Goal: Transaction & Acquisition: Obtain resource

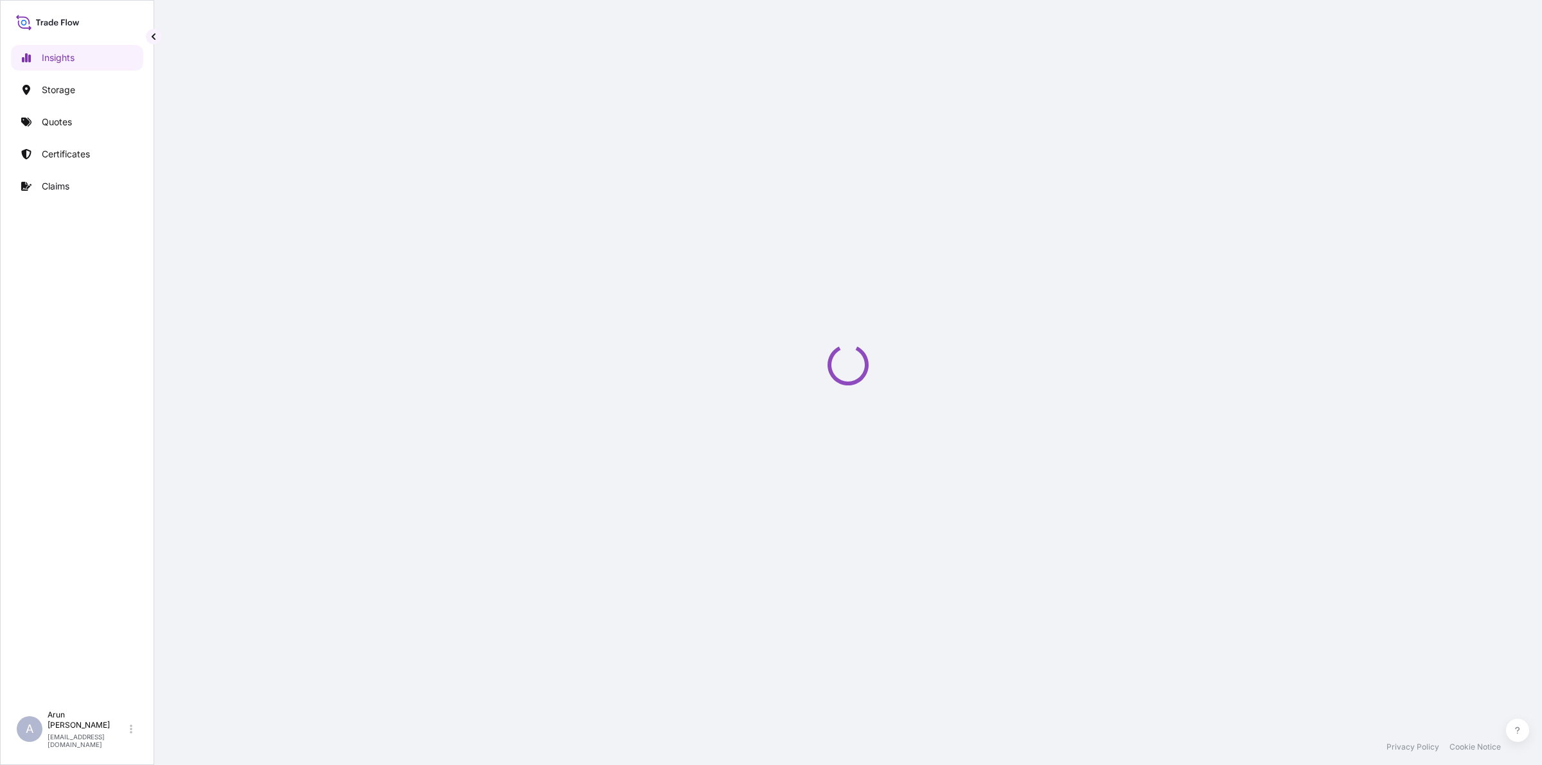
select select "2025"
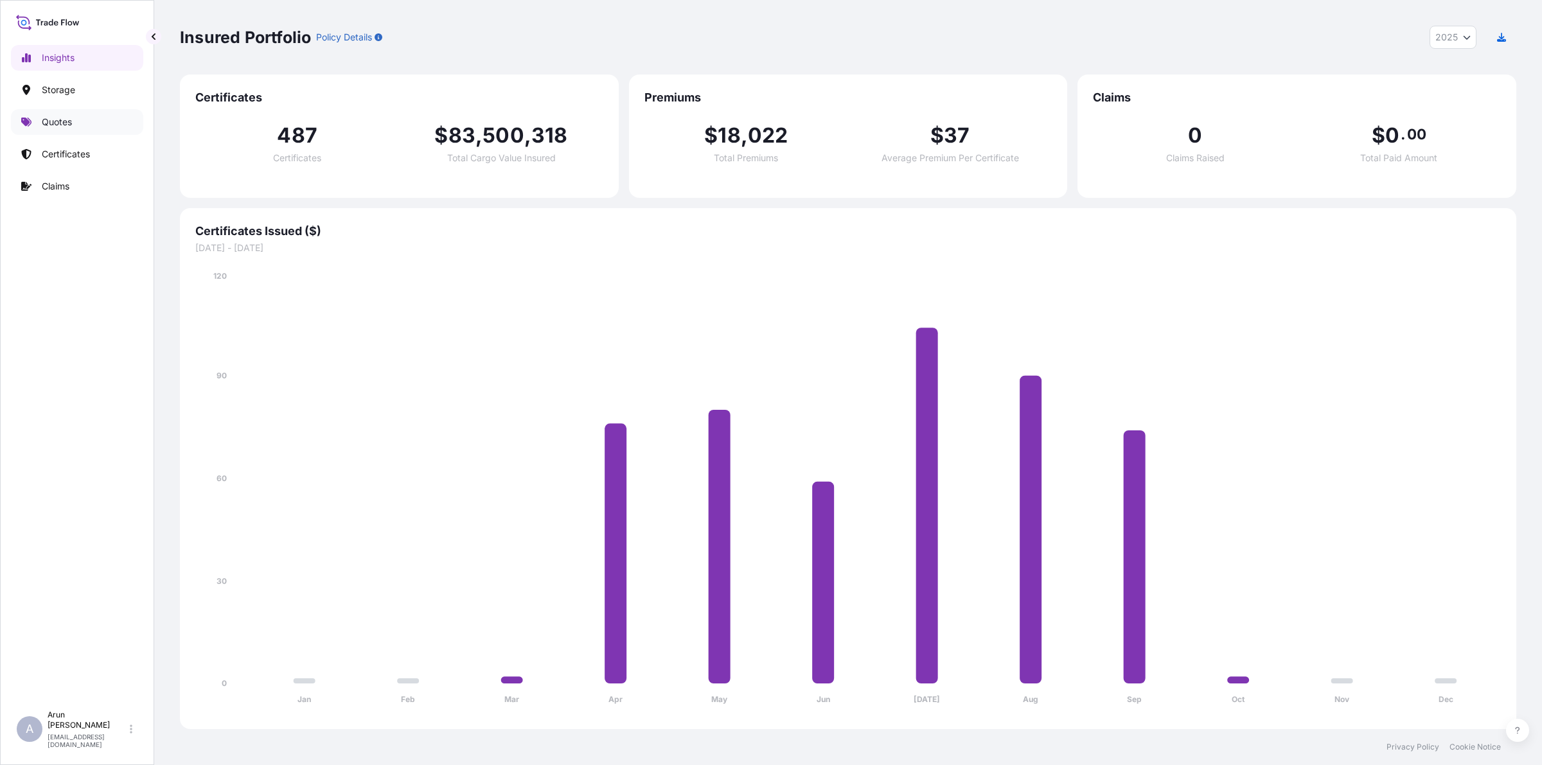
click at [63, 126] on p "Quotes" at bounding box center [57, 122] width 30 height 13
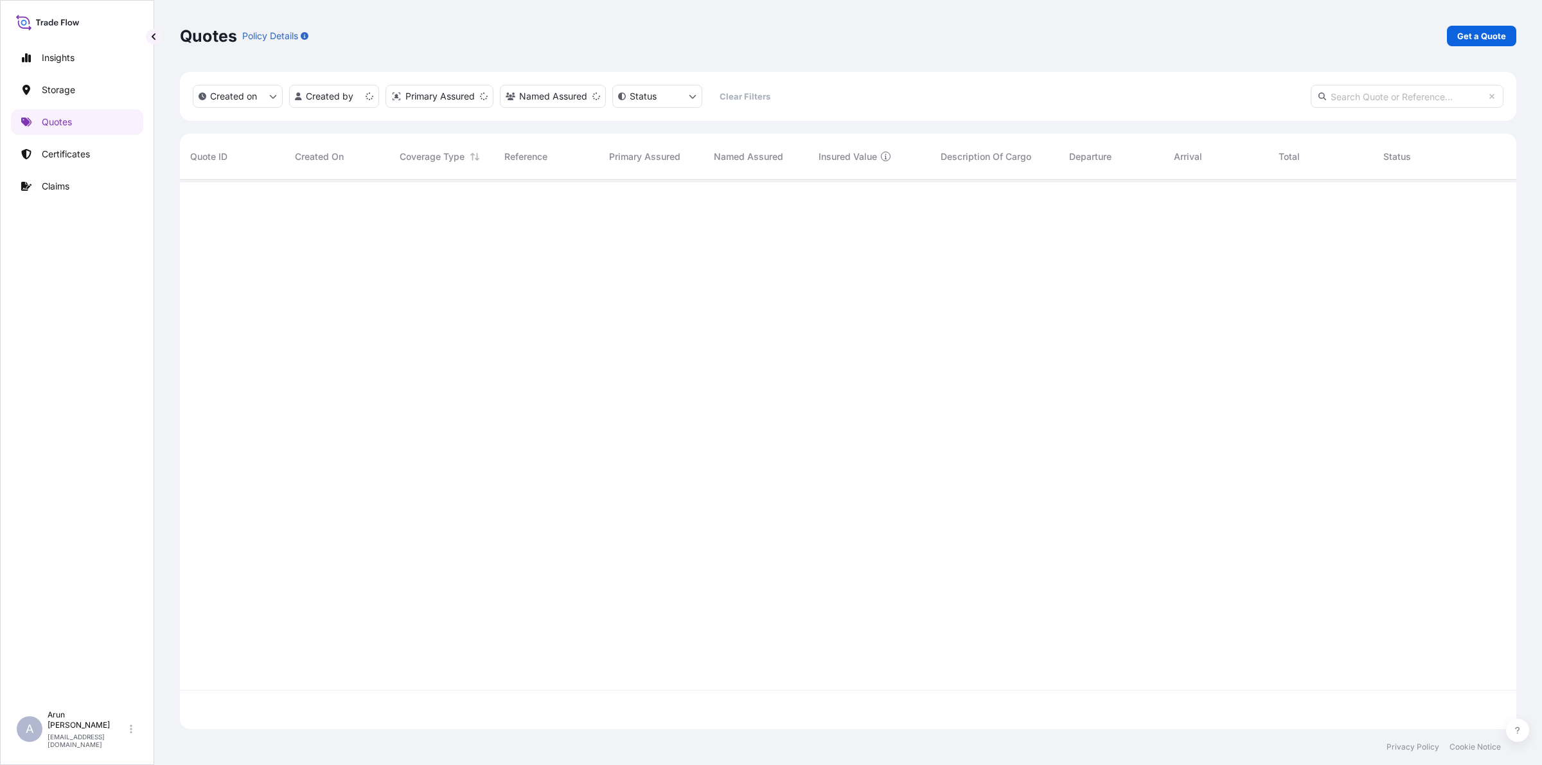
scroll to position [544, 1324]
click at [1478, 35] on p "Get a Quote" at bounding box center [1481, 36] width 49 height 13
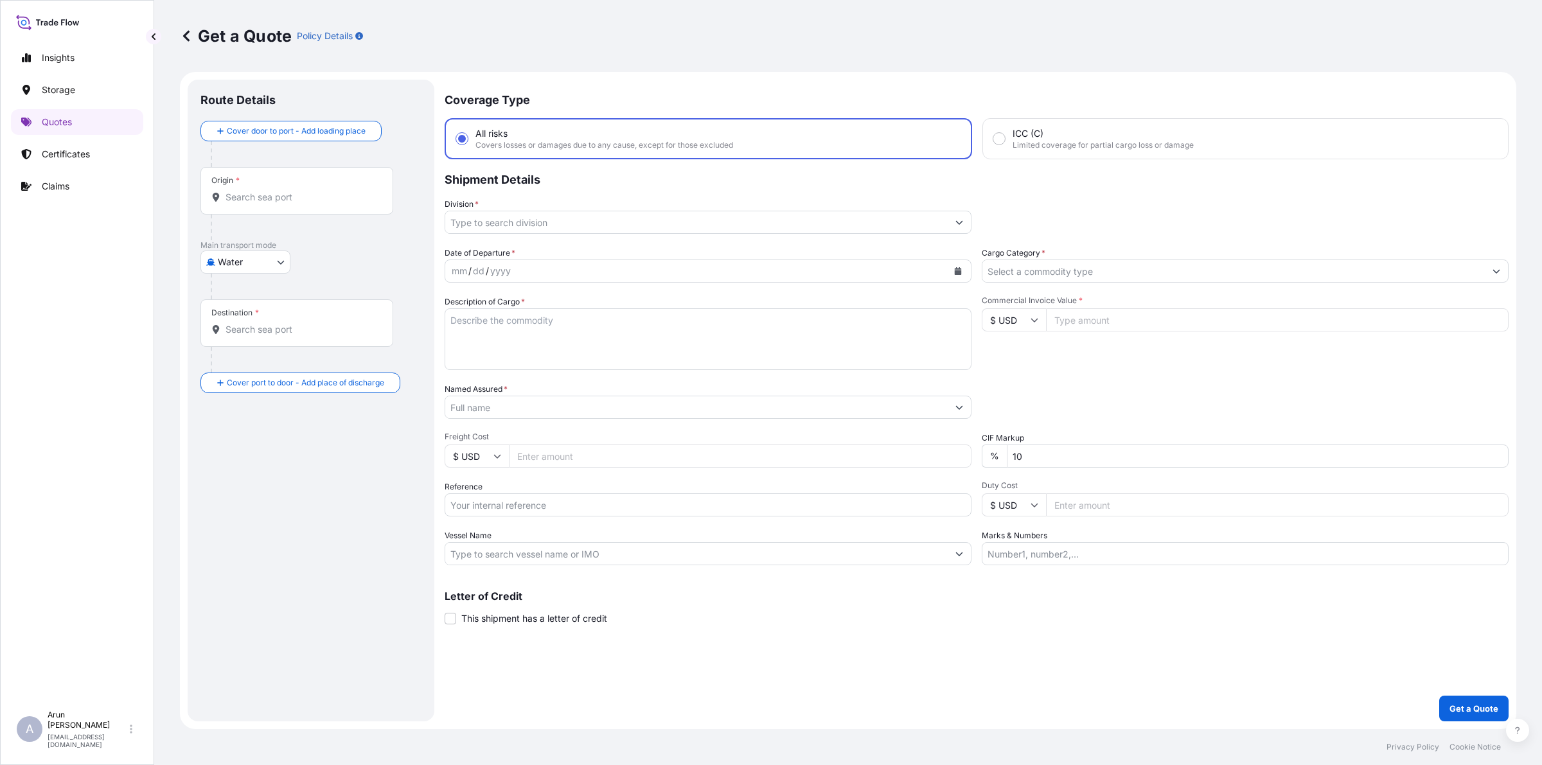
click at [272, 253] on body "Insights Storage Quotes Certificates Claims A [PERSON_NAME] [PERSON_NAME][EMAIL…" at bounding box center [771, 382] width 1542 height 765
click at [238, 299] on div "Air" at bounding box center [246, 295] width 80 height 23
select select "Air"
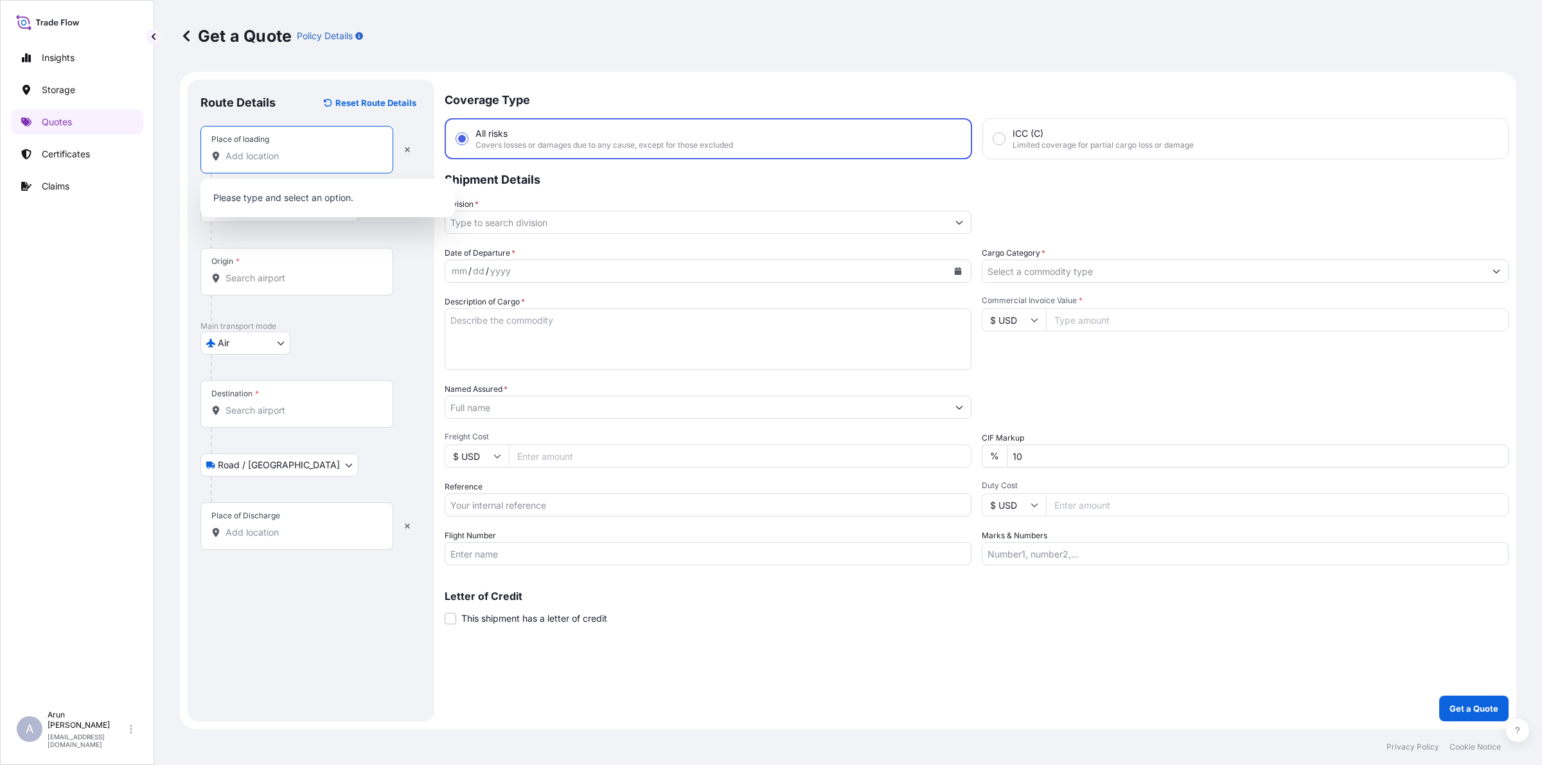
click at [287, 151] on input "Place of loading" at bounding box center [302, 156] width 152 height 13
click at [508, 275] on div "yyyy" at bounding box center [500, 270] width 23 height 15
click at [956, 275] on button "Calendar" at bounding box center [958, 271] width 21 height 21
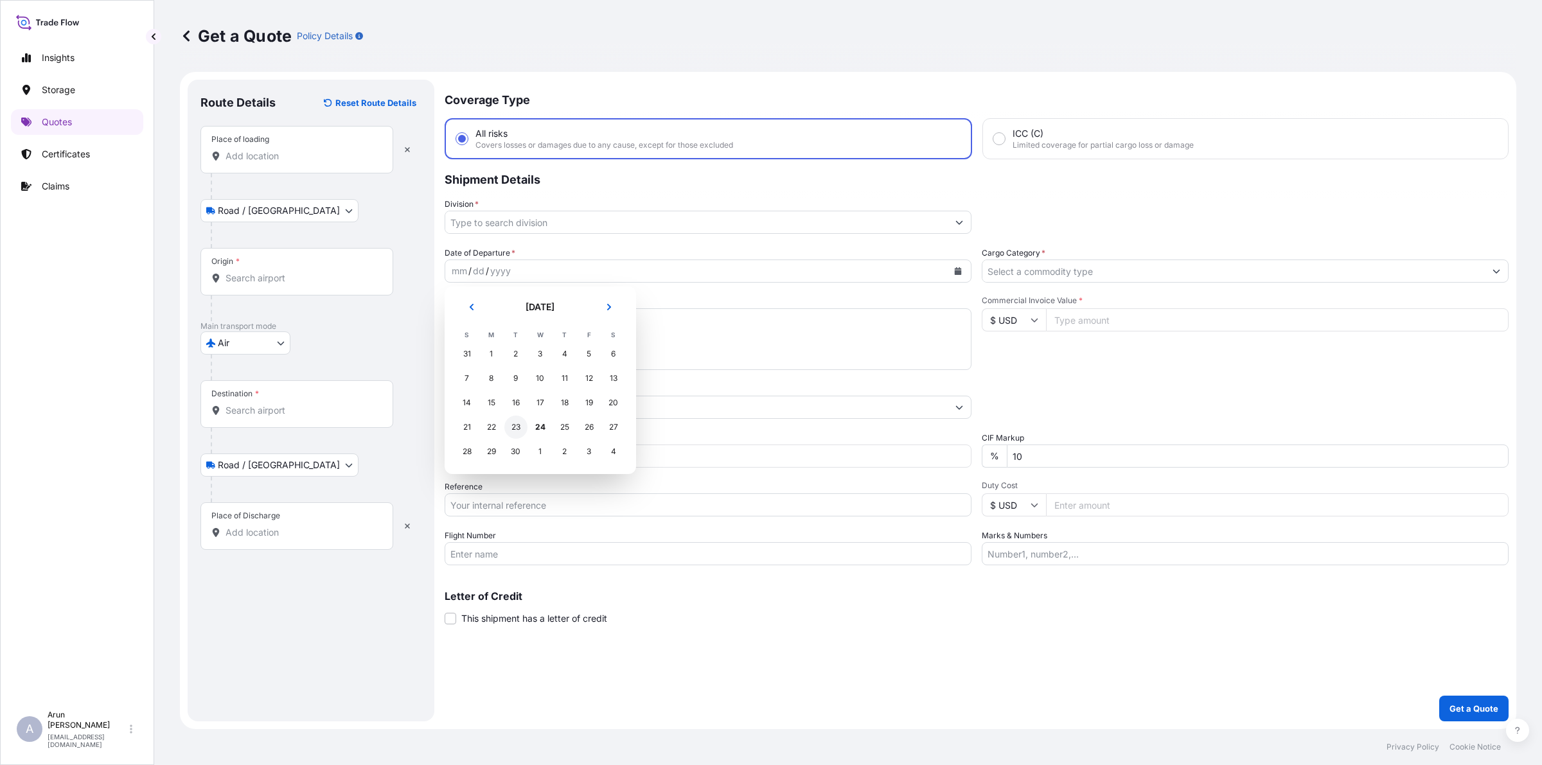
click at [511, 426] on div "23" at bounding box center [515, 427] width 23 height 23
click at [1115, 284] on div "Date of Departure * [DATE] Cargo Category * Description of Cargo * Commercial I…" at bounding box center [977, 406] width 1064 height 319
click at [1116, 267] on input "Cargo Category *" at bounding box center [1233, 271] width 502 height 23
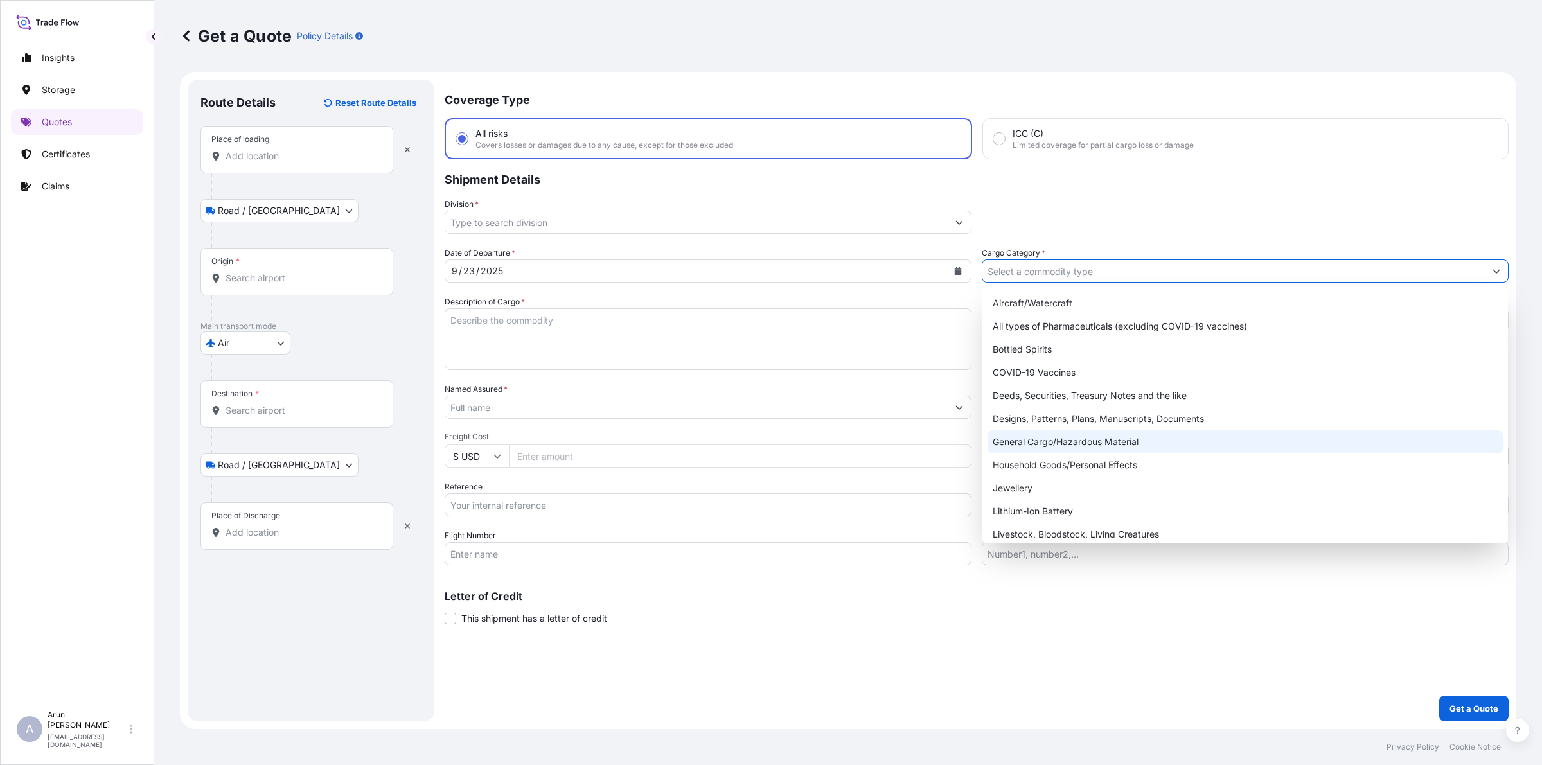
click at [1067, 437] on div "General Cargo/Hazardous Material" at bounding box center [1245, 441] width 515 height 23
type input "General Cargo/Hazardous Material"
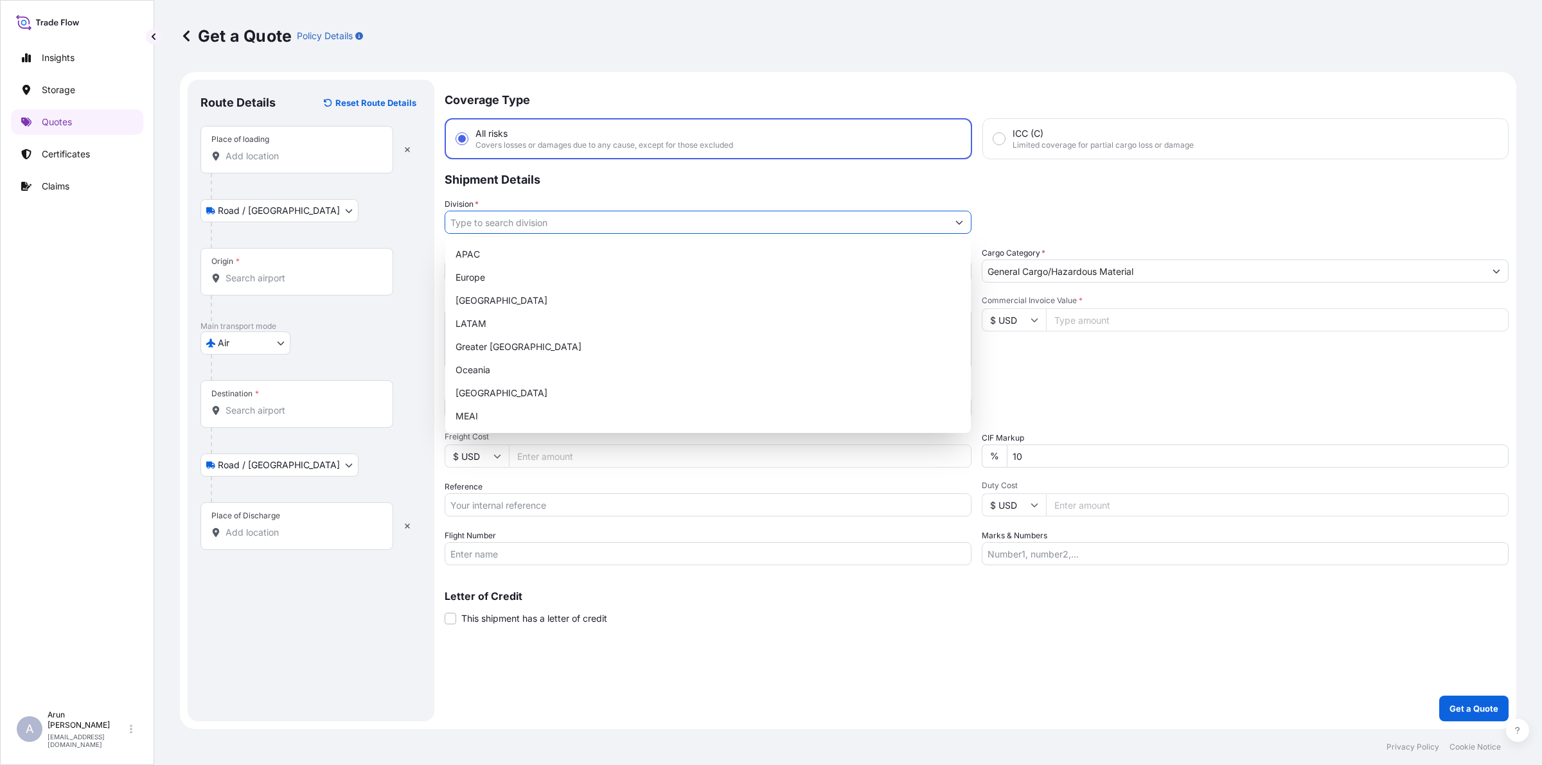
click at [803, 213] on input "Division *" at bounding box center [696, 222] width 502 height 23
click at [516, 412] on div "MEAI" at bounding box center [707, 416] width 515 height 23
type input "MEAI"
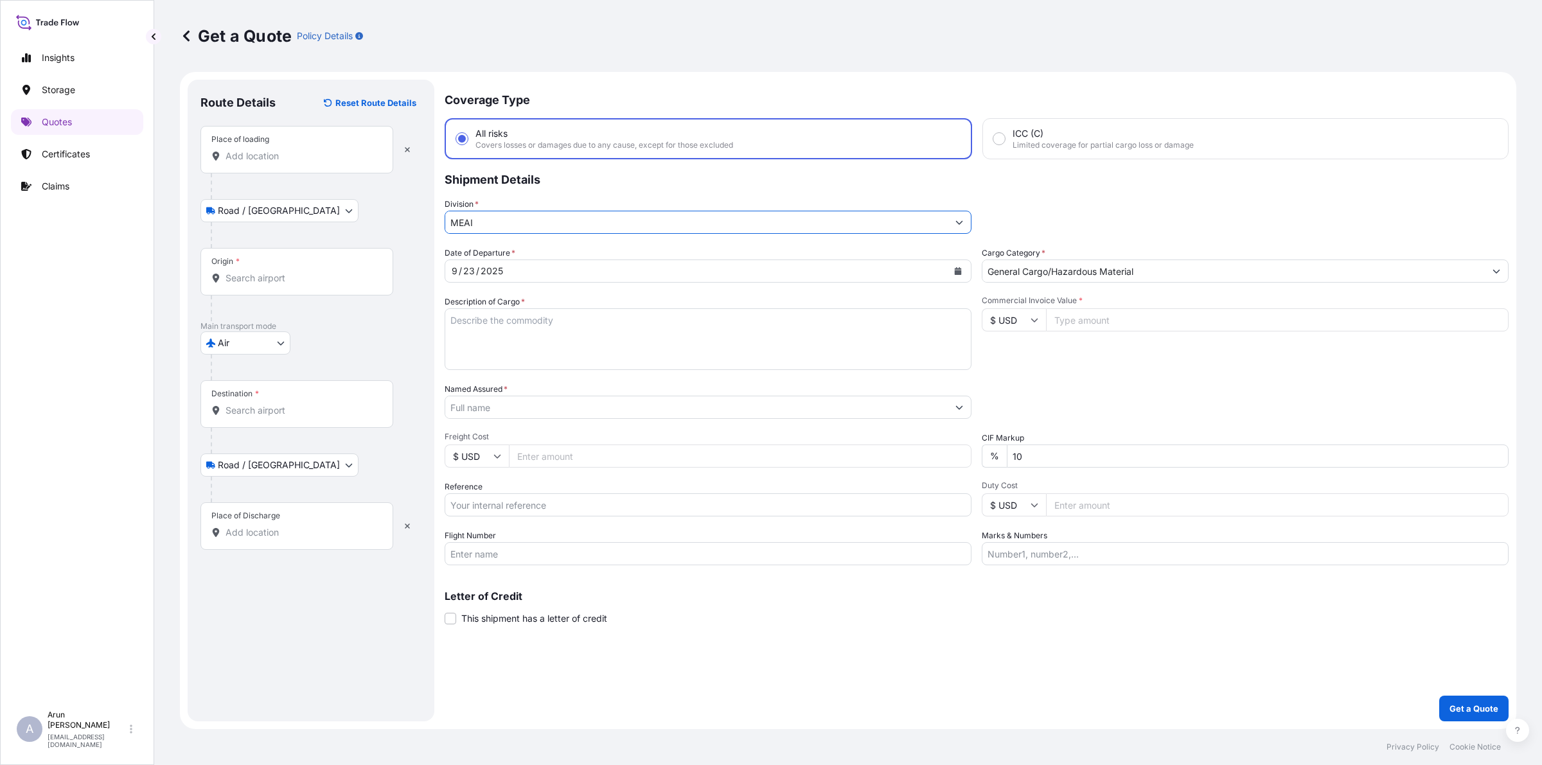
click at [348, 155] on input "Place of loading" at bounding box center [302, 156] width 152 height 13
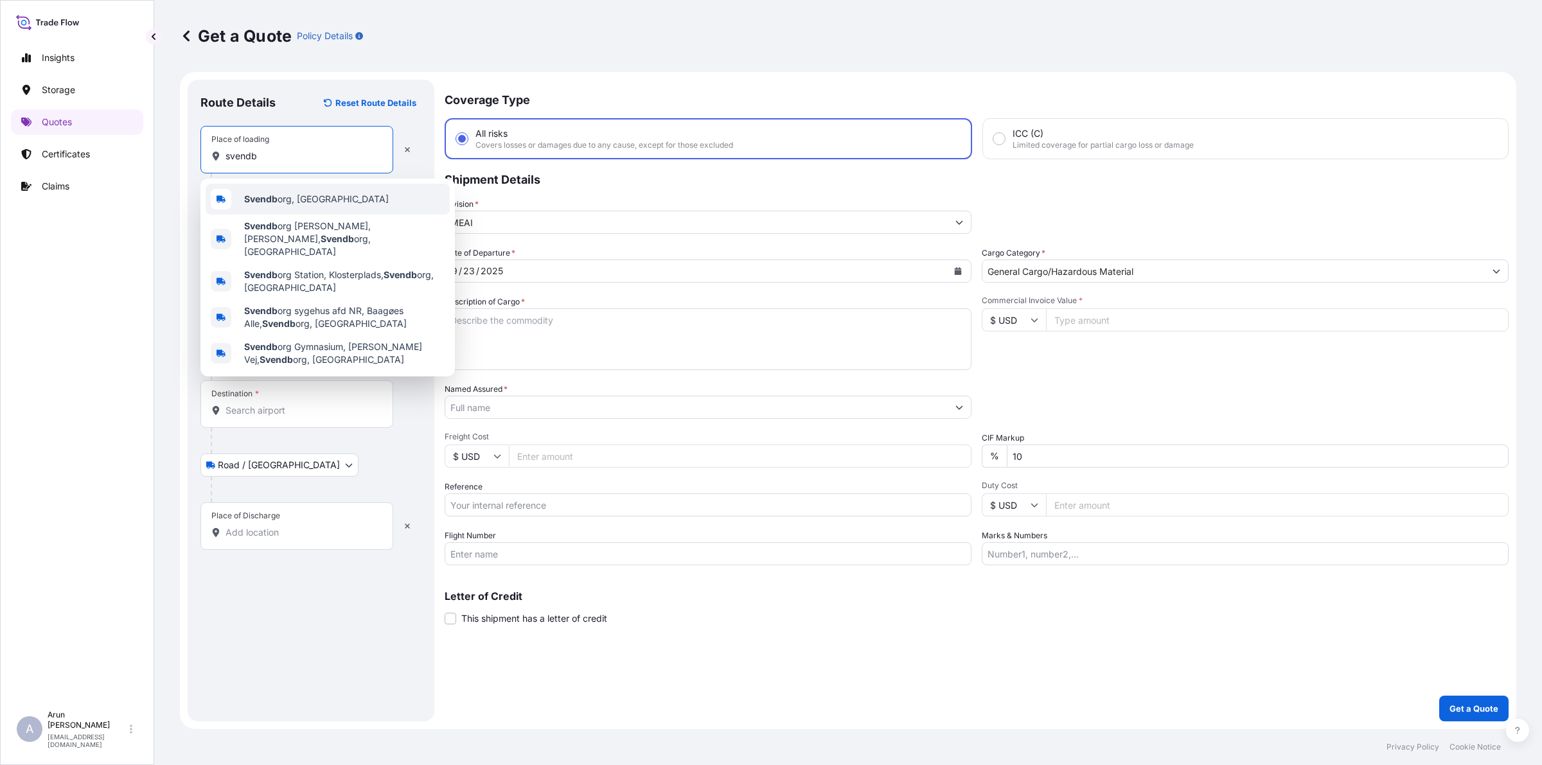
click at [297, 201] on span "Svendb org, [GEOGRAPHIC_DATA]" at bounding box center [316, 199] width 145 height 13
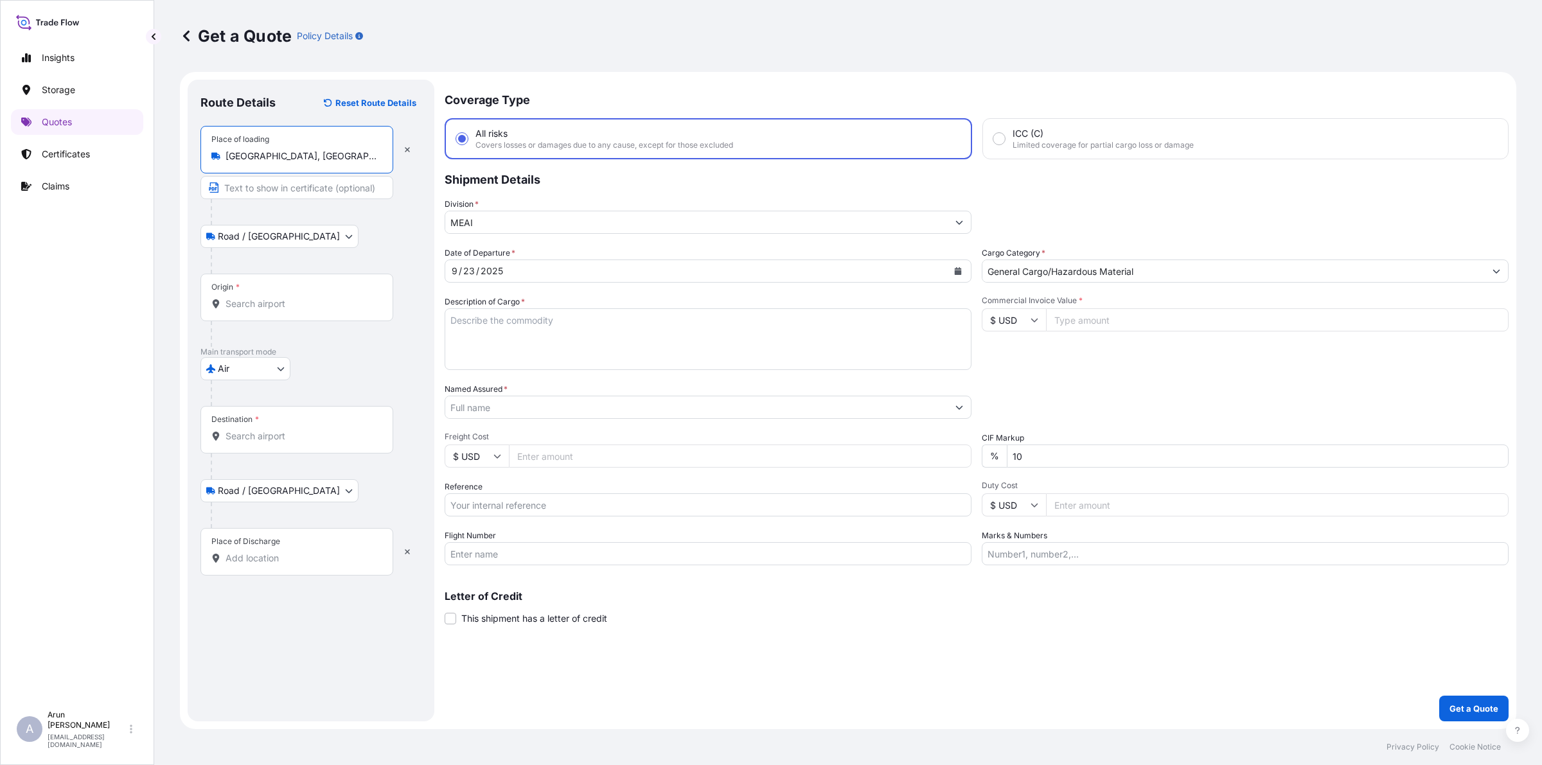
type input "[GEOGRAPHIC_DATA], [GEOGRAPHIC_DATA]"
click at [289, 185] on input "Text to appear on certificate" at bounding box center [296, 187] width 193 height 23
drag, startPoint x: 289, startPoint y: 185, endPoint x: 82, endPoint y: 208, distance: 208.7
click at [82, 208] on div "Insights Storage Quotes Certificates Claims A [PERSON_NAME] [PERSON_NAME][EMAIL…" at bounding box center [771, 382] width 1542 height 765
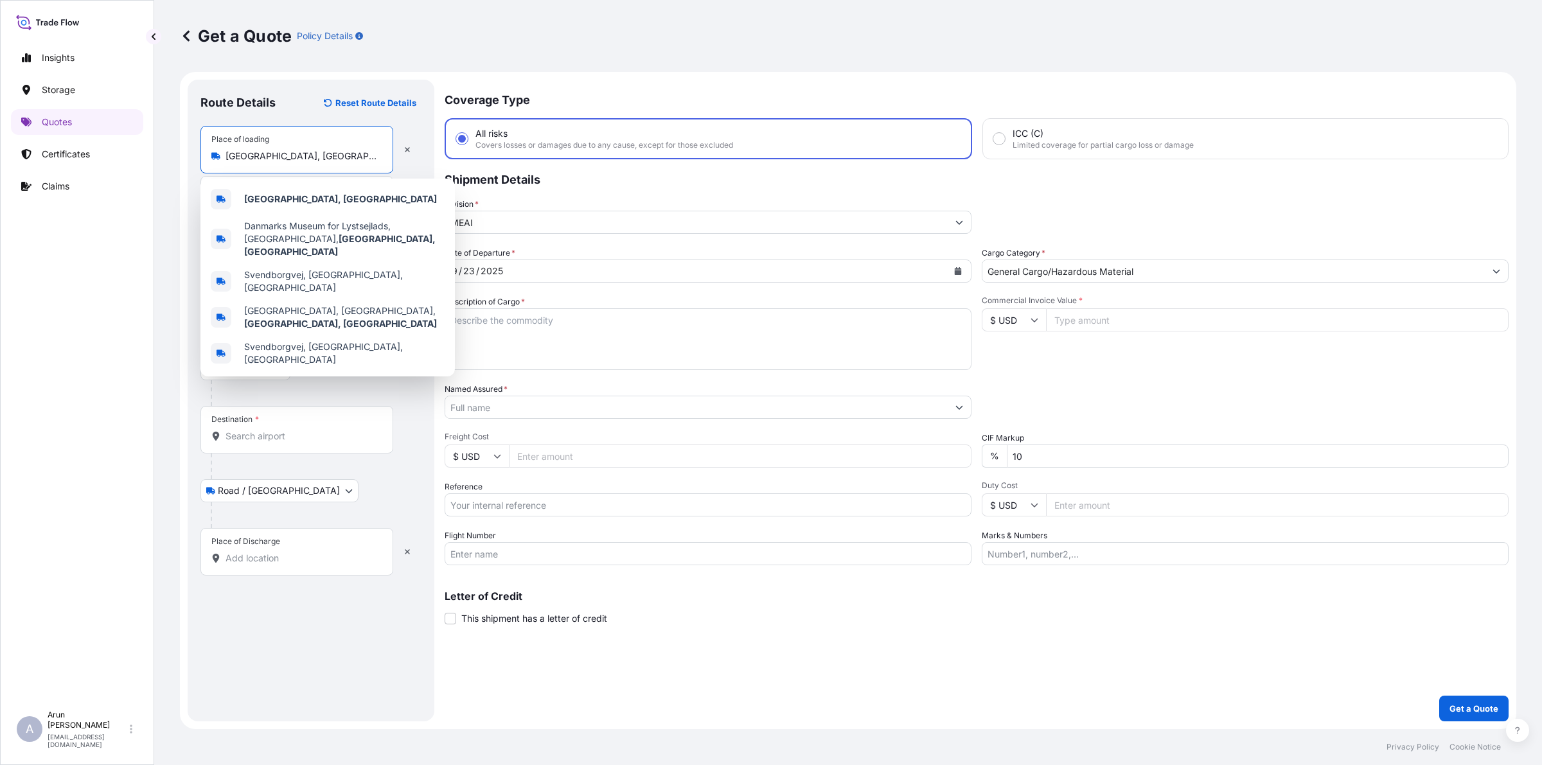
drag, startPoint x: 330, startPoint y: 161, endPoint x: 227, endPoint y: 159, distance: 102.8
click at [227, 159] on input "[GEOGRAPHIC_DATA], [GEOGRAPHIC_DATA]" at bounding box center [302, 156] width 152 height 13
click at [275, 196] on b "[GEOGRAPHIC_DATA], [GEOGRAPHIC_DATA]" at bounding box center [340, 198] width 193 height 11
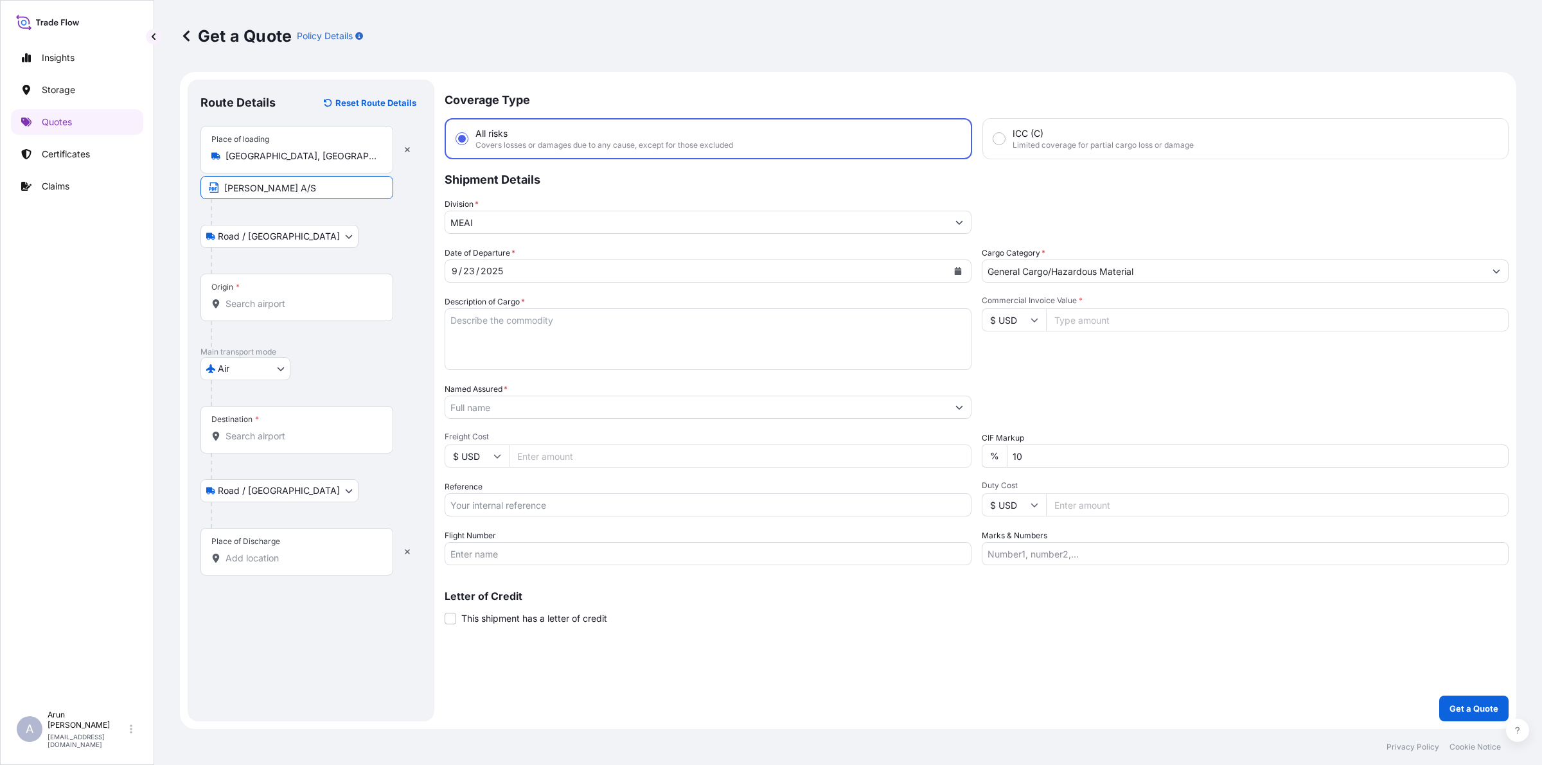
click at [319, 188] on input "[PERSON_NAME] A/S" at bounding box center [296, 187] width 193 height 23
paste input "[GEOGRAPHIC_DATA], [GEOGRAPHIC_DATA]"
type input "[PERSON_NAME] A/S , [GEOGRAPHIC_DATA], [GEOGRAPHIC_DATA]"
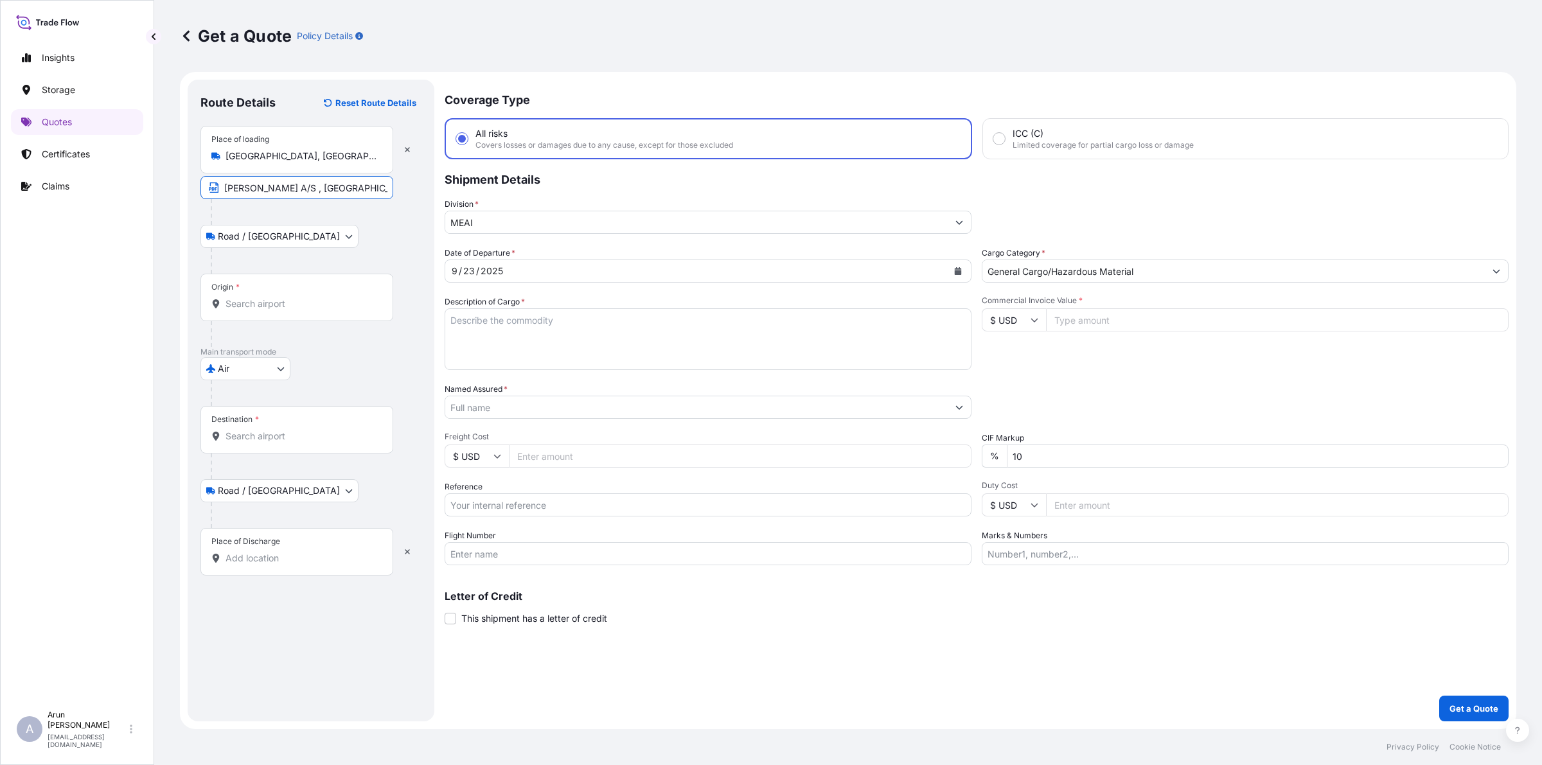
click at [296, 303] on input "Origin *" at bounding box center [302, 303] width 152 height 13
click at [318, 334] on div "DKBLL - [GEOGRAPHIC_DATA] , [GEOGRAPHIC_DATA]" at bounding box center [328, 347] width 244 height 31
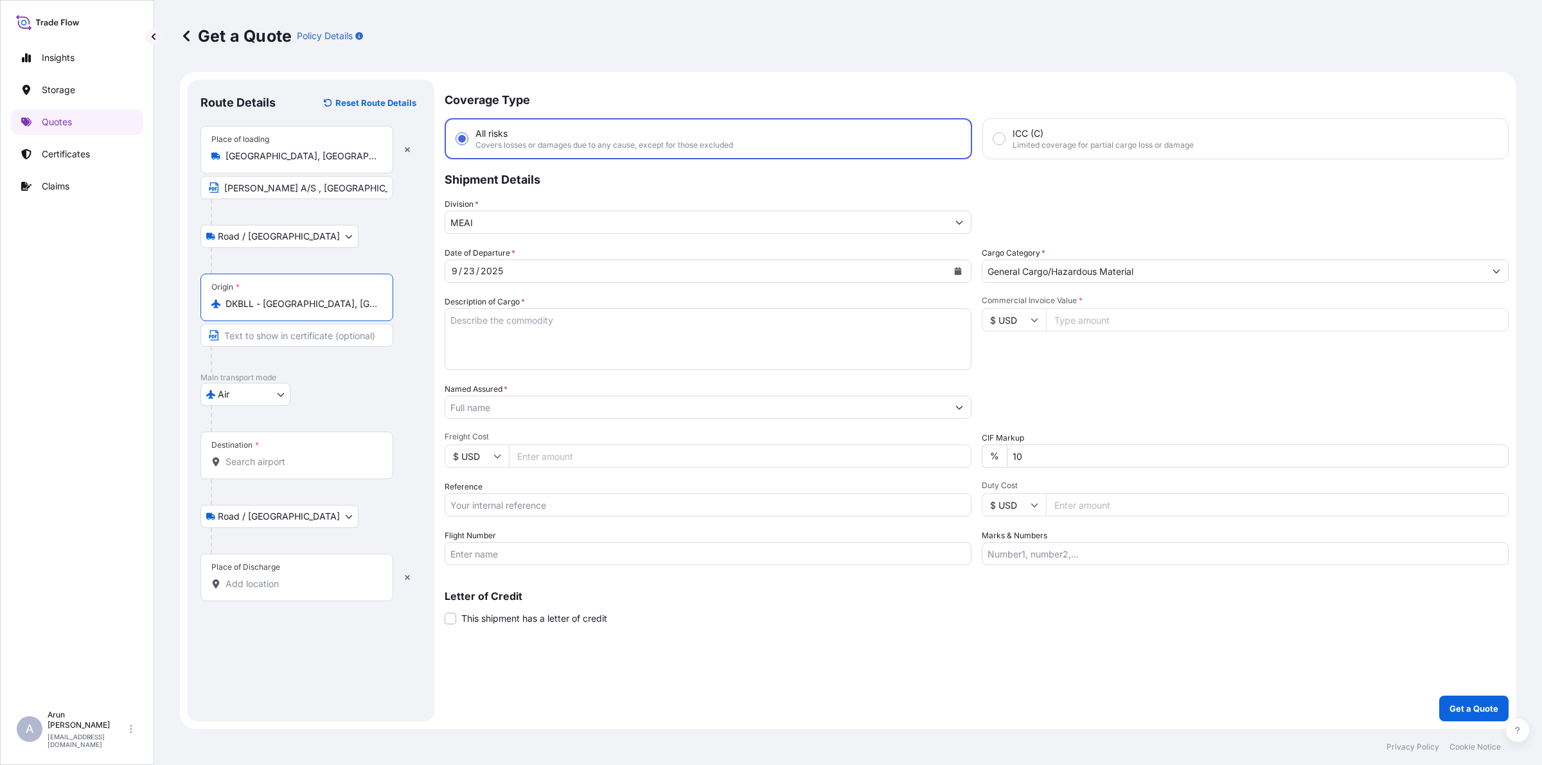
type input "DKBLL - [GEOGRAPHIC_DATA], [GEOGRAPHIC_DATA]"
click at [288, 457] on input "Destination *" at bounding box center [304, 462] width 156 height 13
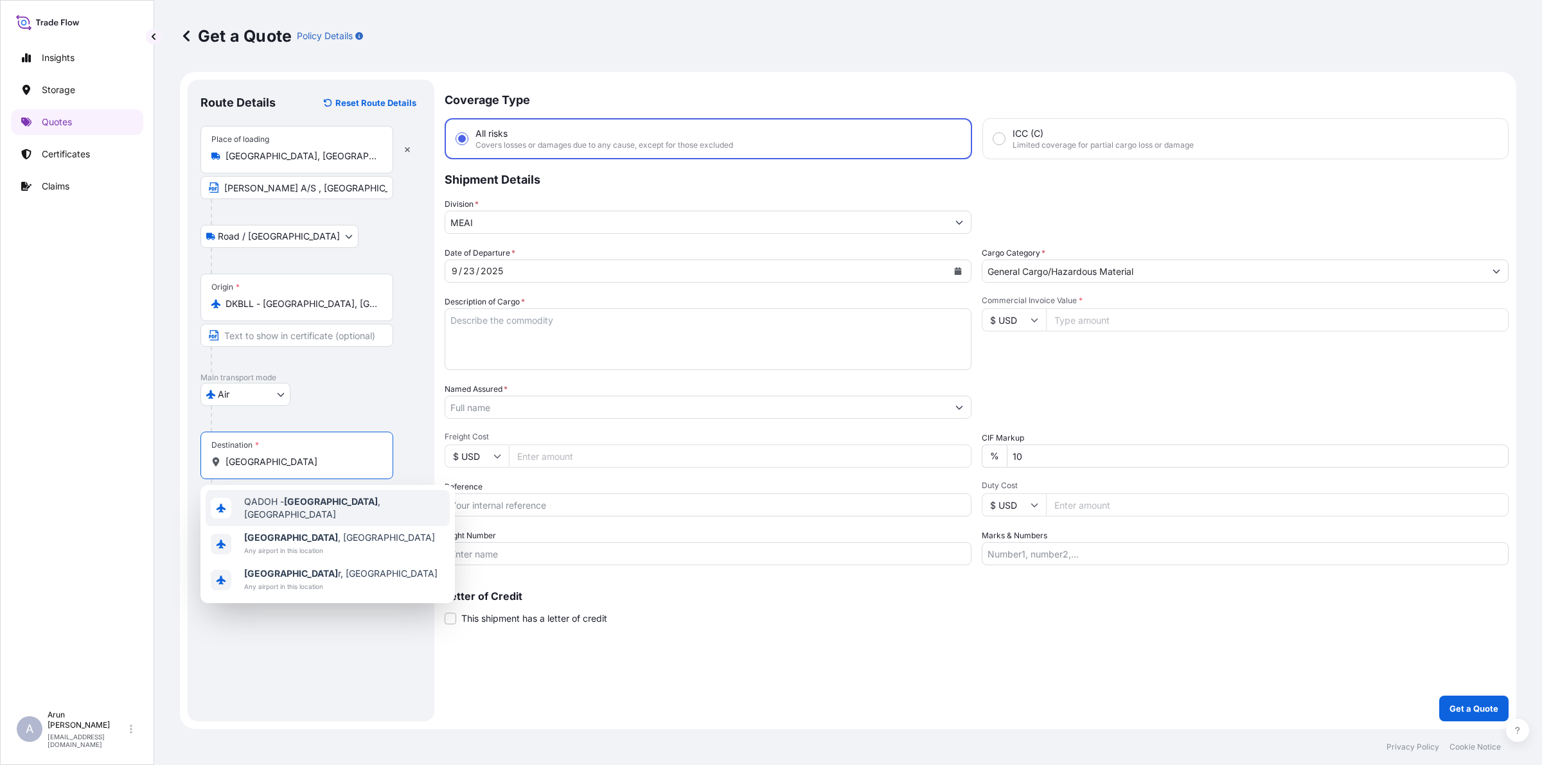
click at [258, 504] on span "QADOH - [GEOGRAPHIC_DATA] , [GEOGRAPHIC_DATA]" at bounding box center [344, 508] width 200 height 26
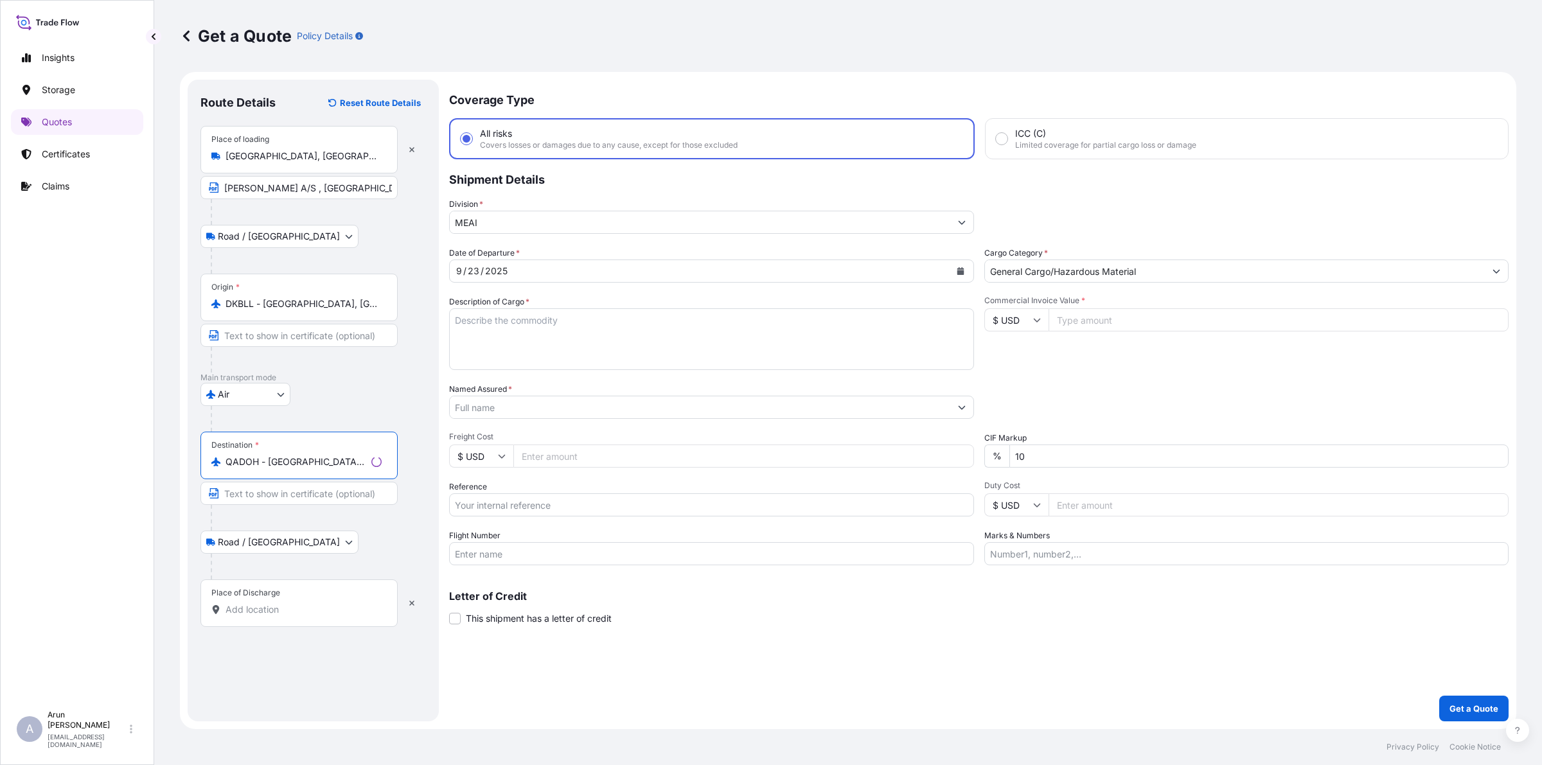
type input "QADOH - [GEOGRAPHIC_DATA], [GEOGRAPHIC_DATA]"
click at [277, 590] on div "Place of Discharge" at bounding box center [245, 593] width 69 height 10
click at [277, 603] on input "Place of Discharge" at bounding box center [304, 609] width 156 height 13
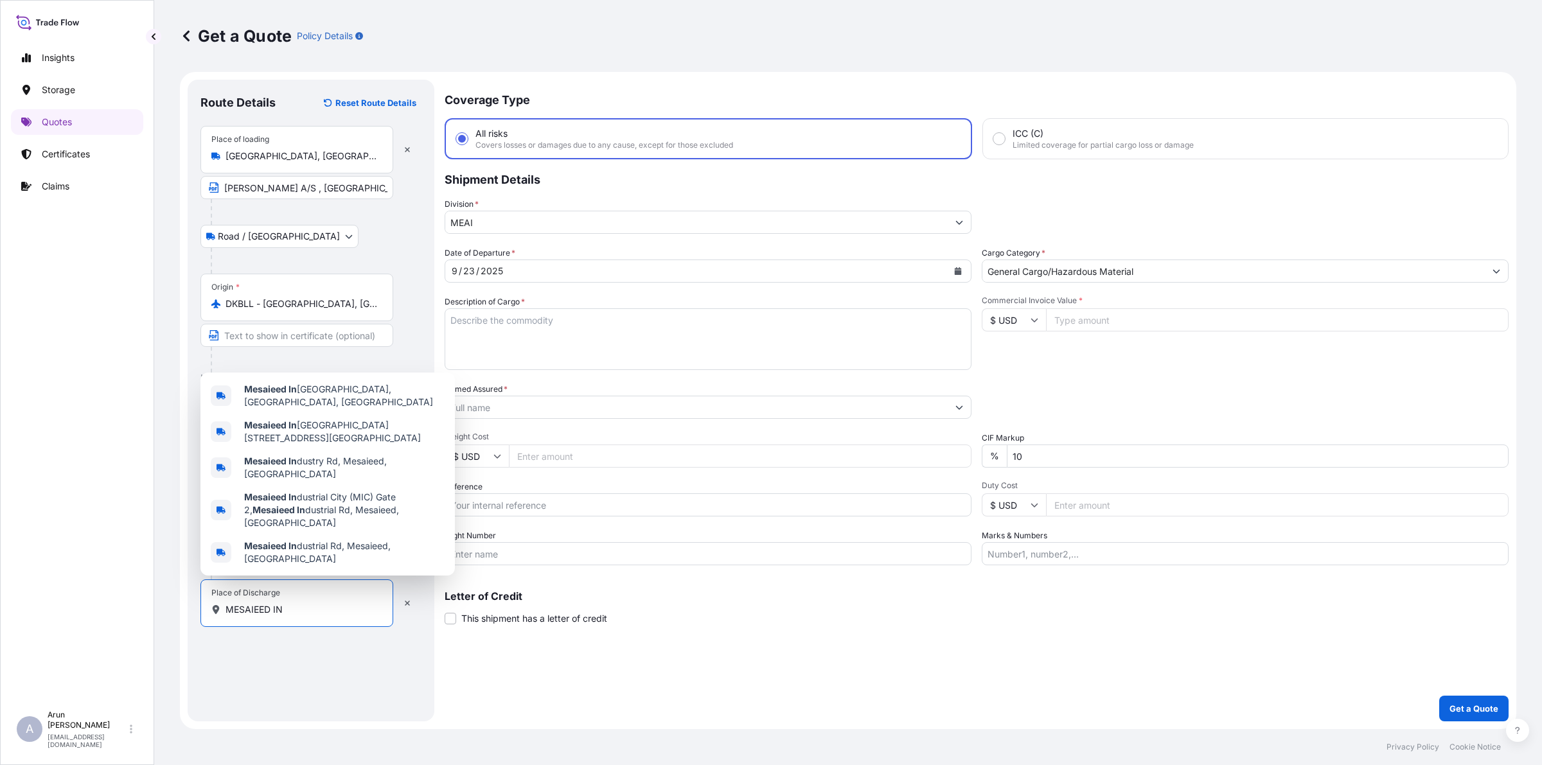
drag, startPoint x: 269, startPoint y: 616, endPoint x: 285, endPoint y: 621, distance: 16.9
click at [285, 621] on div "Place of Discharge MESAIEED IN" at bounding box center [296, 604] width 193 height 48
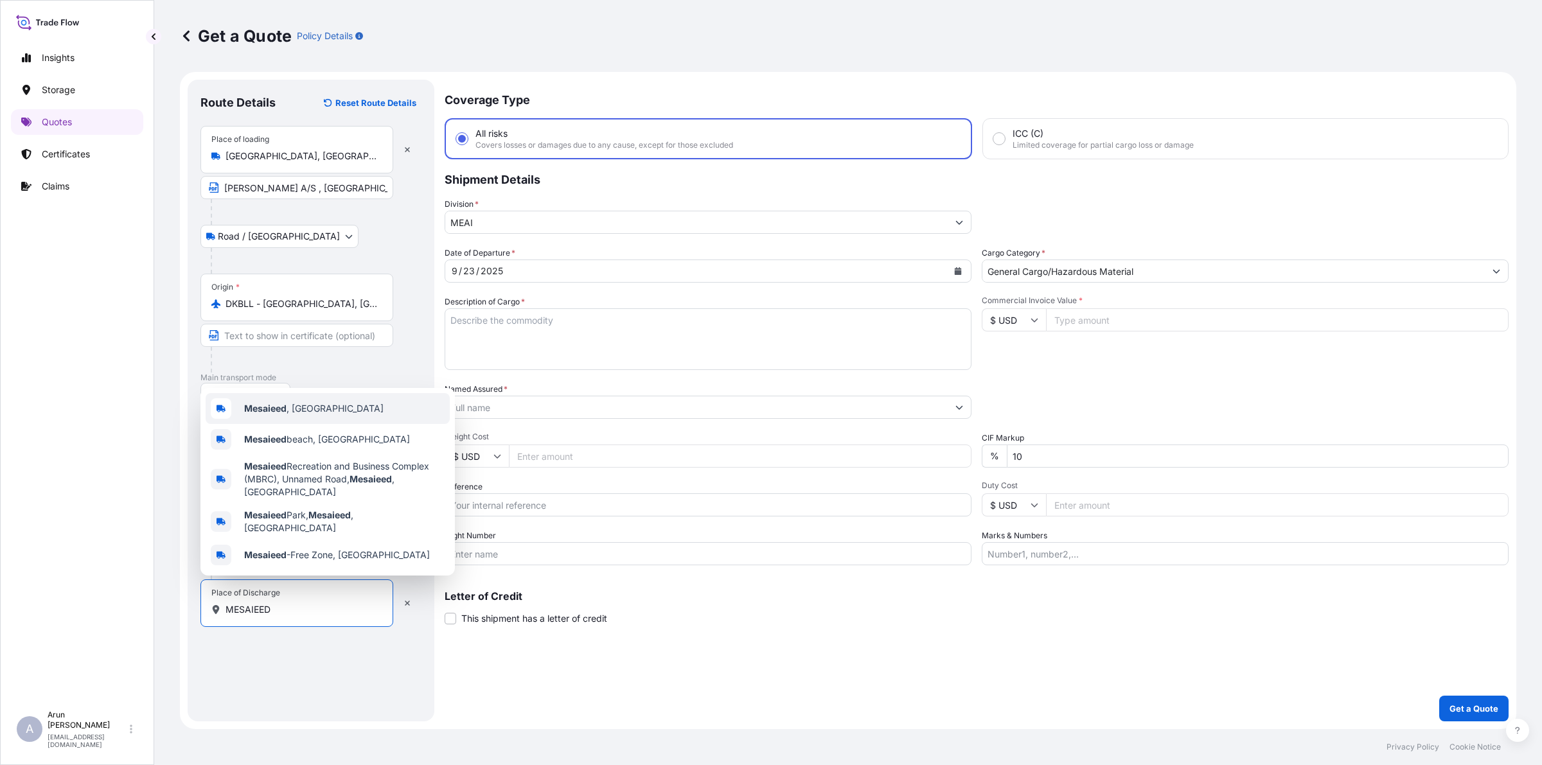
click at [296, 424] on div "Mesaieed , [GEOGRAPHIC_DATA]" at bounding box center [328, 408] width 244 height 31
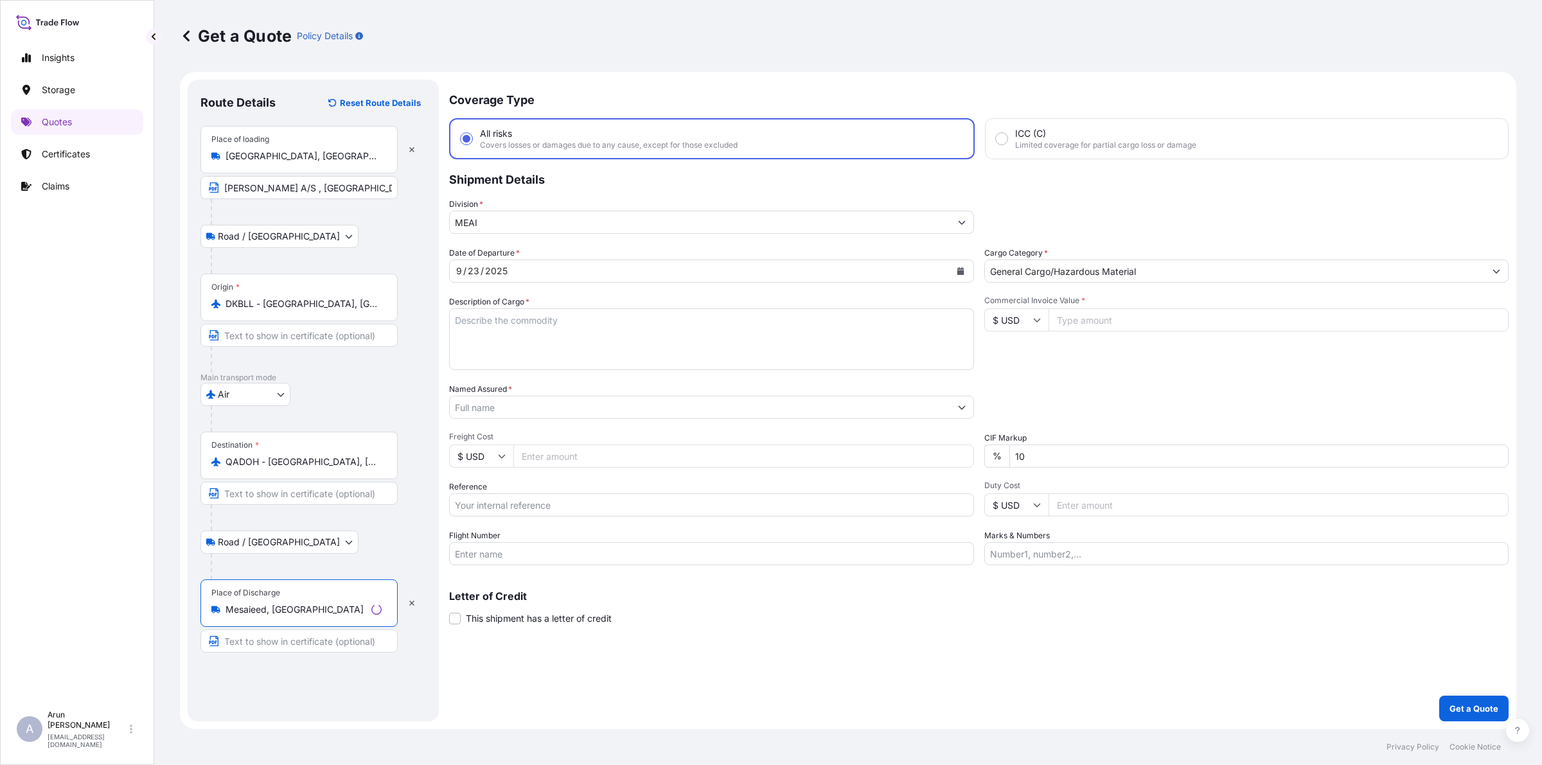
type input "Mesaieed, [GEOGRAPHIC_DATA]"
click at [294, 640] on input "Text to appear on certificate" at bounding box center [296, 641] width 193 height 23
type input "MESAIEED POWER COMPANY LIMITED, [GEOGRAPHIC_DATA], [GEOGRAPHIC_DATA]"
click at [368, 650] on input "MESAIEED POWER COMPANY LIMITED, [GEOGRAPHIC_DATA], [GEOGRAPHIC_DATA]" at bounding box center [296, 641] width 193 height 23
click at [332, 598] on div "Place of Discharge Mesaieed, [GEOGRAPHIC_DATA]" at bounding box center [296, 604] width 193 height 48
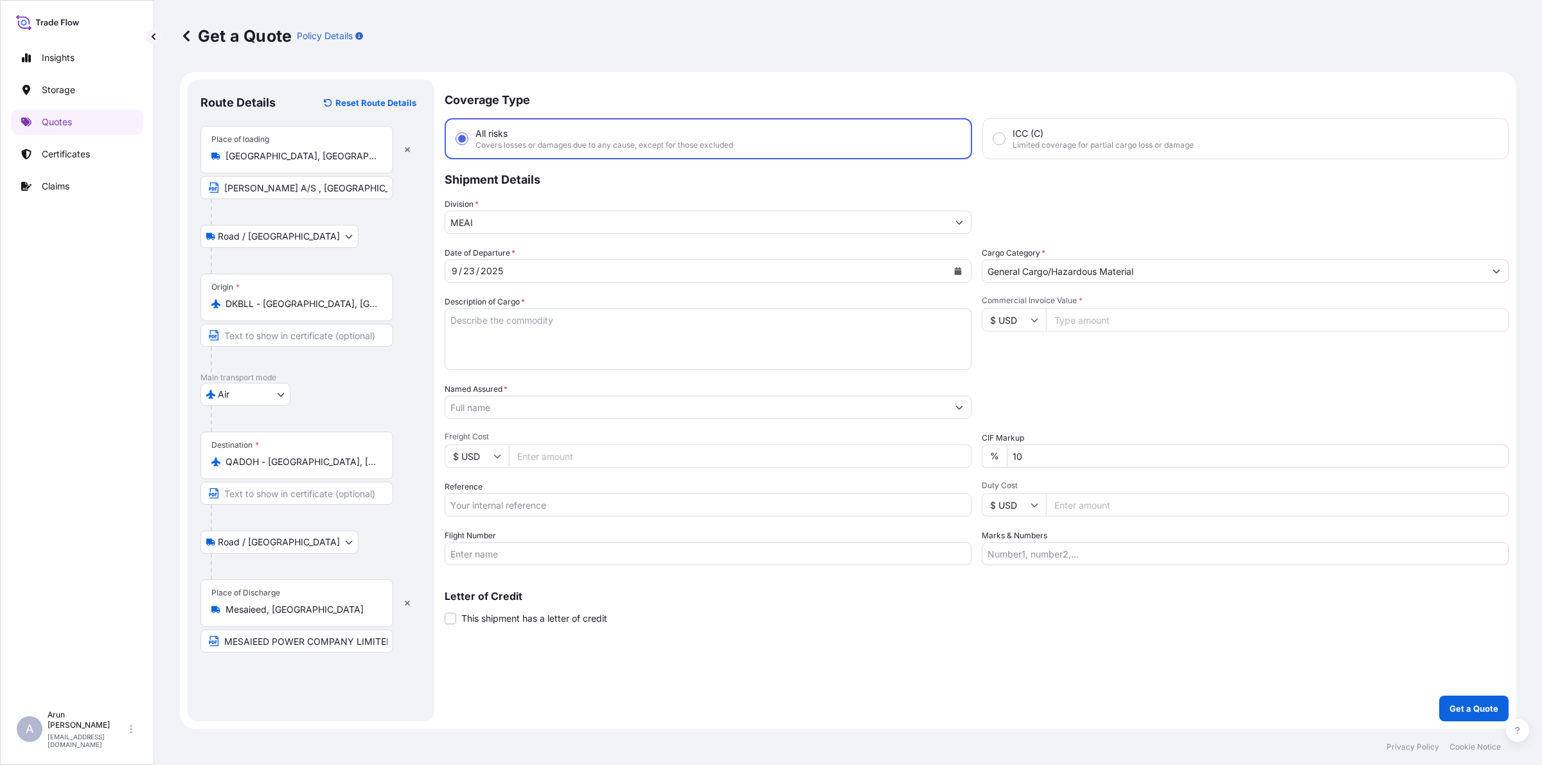
click at [332, 603] on input "Mesaieed, [GEOGRAPHIC_DATA]" at bounding box center [302, 609] width 152 height 13
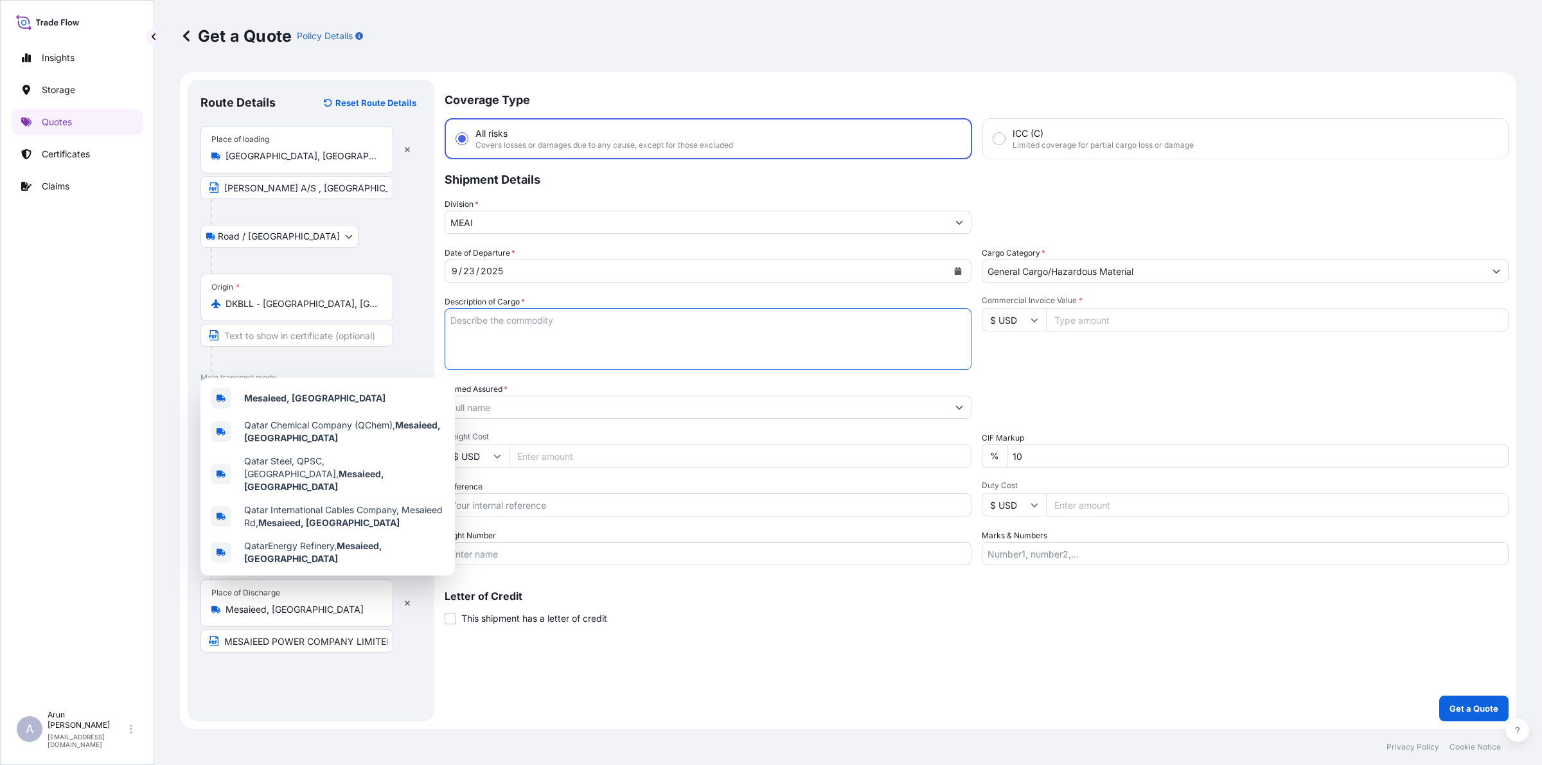
click at [579, 329] on textarea "Description of Cargo *" at bounding box center [708, 339] width 527 height 62
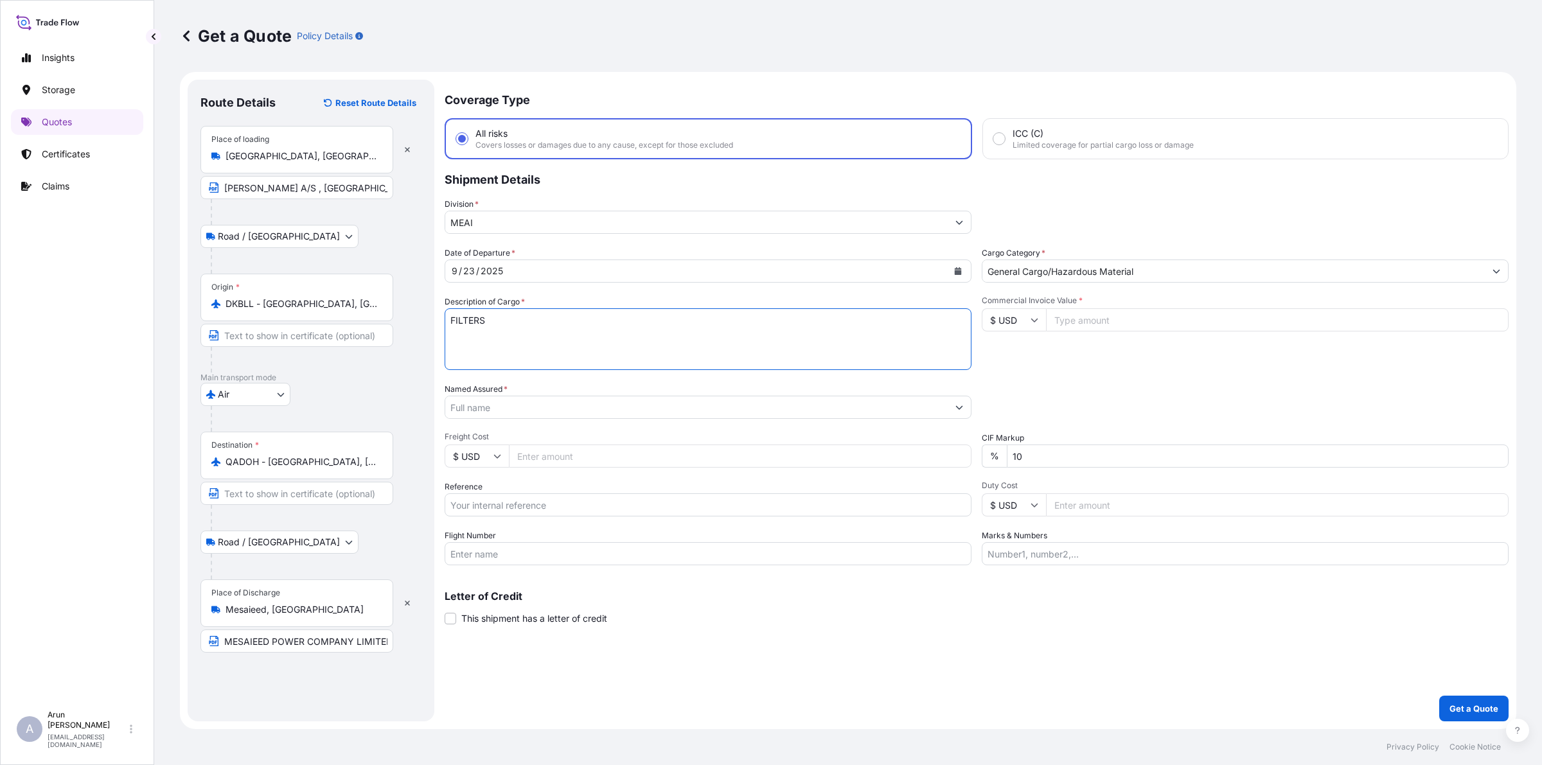
type textarea "FILTERS"
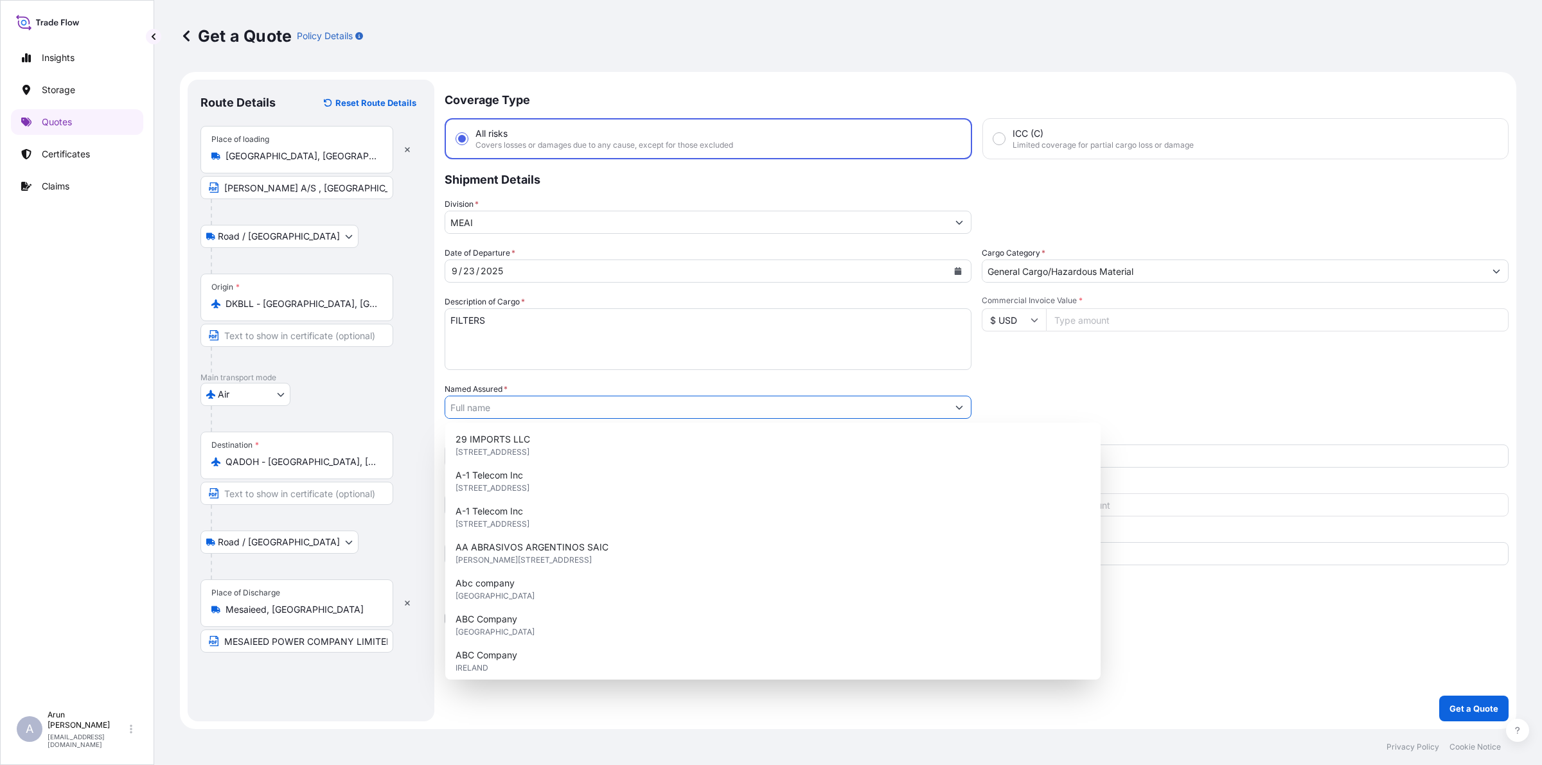
click at [582, 396] on input "Named Assured *" at bounding box center [696, 407] width 502 height 23
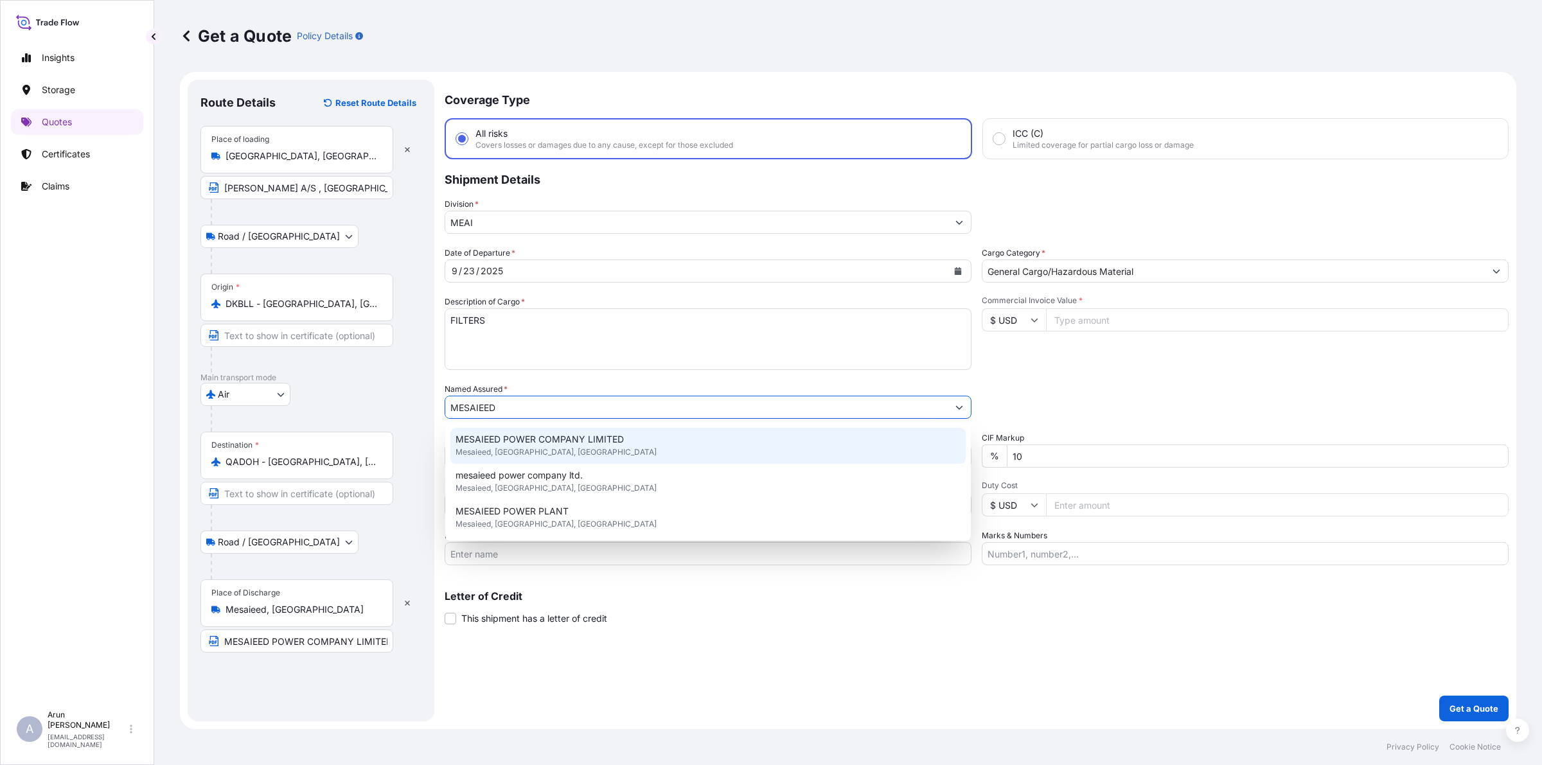
click at [607, 441] on span "MESAIEED POWER COMPANY LIMITED" at bounding box center [540, 439] width 168 height 13
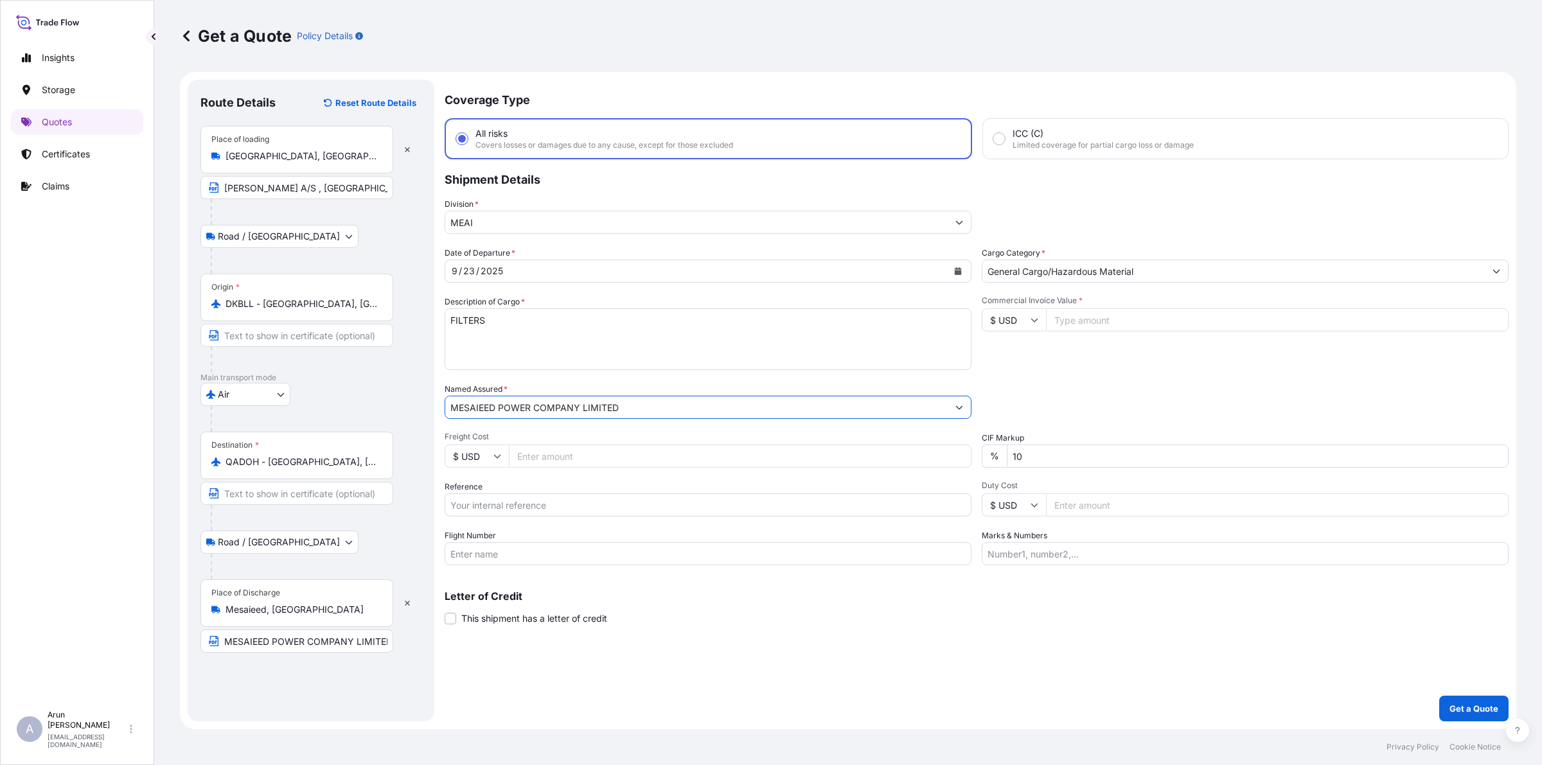
type input "MESAIEED POWER COMPANY LIMITED"
click at [599, 448] on input "Freight Cost" at bounding box center [740, 456] width 463 height 23
type input "550"
click at [493, 463] on input "$ USD" at bounding box center [477, 456] width 64 height 23
click at [466, 495] on div "€ EUR" at bounding box center [477, 490] width 54 height 24
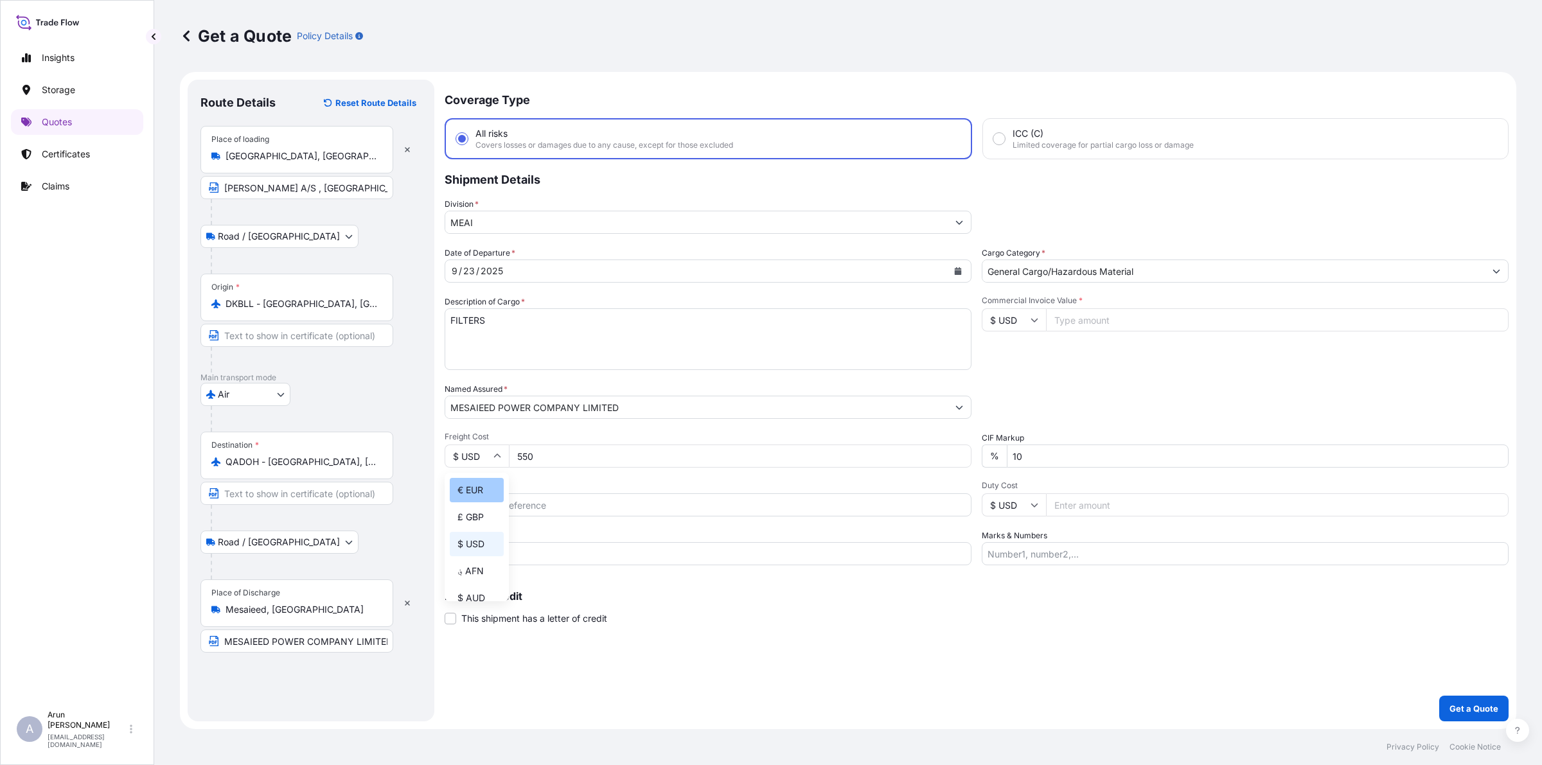
type input "€ EUR"
click at [633, 502] on input "Reference" at bounding box center [708, 504] width 527 height 23
drag, startPoint x: 477, startPoint y: 506, endPoint x: 695, endPoint y: 502, distance: 217.8
click at [695, 502] on input "AWB: 072-73543724" at bounding box center [708, 504] width 527 height 23
type input "AWB: 235-31137525"
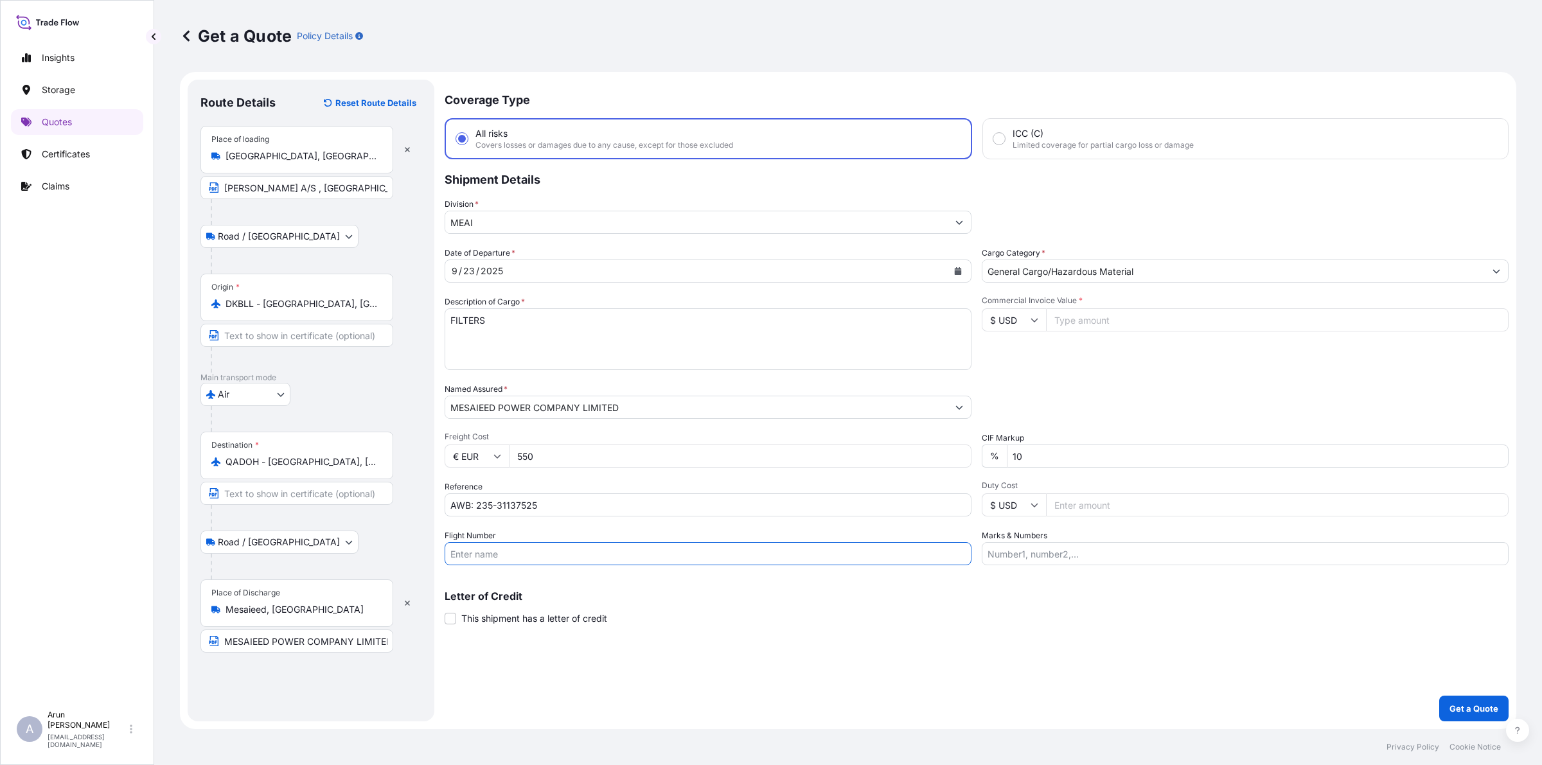
click at [608, 557] on input "Flight Number" at bounding box center [708, 553] width 527 height 23
type input "BY AIR"
click at [1079, 326] on input "Commercial Invoice Value *" at bounding box center [1277, 319] width 463 height 23
type input "10287.60"
click at [1024, 322] on input "$ USD" at bounding box center [1014, 319] width 64 height 23
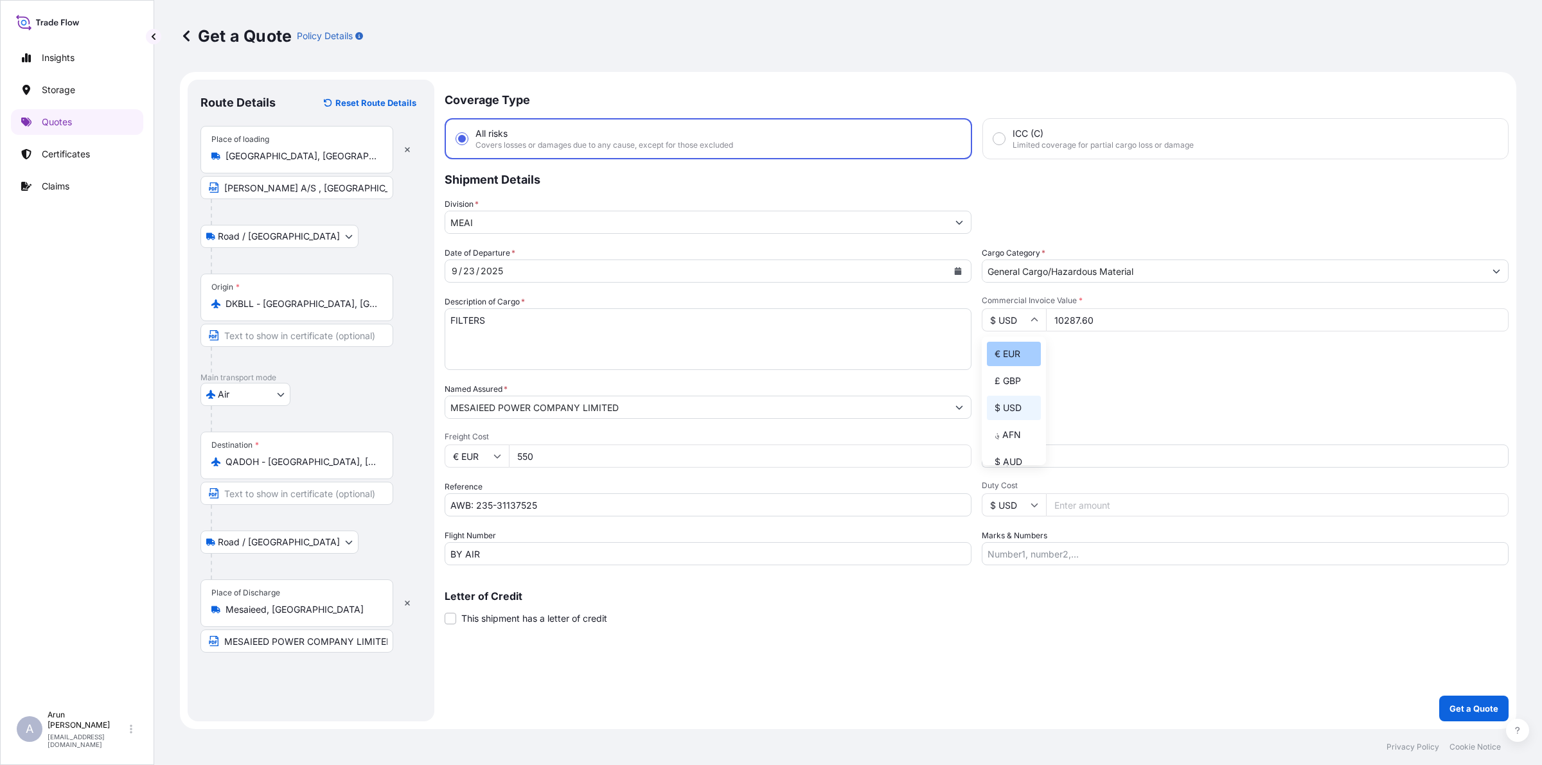
click at [1002, 360] on div "€ EUR" at bounding box center [1014, 354] width 54 height 24
type input "€ EUR"
drag, startPoint x: 498, startPoint y: 318, endPoint x: 445, endPoint y: 324, distance: 53.1
click at [445, 324] on textarea "FILTERS" at bounding box center [708, 339] width 527 height 62
type textarea "ECAK 27/25 FILTER INSERT ECGFI 27/25 FILTER INSERT"
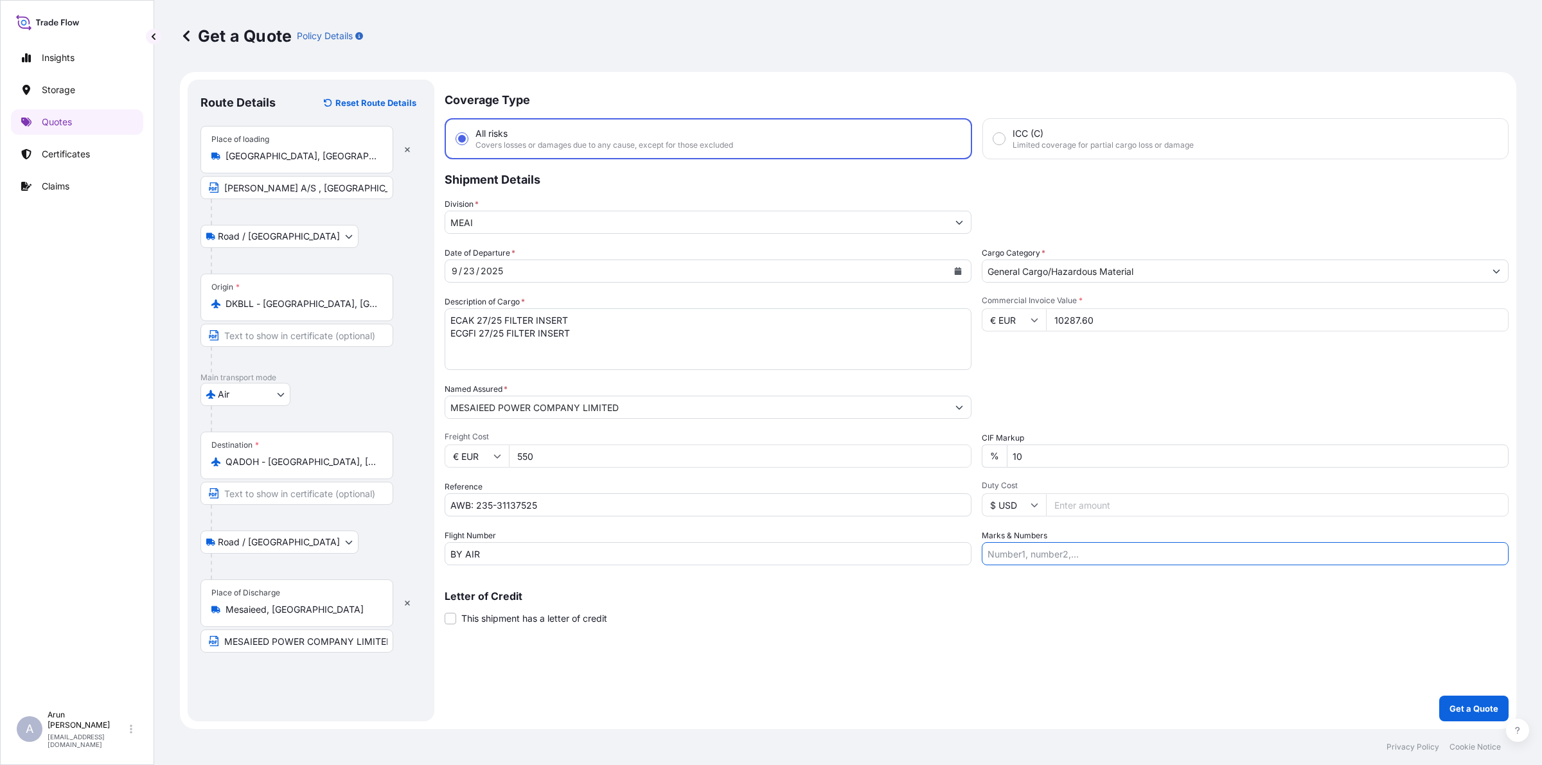
click at [1086, 550] on input "Marks & Numbers" at bounding box center [1245, 553] width 527 height 23
drag, startPoint x: 1045, startPoint y: 547, endPoint x: 1097, endPoint y: 566, distance: 54.9
click at [1097, 566] on div "Coverage Type All risks Covers losses or damages due to any cause, except for t…" at bounding box center [977, 401] width 1064 height 642
click at [1132, 554] on input "INVOICE NO: 490096150 DATE: [DATE]" at bounding box center [1245, 553] width 527 height 23
click at [1263, 542] on input "INVOICE NO: 490096150 DATE: [DATE]" at bounding box center [1245, 553] width 527 height 23
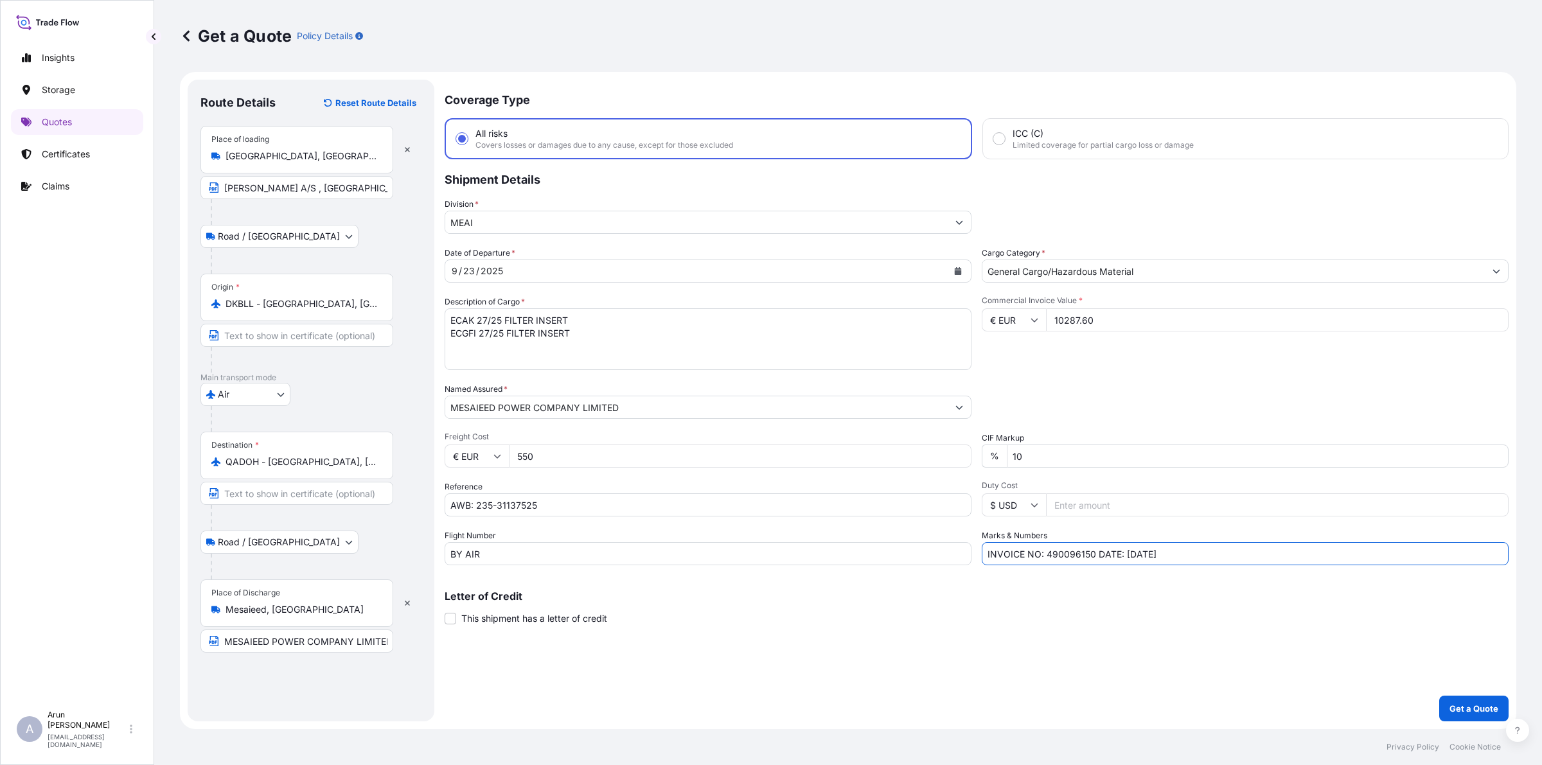
type input "INVOICE NO: 490096150 DATE: [DATE]"
click at [823, 330] on textarea "ECAK 27/25 FILTER INSERT ECGFI 27/25 FILTER INSERT" at bounding box center [708, 339] width 527 height 62
click at [1494, 705] on p "Get a Quote" at bounding box center [1474, 708] width 49 height 13
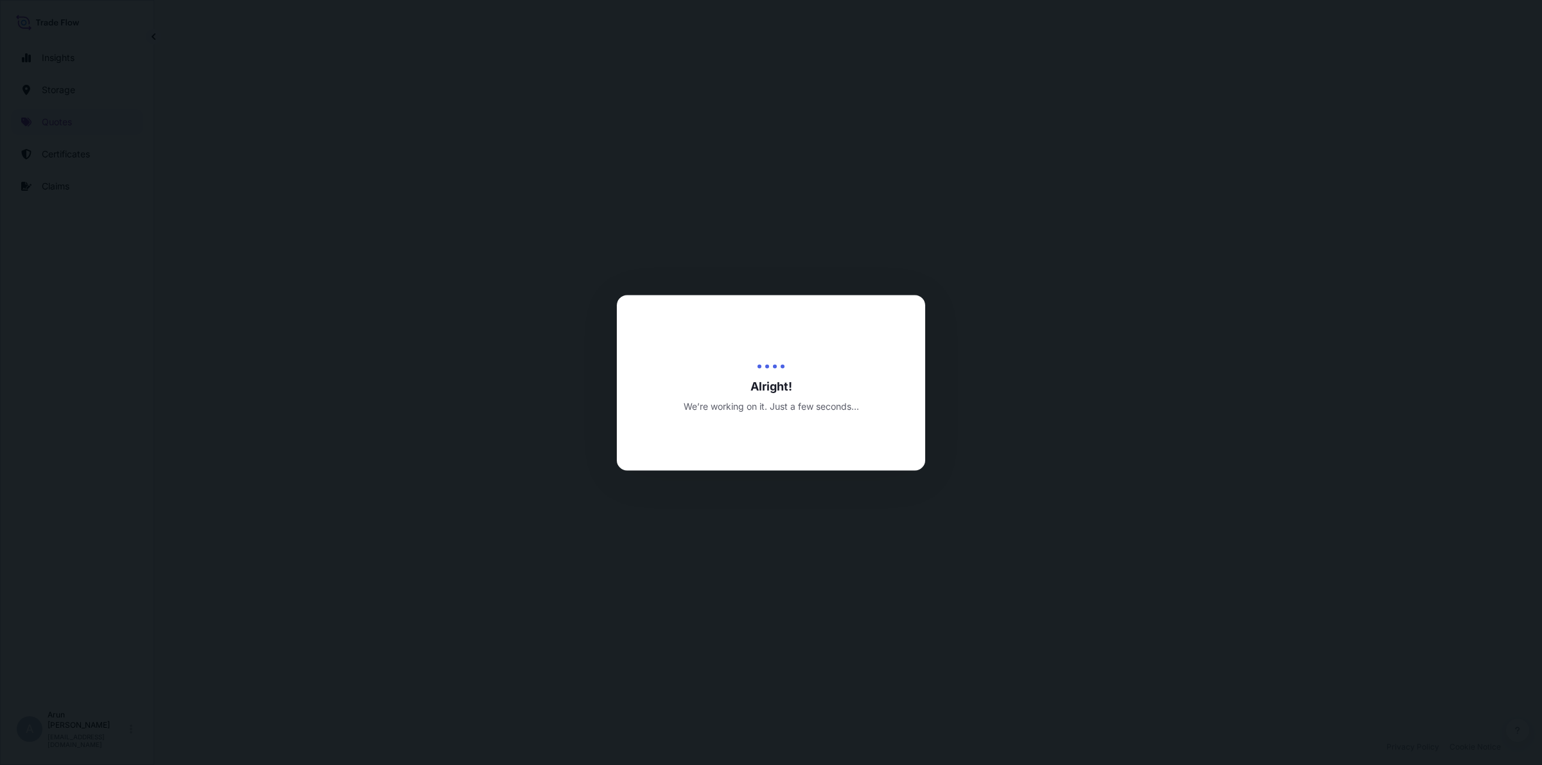
select select "Road / [GEOGRAPHIC_DATA]"
select select "Air"
select select "Road / [GEOGRAPHIC_DATA]"
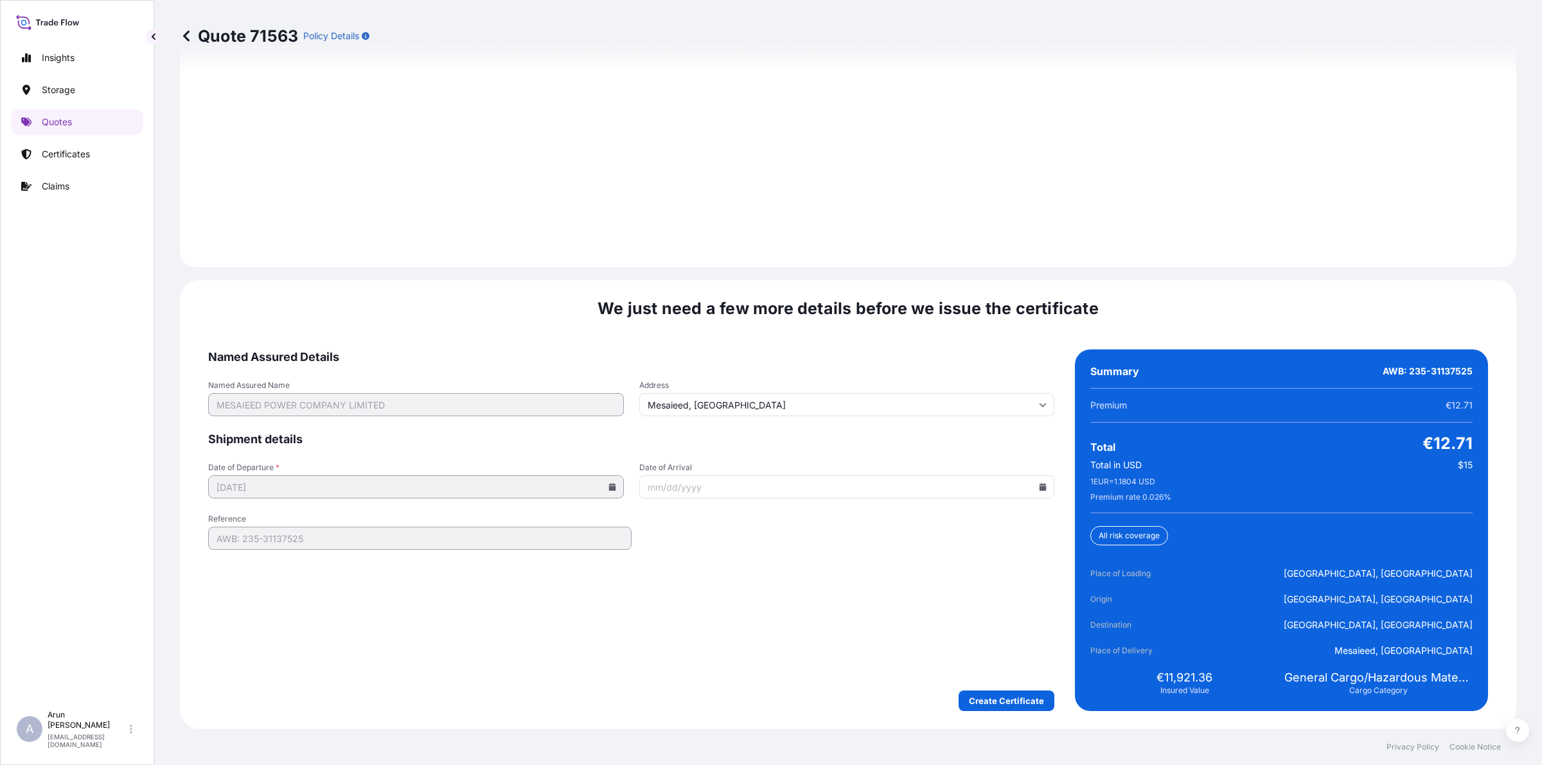
scroll to position [1842, 0]
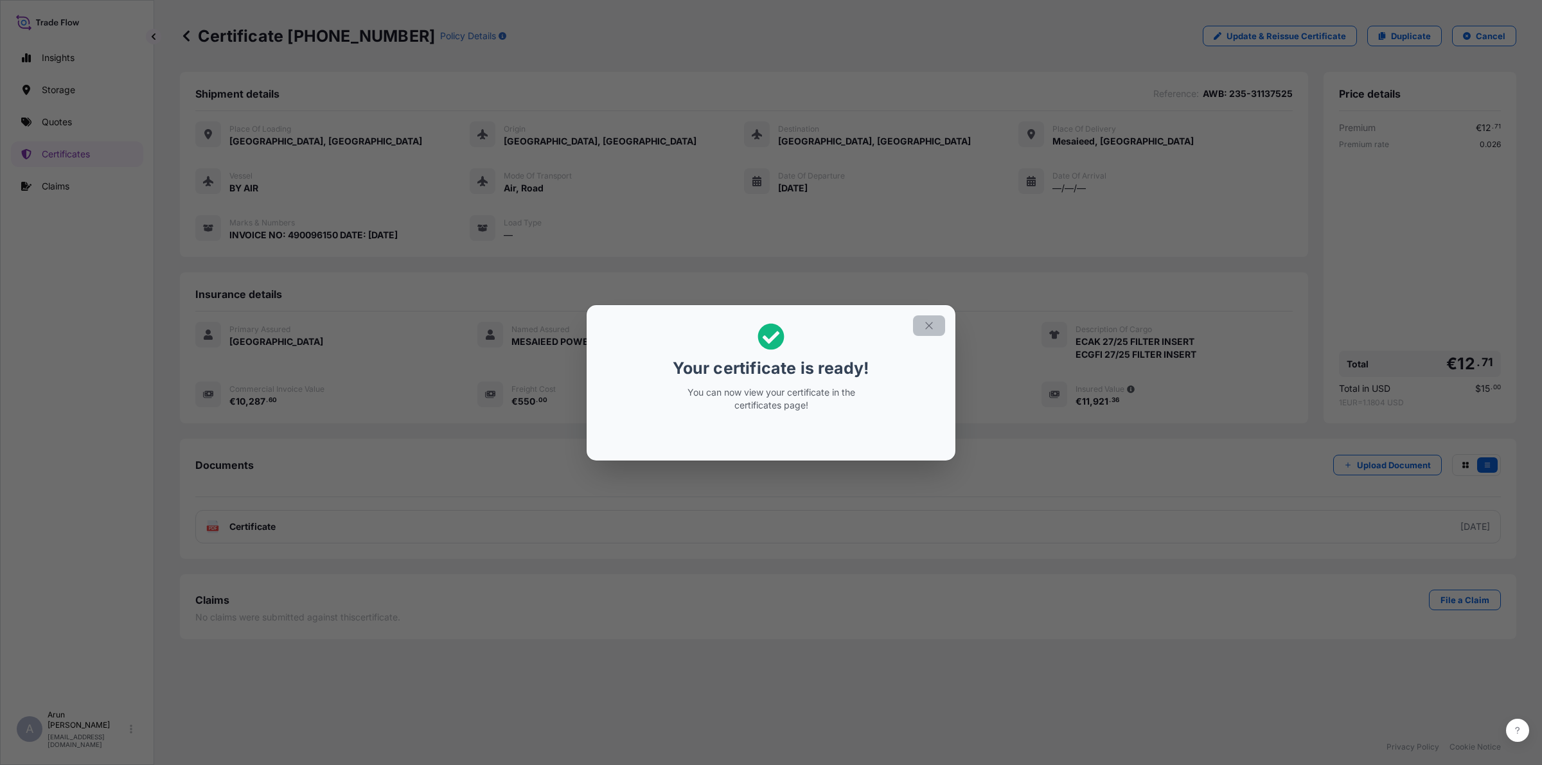
click at [934, 319] on button "button" at bounding box center [929, 325] width 32 height 21
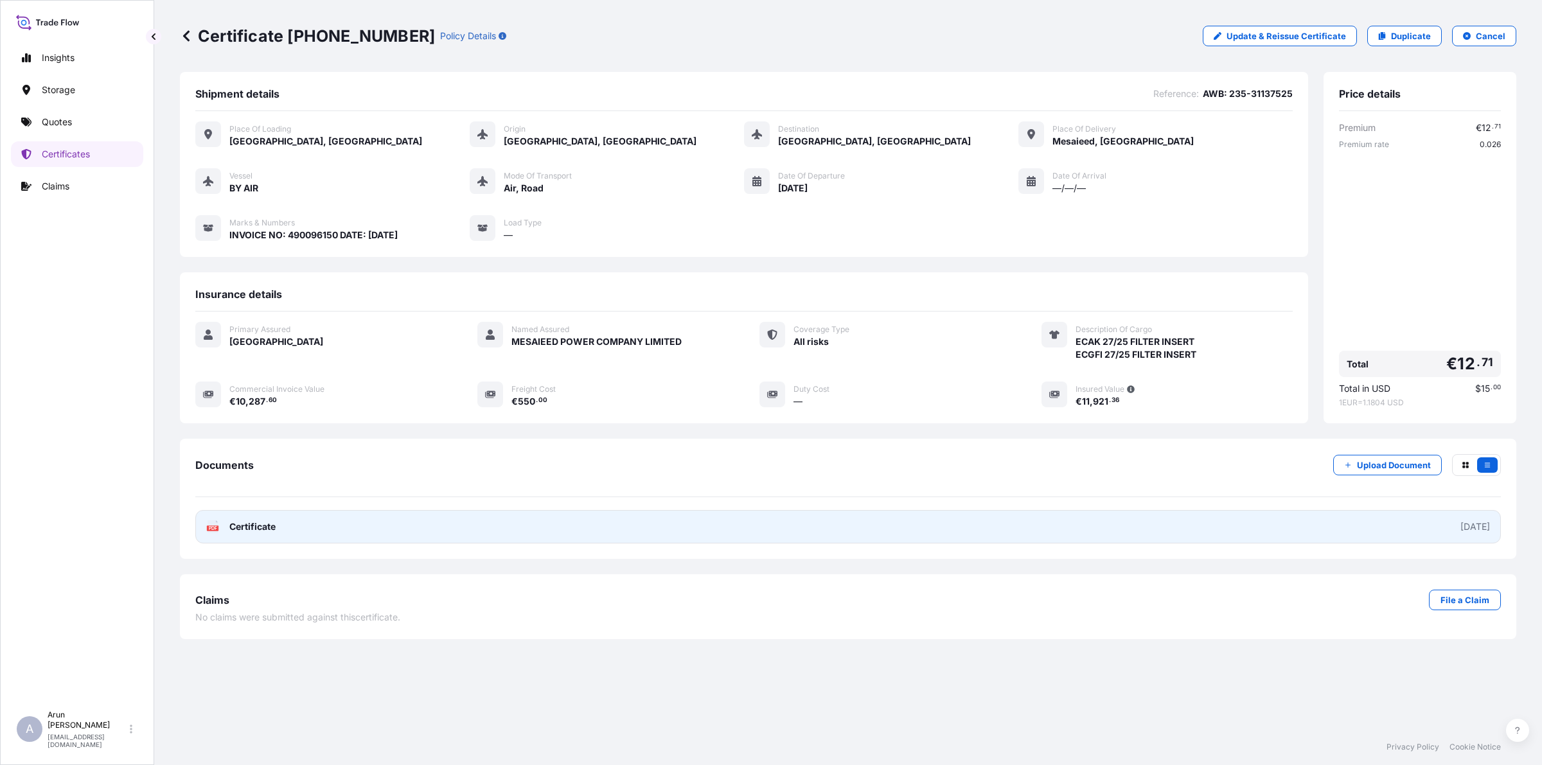
click at [322, 519] on link "PDF Certificate [DATE]" at bounding box center [848, 526] width 1306 height 33
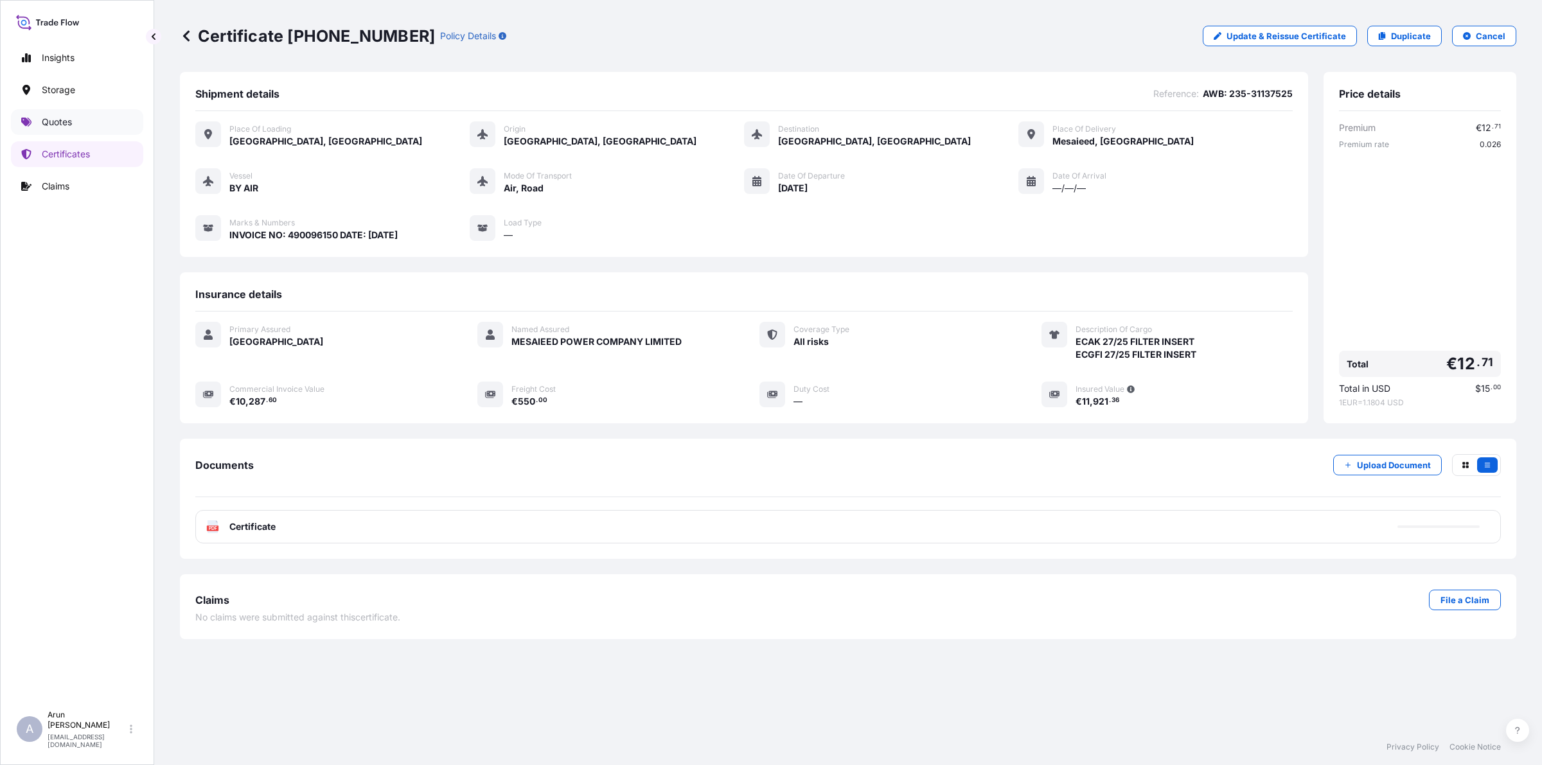
click at [76, 125] on link "Quotes" at bounding box center [77, 122] width 132 height 26
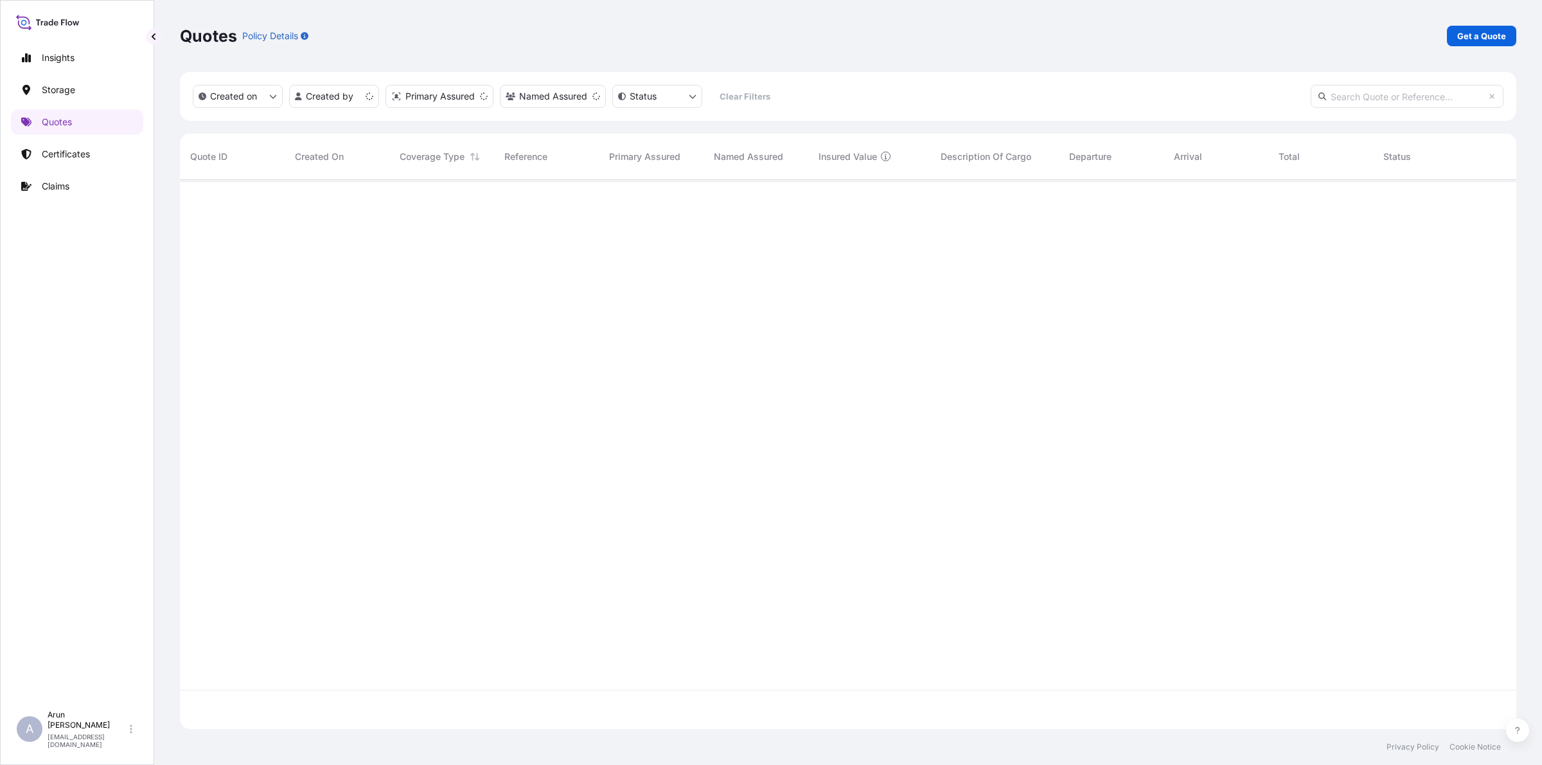
scroll to position [544, 1324]
click at [1489, 40] on p "Get a Quote" at bounding box center [1481, 36] width 49 height 13
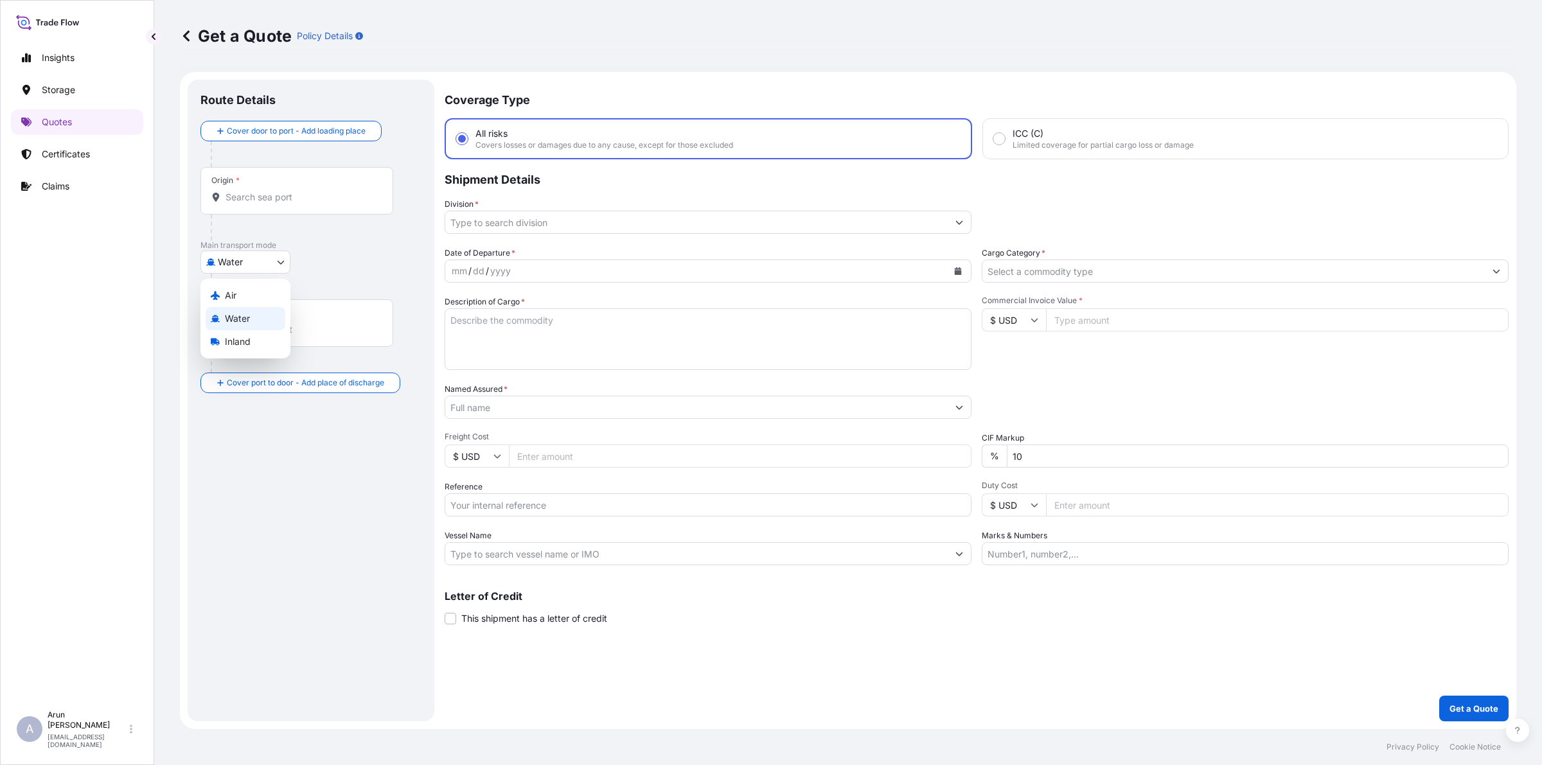
click at [286, 262] on body "Insights Storage Quotes Certificates Claims A [PERSON_NAME] [PERSON_NAME][EMAIL…" at bounding box center [771, 382] width 1542 height 765
click at [242, 341] on span "Inland" at bounding box center [238, 341] width 26 height 13
select select "Inland"
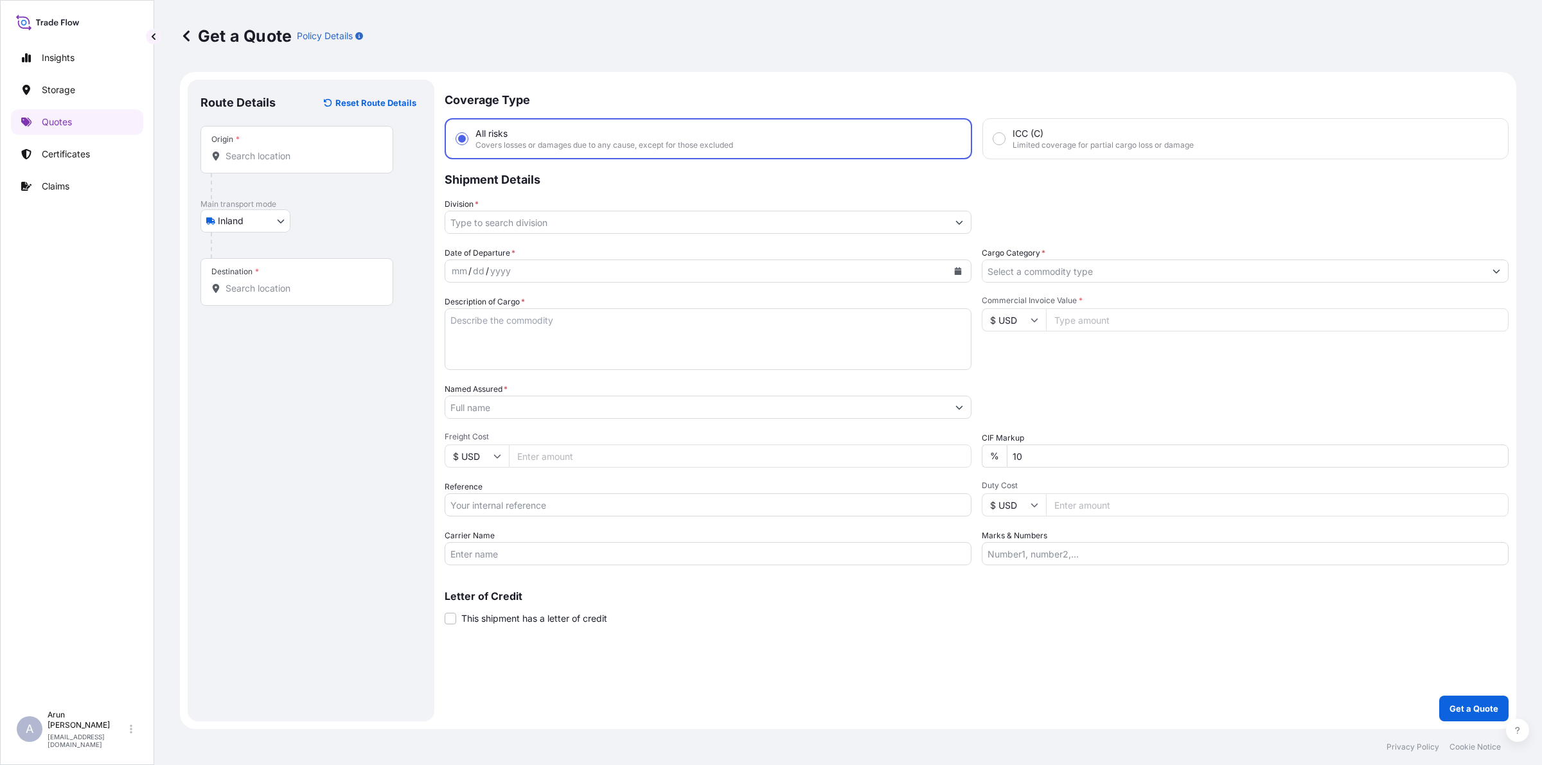
click at [301, 146] on div "Origin *" at bounding box center [296, 150] width 193 height 48
click at [301, 150] on input "Origin *" at bounding box center [302, 156] width 152 height 13
type input "D"
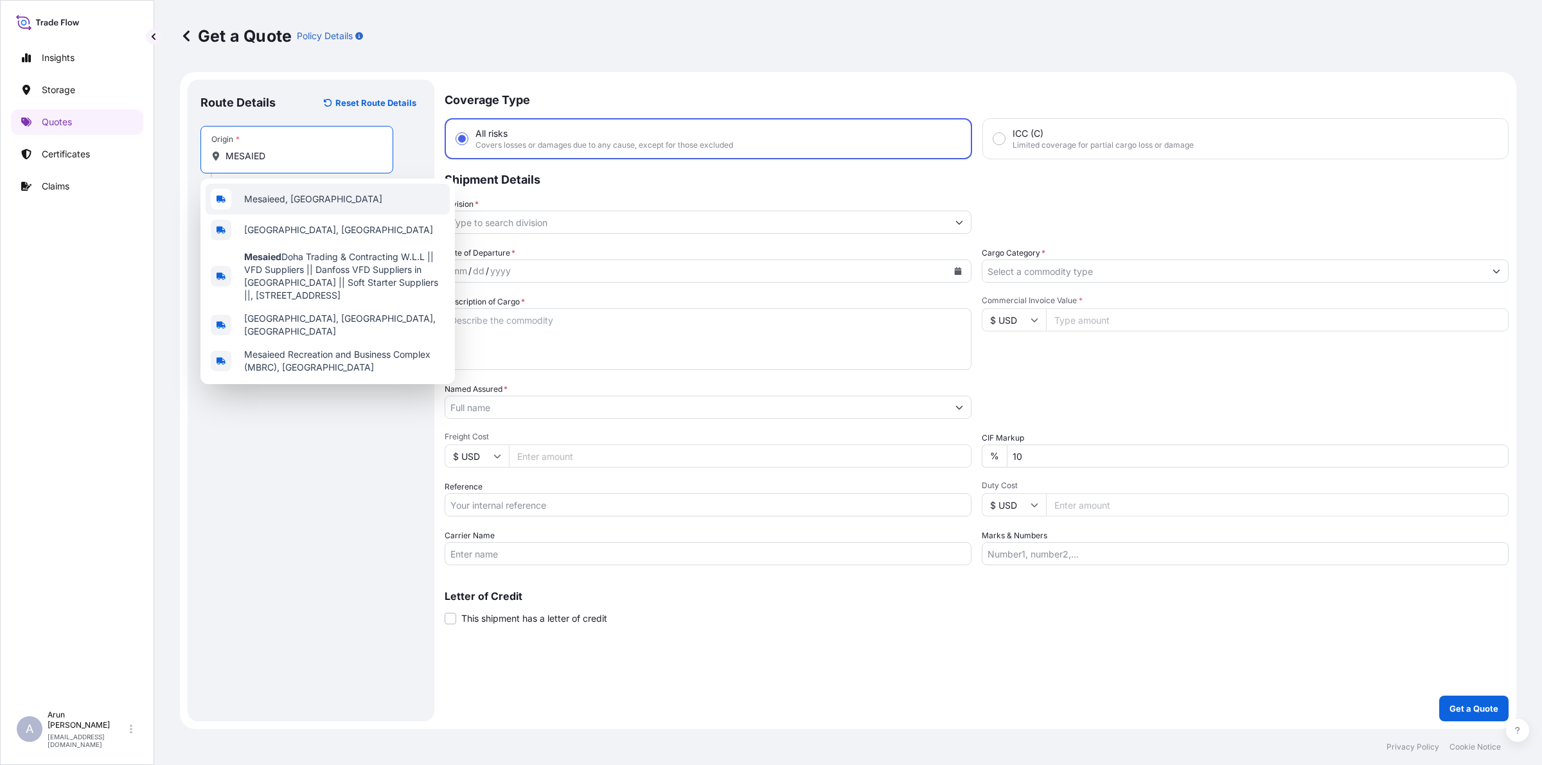
click at [259, 202] on span "Mesaieed, [GEOGRAPHIC_DATA]" at bounding box center [313, 199] width 138 height 13
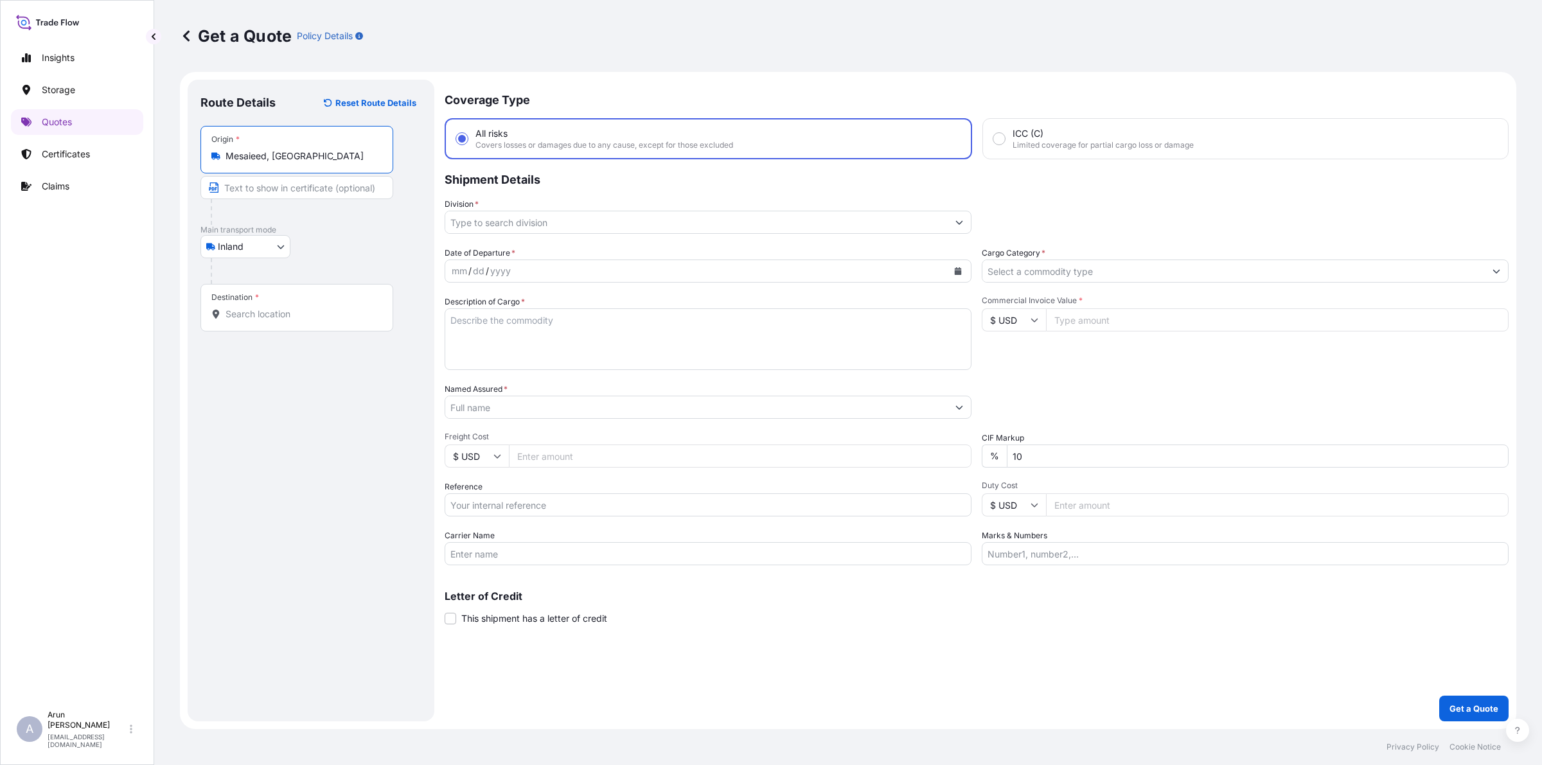
drag, startPoint x: 316, startPoint y: 152, endPoint x: 150, endPoint y: 178, distance: 168.4
click at [150, 178] on div "Insights Storage Quotes Certificates Claims A [PERSON_NAME] [PERSON_NAME][EMAIL…" at bounding box center [771, 382] width 1542 height 765
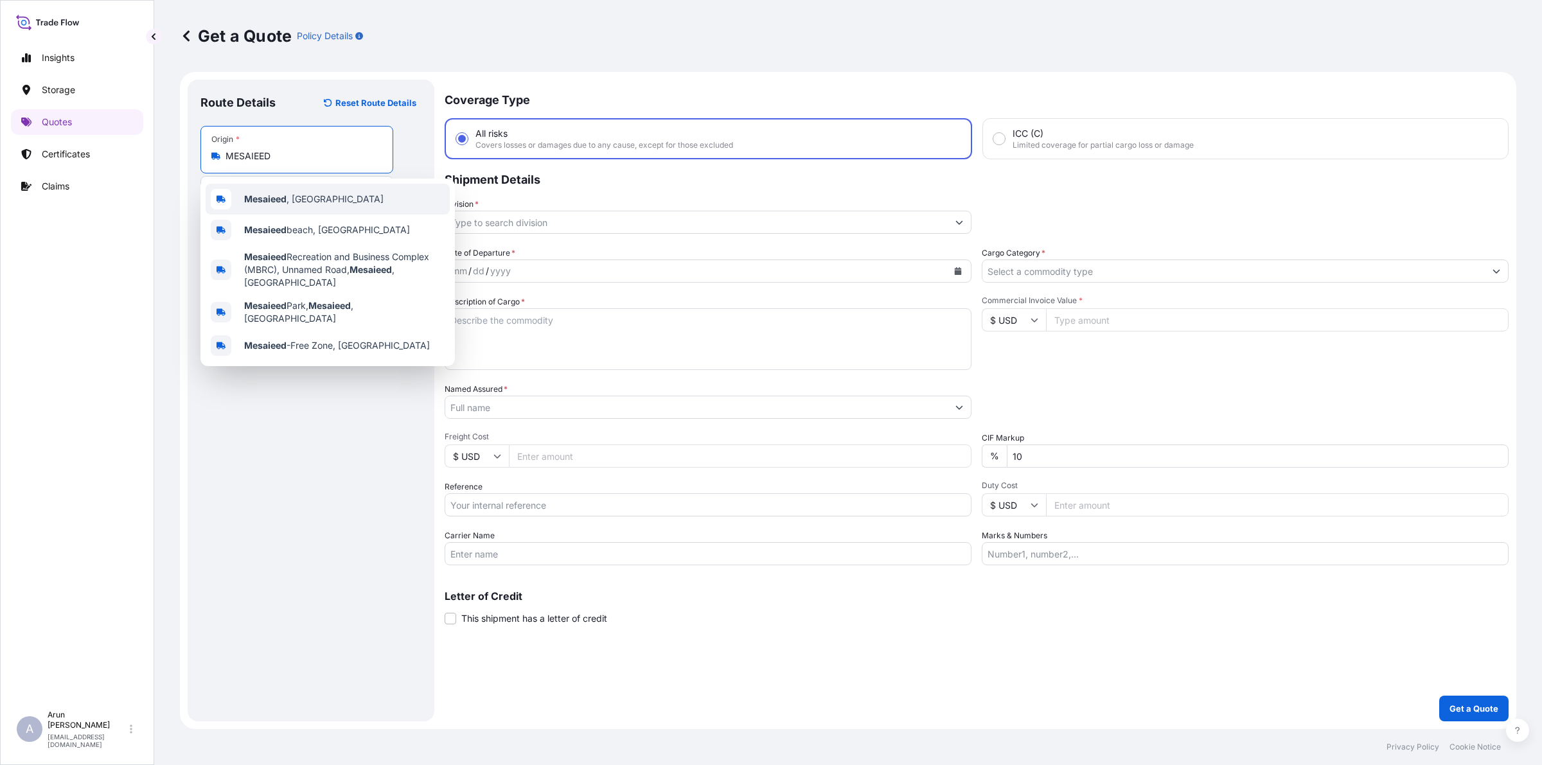
click at [290, 200] on span "Mesaieed , [GEOGRAPHIC_DATA]" at bounding box center [313, 199] width 139 height 13
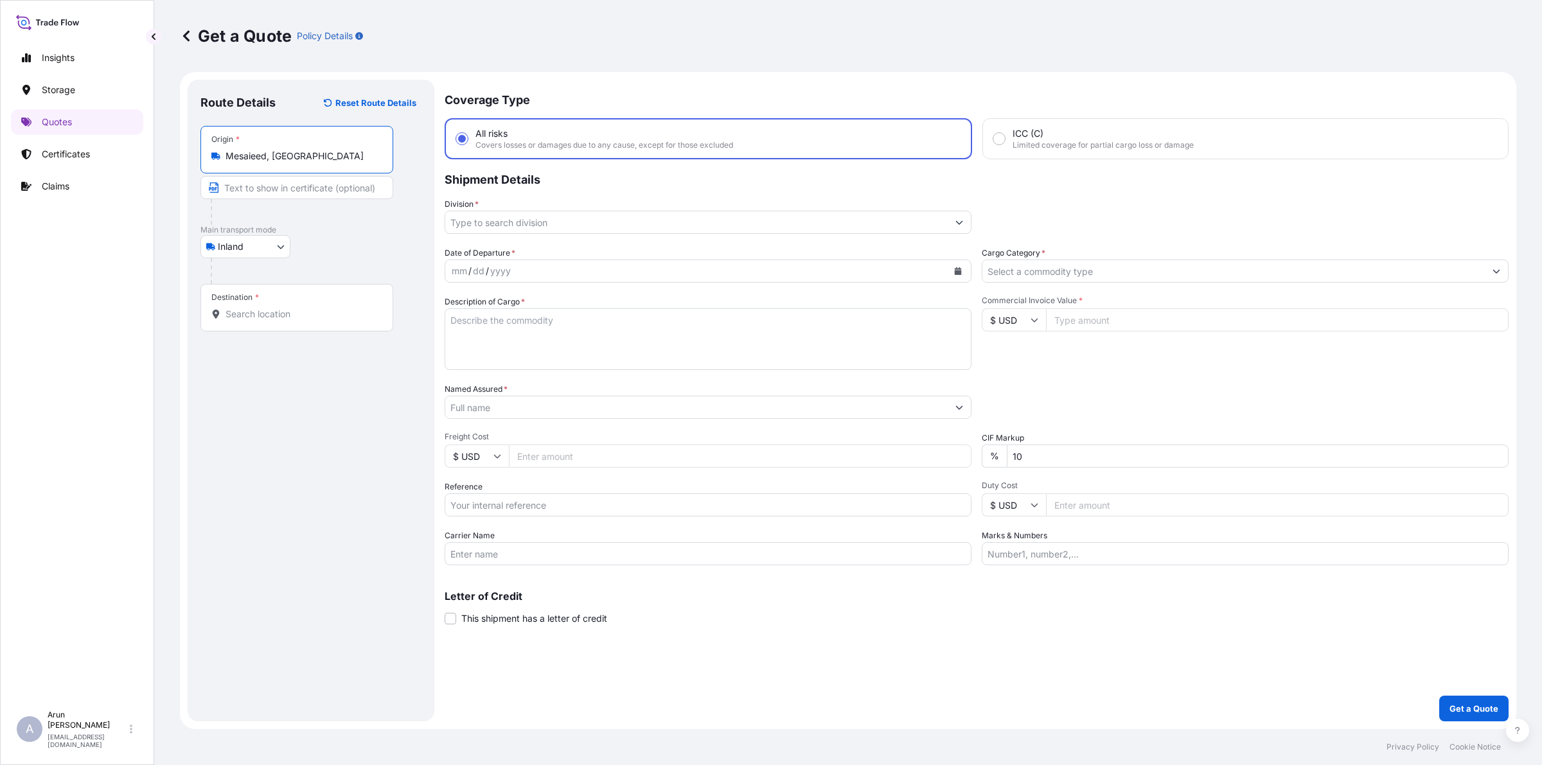
type input "Mesaieed, [GEOGRAPHIC_DATA]"
click at [283, 184] on input "Text to appear on certificate" at bounding box center [296, 187] width 193 height 23
type input "QATAR ALUMINIUM LIMITED COMPANY,MESAIEED, [GEOGRAPHIC_DATA], [GEOGRAPHIC_DATA]."
click at [363, 188] on input "QATAR ALUMINIUM LIMITED COMPANY,MESAIEED, [GEOGRAPHIC_DATA], [GEOGRAPHIC_DATA]." at bounding box center [296, 187] width 193 height 23
click at [299, 312] on input "Destination *" at bounding box center [302, 314] width 152 height 13
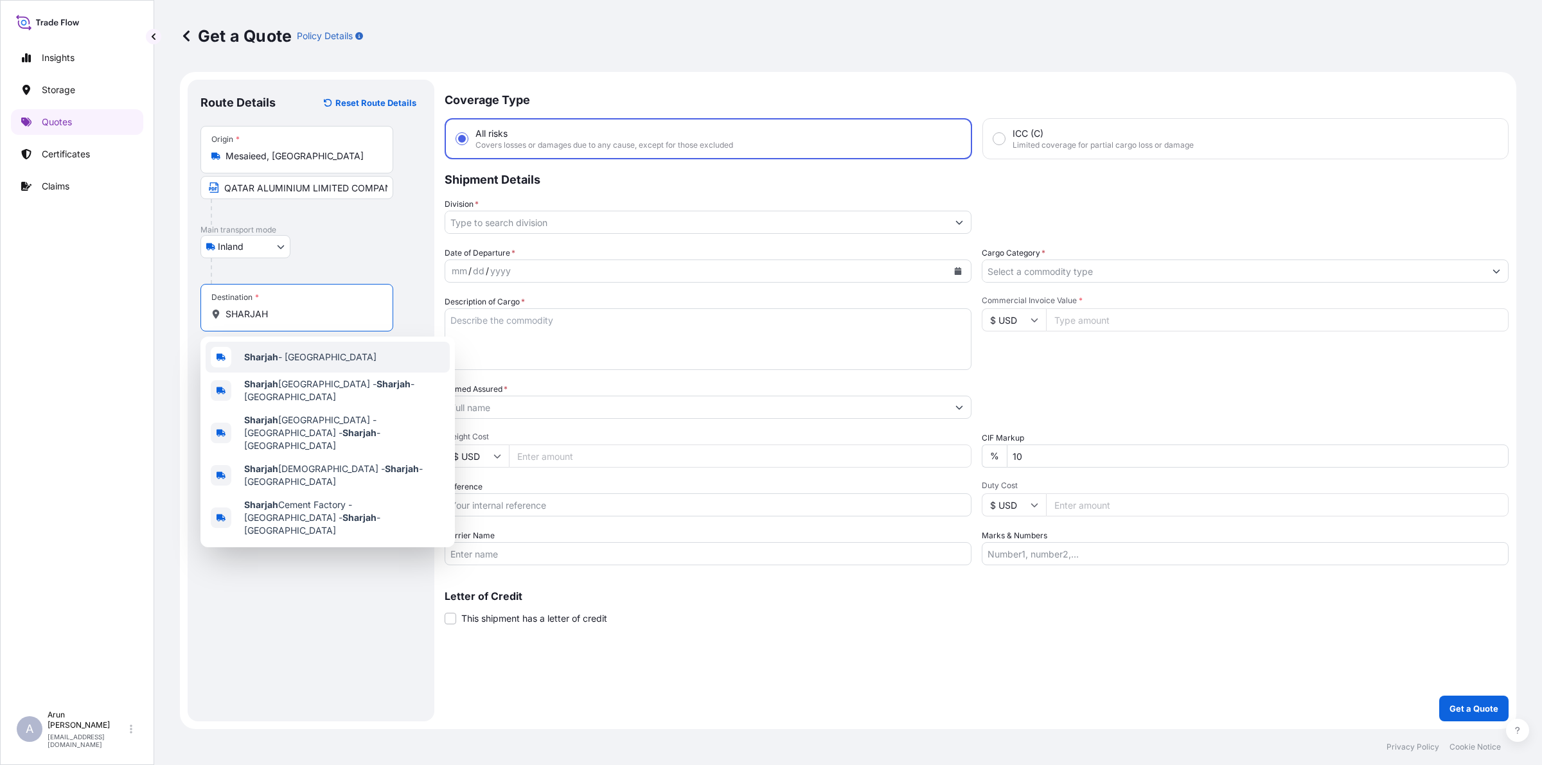
click at [341, 354] on span "Sharjah - [GEOGRAPHIC_DATA]" at bounding box center [310, 357] width 132 height 13
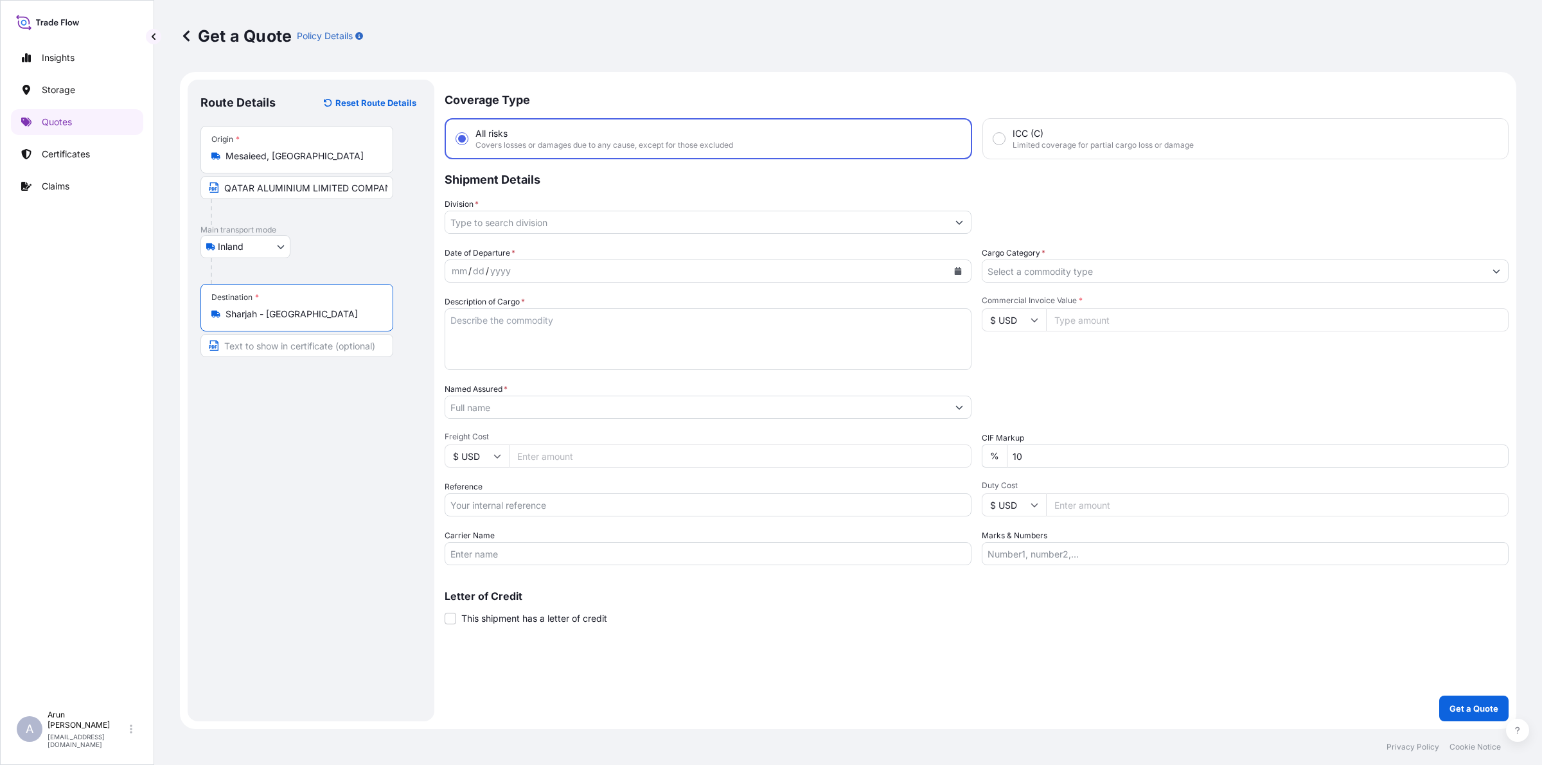
type input "Sharjah - [GEOGRAPHIC_DATA]"
click at [344, 339] on input "Text to appear on certificate" at bounding box center [296, 345] width 193 height 23
type input "CLASSIC EXTRUSION LLC, Sharjah - [GEOGRAPHIC_DATA]"
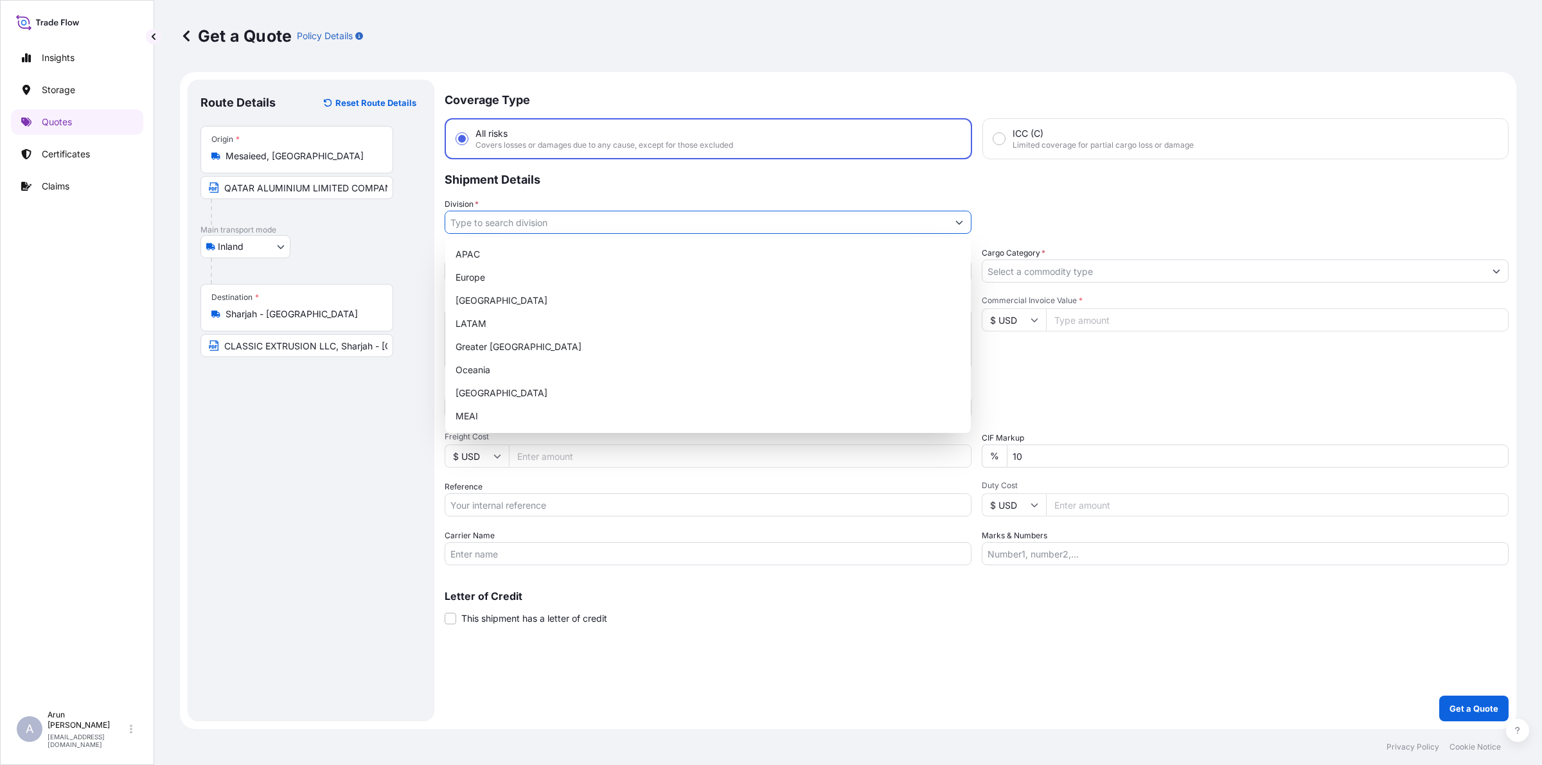
click at [499, 219] on input "Division *" at bounding box center [696, 222] width 502 height 23
click at [476, 409] on div "MEAI" at bounding box center [707, 416] width 515 height 23
type input "MEAI"
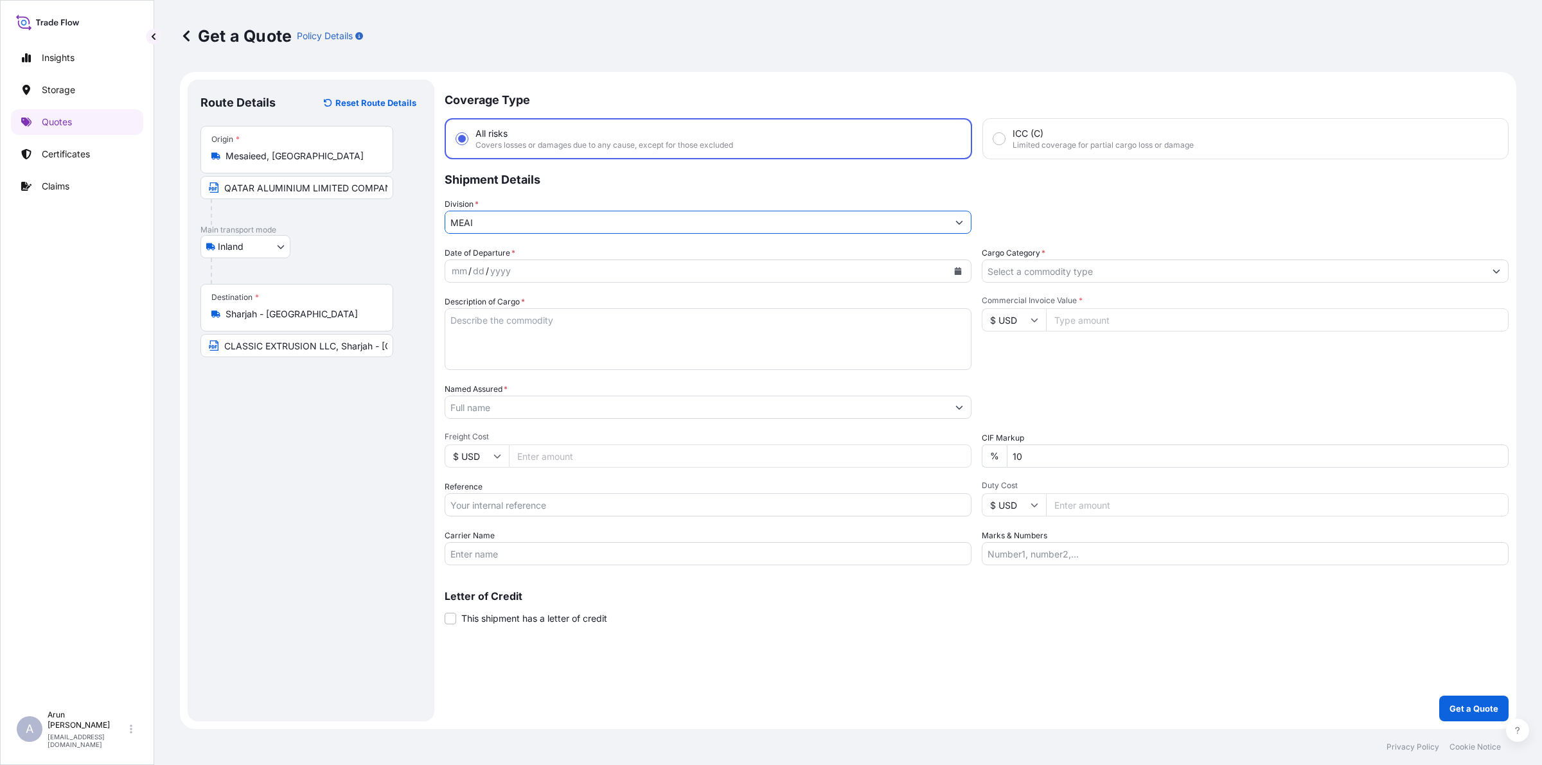
click at [1122, 269] on input "Cargo Category *" at bounding box center [1233, 271] width 502 height 23
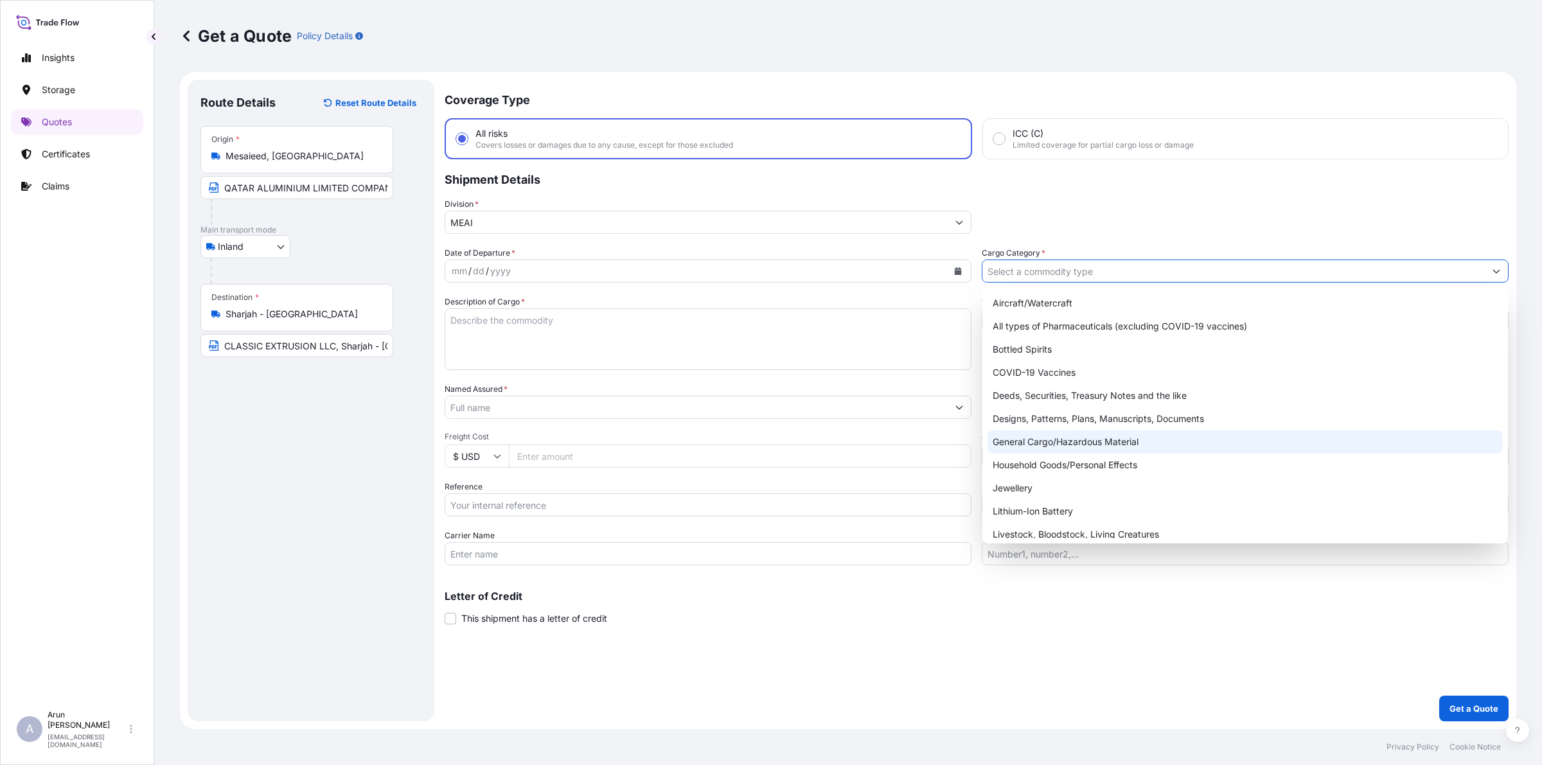
click at [1054, 445] on div "General Cargo/Hazardous Material" at bounding box center [1245, 441] width 515 height 23
type input "General Cargo/Hazardous Material"
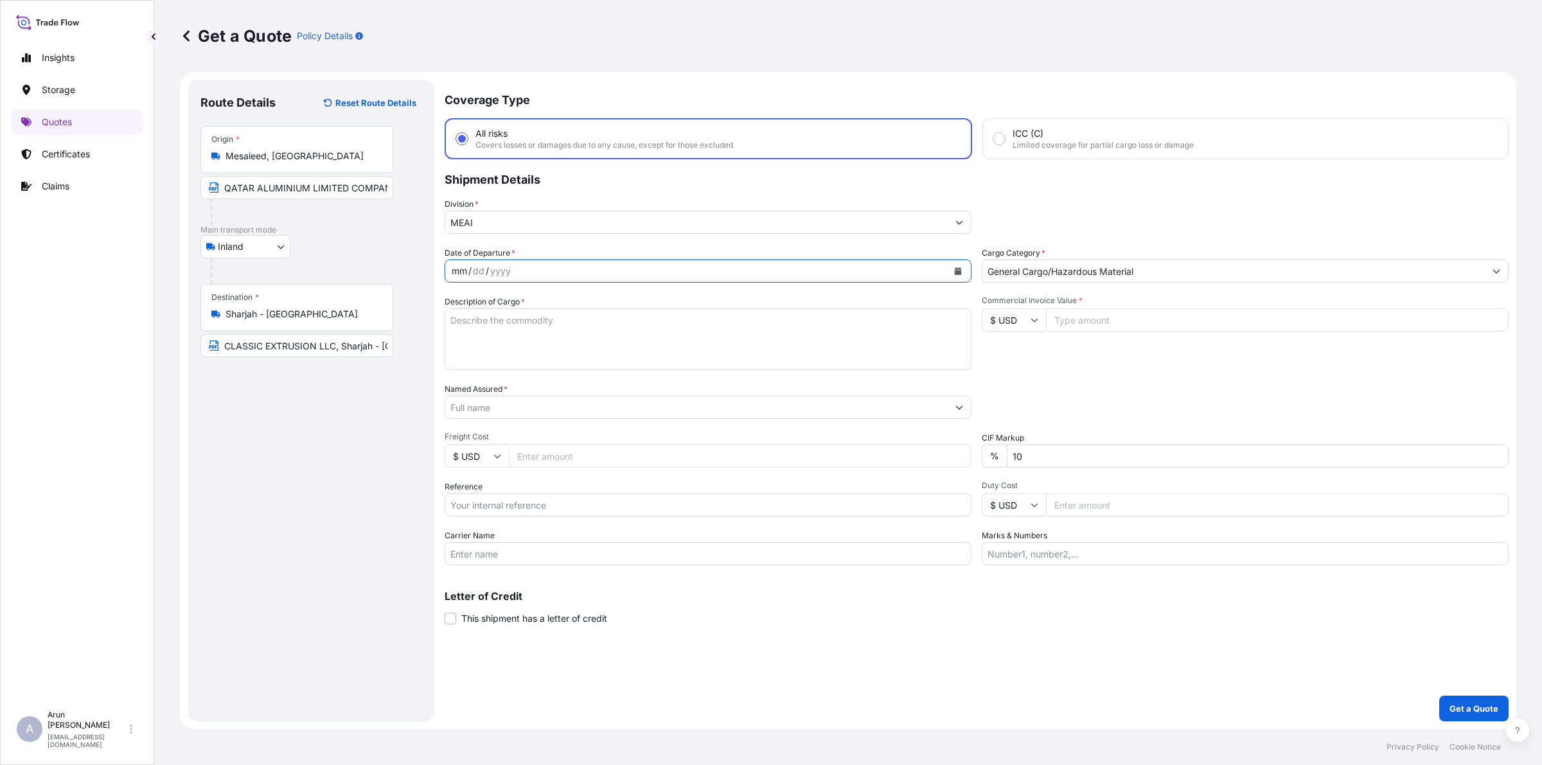
click at [531, 278] on div "mm / dd / yyyy" at bounding box center [696, 271] width 502 height 23
click at [959, 267] on icon "Calendar" at bounding box center [958, 271] width 7 height 8
click at [538, 428] on div "24" at bounding box center [540, 427] width 23 height 23
click at [540, 312] on textarea "Description of Cargo *" at bounding box center [708, 339] width 527 height 62
click at [666, 314] on textarea "ALUMINIUM LOGS(BILLETS)" at bounding box center [708, 339] width 527 height 62
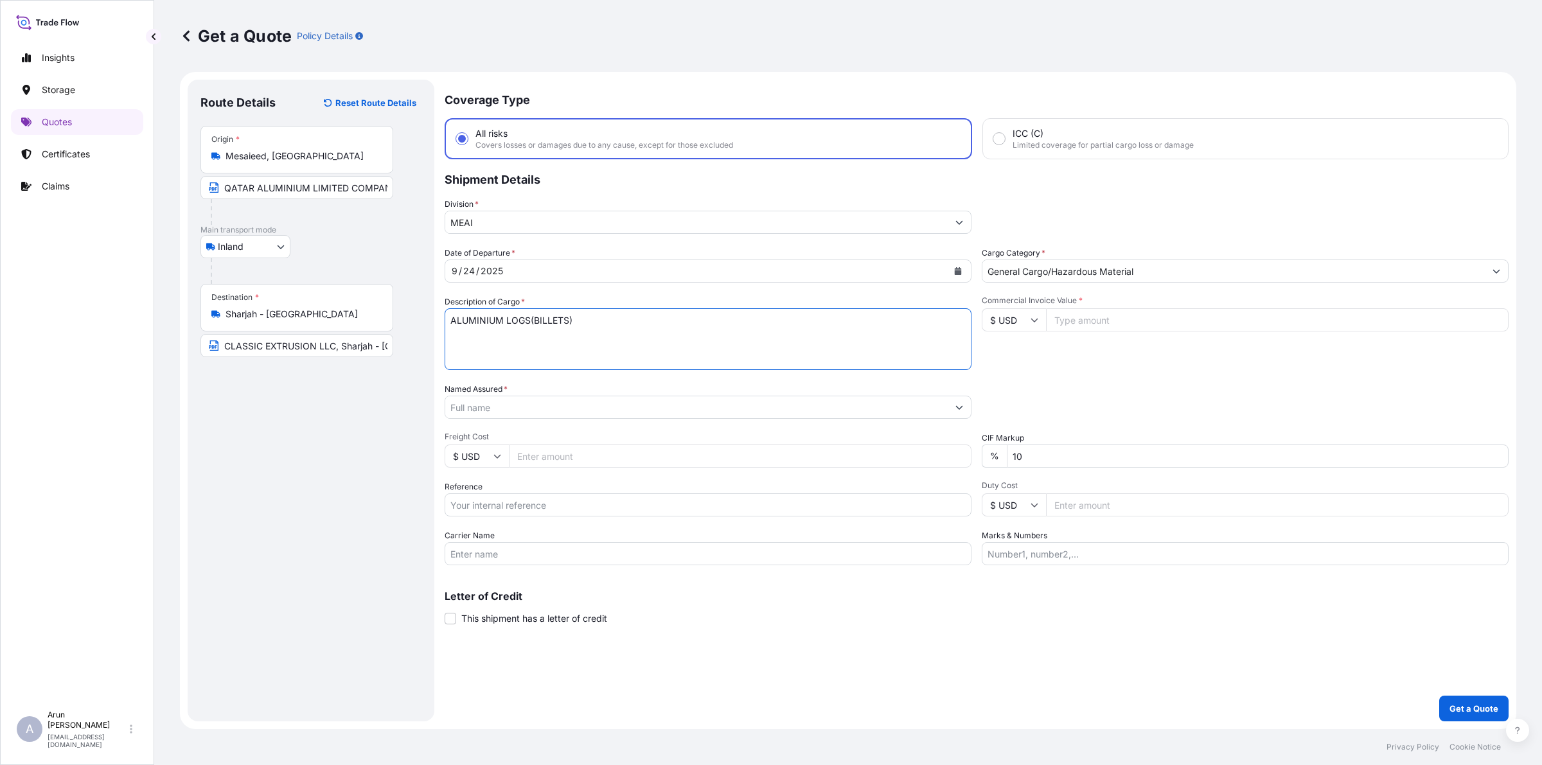
type textarea "ALUMINIUM LOGS(BILLETS)"
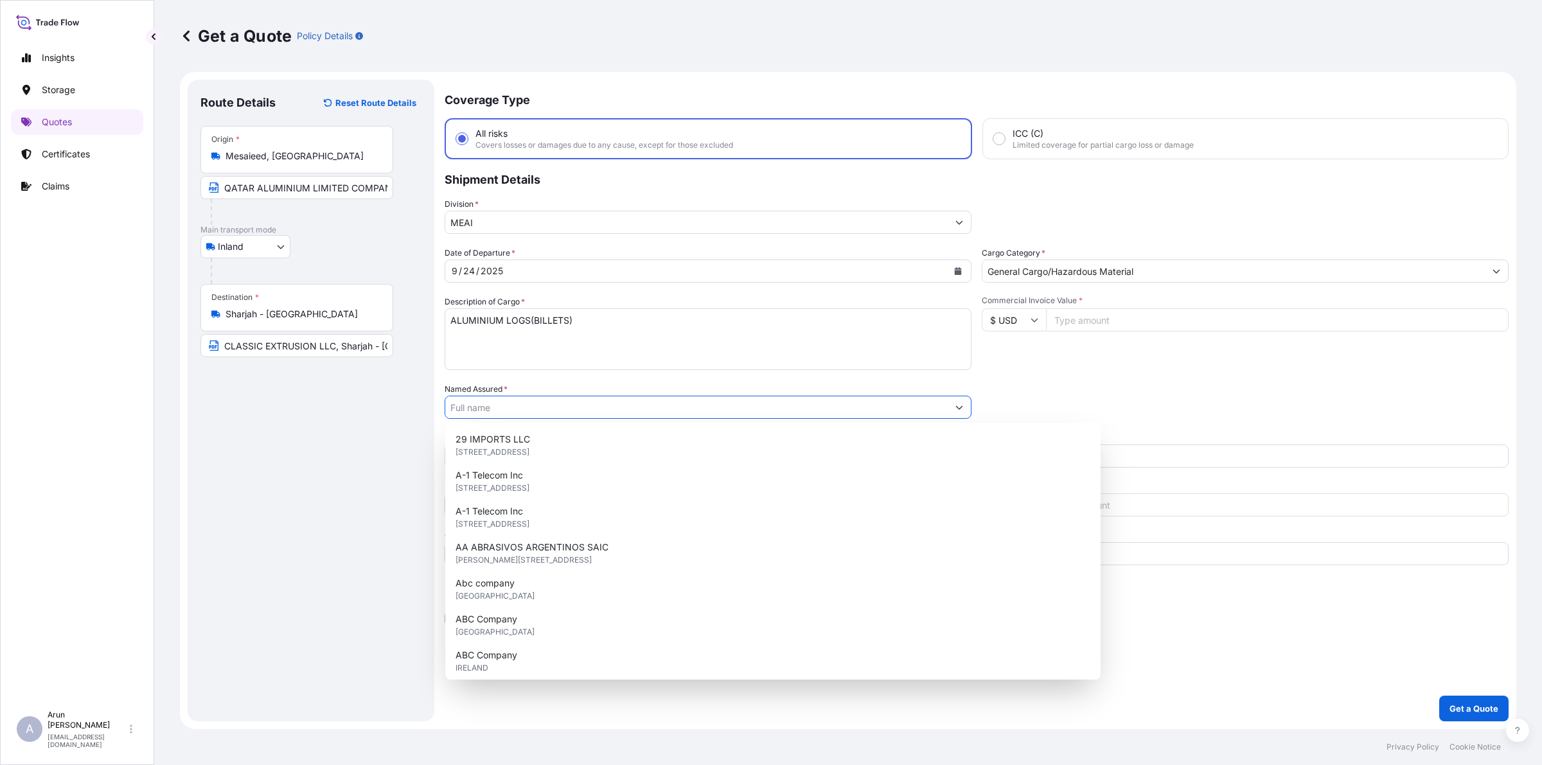
click at [560, 400] on input "Named Assured *" at bounding box center [696, 407] width 502 height 23
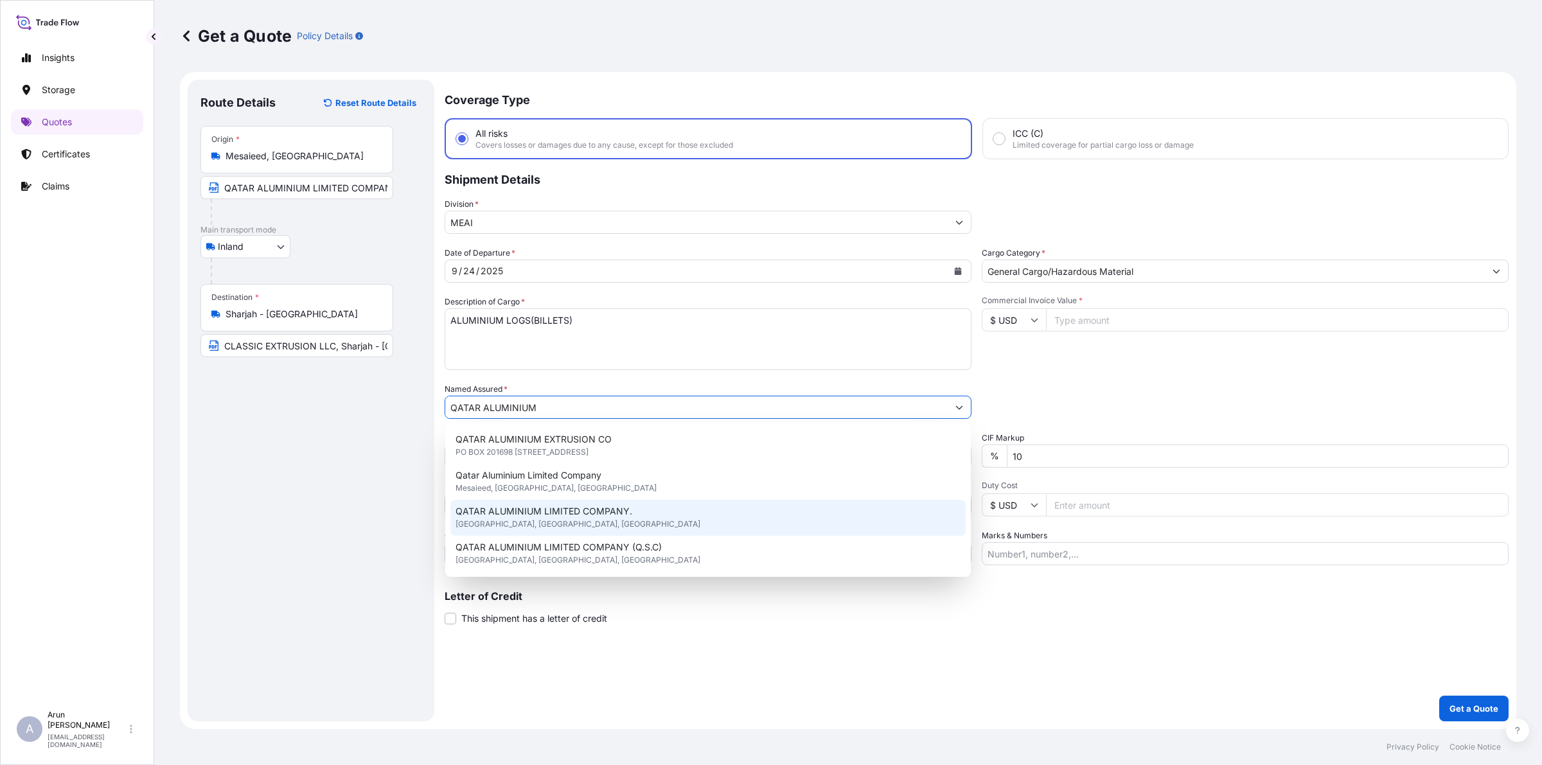
click at [599, 510] on span "QATAR ALUMINIUM LIMITED COMPANY." at bounding box center [544, 511] width 177 height 13
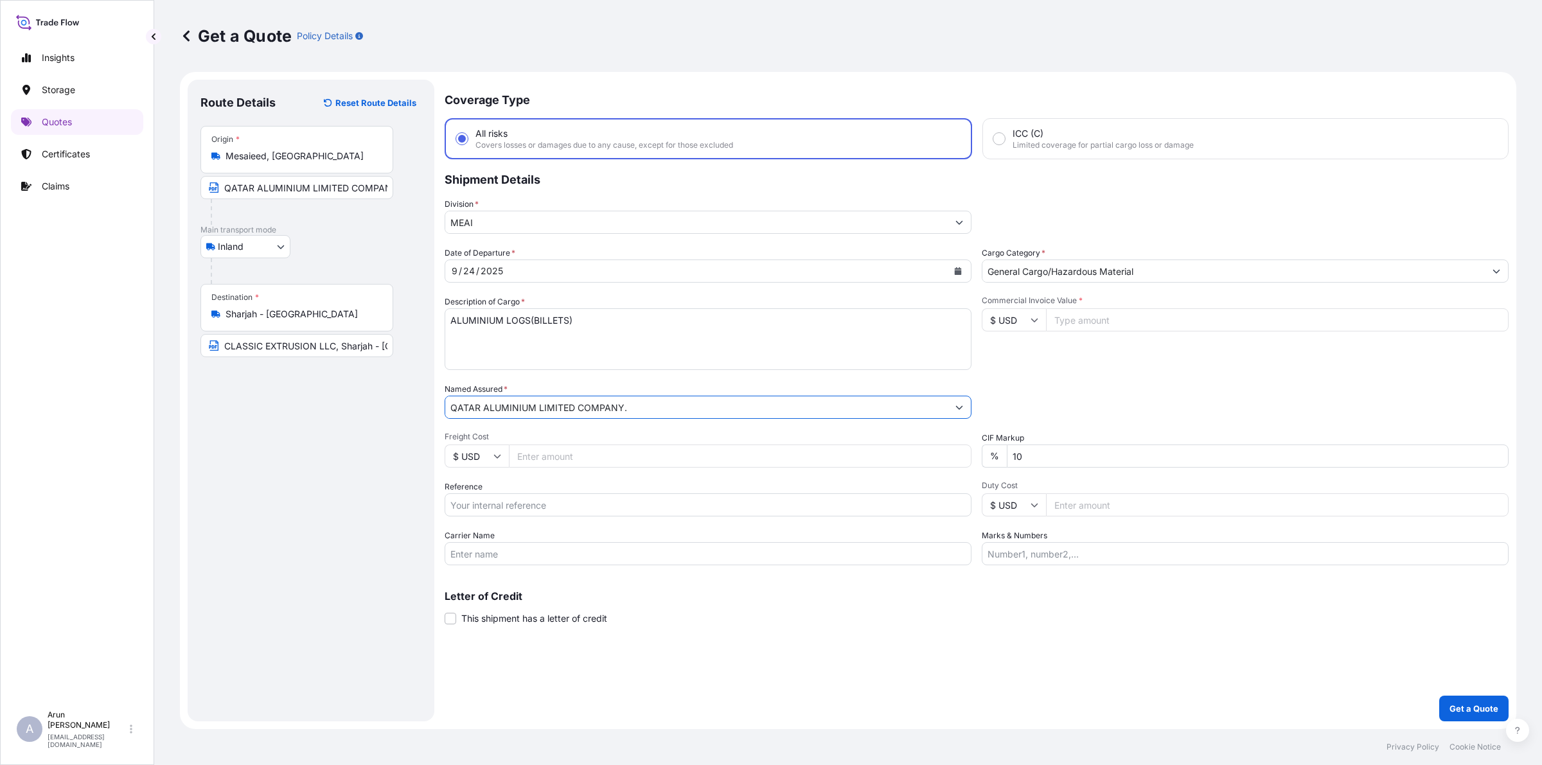
type input "QATAR ALUMINIUM LIMITED COMPANY."
click at [657, 452] on input "Freight Cost" at bounding box center [740, 456] width 463 height 23
drag, startPoint x: 604, startPoint y: 465, endPoint x: 612, endPoint y: 485, distance: 22.2
click at [612, 485] on div "Date of Departure * [DATE] Cargo Category * General Cargo/Hazardous Material De…" at bounding box center [977, 406] width 1064 height 319
type input "7260"
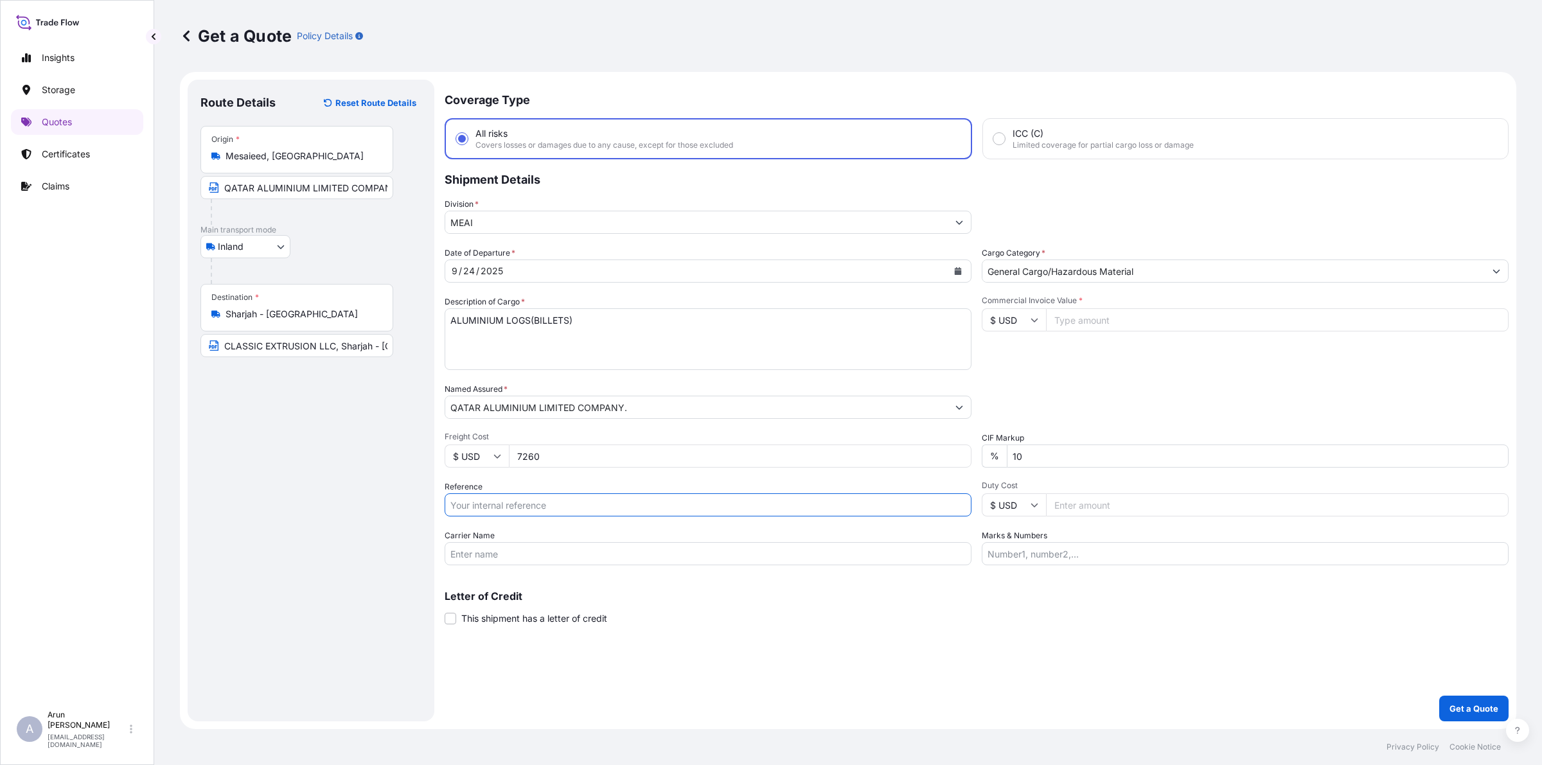
click at [612, 503] on input "Reference" at bounding box center [708, 504] width 527 height 23
type input "QA1001045854"
click at [576, 550] on input "Carrier Name" at bounding box center [708, 553] width 527 height 23
type input "BY TRUCK"
click at [1160, 508] on input "Duty Cost" at bounding box center [1277, 504] width 463 height 23
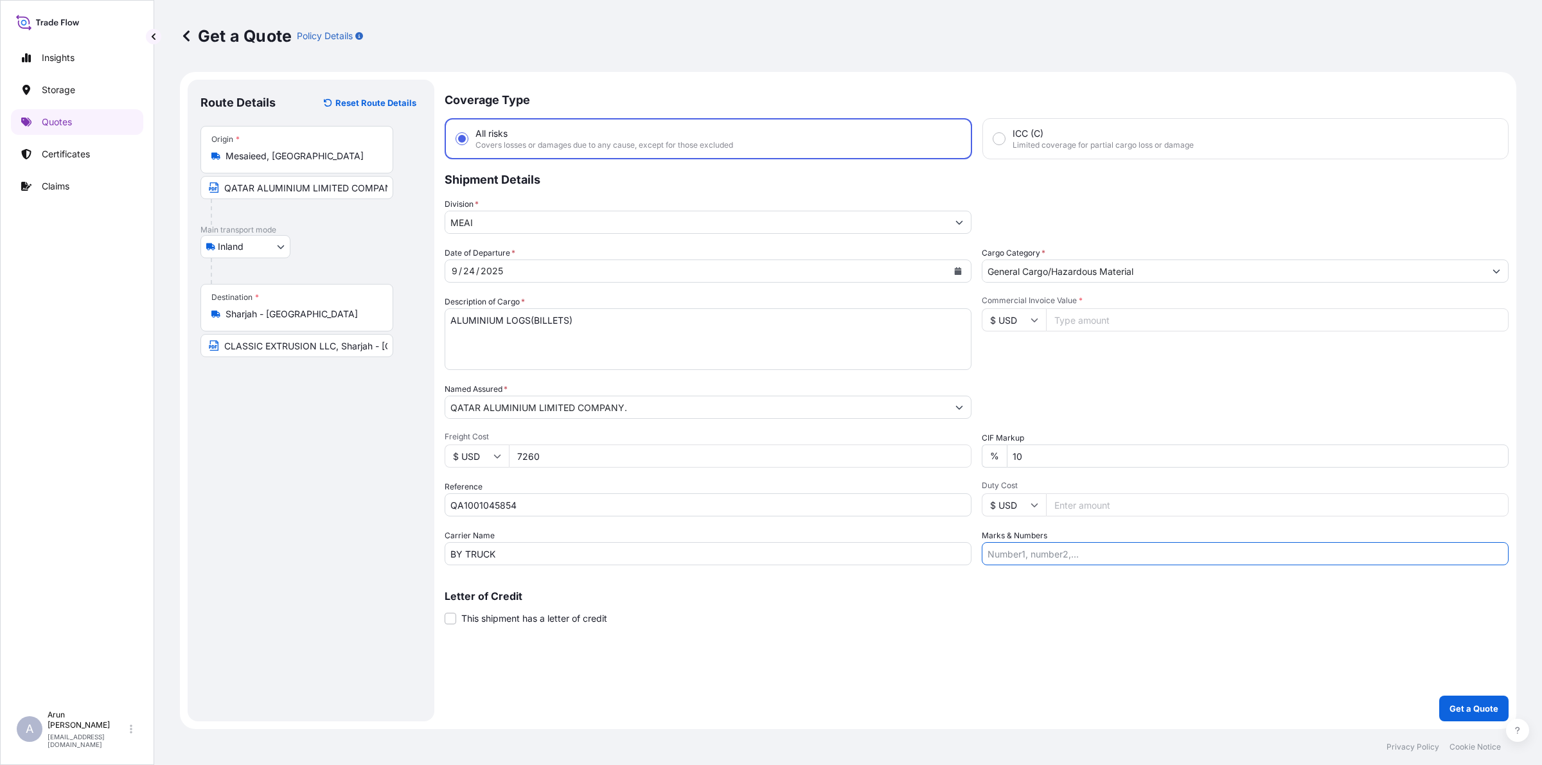
click at [1113, 551] on input "Marks & Numbers" at bounding box center [1245, 553] width 527 height 23
click at [1102, 551] on input "INVOICE NUMBER: QAT/ALCR/25/510 DATE: [DATE]" at bounding box center [1245, 553] width 527 height 23
click at [1144, 554] on input "INVOICE NUMBER: QAT/GCCR/25/510 DATE: [DATE]" at bounding box center [1245, 553] width 527 height 23
click at [1150, 553] on input "INVOICE NUMBER: QAT/GCCR/25/510 DATE: [DATE]" at bounding box center [1245, 553] width 527 height 23
click at [1197, 549] on input "INVOICE NUMBER: QAT/GCCR/25/557 DATE: [DATE]" at bounding box center [1245, 553] width 527 height 23
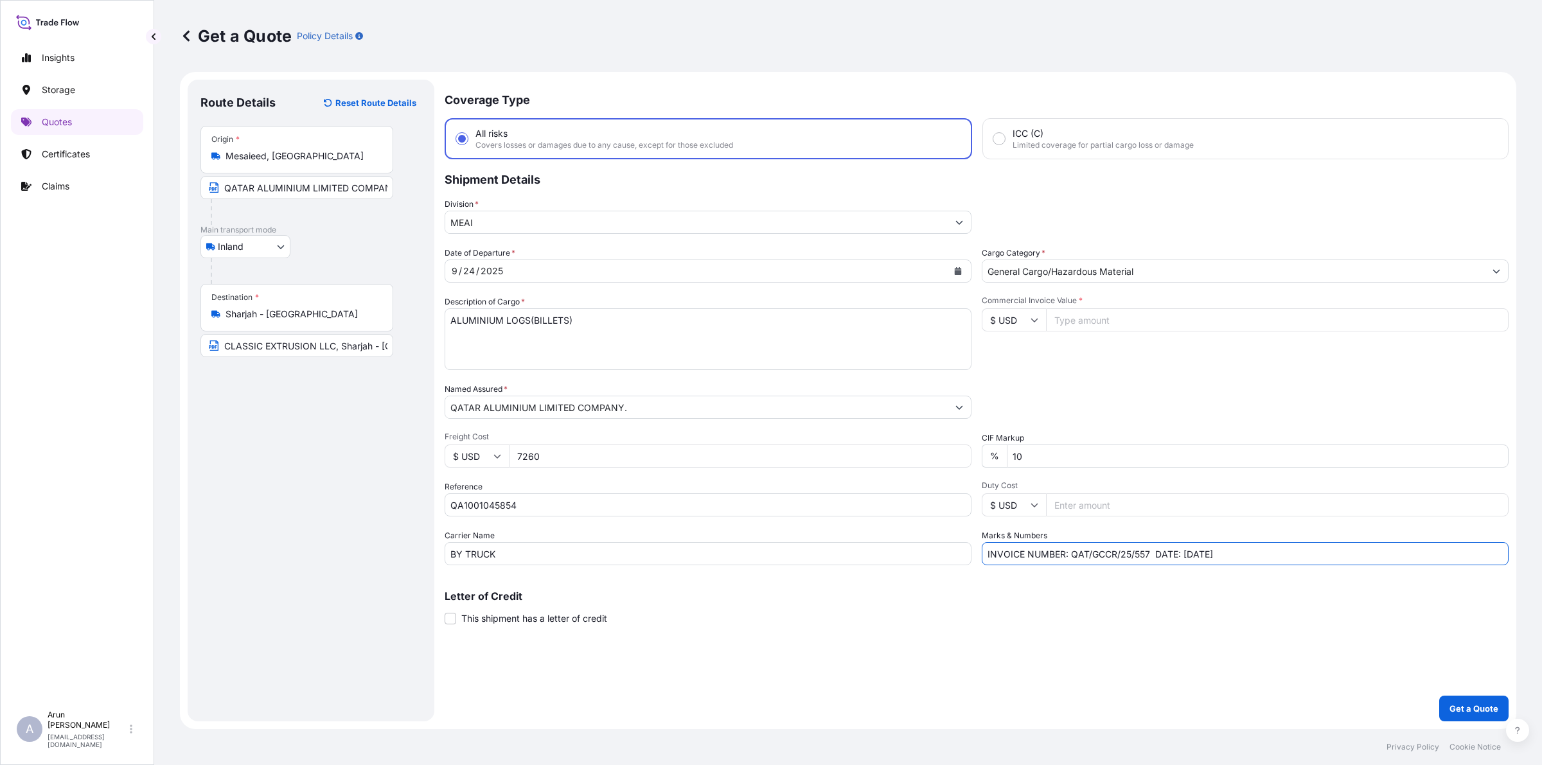
type input "INVOICE NUMBER: QAT/GCCR/25/557 DATE: [DATE]"
click at [1179, 315] on input "Commercial Invoice Value *" at bounding box center [1277, 319] width 463 height 23
type input "342499.63"
click at [1464, 712] on p "Get a Quote" at bounding box center [1474, 708] width 49 height 13
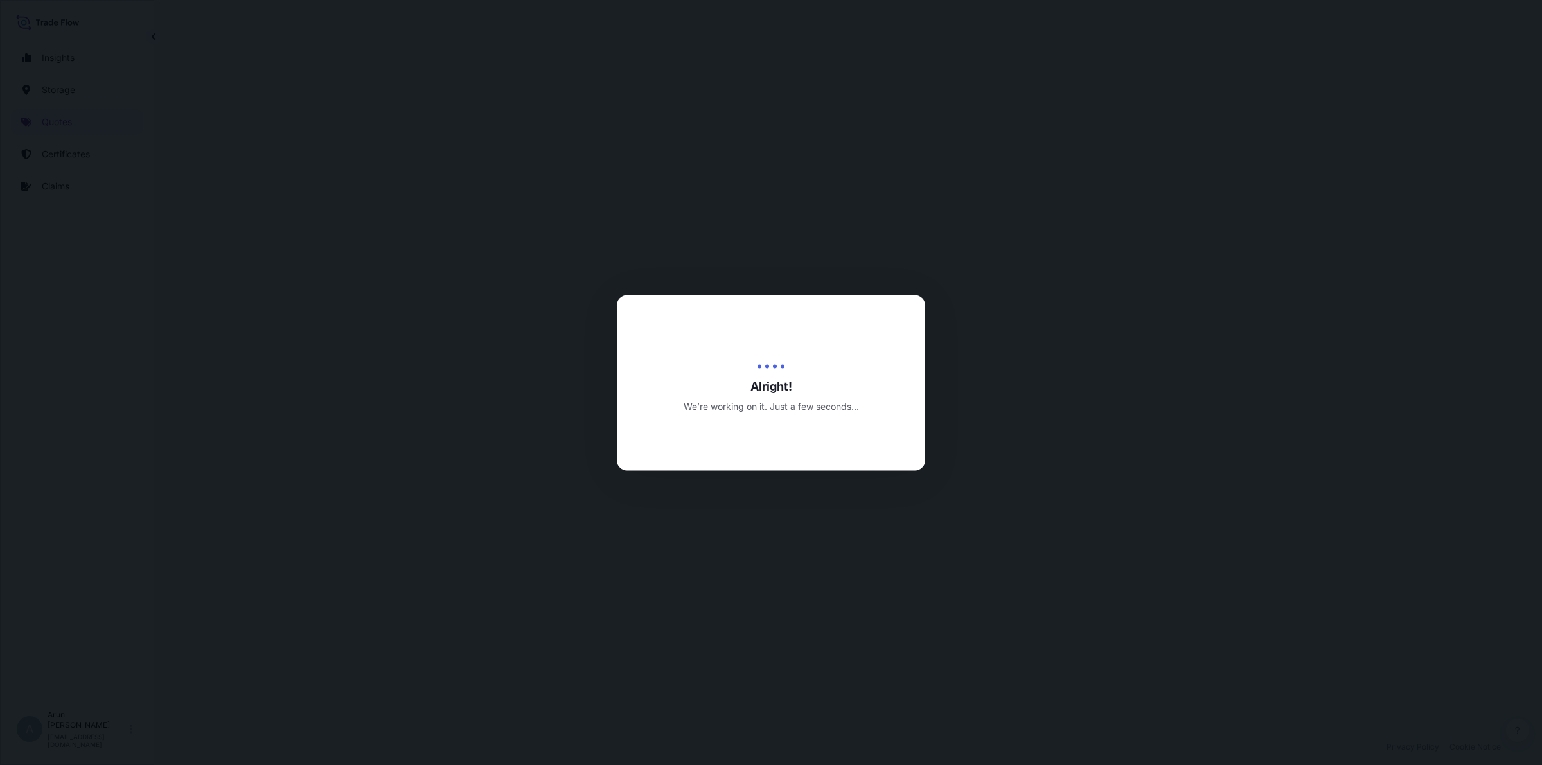
select select "Inland"
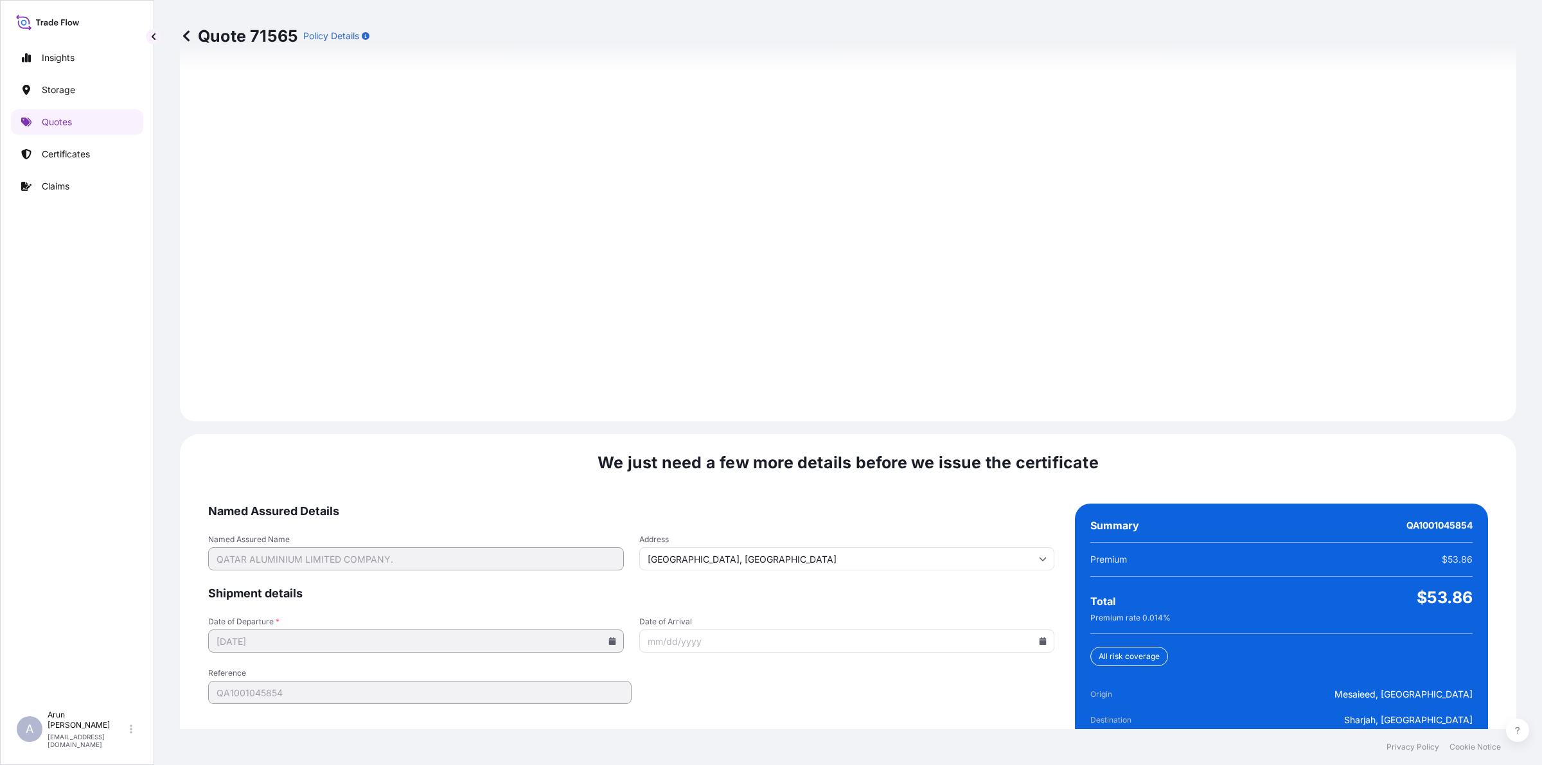
scroll to position [1668, 0]
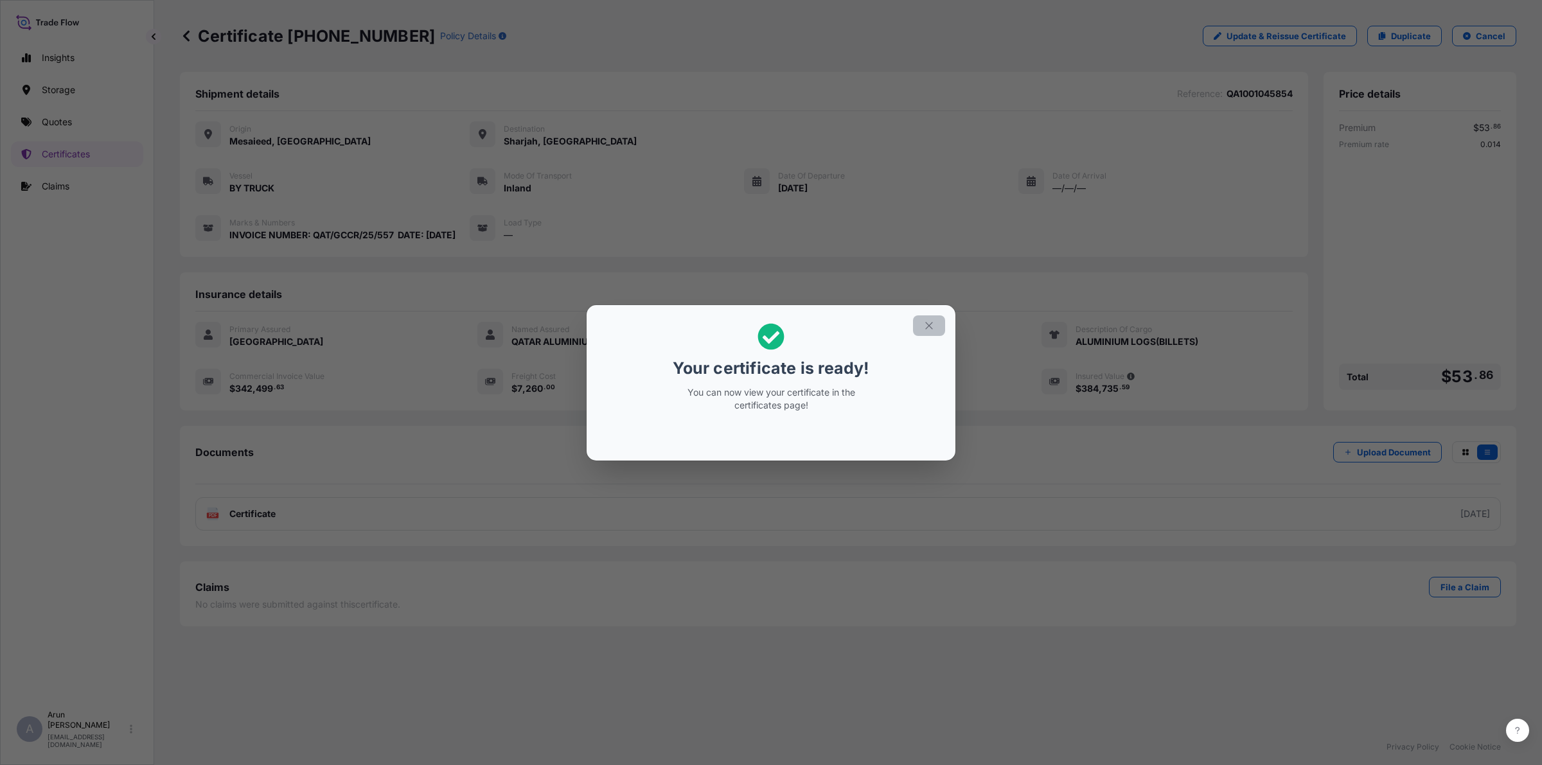
click at [932, 326] on icon "button" at bounding box center [929, 326] width 12 height 12
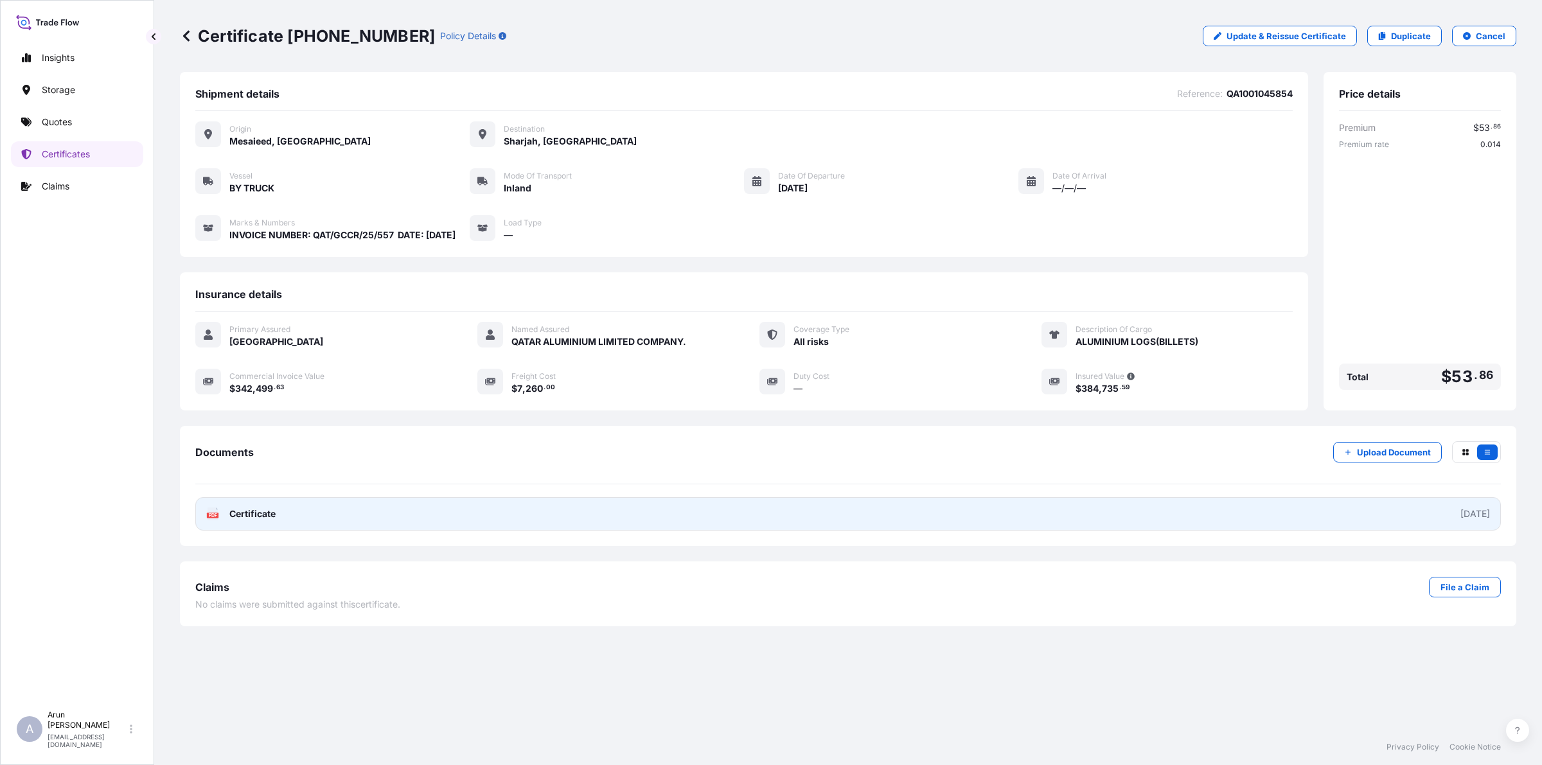
click at [441, 522] on link "PDF Certificate [DATE]" at bounding box center [848, 513] width 1306 height 33
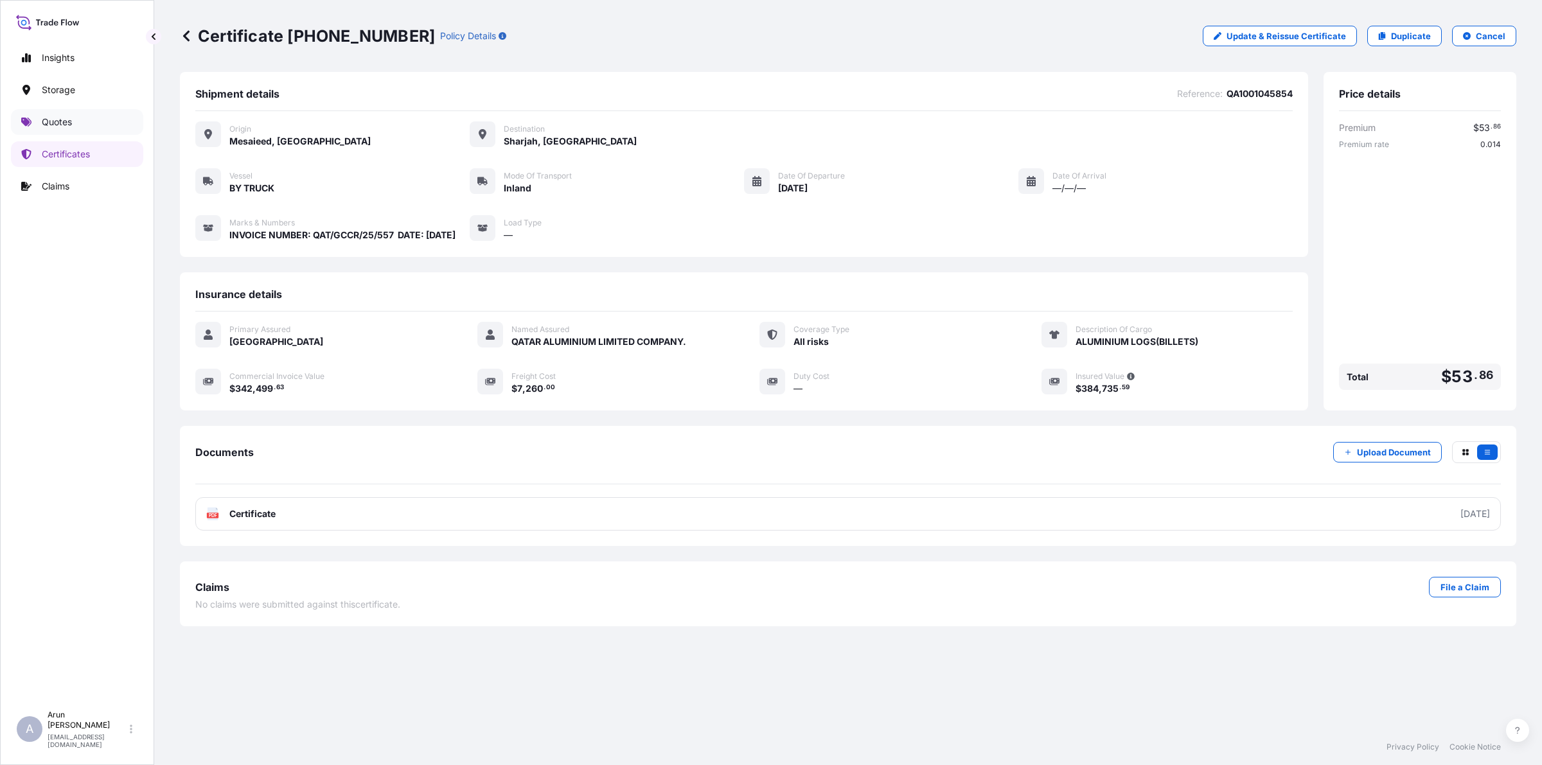
click at [64, 120] on p "Quotes" at bounding box center [57, 122] width 30 height 13
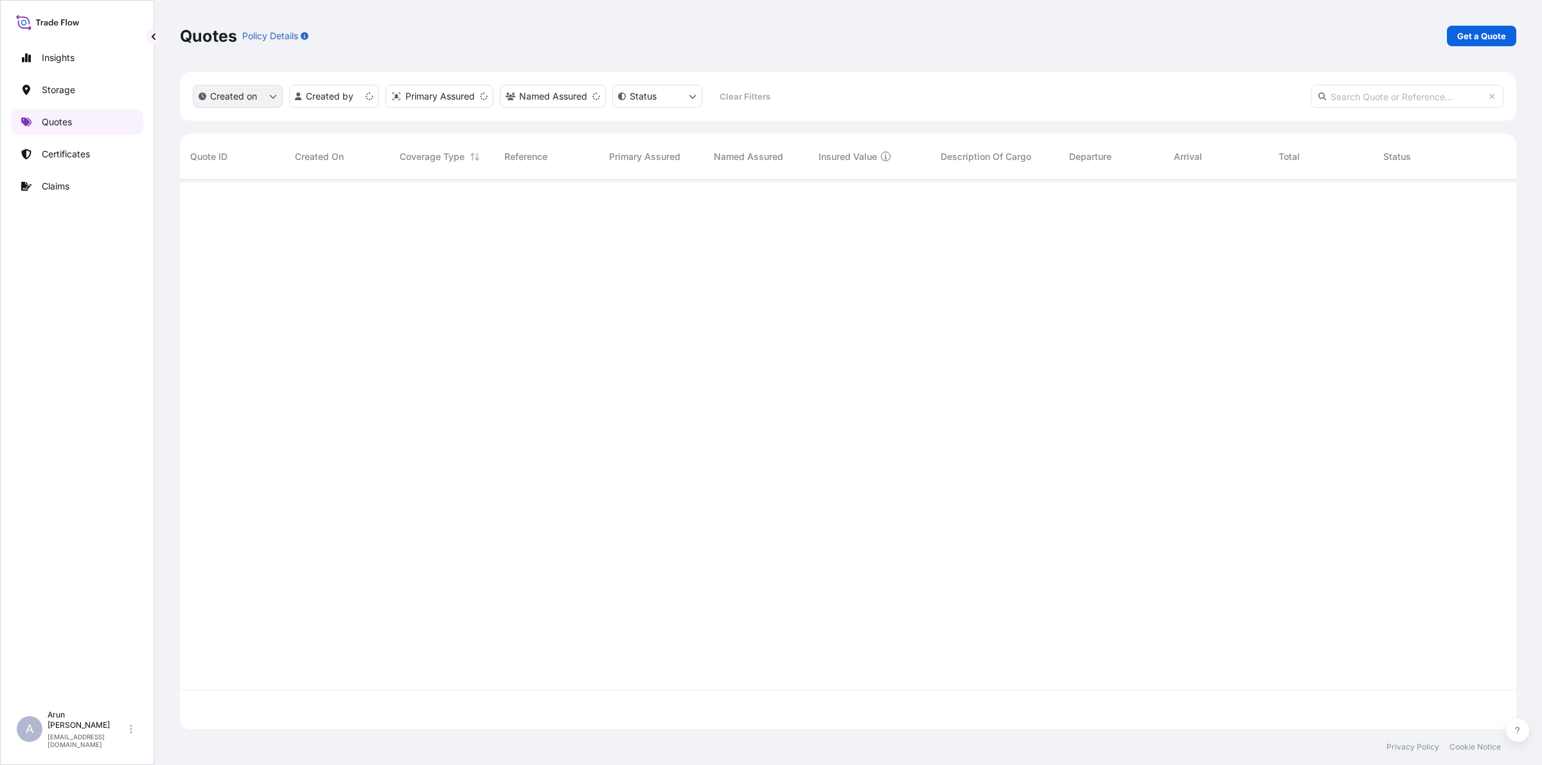
scroll to position [544, 1324]
click at [1493, 37] on p "Get a Quote" at bounding box center [1481, 36] width 49 height 13
select select "Water"
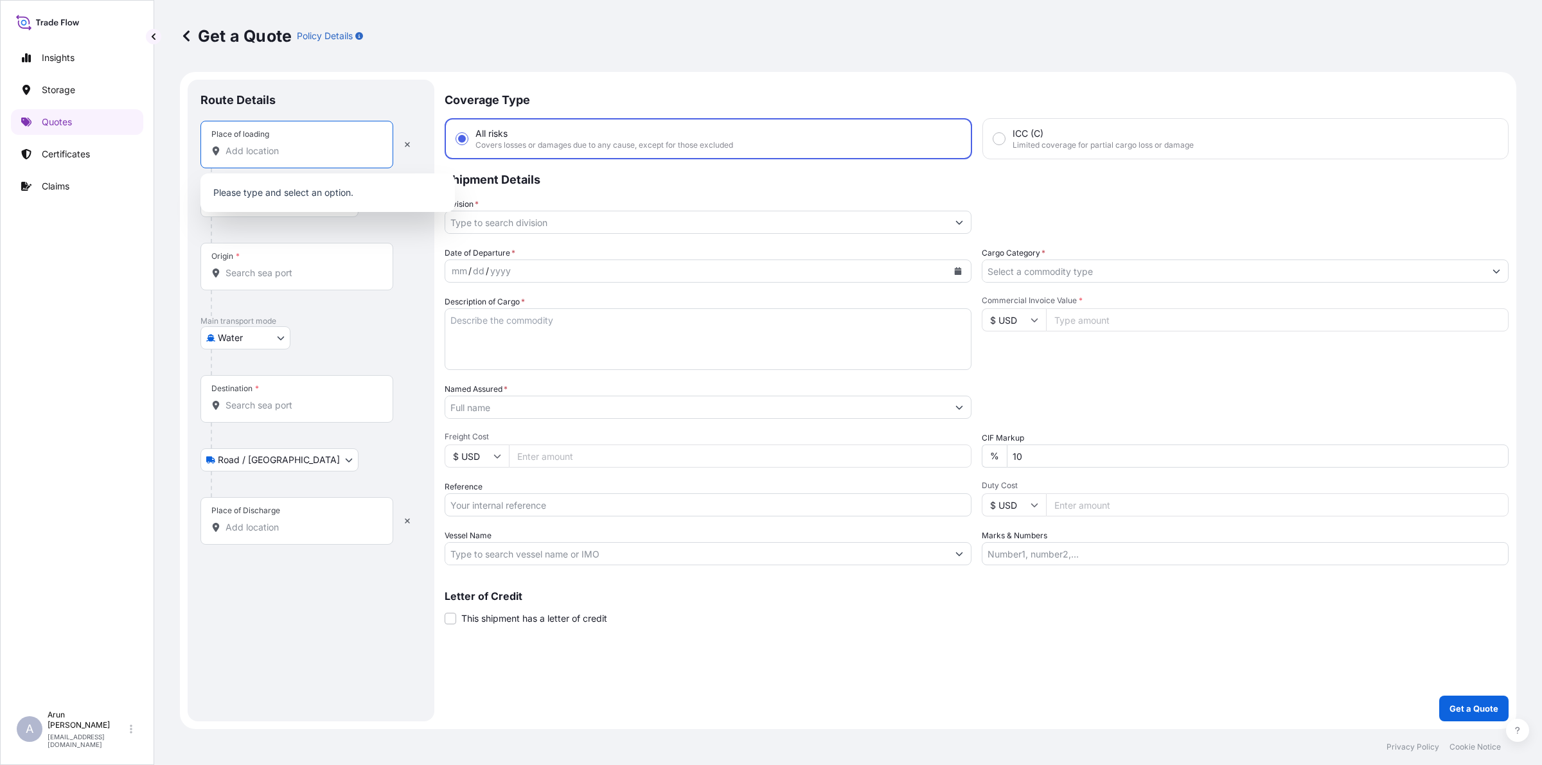
click at [285, 155] on input "Place of loading" at bounding box center [302, 151] width 152 height 13
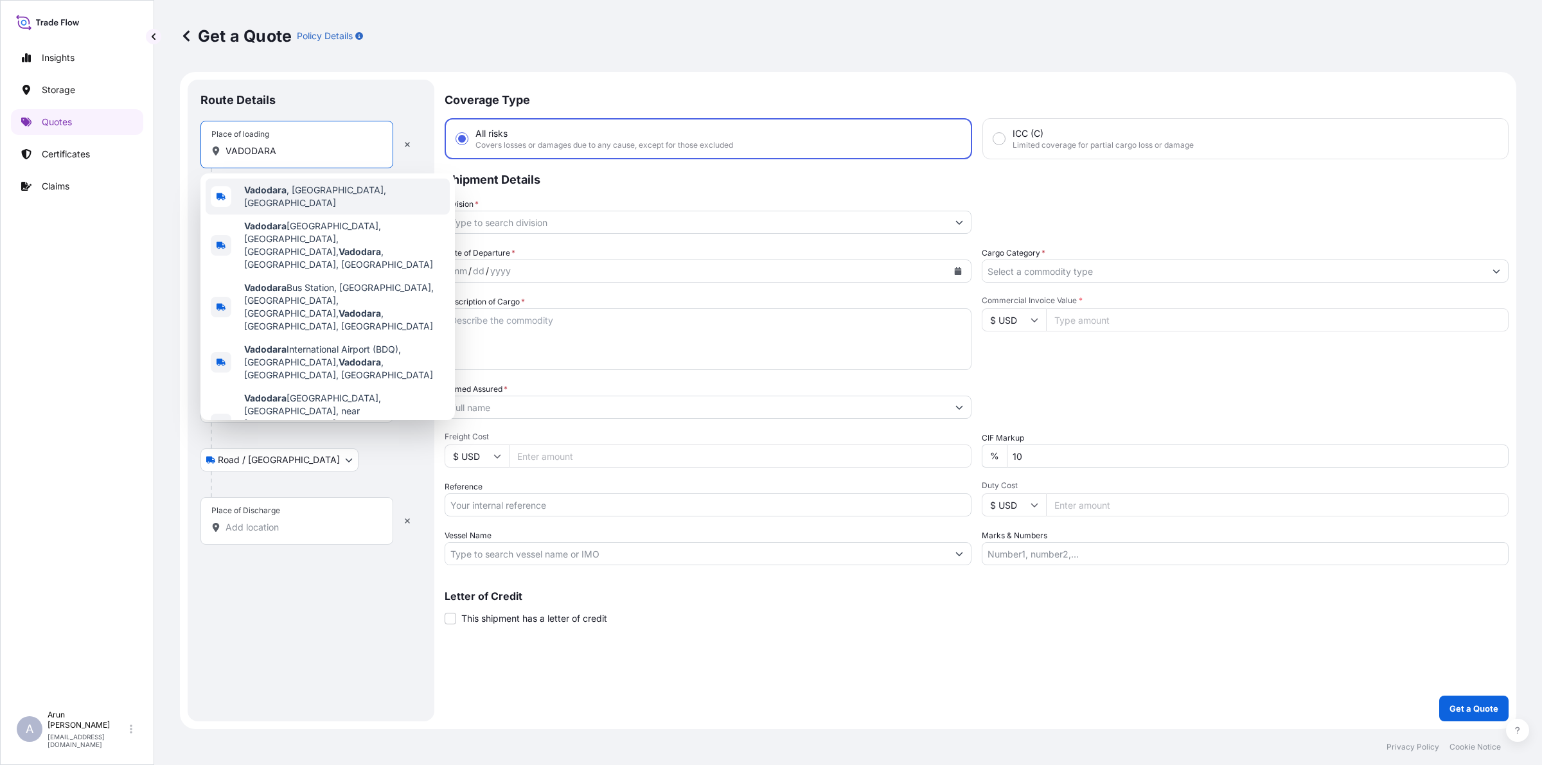
click at [315, 196] on span "[GEOGRAPHIC_DATA] , [GEOGRAPHIC_DATA], [GEOGRAPHIC_DATA]" at bounding box center [344, 197] width 200 height 26
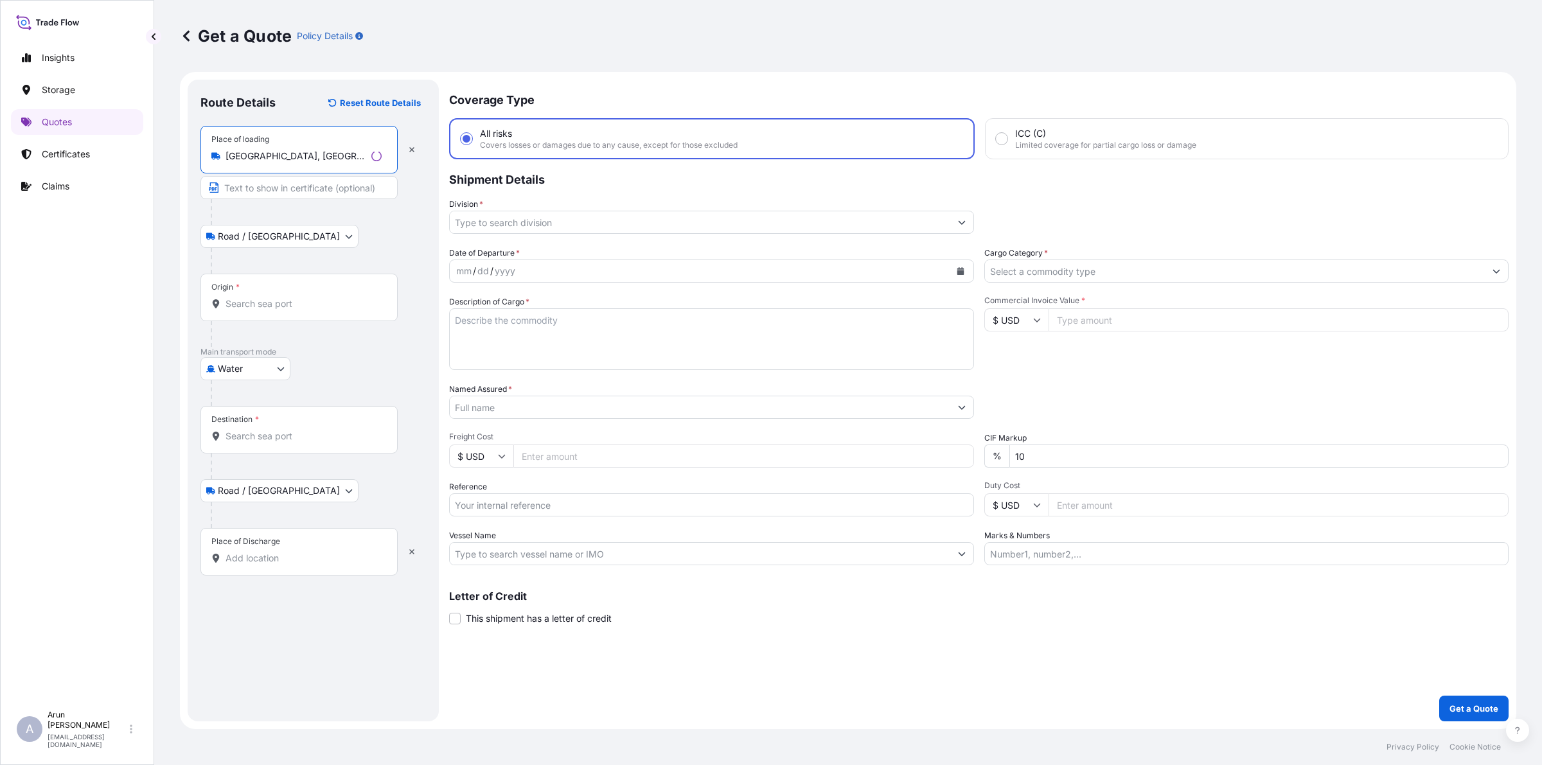
type input "[GEOGRAPHIC_DATA], [GEOGRAPHIC_DATA], [GEOGRAPHIC_DATA]"
click at [296, 191] on input "Text to appear on certificate" at bounding box center [296, 187] width 193 height 23
type input "JVS ENGINEERS (UNIT OF JVS FLOW CONTROL PVT LTD)"
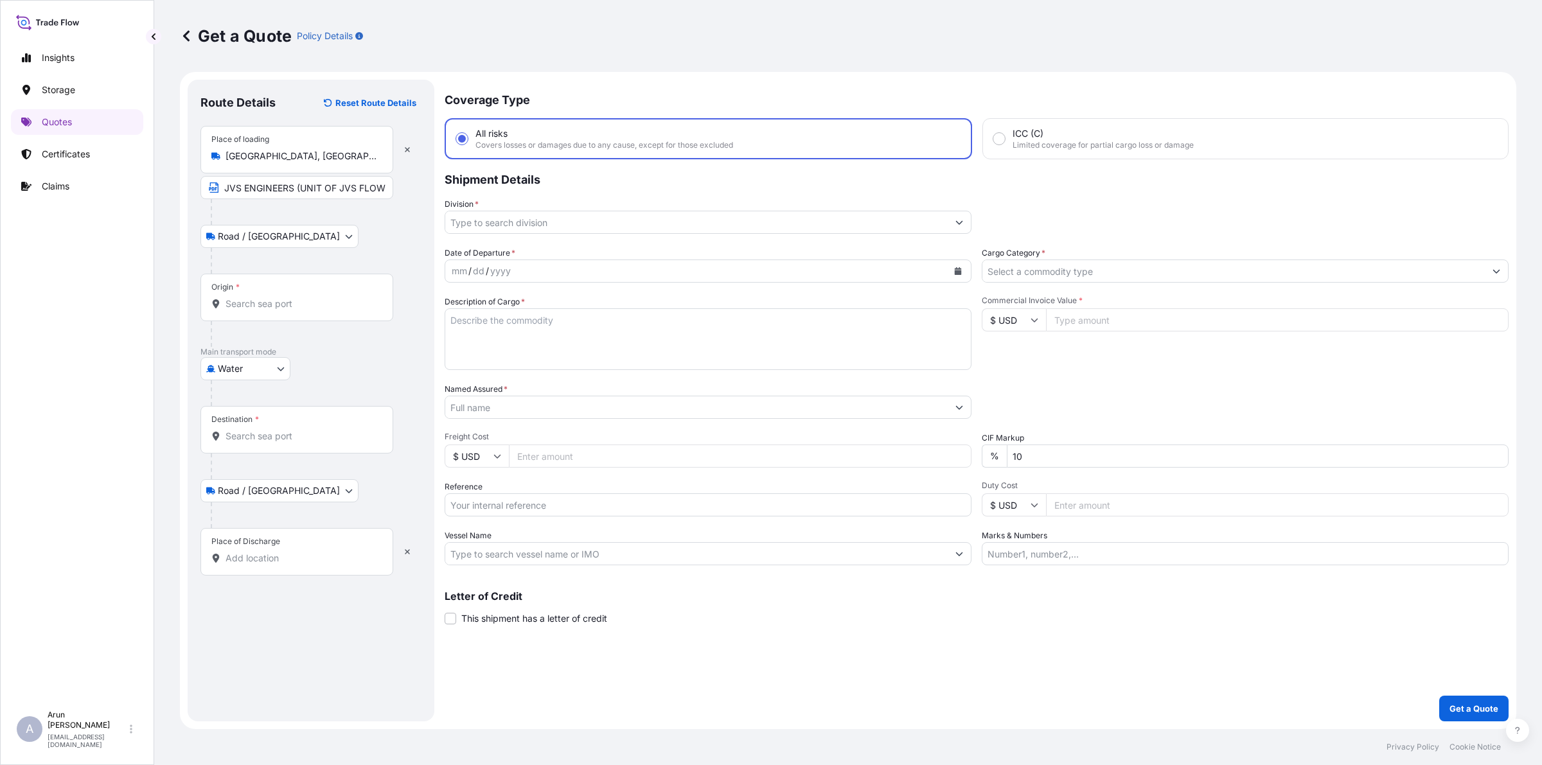
click at [330, 276] on div "Origin *" at bounding box center [296, 298] width 193 height 48
click at [330, 297] on input "Origin *" at bounding box center [302, 303] width 152 height 13
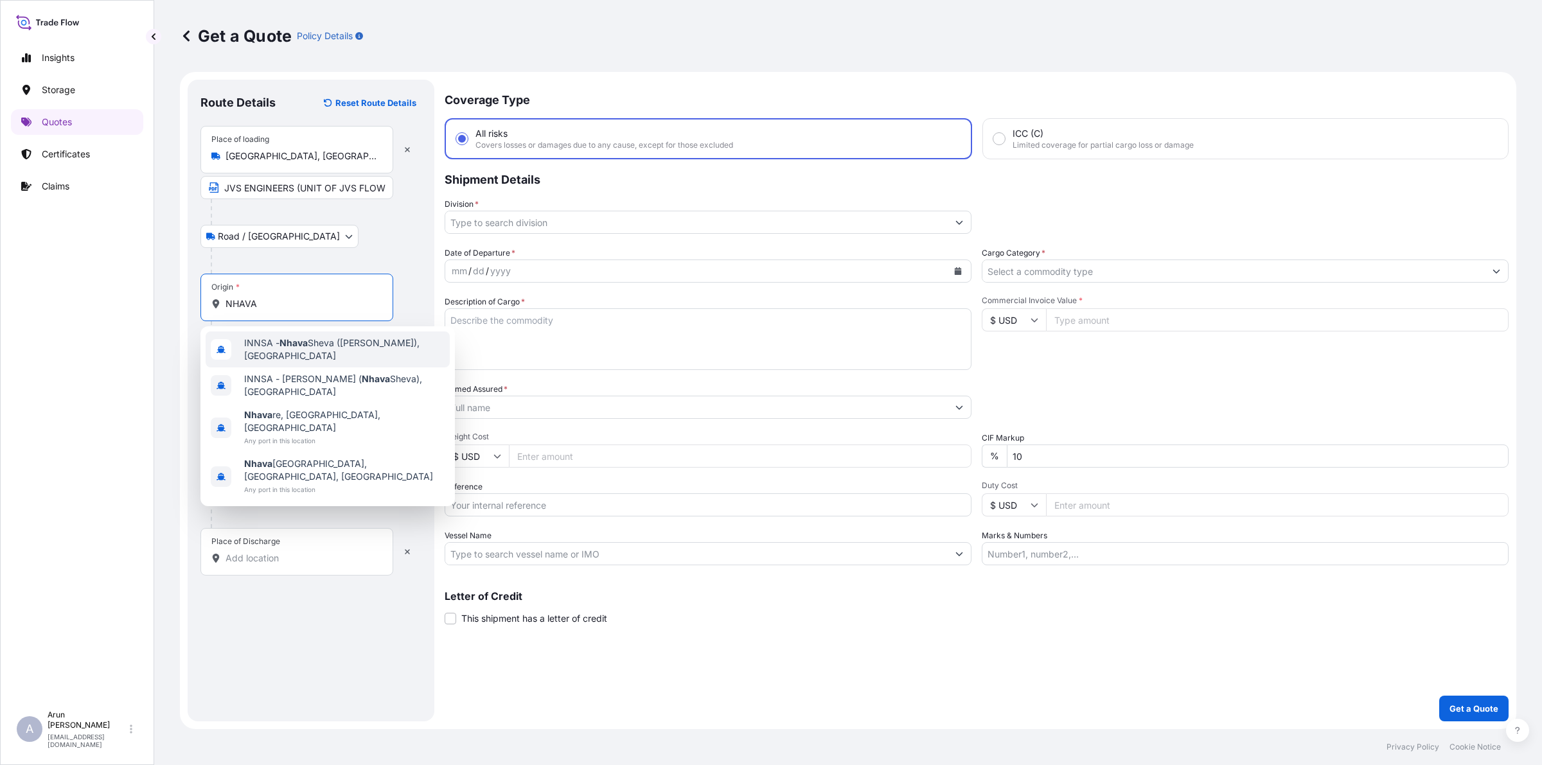
click at [323, 344] on span "INNSA - [GEOGRAPHIC_DATA] ([PERSON_NAME]), [GEOGRAPHIC_DATA]" at bounding box center [344, 350] width 200 height 26
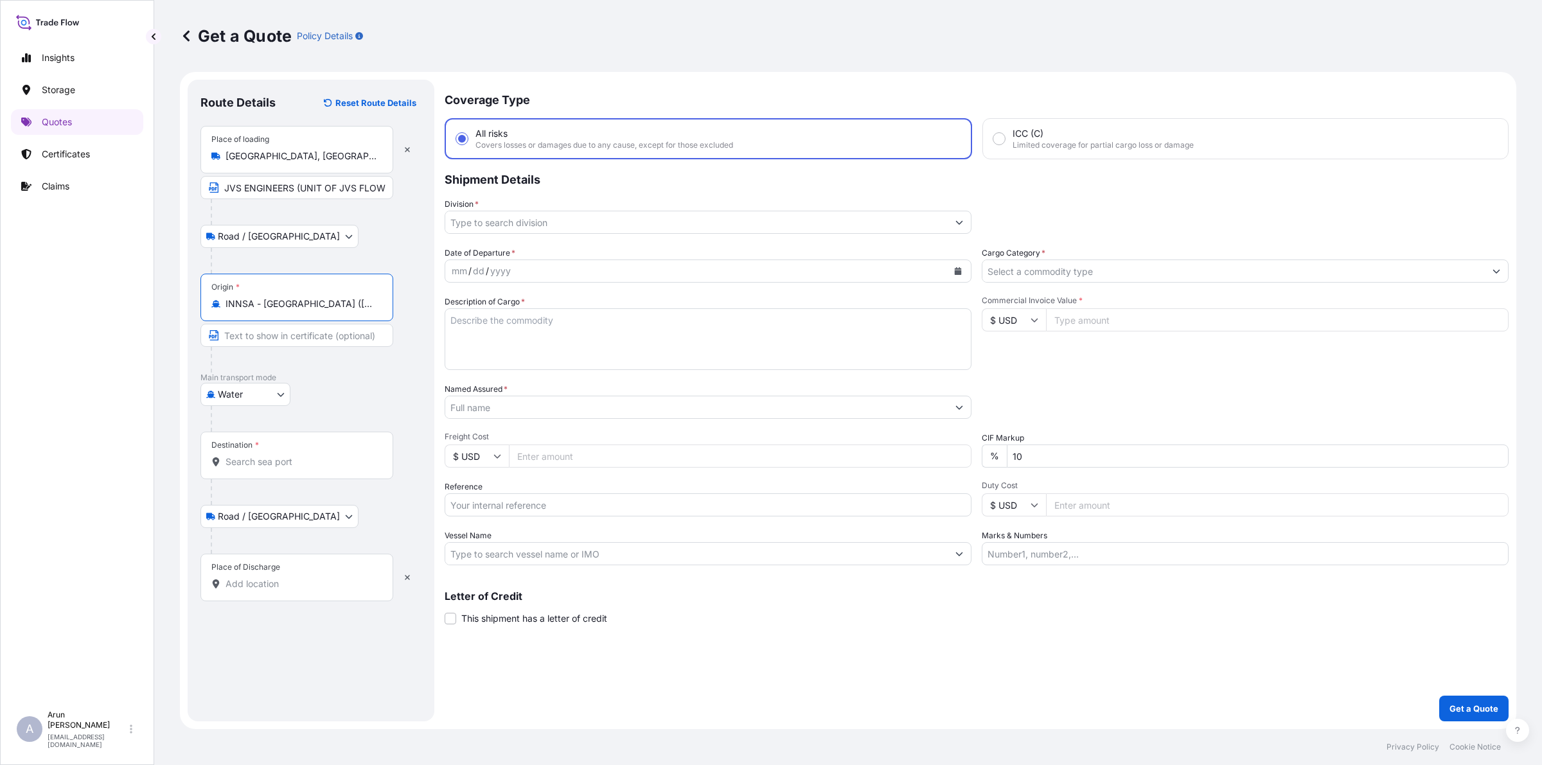
type input "INNSA - [GEOGRAPHIC_DATA] ([PERSON_NAME]), [GEOGRAPHIC_DATA]"
click at [339, 473] on div "Destination *" at bounding box center [296, 456] width 193 height 48
click at [339, 468] on input "Destination *" at bounding box center [302, 462] width 152 height 13
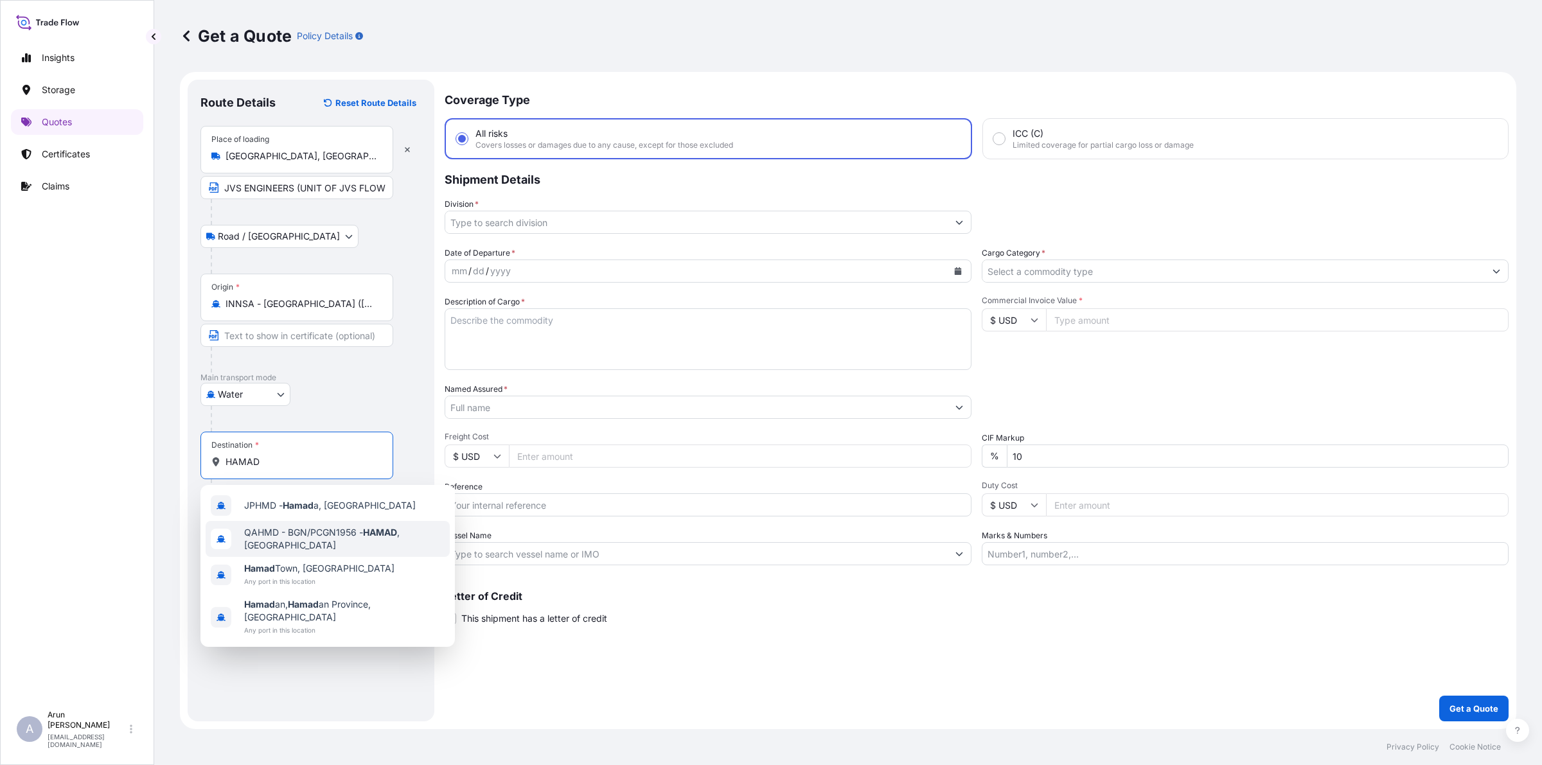
click at [355, 534] on span "QAHMD - BGN/PCGN1956 - HAMAD , [GEOGRAPHIC_DATA]" at bounding box center [344, 539] width 200 height 26
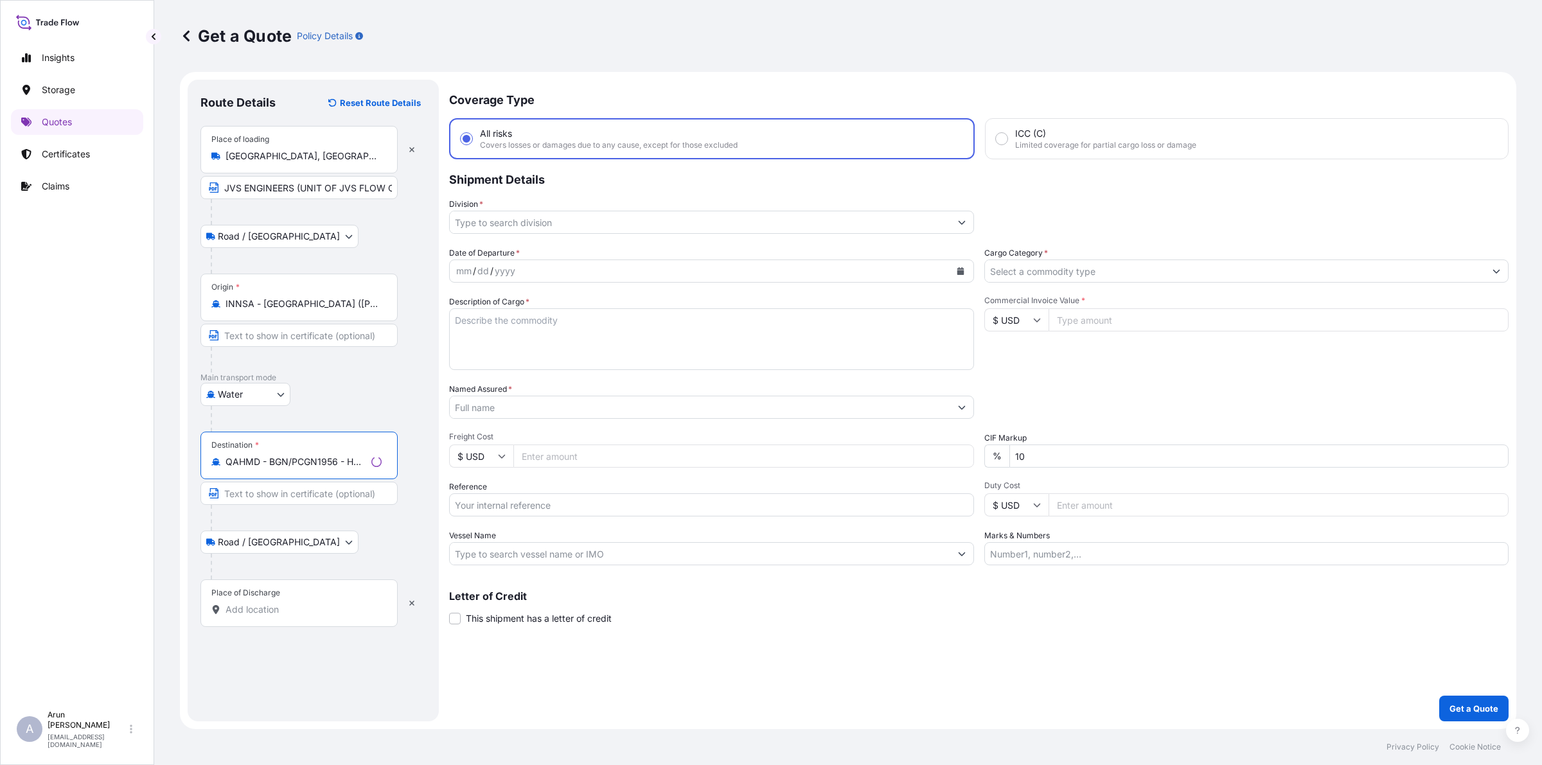
type input "QAHMD - BGN/PCGN1956 - HAMAD, [GEOGRAPHIC_DATA]"
click at [304, 607] on input "Place of Discharge" at bounding box center [304, 609] width 156 height 13
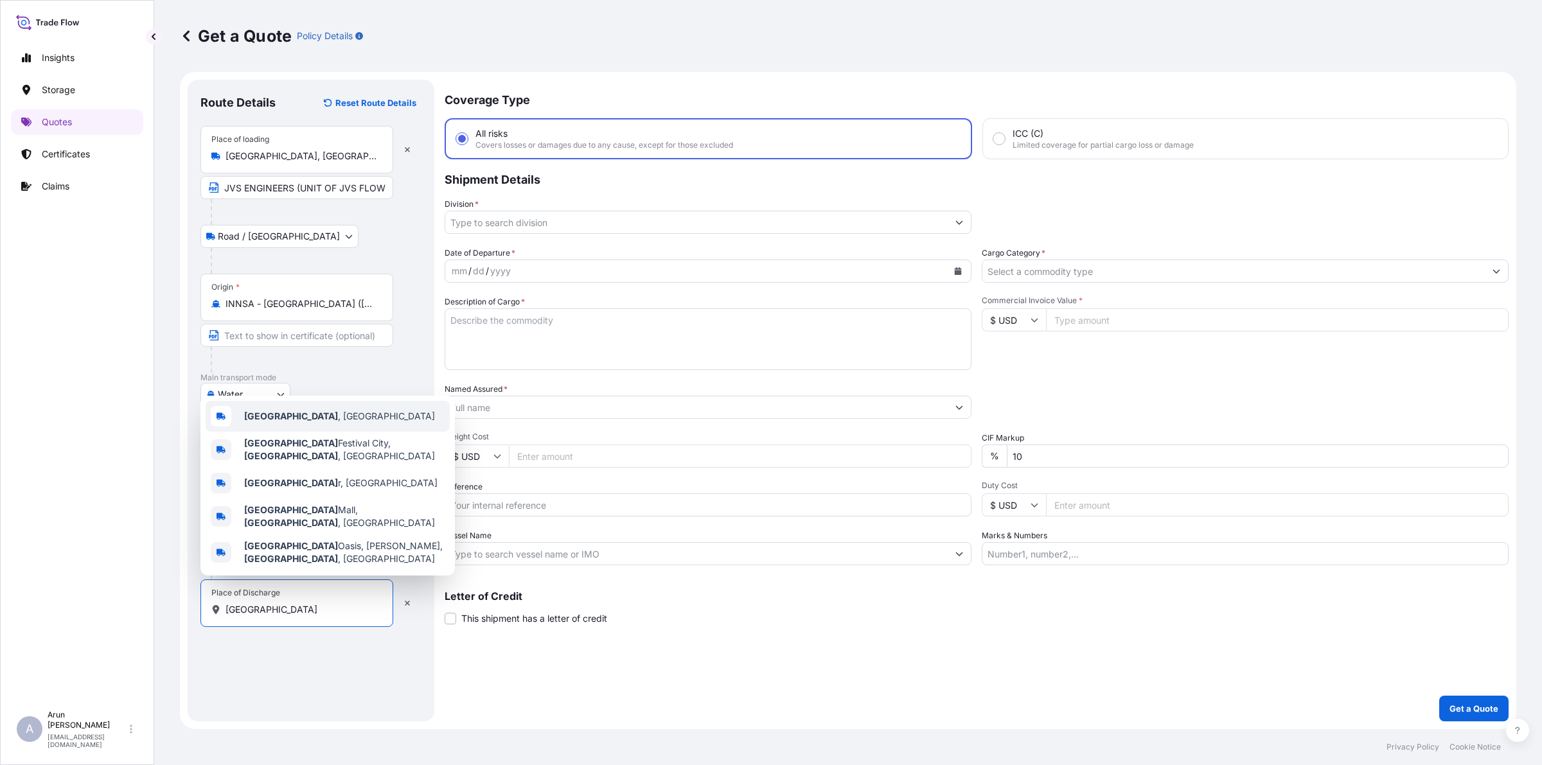
click at [286, 432] on div "[GEOGRAPHIC_DATA] , [GEOGRAPHIC_DATA]" at bounding box center [328, 416] width 244 height 31
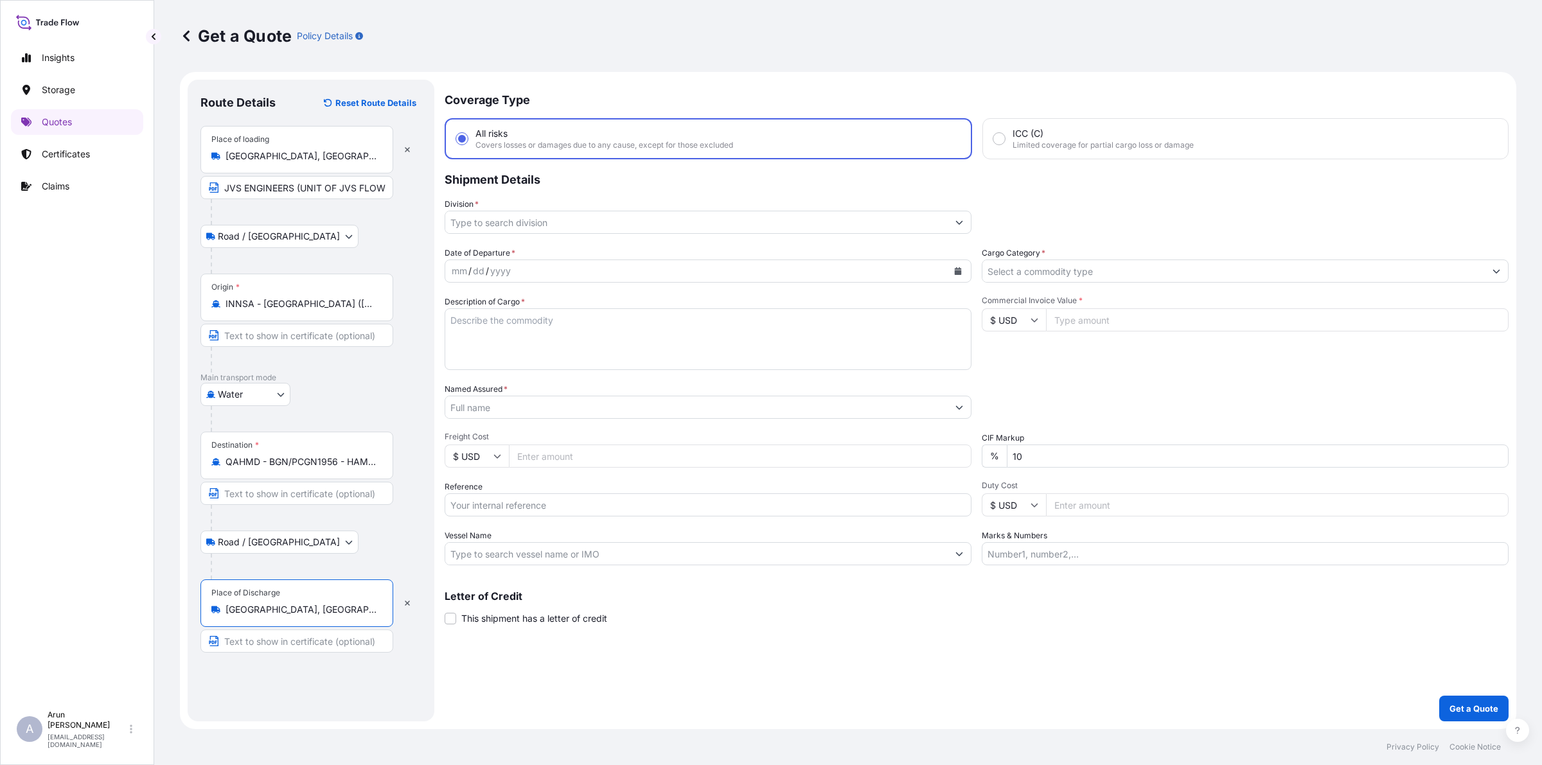
type input "[GEOGRAPHIC_DATA], [GEOGRAPHIC_DATA]"
click at [293, 644] on input "Text to appear on certificate" at bounding box center [296, 641] width 193 height 23
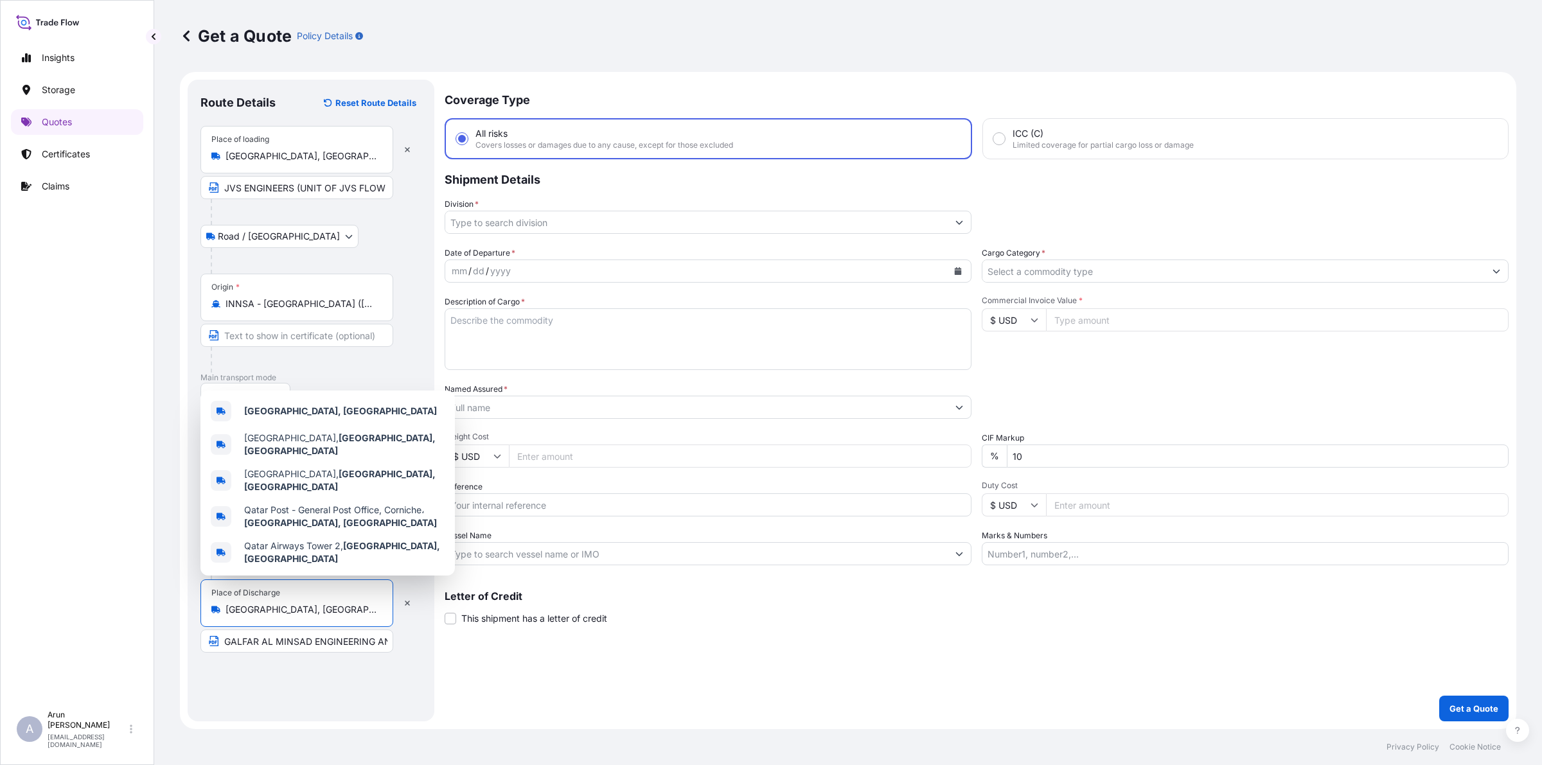
click at [204, 614] on div "Place of Discharge [GEOGRAPHIC_DATA], [GEOGRAPHIC_DATA]" at bounding box center [296, 604] width 193 height 48
click at [290, 416] on b "[GEOGRAPHIC_DATA], [GEOGRAPHIC_DATA]" at bounding box center [340, 410] width 193 height 11
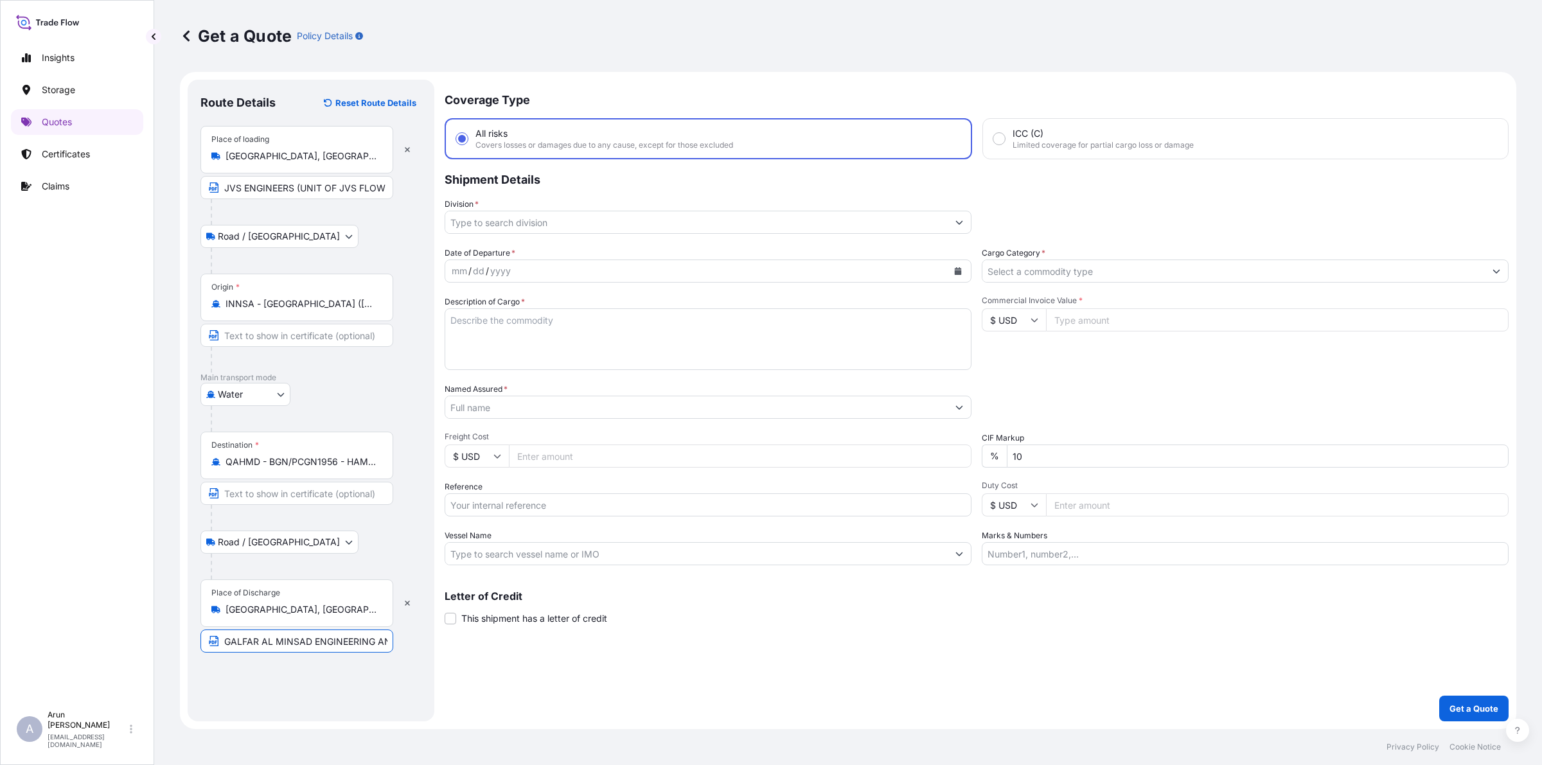
click at [371, 647] on input "GALFAR AL MINSAD ENGINEERING AND CONTRACTING W.L.L." at bounding box center [296, 641] width 193 height 23
paste input "[GEOGRAPHIC_DATA], [GEOGRAPHIC_DATA]"
click at [335, 637] on input "GALFAR AL MINSAD ENGINEERING AND CONTRACTING W.L.L.,[GEOGRAPHIC_DATA], [GEOGRAP…" at bounding box center [296, 641] width 193 height 23
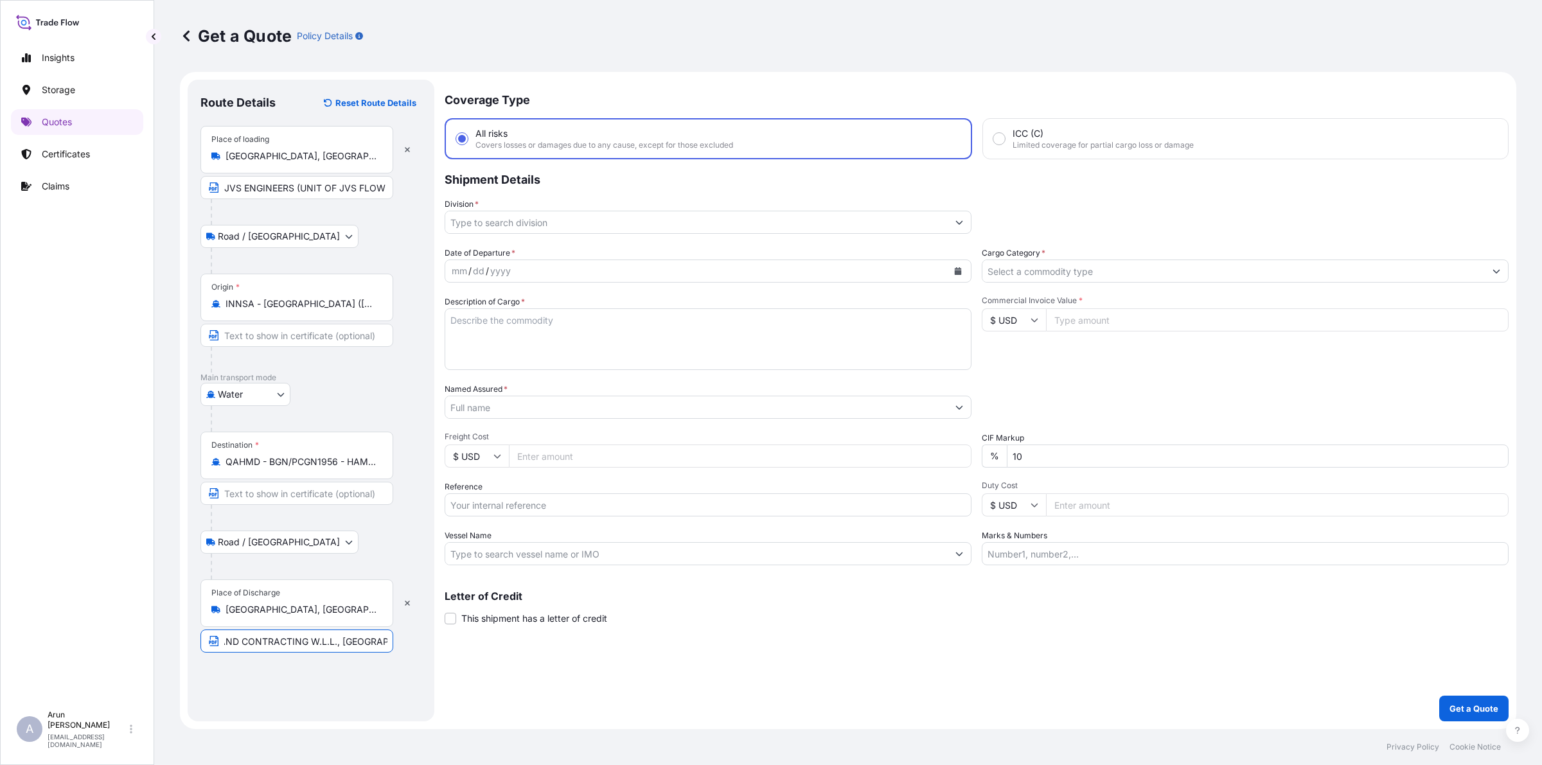
type input "GALFAR AL MINSAD ENGINEERING AND CONTRACTING W.L.L., [GEOGRAPHIC_DATA], [GEOGRA…"
click at [575, 223] on input "Division *" at bounding box center [696, 222] width 502 height 23
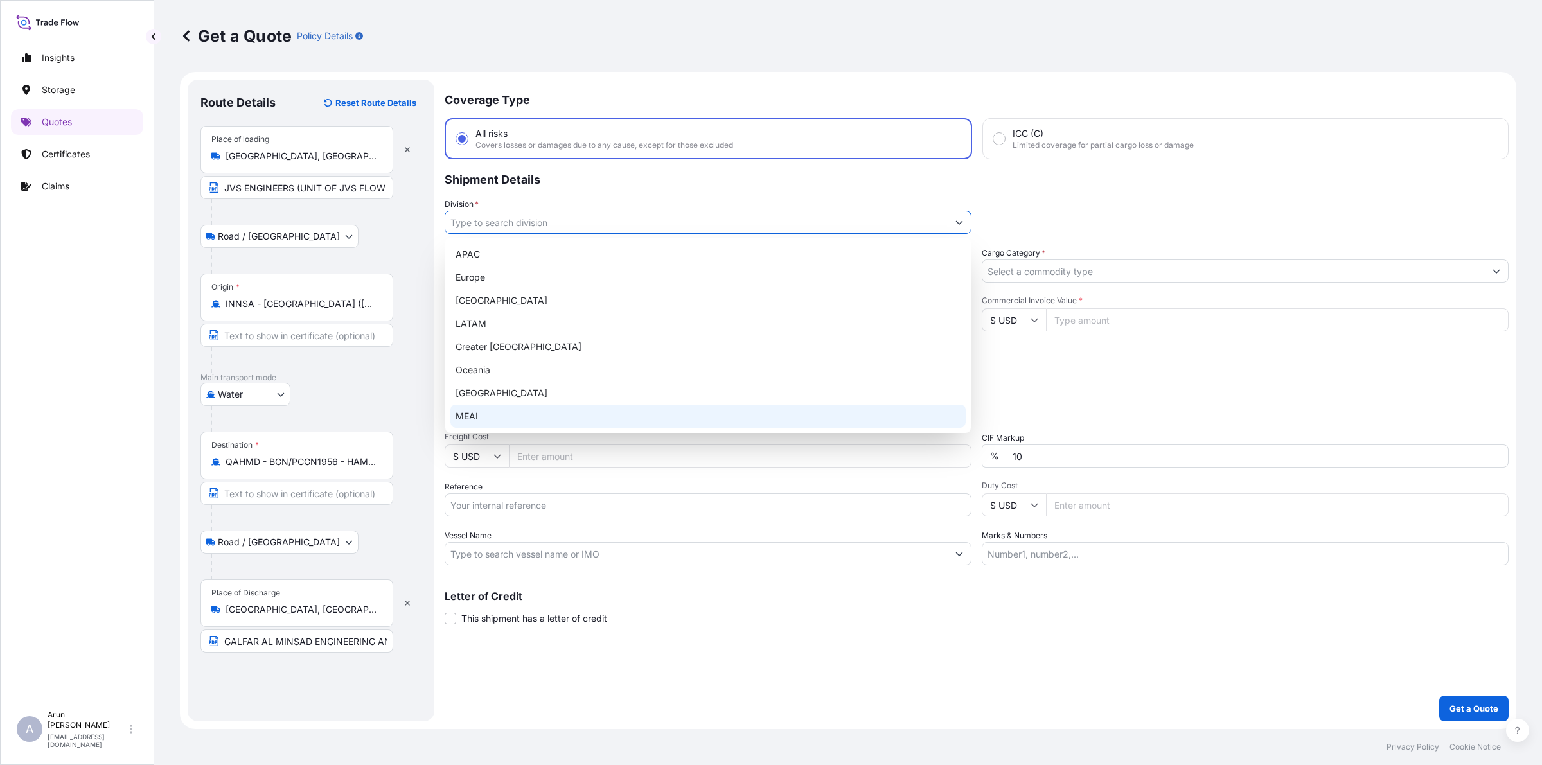
click at [511, 409] on div "MEAI" at bounding box center [707, 416] width 515 height 23
type input "MEAI"
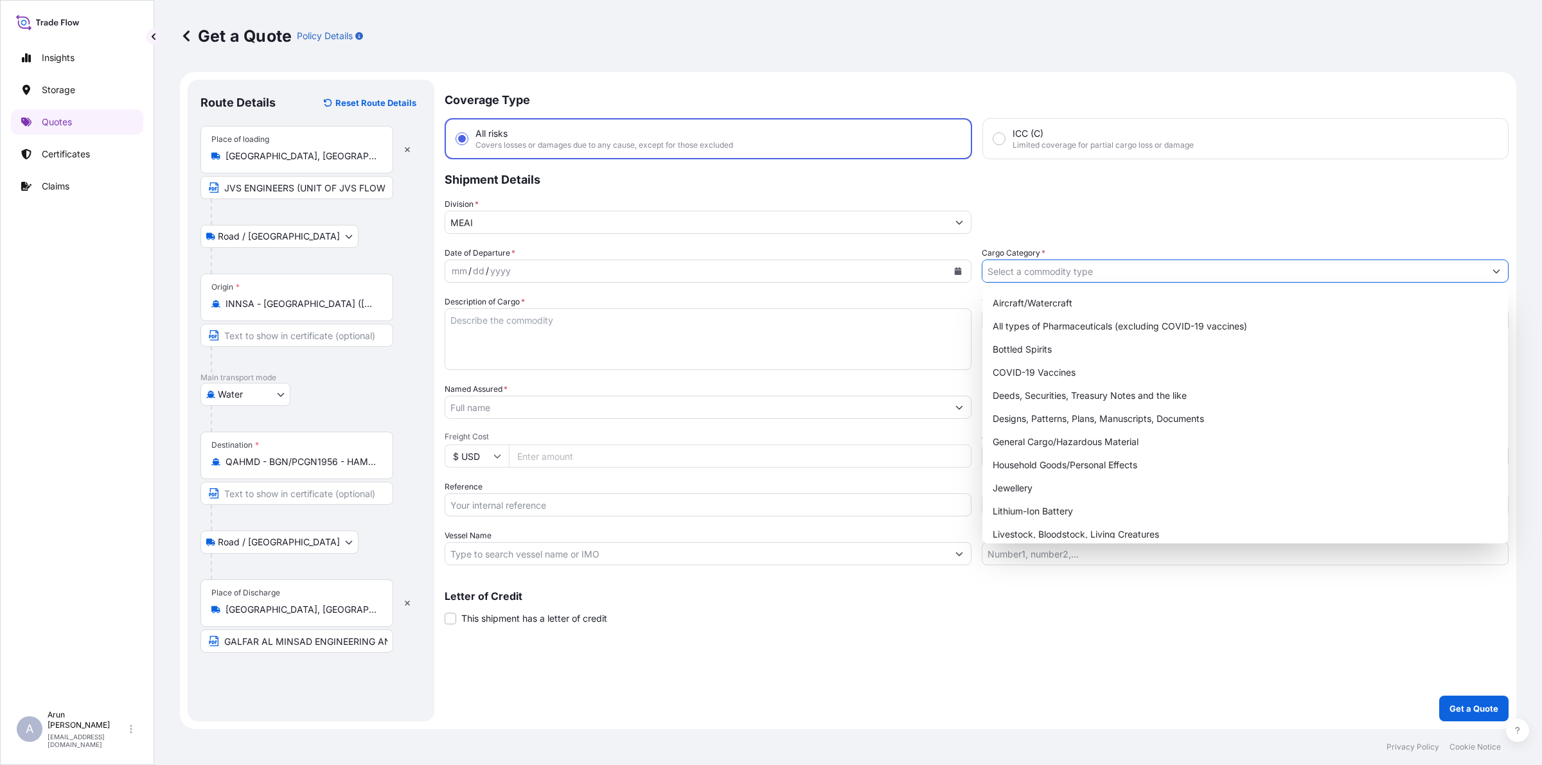
click at [1197, 262] on input "Cargo Category *" at bounding box center [1233, 271] width 502 height 23
click at [1074, 447] on div "General Cargo/Hazardous Material" at bounding box center [1245, 441] width 515 height 23
type input "General Cargo/Hazardous Material"
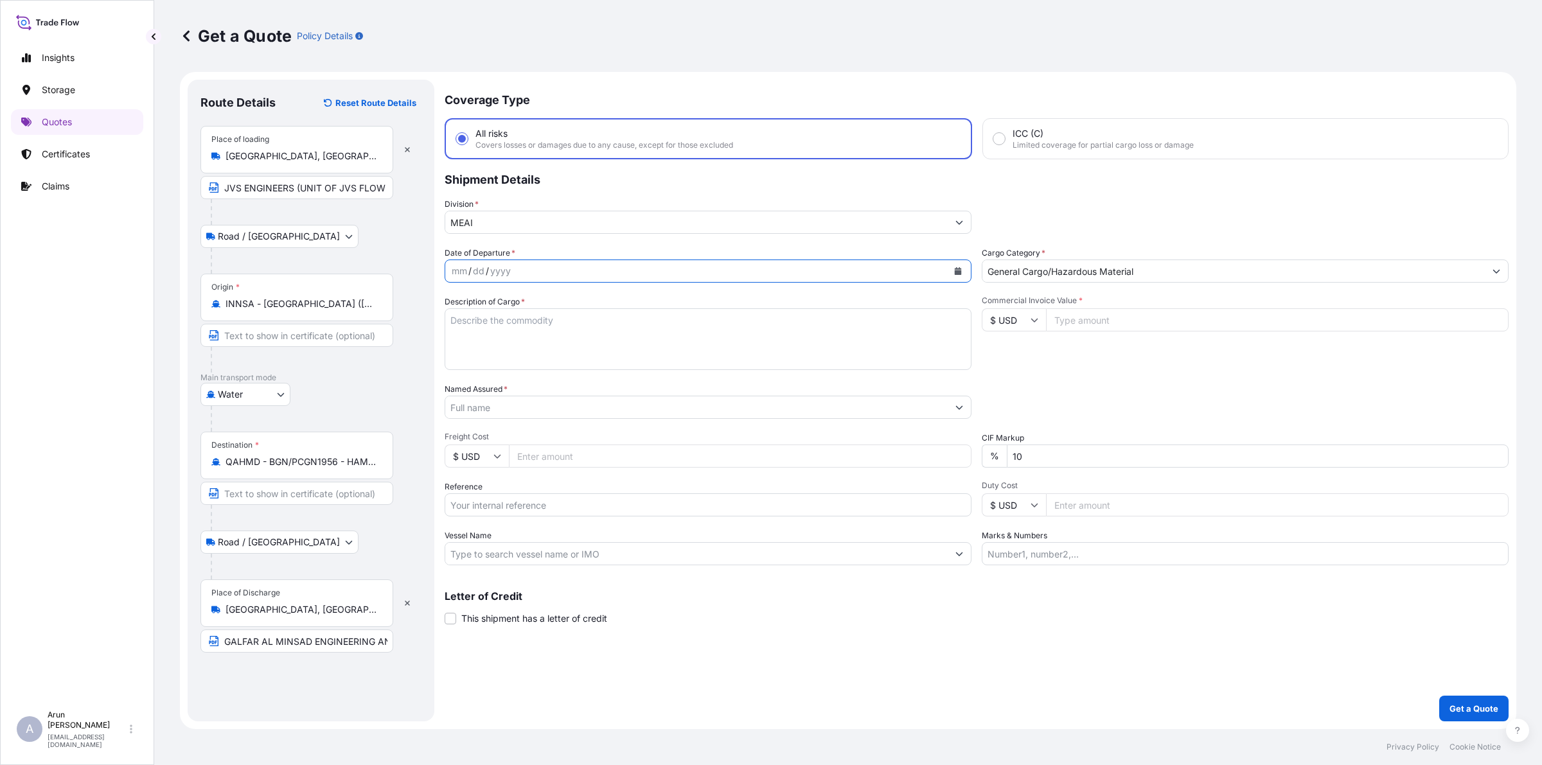
click at [954, 268] on icon "Calendar" at bounding box center [958, 271] width 8 height 8
click at [543, 425] on div "24" at bounding box center [540, 427] width 23 height 23
click at [672, 323] on textarea "Description of Cargo *" at bounding box center [708, 339] width 527 height 62
drag, startPoint x: 612, startPoint y: 316, endPoint x: 438, endPoint y: 315, distance: 174.1
click at [438, 315] on form "Route Details Reset Route Details Place of loading [GEOGRAPHIC_DATA], [GEOGRAPH…" at bounding box center [848, 400] width 1336 height 657
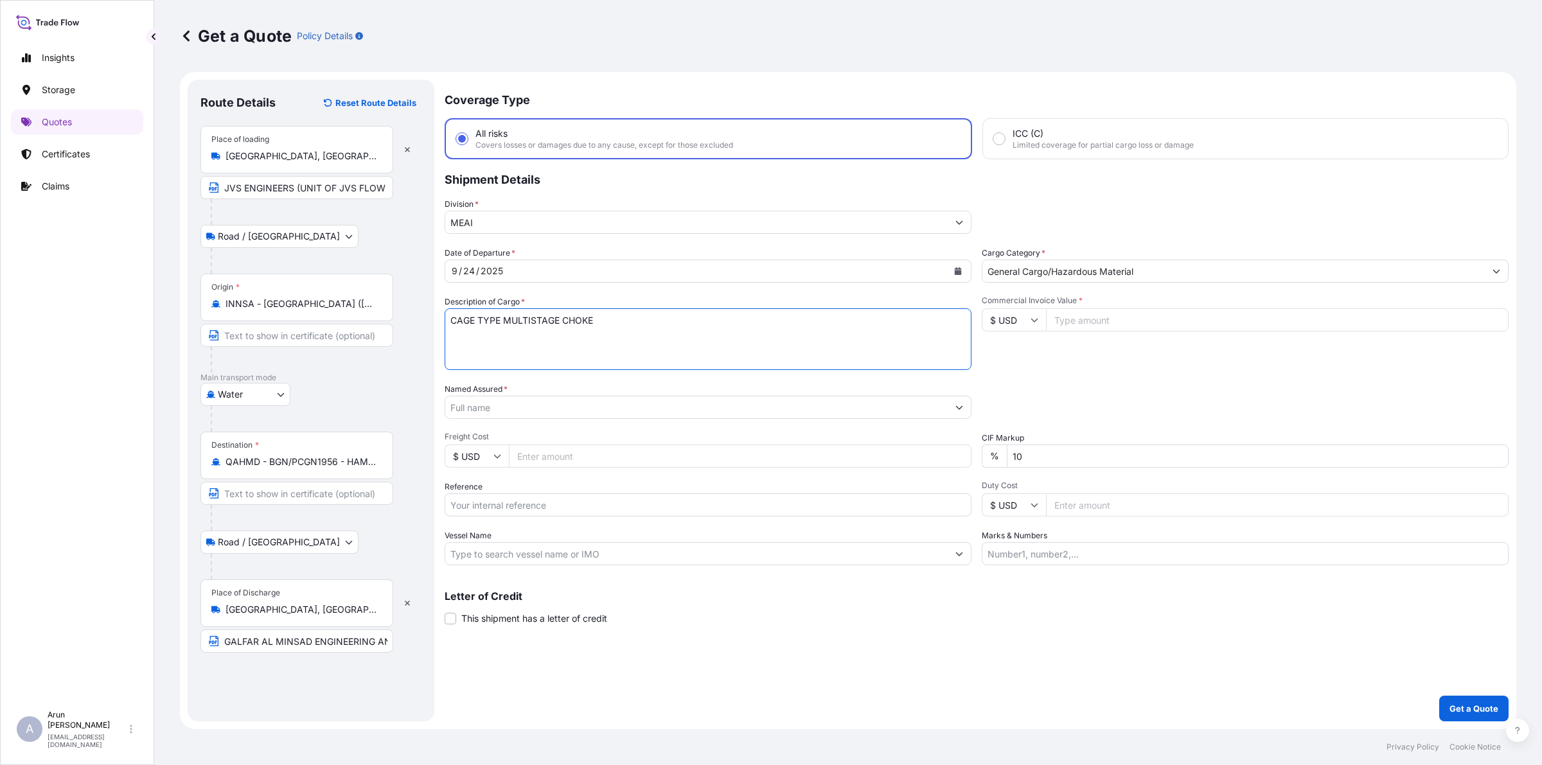
click at [614, 326] on textarea "CAGE TYPE MULTISTAGE CHOKE" at bounding box center [708, 339] width 527 height 62
paste textarea "CAGE TYPE MULTISTAGE CHOKE"
drag, startPoint x: 656, startPoint y: 323, endPoint x: 675, endPoint y: 325, distance: 18.8
click at [675, 325] on textarea "CAGE TYPE MULTISTAGE CHOKE, CAGE TYPE MULTISTAGE CHOKE" at bounding box center [708, 339] width 527 height 62
click at [595, 319] on textarea "CAGE TYPE MULTISTAGE CHOKE, CAGE TYPE SINGLE STAGE CHOKE" at bounding box center [708, 339] width 527 height 62
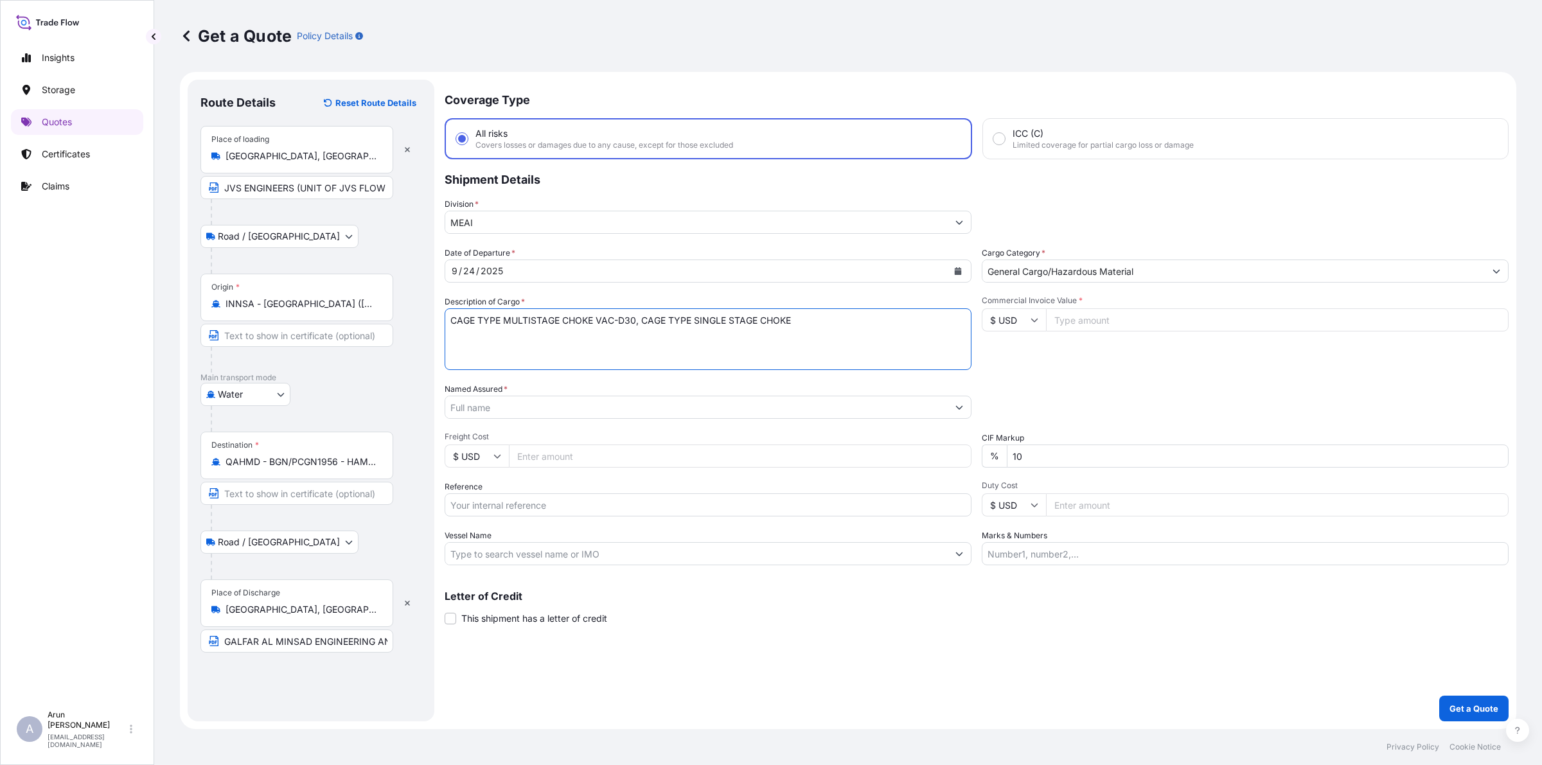
click at [804, 321] on textarea "CAGE TYPE MULTISTAGE CHOKE VAC-D30, CAGE TYPE SINGLE STAGE CHOKE" at bounding box center [708, 339] width 527 height 62
type textarea "CAGE TYPE MULTISTAGE CHOKE VAC-D30, CAGE TYPE SINGLE STAGE CHOKE VPC-128"
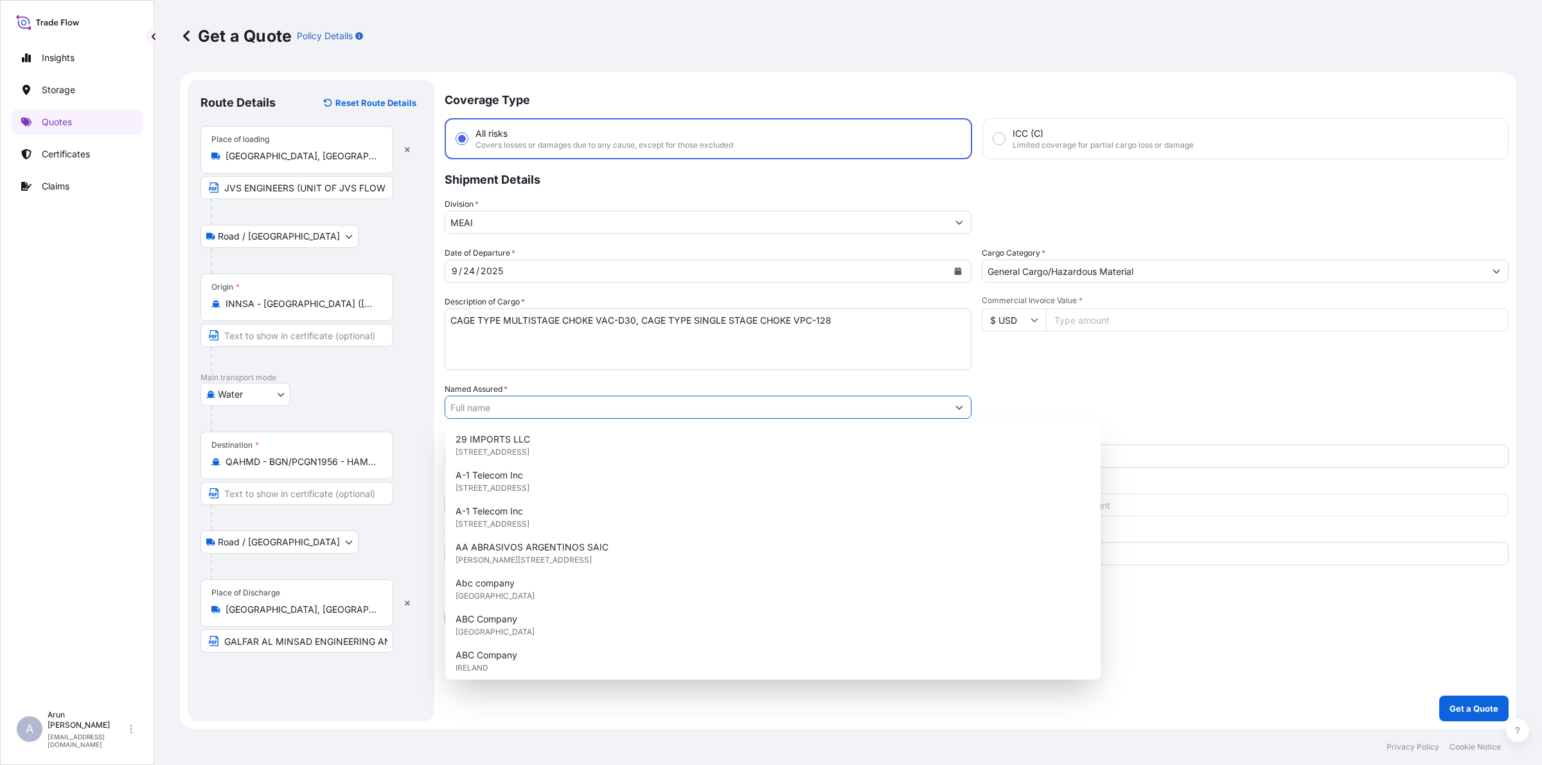
click at [736, 412] on input "Named Assured *" at bounding box center [696, 407] width 502 height 23
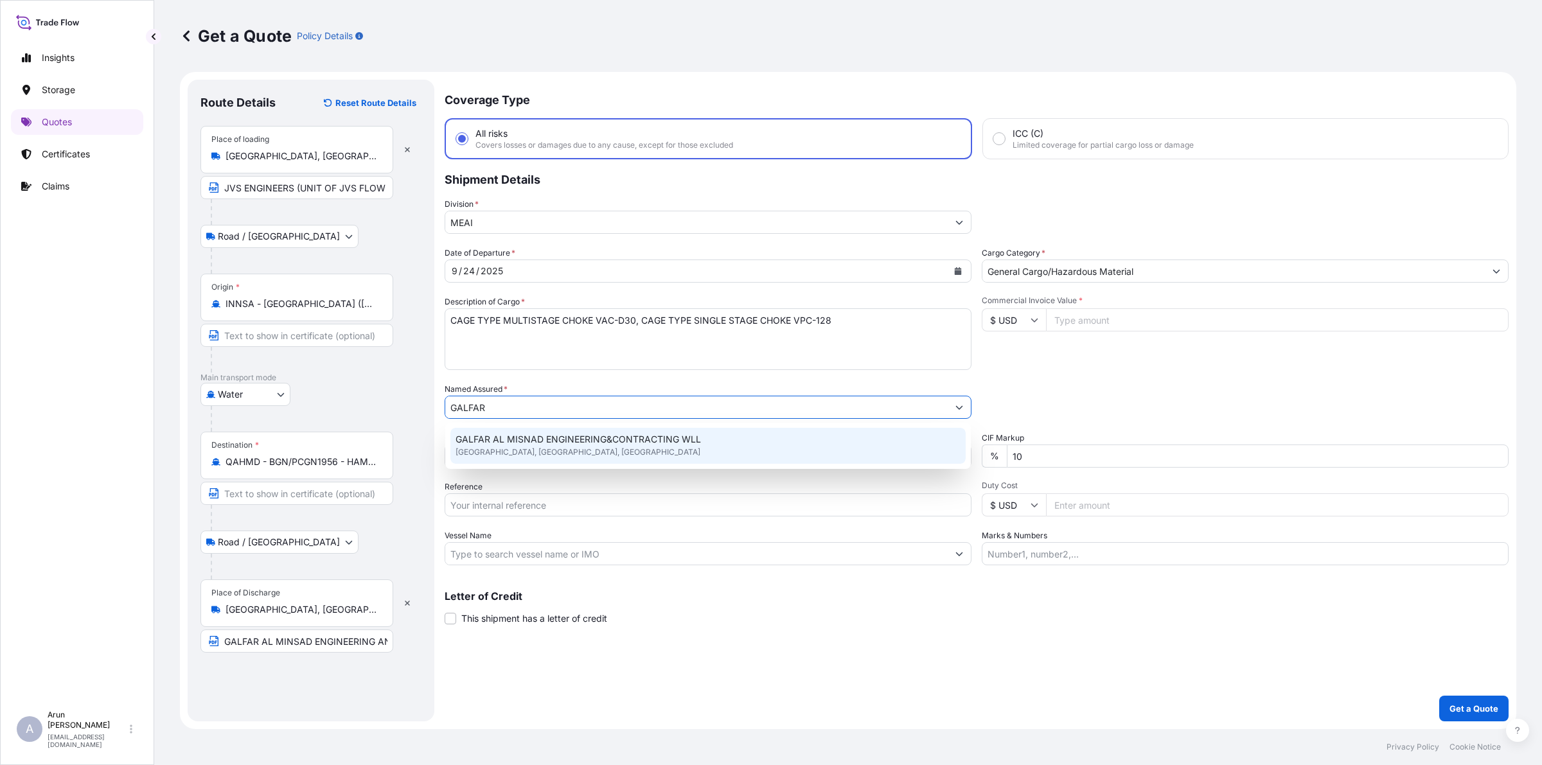
click at [724, 448] on div "GALFAR AL MISNAD ENGINEERING&CONTRACTING WLL [GEOGRAPHIC_DATA], [GEOGRAPHIC_DAT…" at bounding box center [707, 446] width 515 height 36
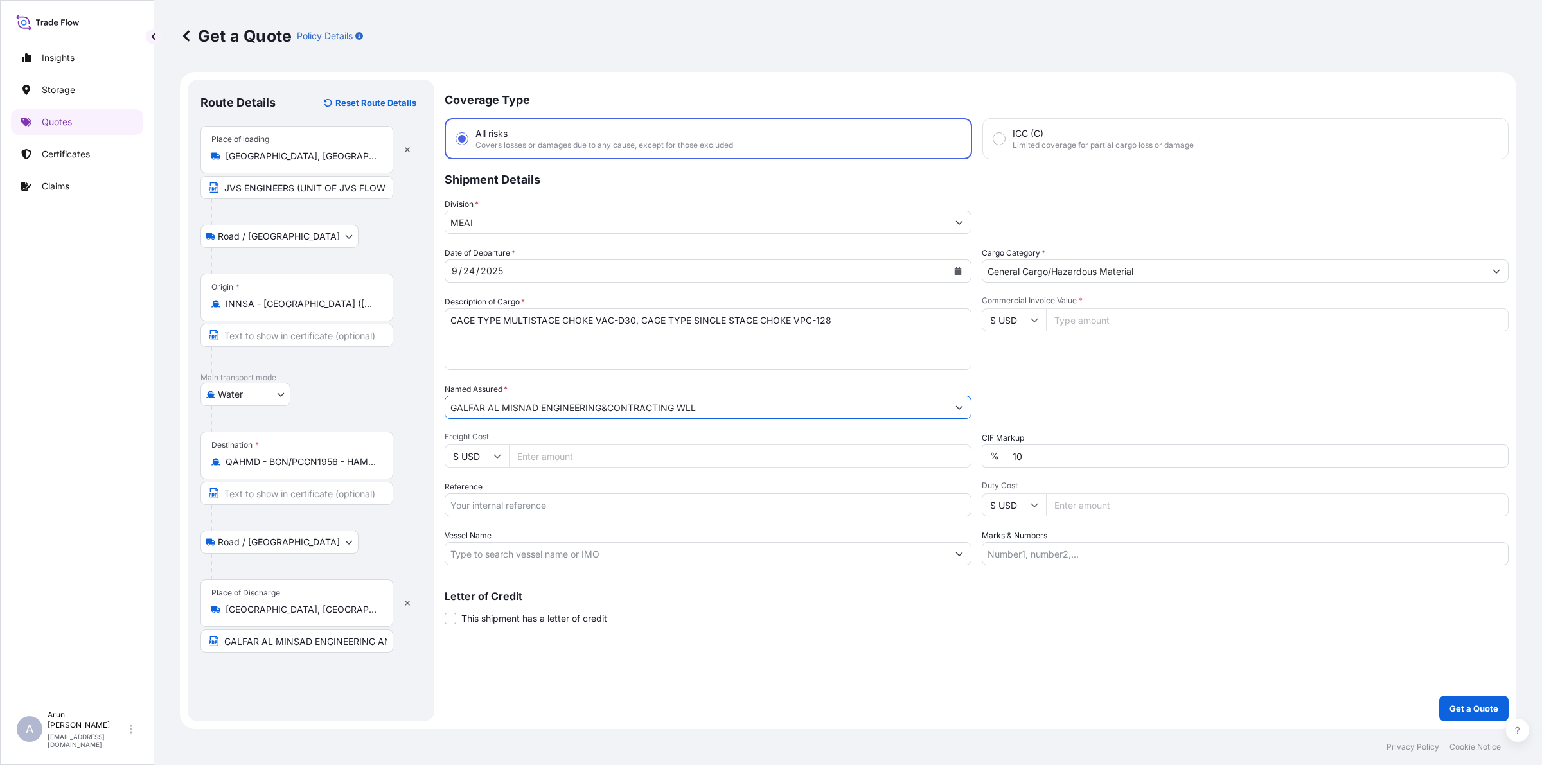
type input "GALFAR AL MISNAD ENGINEERING&CONTRACTING WLL"
click at [734, 455] on input "Freight Cost" at bounding box center [740, 456] width 463 height 23
click at [615, 509] on input "Reference" at bounding box center [708, 504] width 527 height 23
drag, startPoint x: 550, startPoint y: 508, endPoint x: 396, endPoint y: 489, distance: 155.4
click at [396, 489] on form "Route Details Reset Route Details Place of loading [GEOGRAPHIC_DATA], [GEOGRAPH…" at bounding box center [848, 400] width 1336 height 657
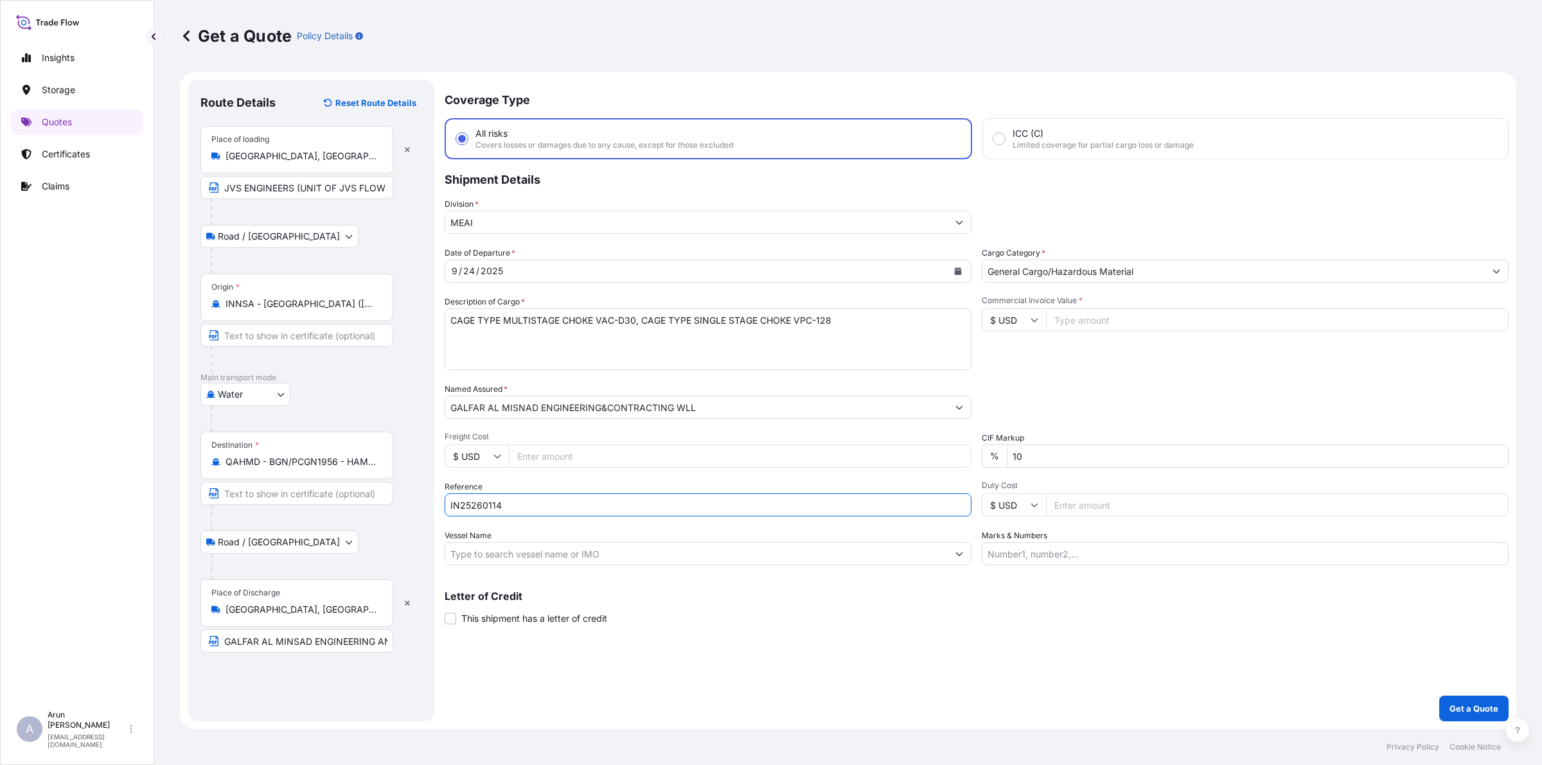
type input "IN25260114"
click at [734, 551] on input "Vessel Name" at bounding box center [696, 553] width 502 height 23
click at [732, 554] on input "Vessel Name" at bounding box center [696, 553] width 502 height 23
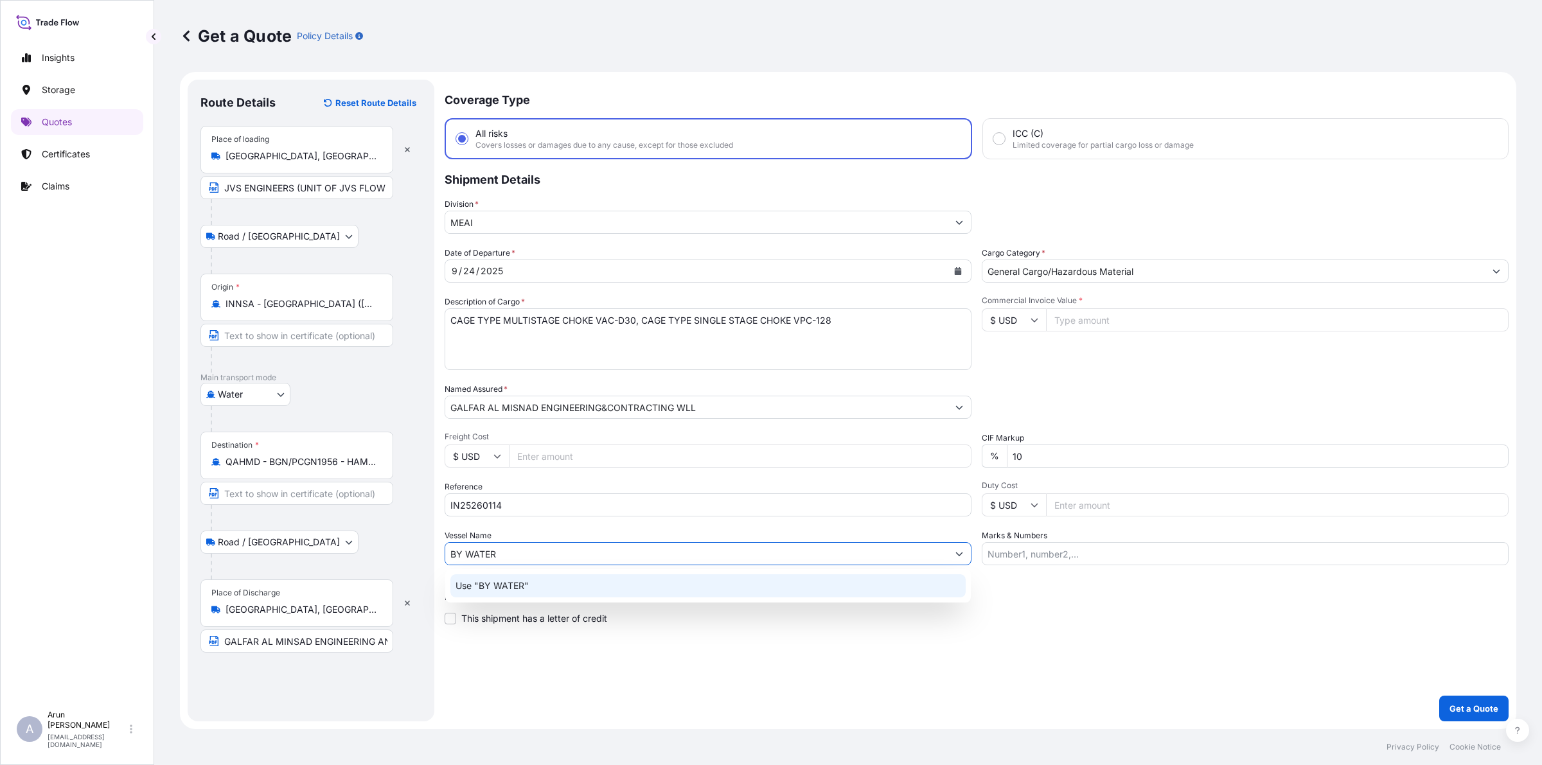
click at [512, 583] on p "Use "BY WATER"" at bounding box center [492, 586] width 73 height 13
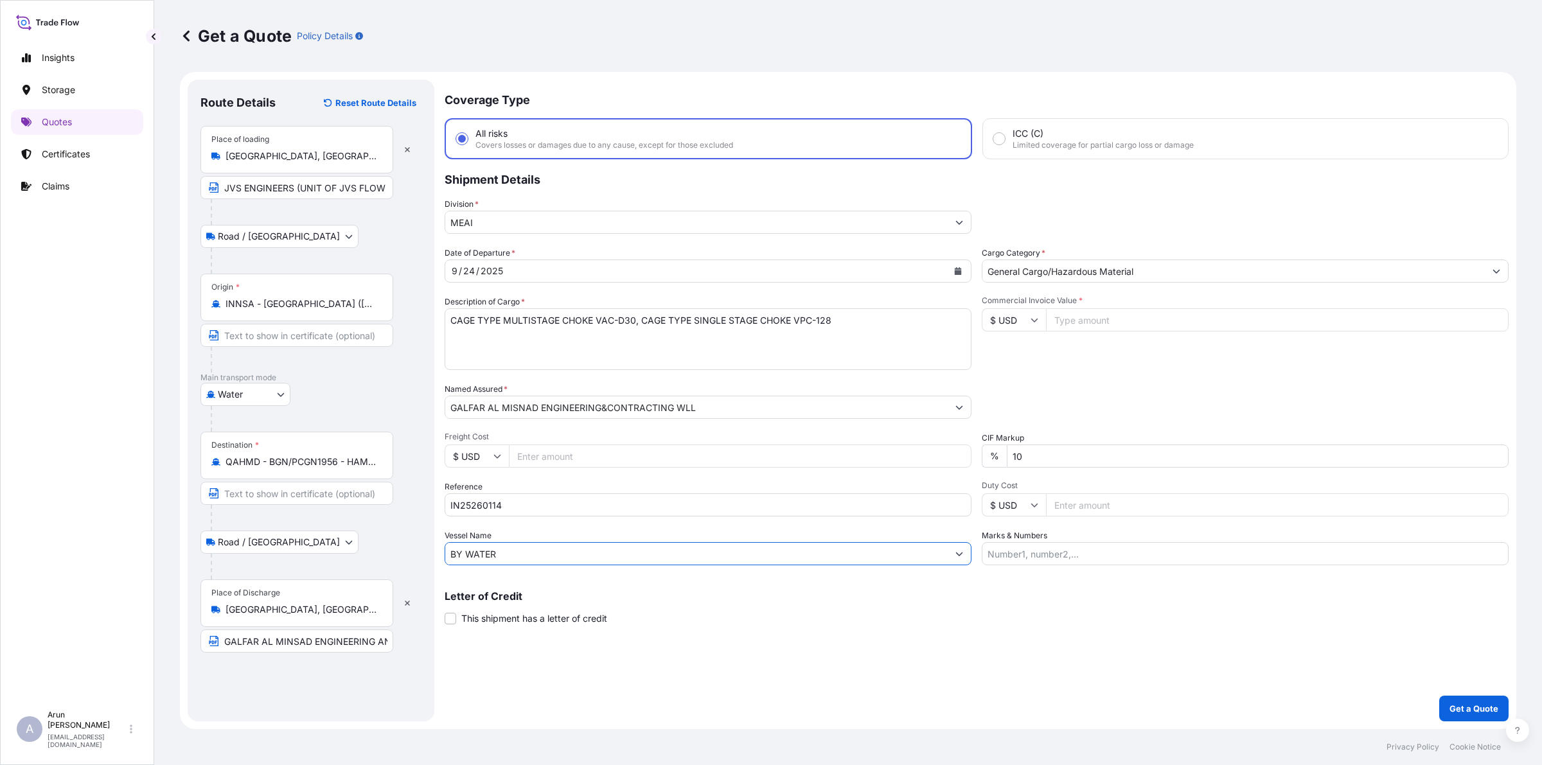
type input "BY WATER"
click at [1051, 544] on input "Marks & Numbers" at bounding box center [1245, 553] width 527 height 23
drag, startPoint x: 1045, startPoint y: 554, endPoint x: 1086, endPoint y: 563, distance: 42.1
click at [1091, 566] on div "Coverage Type All risks Covers losses or damages due to any cause, except for t…" at bounding box center [977, 401] width 1064 height 642
paste input "IN25260114"
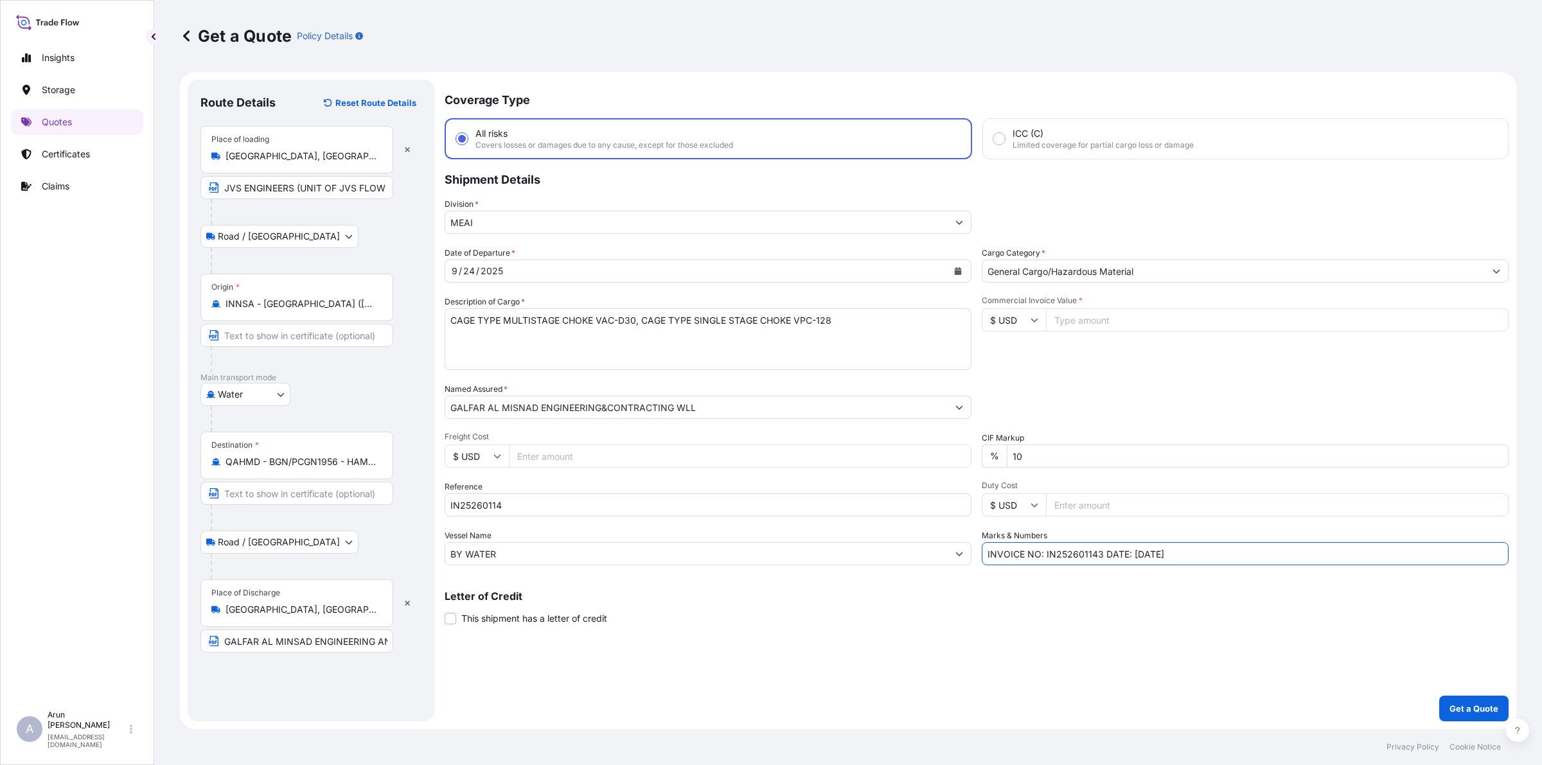
click at [1138, 553] on input "INVOICE NO: IN252601143 DATE: [DATE]" at bounding box center [1245, 553] width 527 height 23
type input "INVOICE NO: IN252601143 DATE: [DATE]"
click at [1099, 318] on input "Commercial Invoice Value *" at bounding box center [1277, 319] width 463 height 23
type input "83001.99"
click at [1471, 700] on button "Get a Quote" at bounding box center [1473, 709] width 69 height 26
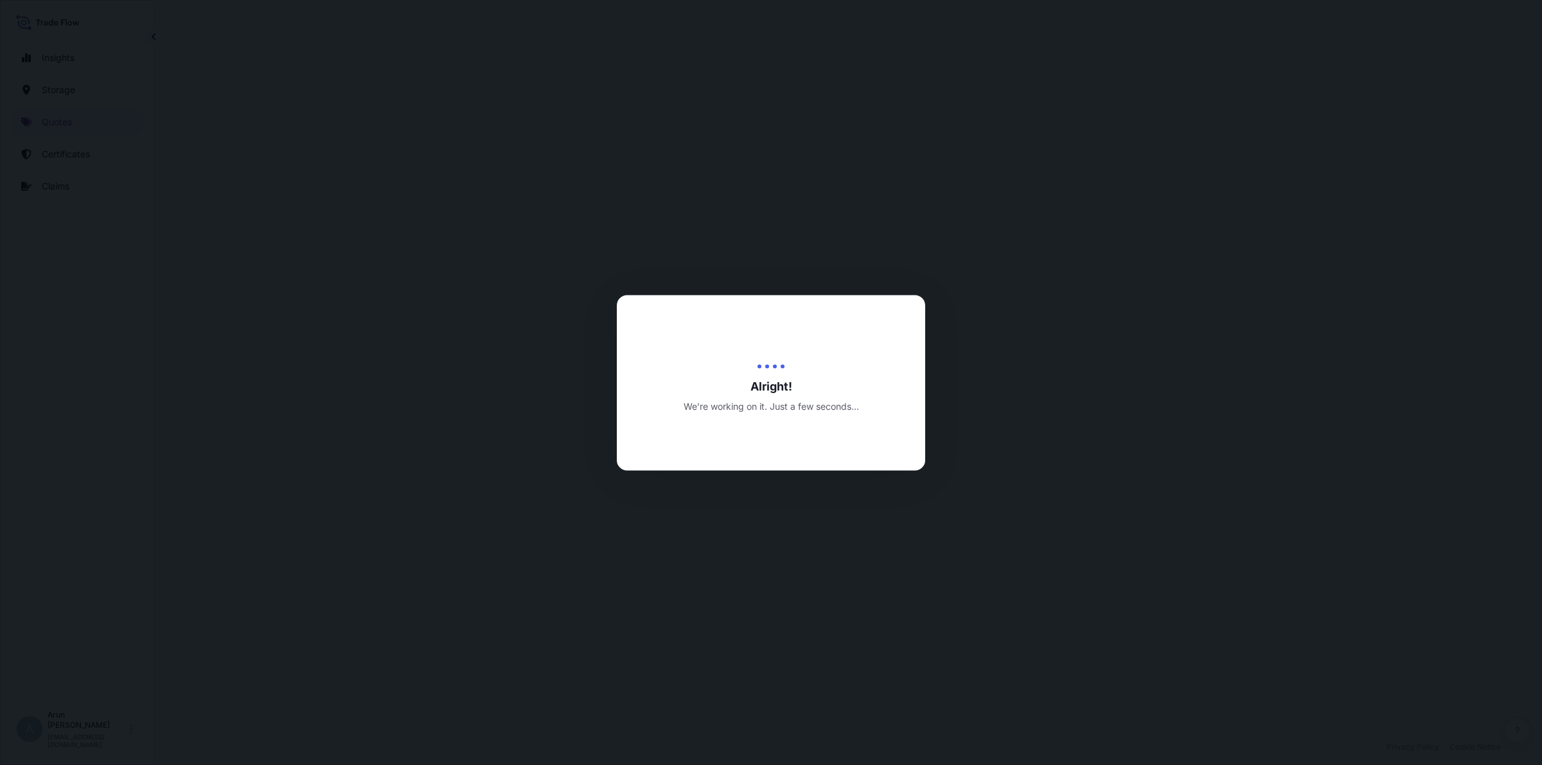
select select "Road / [GEOGRAPHIC_DATA]"
select select "Water"
select select "Road / [GEOGRAPHIC_DATA]"
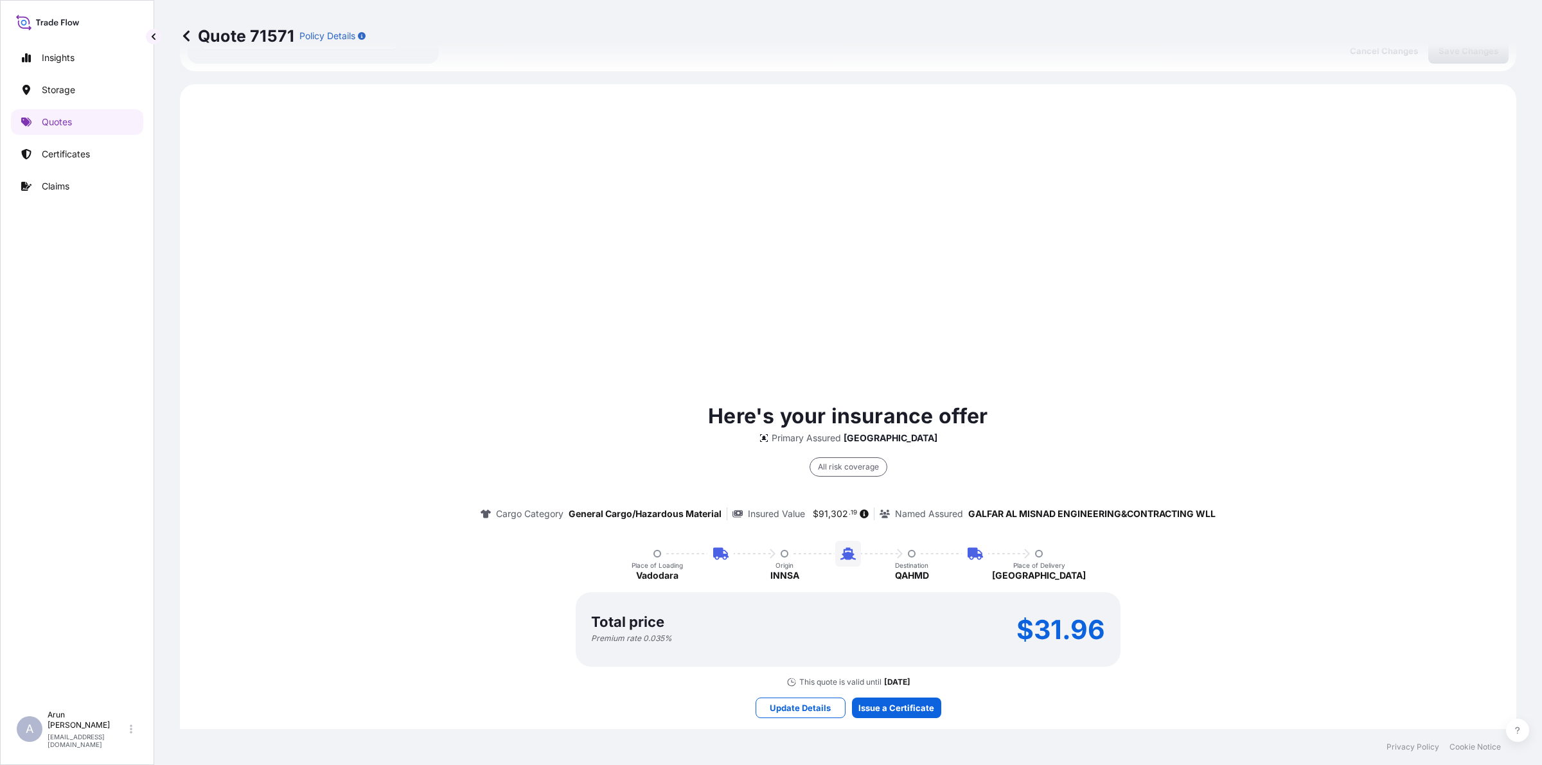
scroll to position [617, 0]
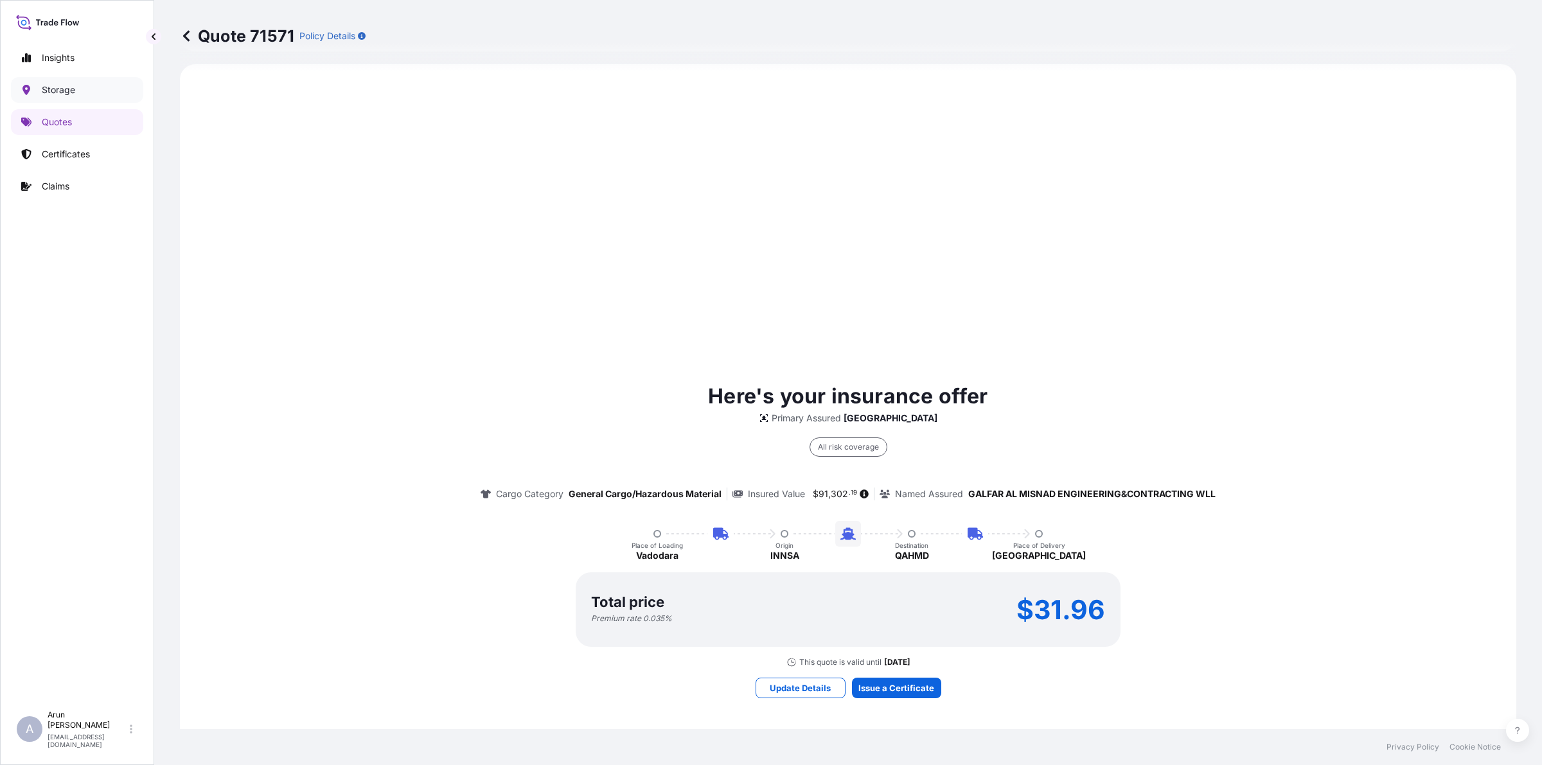
click at [45, 85] on p "Storage" at bounding box center [58, 90] width 33 height 13
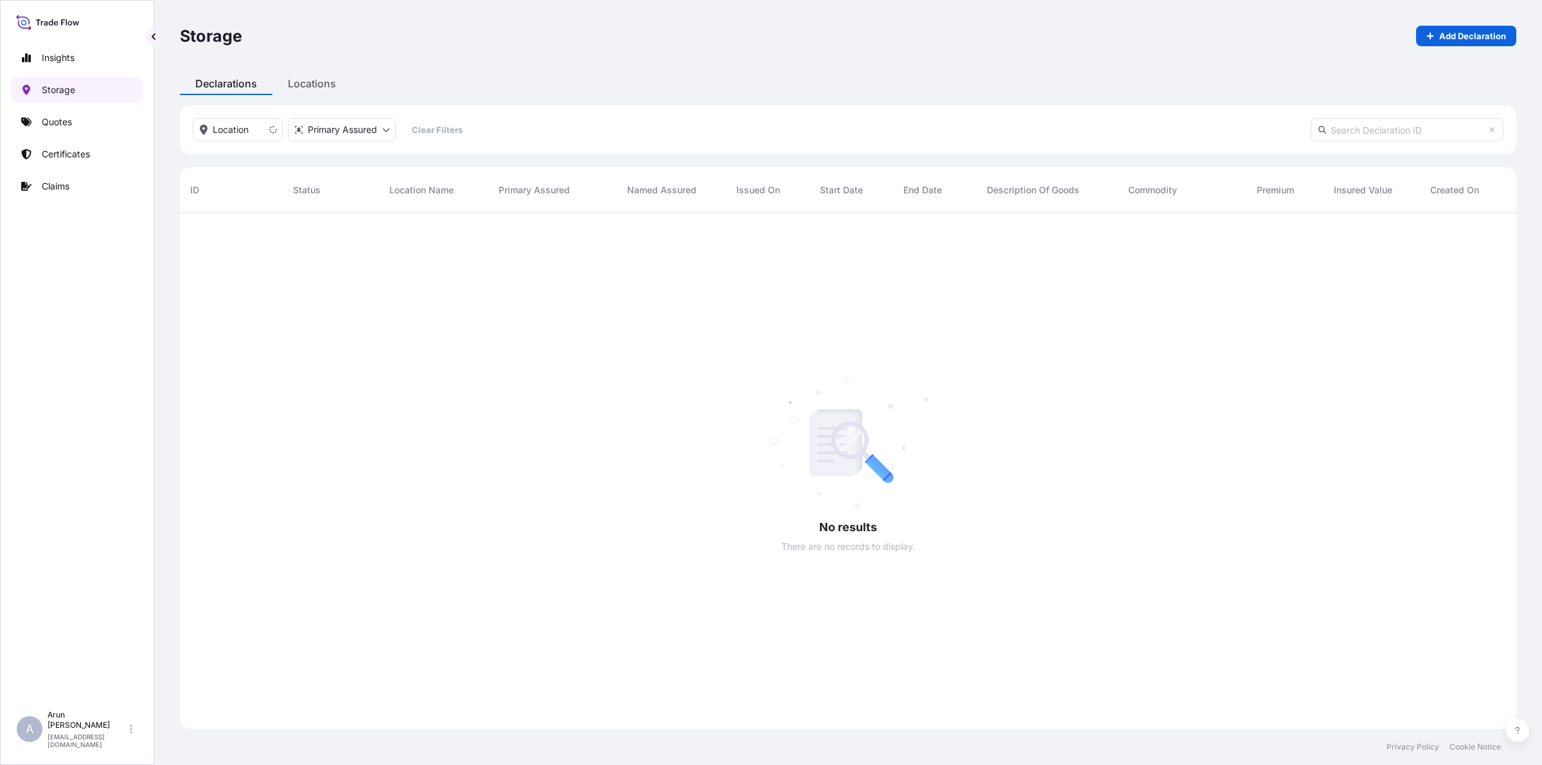
scroll to position [551, 1324]
click at [58, 123] on p "Quotes" at bounding box center [57, 122] width 30 height 13
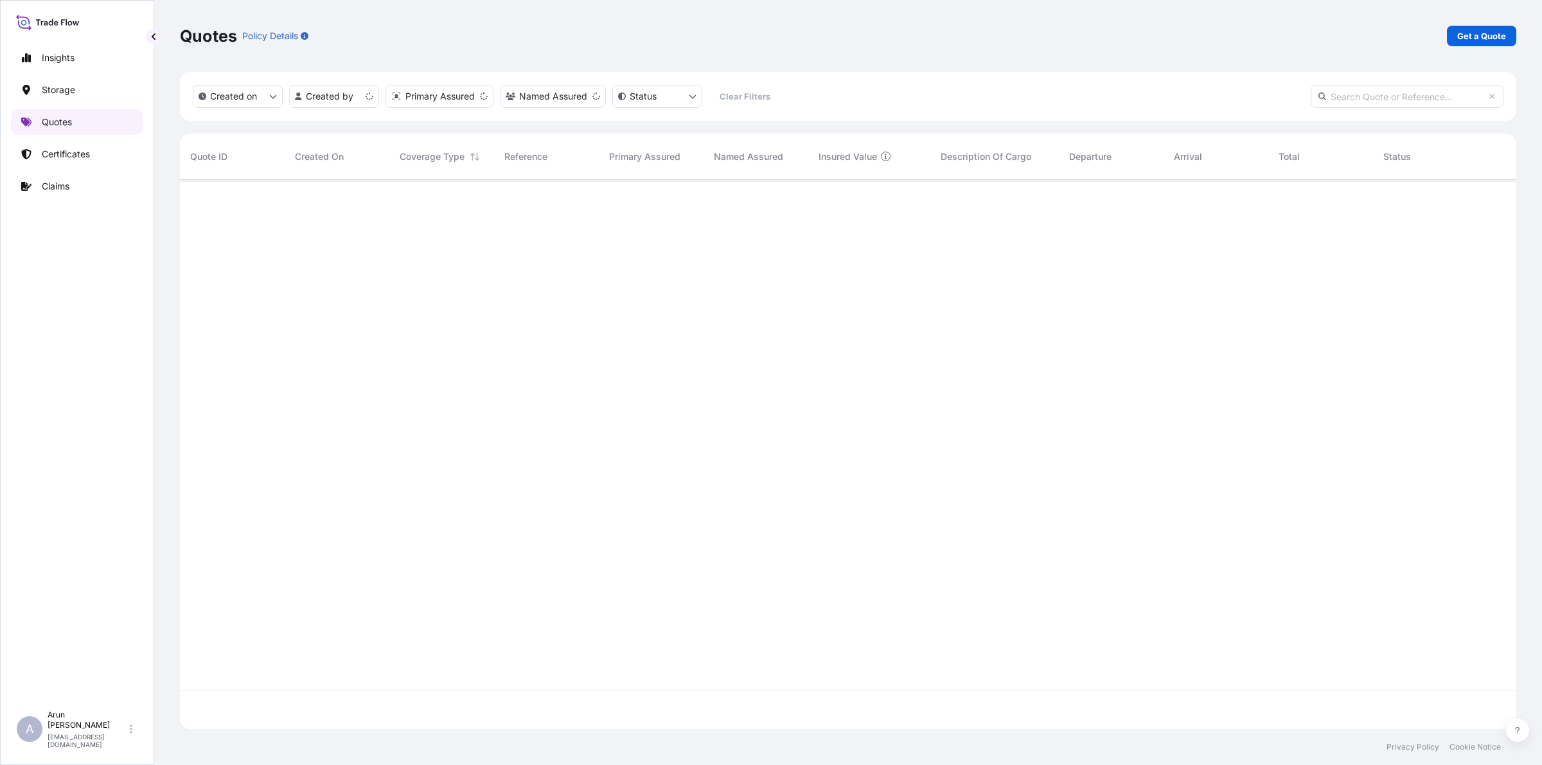
scroll to position [544, 1324]
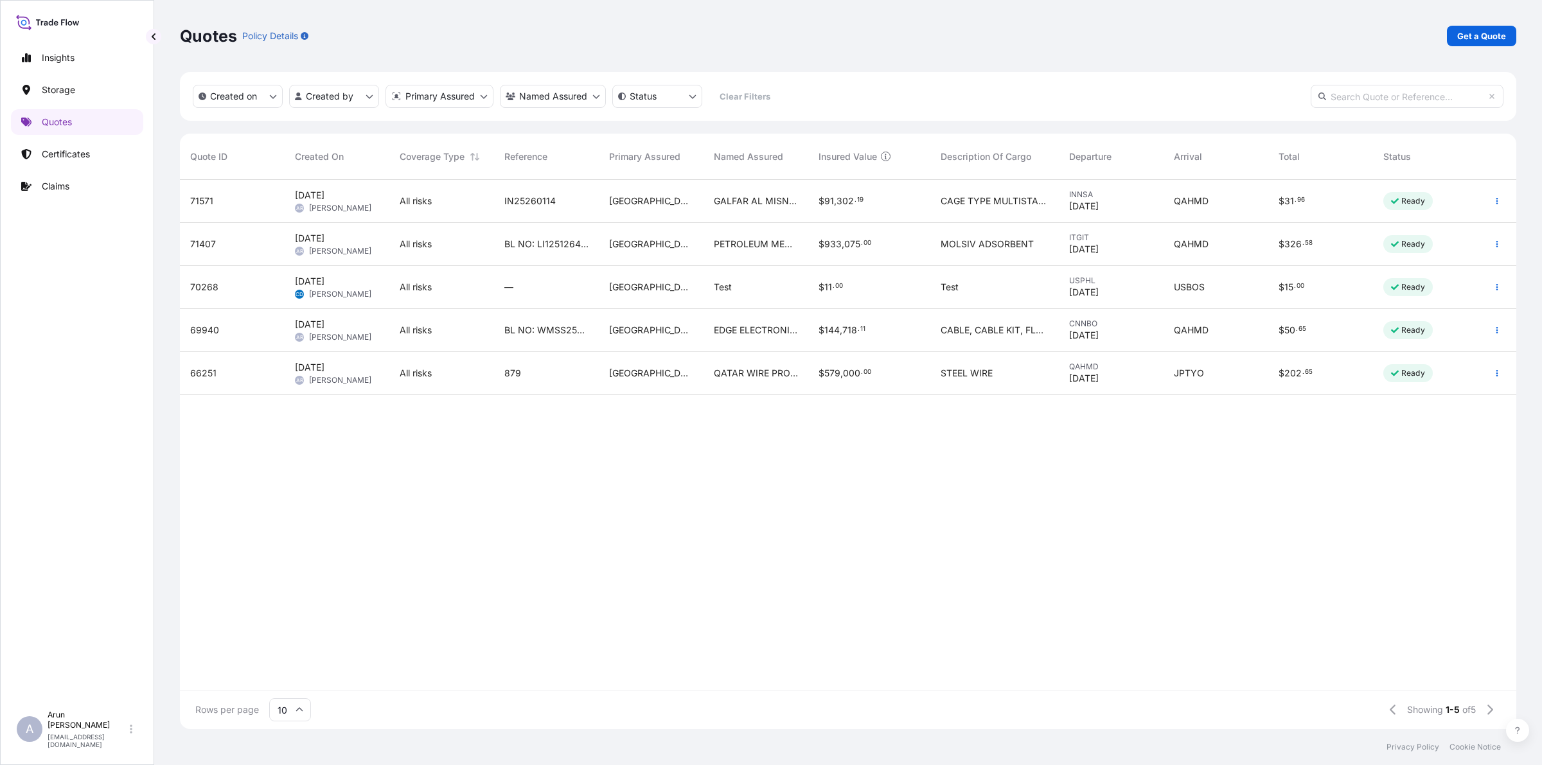
click at [1491, 22] on div "Quotes Policy Details Get a Quote" at bounding box center [848, 36] width 1336 height 72
click at [1494, 36] on p "Get a Quote" at bounding box center [1481, 36] width 49 height 13
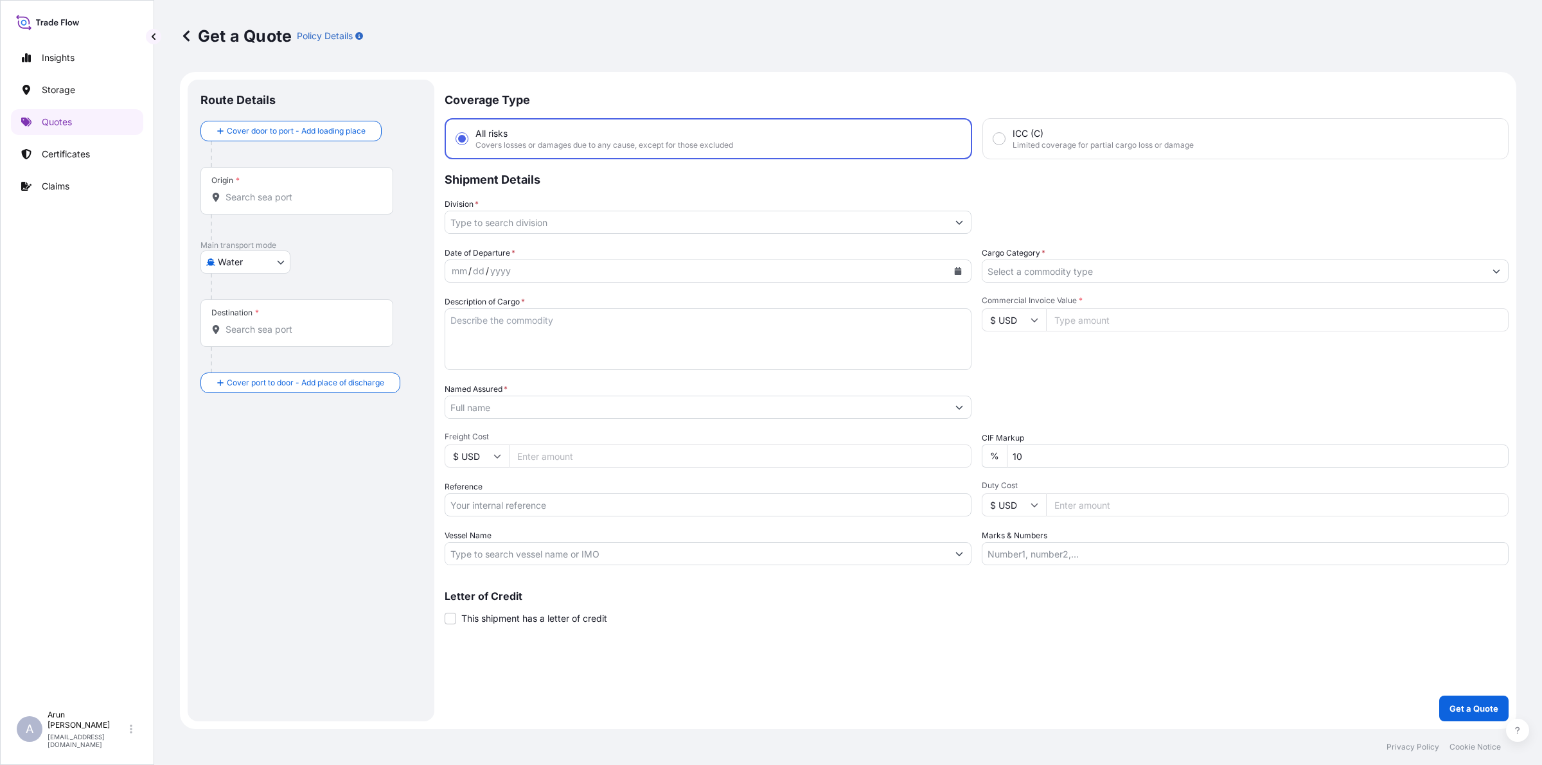
click at [256, 260] on body "Insights Storage Quotes Certificates Claims A [PERSON_NAME] [PERSON_NAME][EMAIL…" at bounding box center [771, 382] width 1542 height 765
click at [242, 337] on span "Inland" at bounding box center [238, 341] width 26 height 13
select select "Inland"
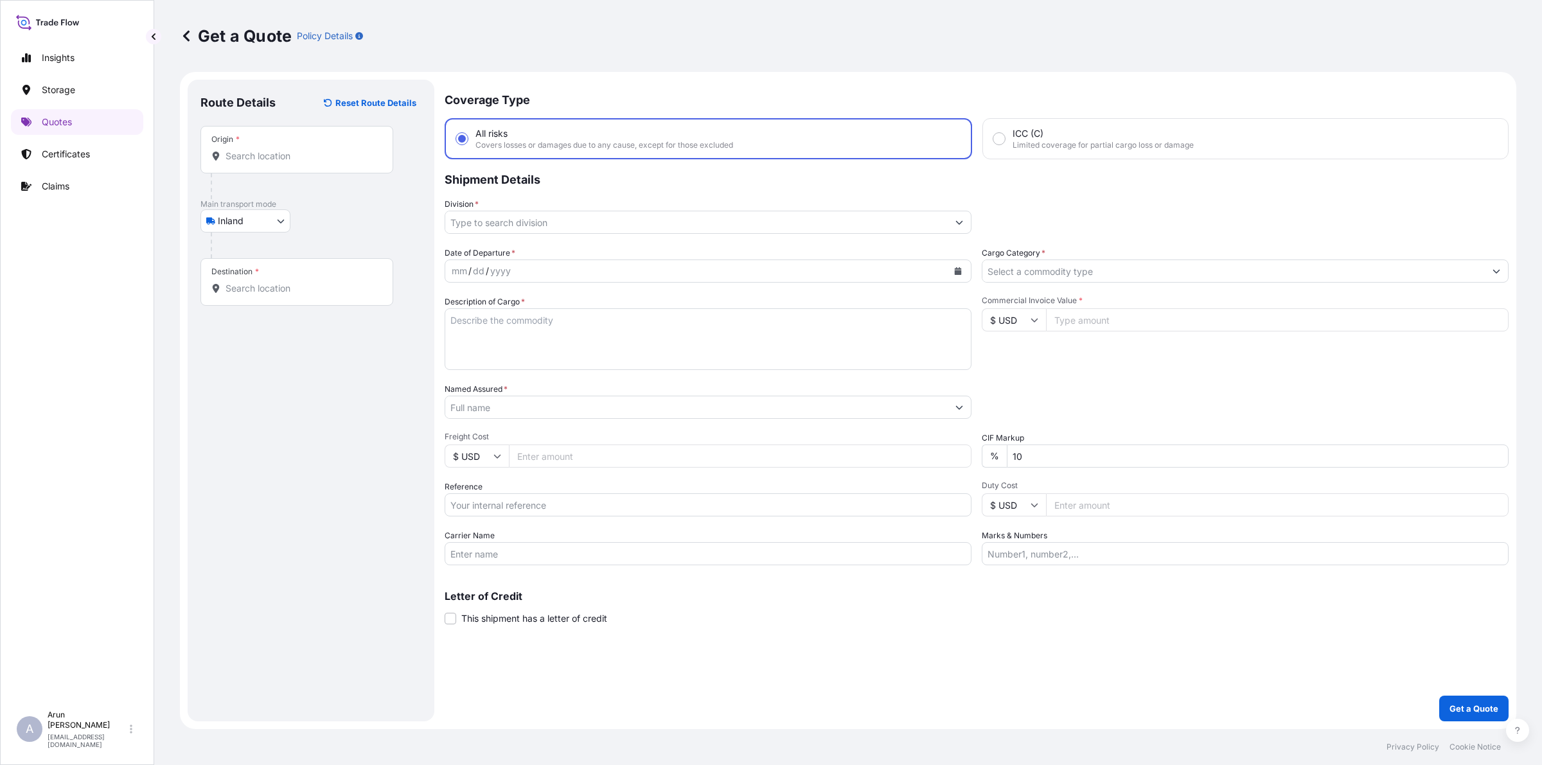
click at [246, 164] on div "Origin *" at bounding box center [296, 150] width 193 height 48
click at [246, 163] on input "Origin *" at bounding box center [302, 156] width 152 height 13
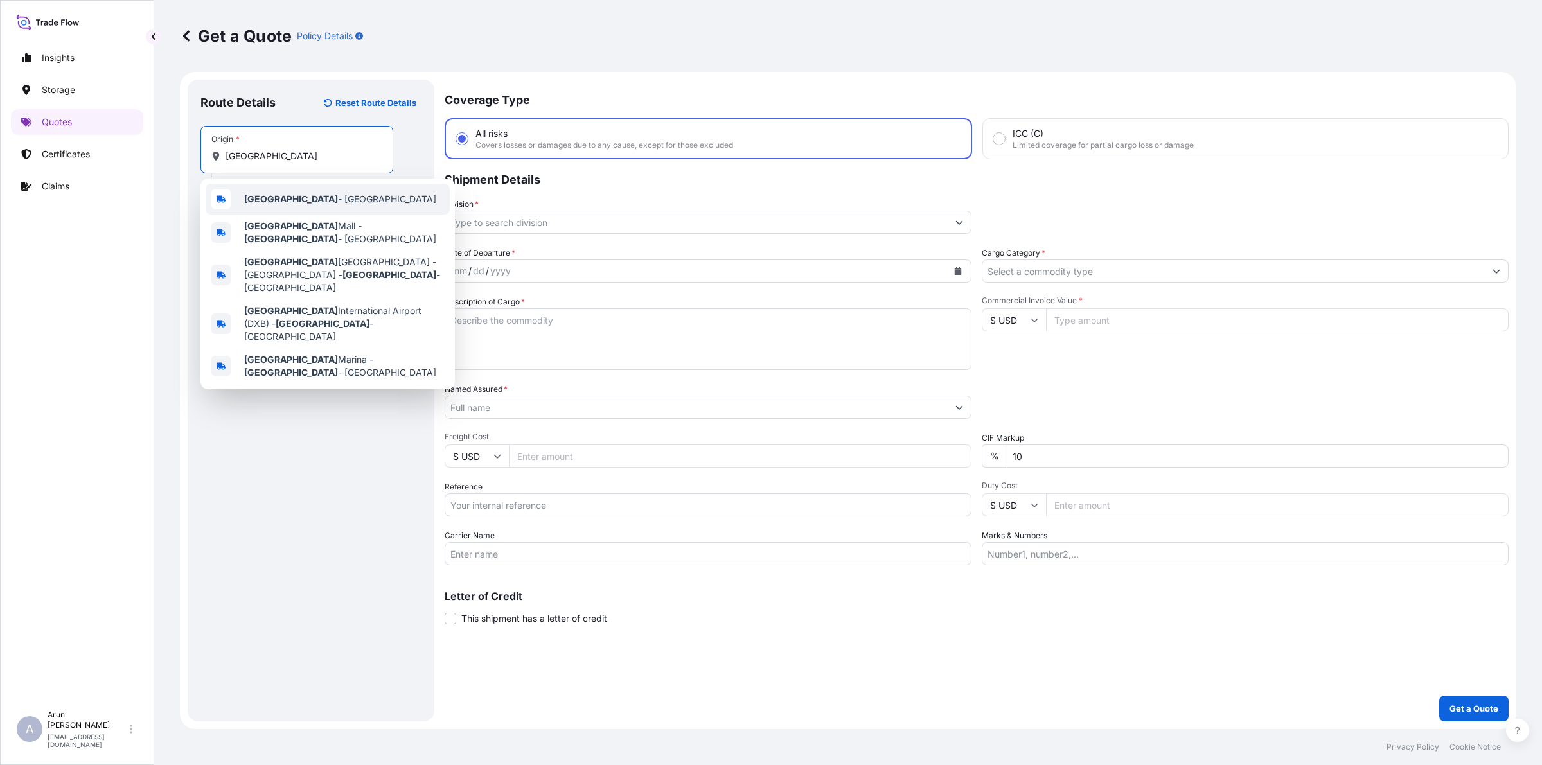
click at [284, 204] on span "[GEOGRAPHIC_DATA] - [GEOGRAPHIC_DATA]" at bounding box center [340, 199] width 192 height 13
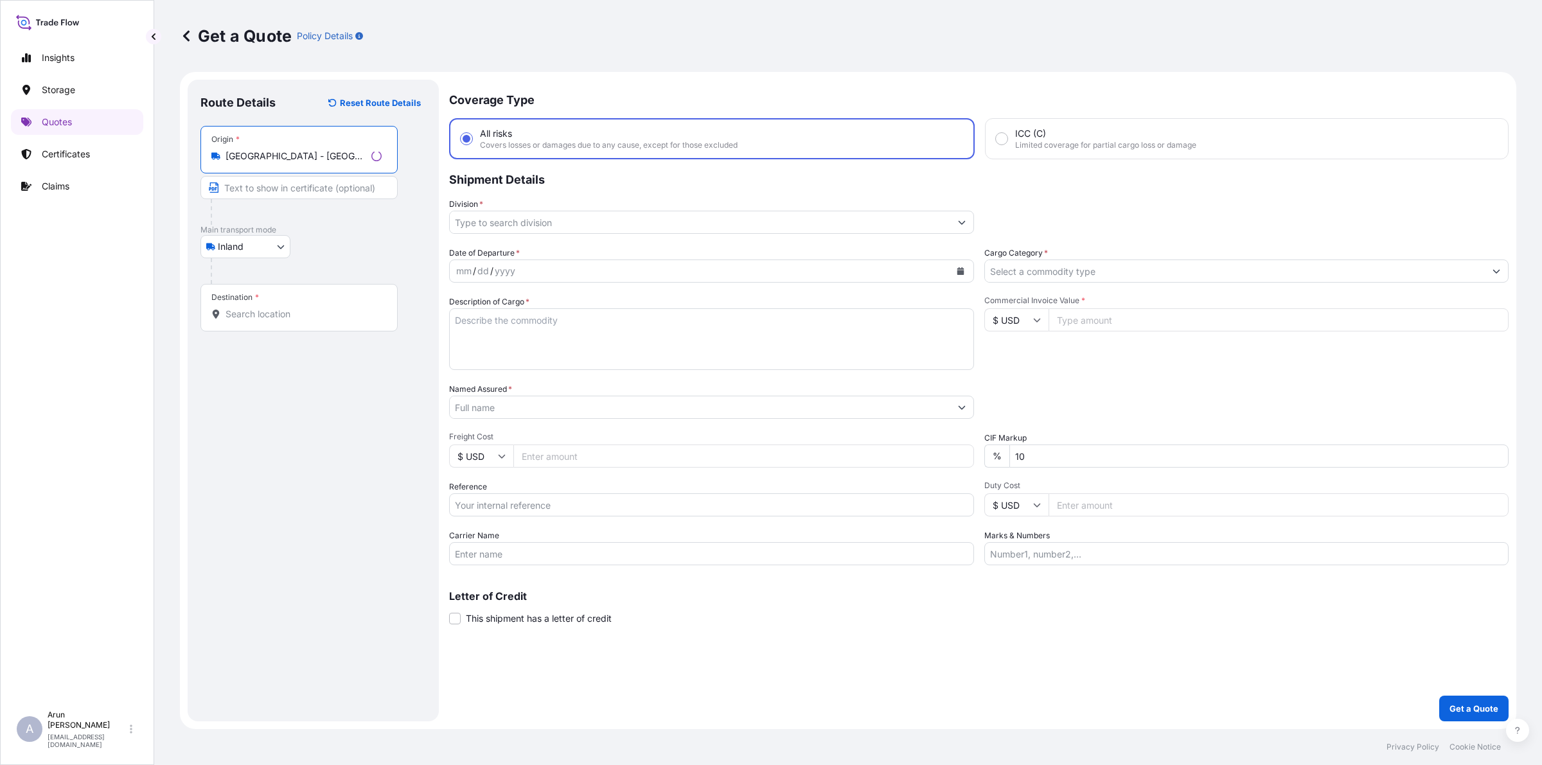
type input "[GEOGRAPHIC_DATA] - [GEOGRAPHIC_DATA]"
click at [274, 190] on input "Text to appear on certificate" at bounding box center [296, 187] width 193 height 23
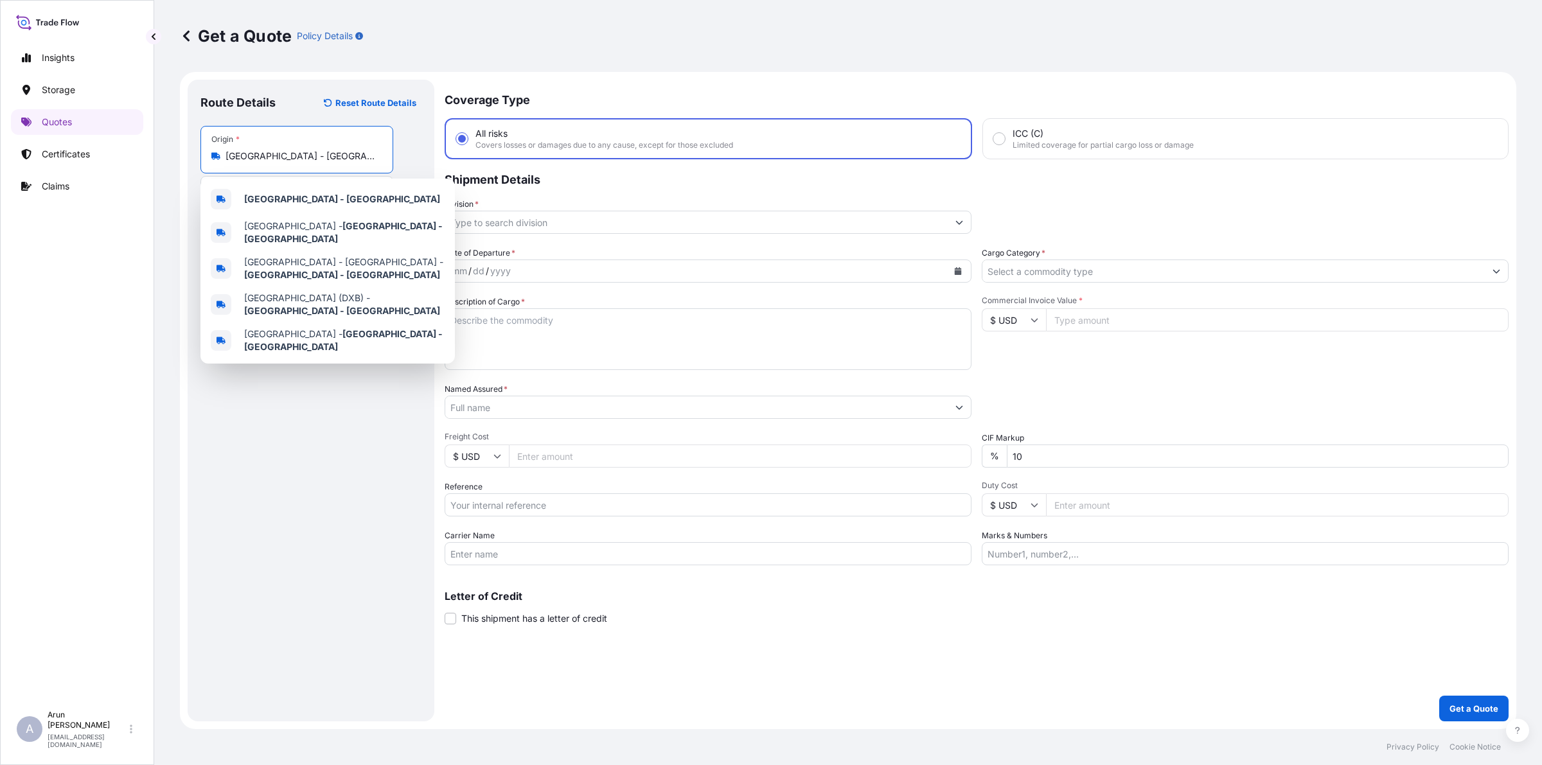
drag, startPoint x: 358, startPoint y: 153, endPoint x: 226, endPoint y: 135, distance: 132.9
click at [226, 135] on div "Origin * [GEOGRAPHIC_DATA] - [GEOGRAPHIC_DATA]" at bounding box center [296, 150] width 193 height 48
click at [277, 198] on b "[GEOGRAPHIC_DATA] - [GEOGRAPHIC_DATA]" at bounding box center [342, 198] width 196 height 11
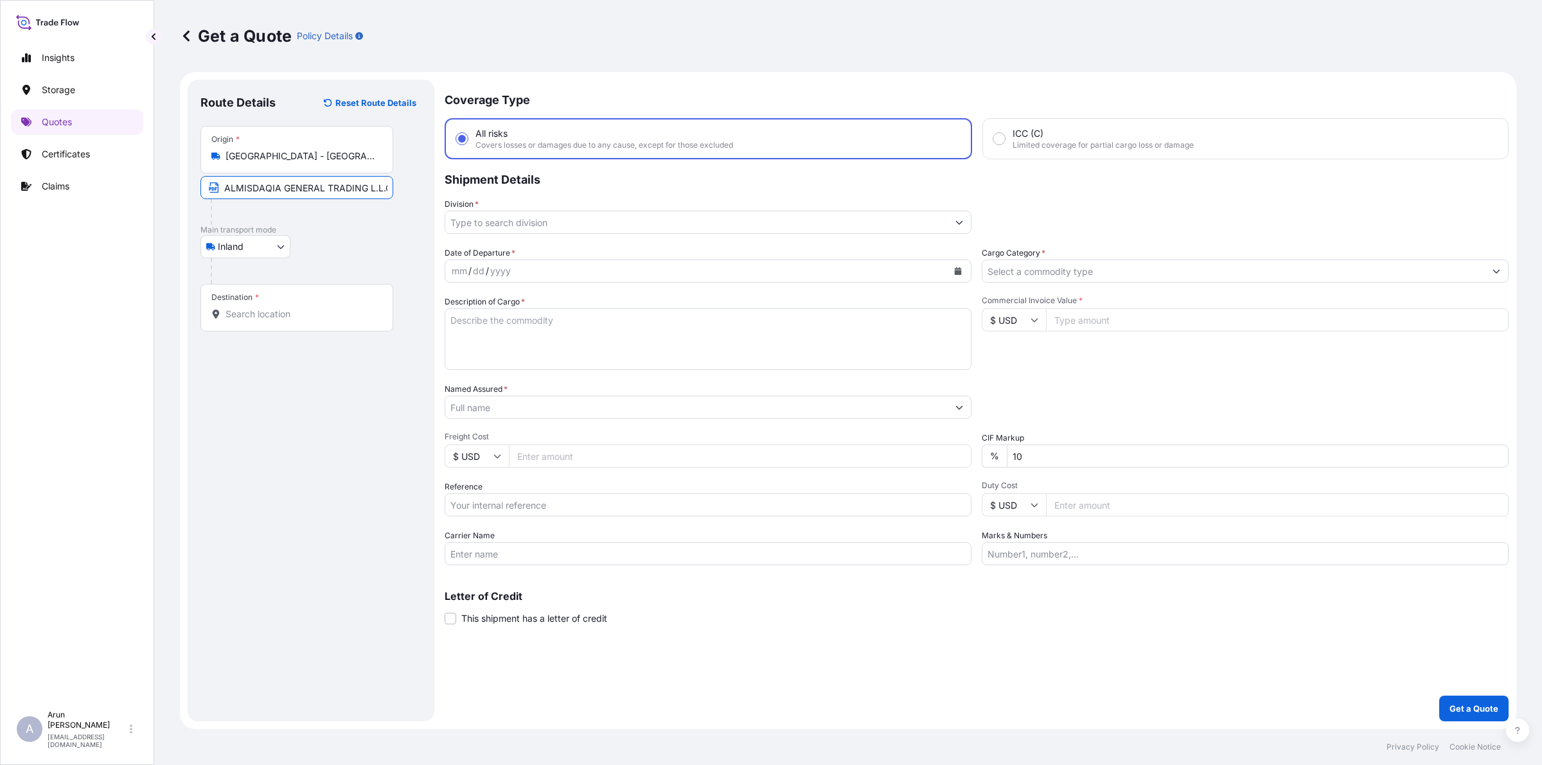
click at [387, 194] on input "ALMISDAQIA GENERAL TRADING L.L.C" at bounding box center [296, 187] width 193 height 23
click at [383, 191] on input "ALMISDAQIA GENERAL TRADING L.L.C" at bounding box center [296, 187] width 193 height 23
paste input "[GEOGRAPHIC_DATA] - [GEOGRAPHIC_DATA]"
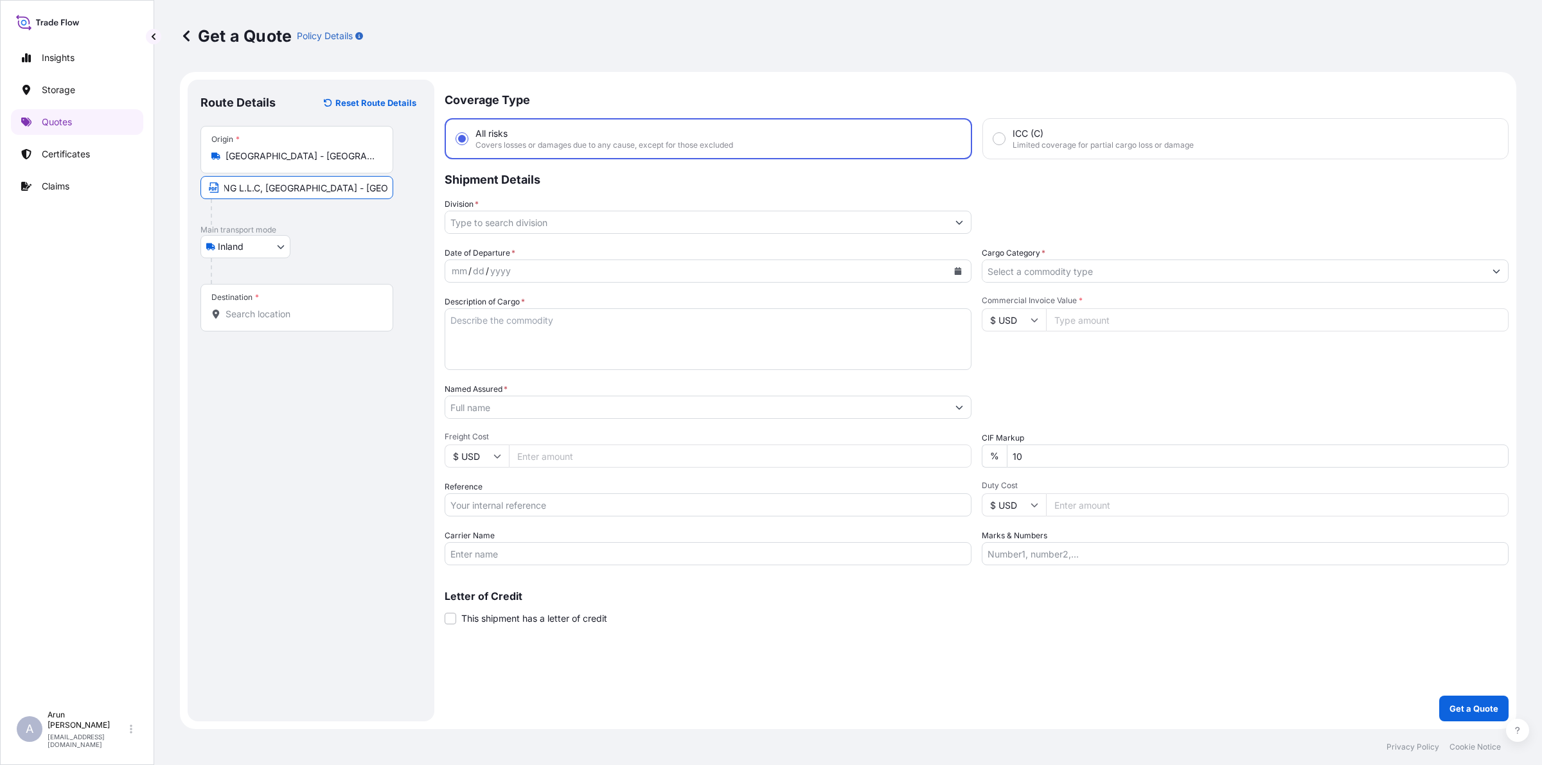
type input "ALMISDAQIA GENERAL TRADING L.L.C, [GEOGRAPHIC_DATA] - [GEOGRAPHIC_DATA]"
click at [335, 310] on input "Destination *" at bounding box center [302, 314] width 152 height 13
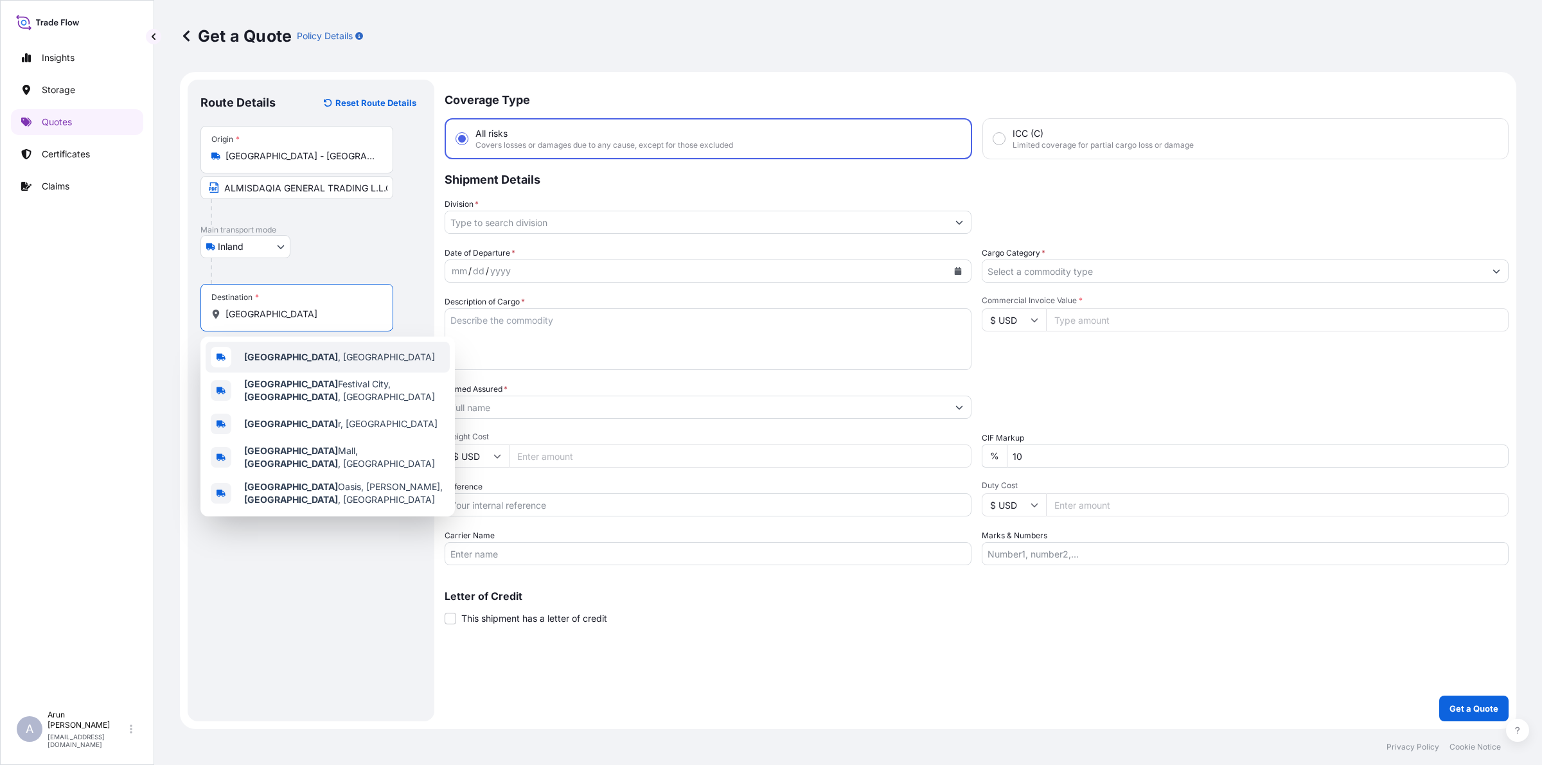
click at [296, 357] on div "[GEOGRAPHIC_DATA] , [GEOGRAPHIC_DATA]" at bounding box center [328, 357] width 244 height 31
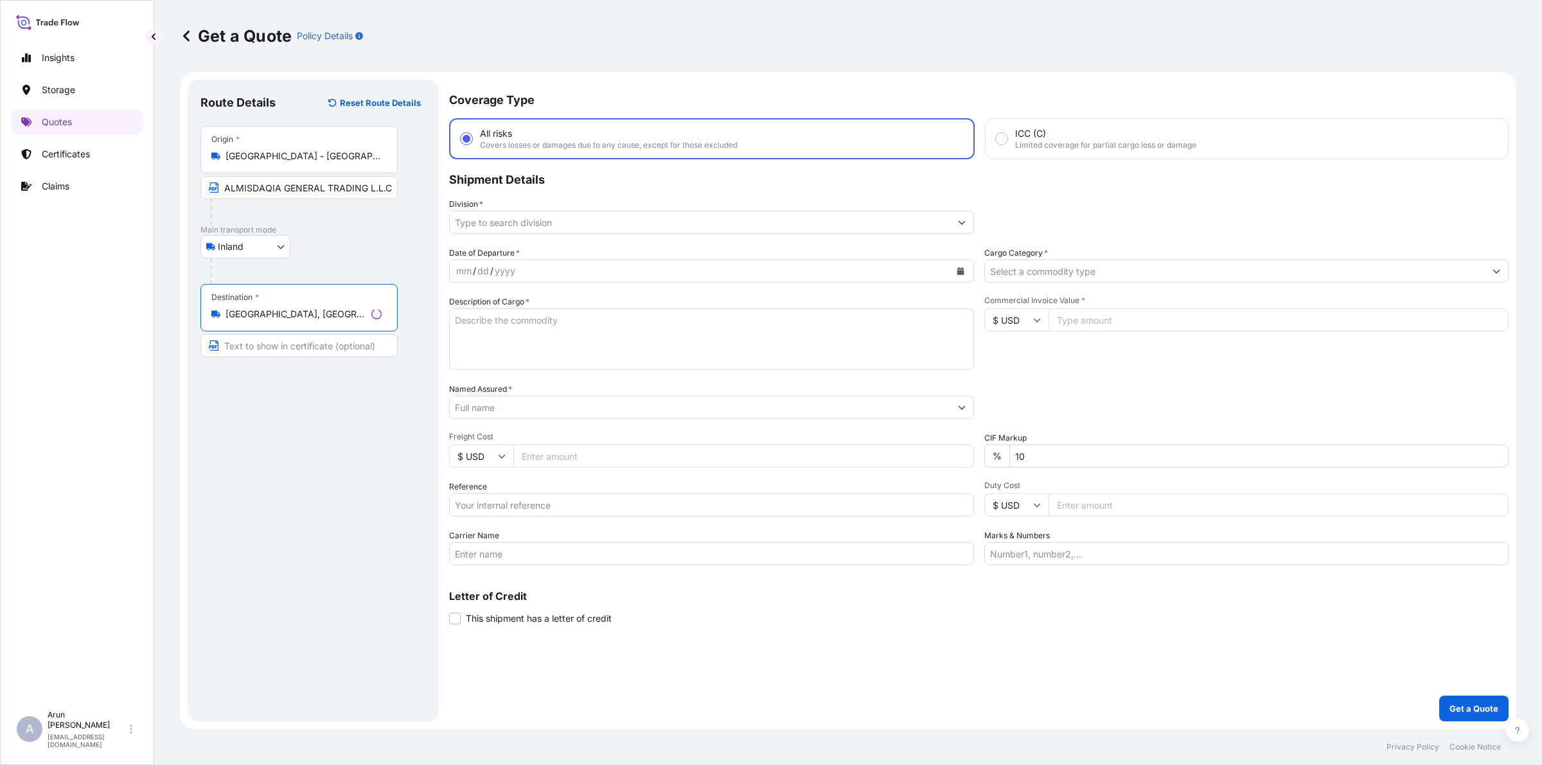
type input "[GEOGRAPHIC_DATA], [GEOGRAPHIC_DATA]"
click at [267, 351] on input "Text to appear on certificate" at bounding box center [298, 345] width 197 height 23
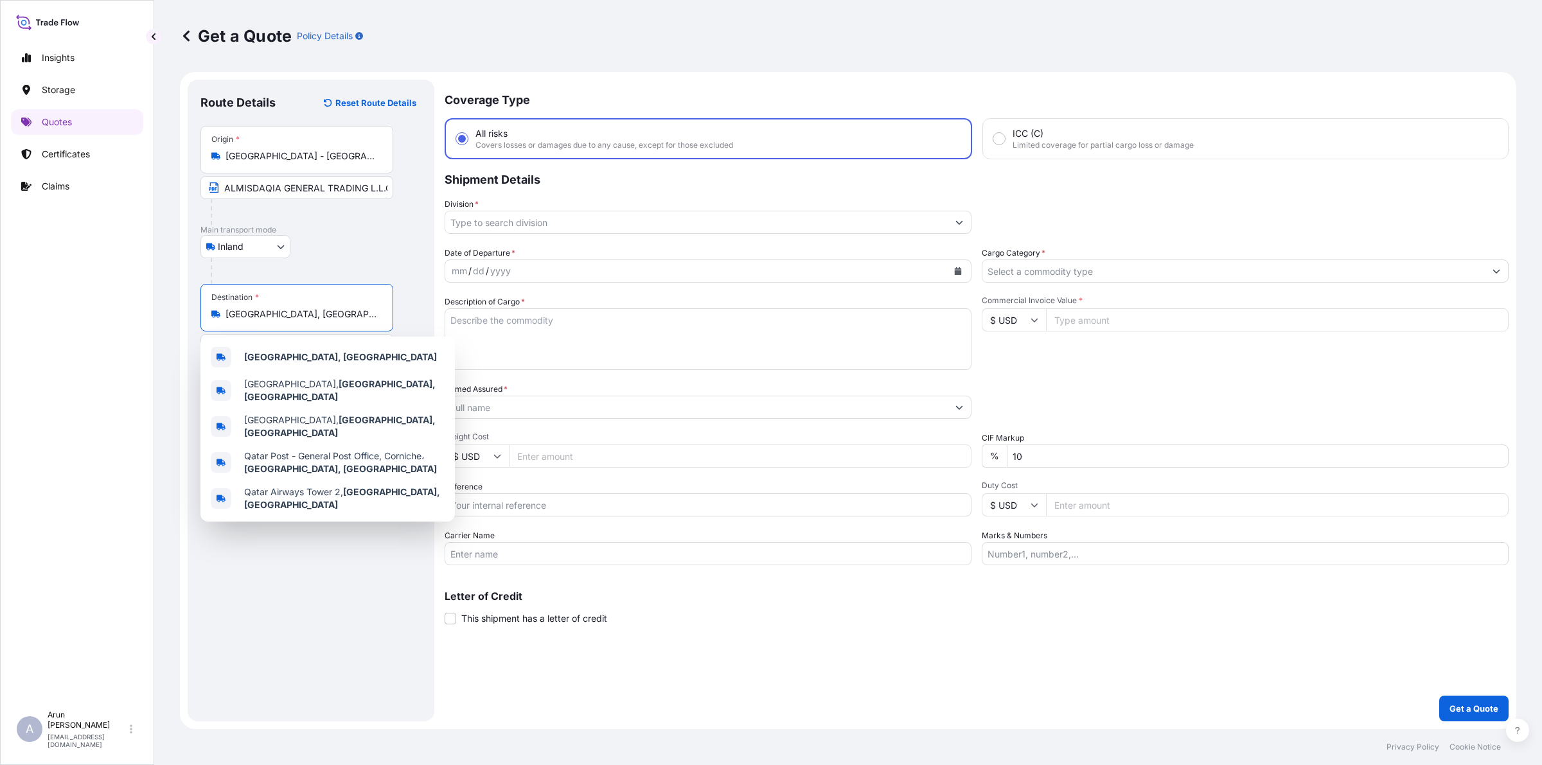
drag, startPoint x: 281, startPoint y: 314, endPoint x: 200, endPoint y: 310, distance: 80.4
click at [200, 310] on div "Destination * [GEOGRAPHIC_DATA], [GEOGRAPHIC_DATA]" at bounding box center [296, 308] width 193 height 48
click at [296, 347] on div "[GEOGRAPHIC_DATA], [GEOGRAPHIC_DATA]" at bounding box center [328, 357] width 244 height 31
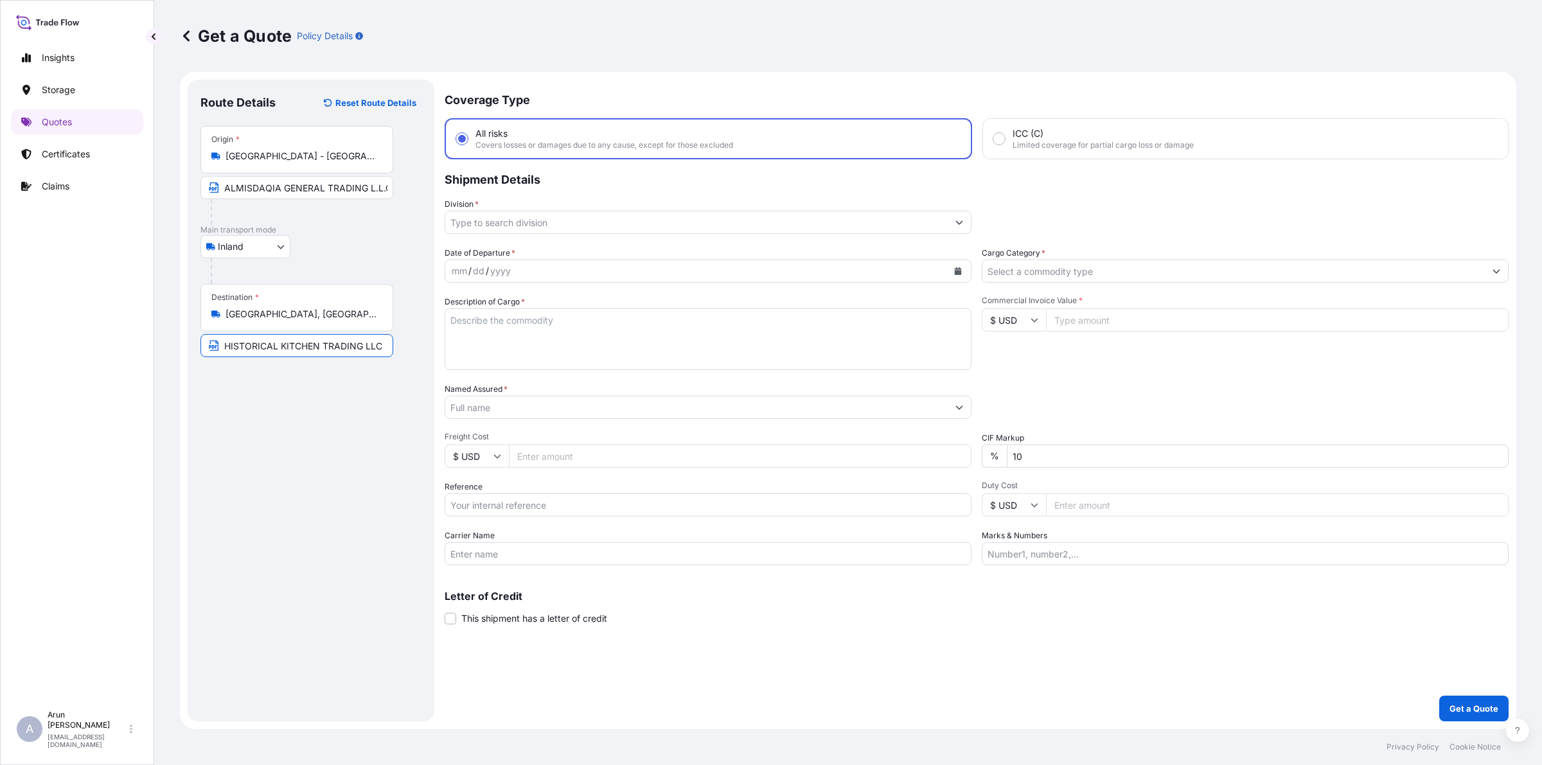
click at [379, 350] on input "HISTORICAL KITCHEN TRADING LLC" at bounding box center [296, 345] width 193 height 23
paste input "[GEOGRAPHIC_DATA], [GEOGRAPHIC_DATA]"
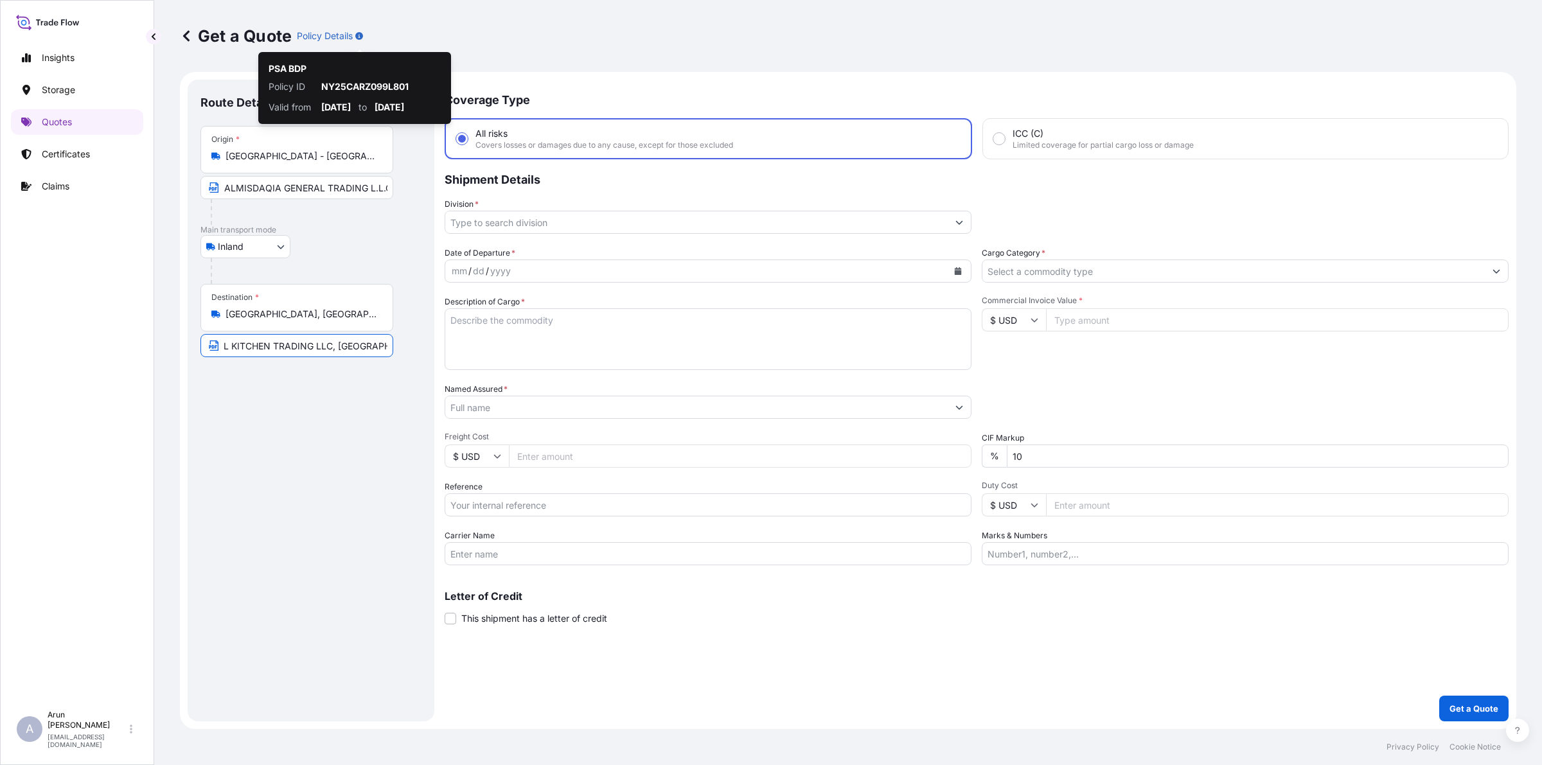
type input "HISTORICAL KITCHEN TRADING LLC, [GEOGRAPHIC_DATA], [GEOGRAPHIC_DATA]"
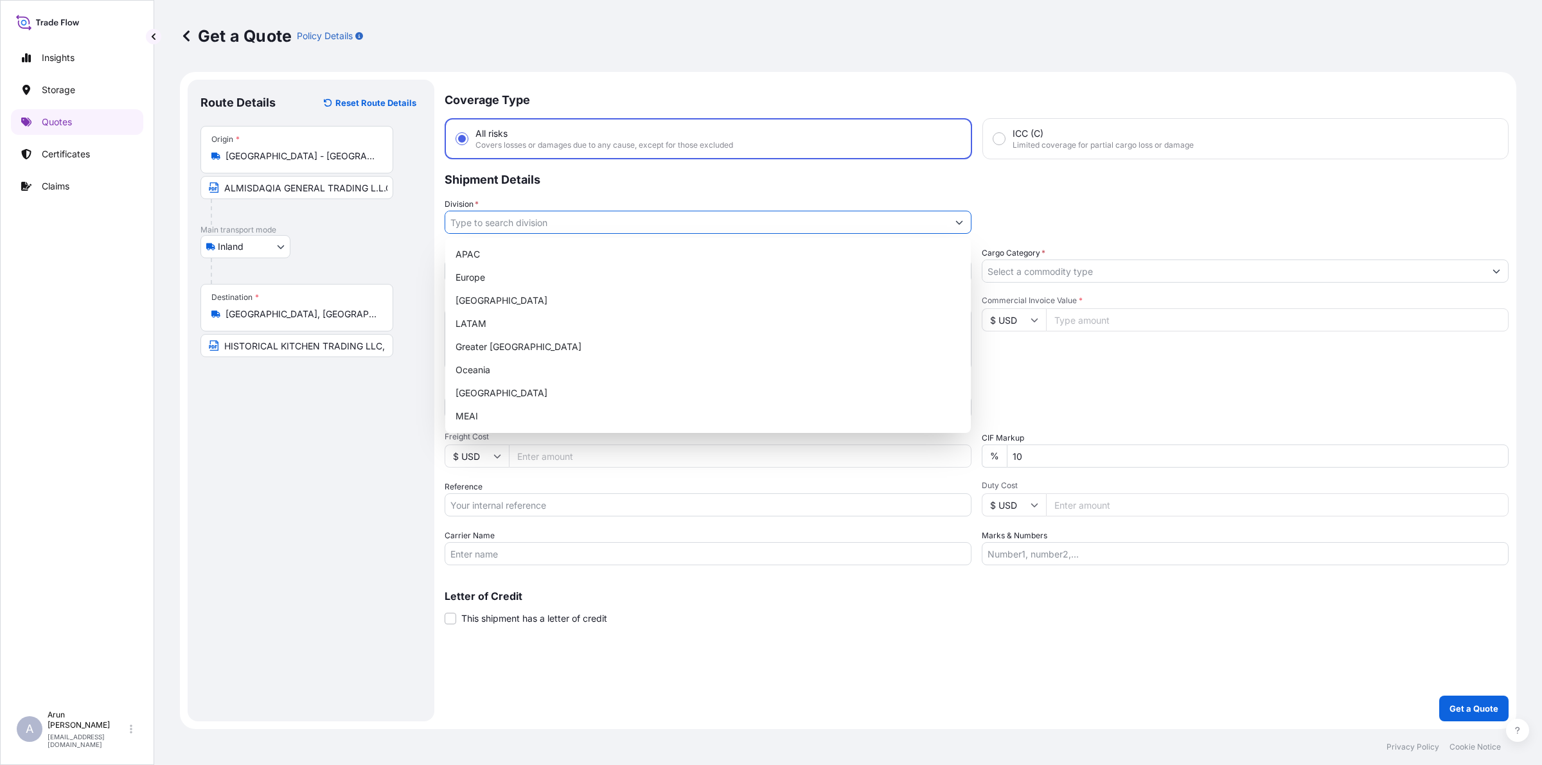
click at [518, 228] on input "Division *" at bounding box center [696, 222] width 502 height 23
click at [485, 412] on div "MEAI" at bounding box center [707, 416] width 515 height 23
type input "MEAI"
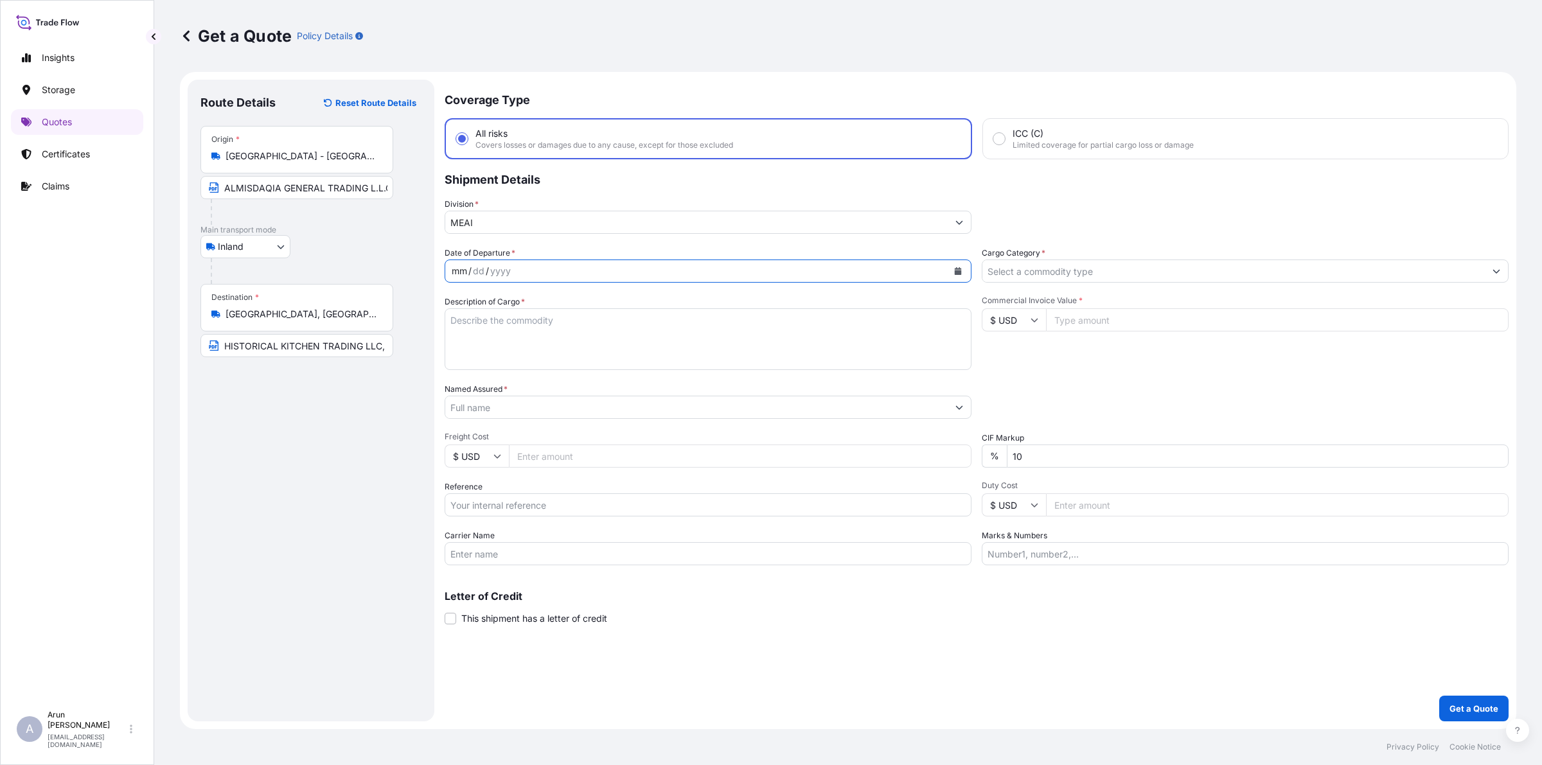
click at [556, 273] on div "mm / dd / yyyy" at bounding box center [696, 271] width 502 height 23
click at [962, 265] on button "Calendar" at bounding box center [958, 271] width 21 height 21
click at [540, 425] on div "24" at bounding box center [540, 427] width 23 height 23
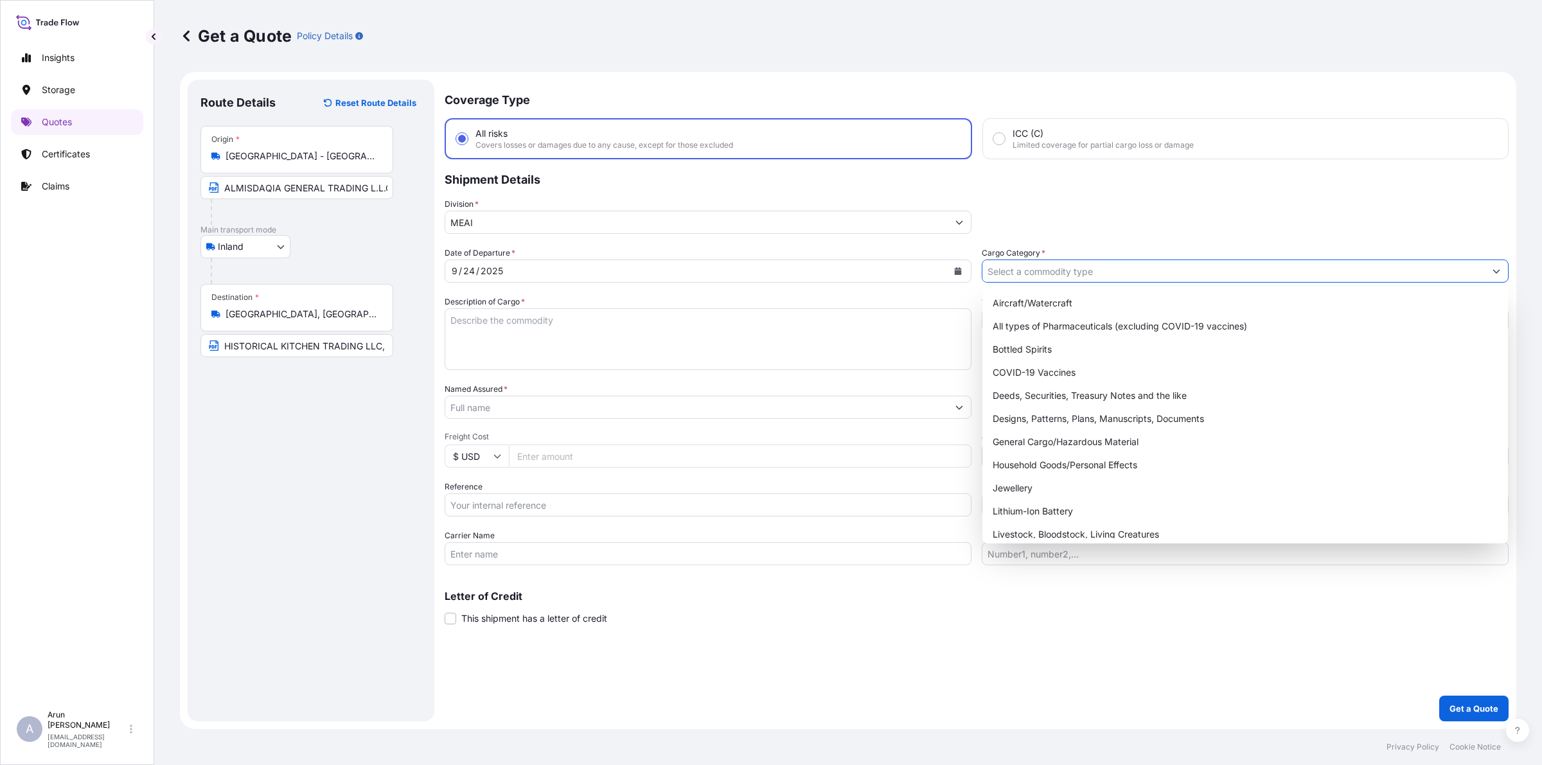
click at [1078, 270] on input "Cargo Category *" at bounding box center [1233, 271] width 502 height 23
click at [1061, 438] on div "General Cargo/Hazardous Material" at bounding box center [1245, 441] width 515 height 23
type input "General Cargo/Hazardous Material"
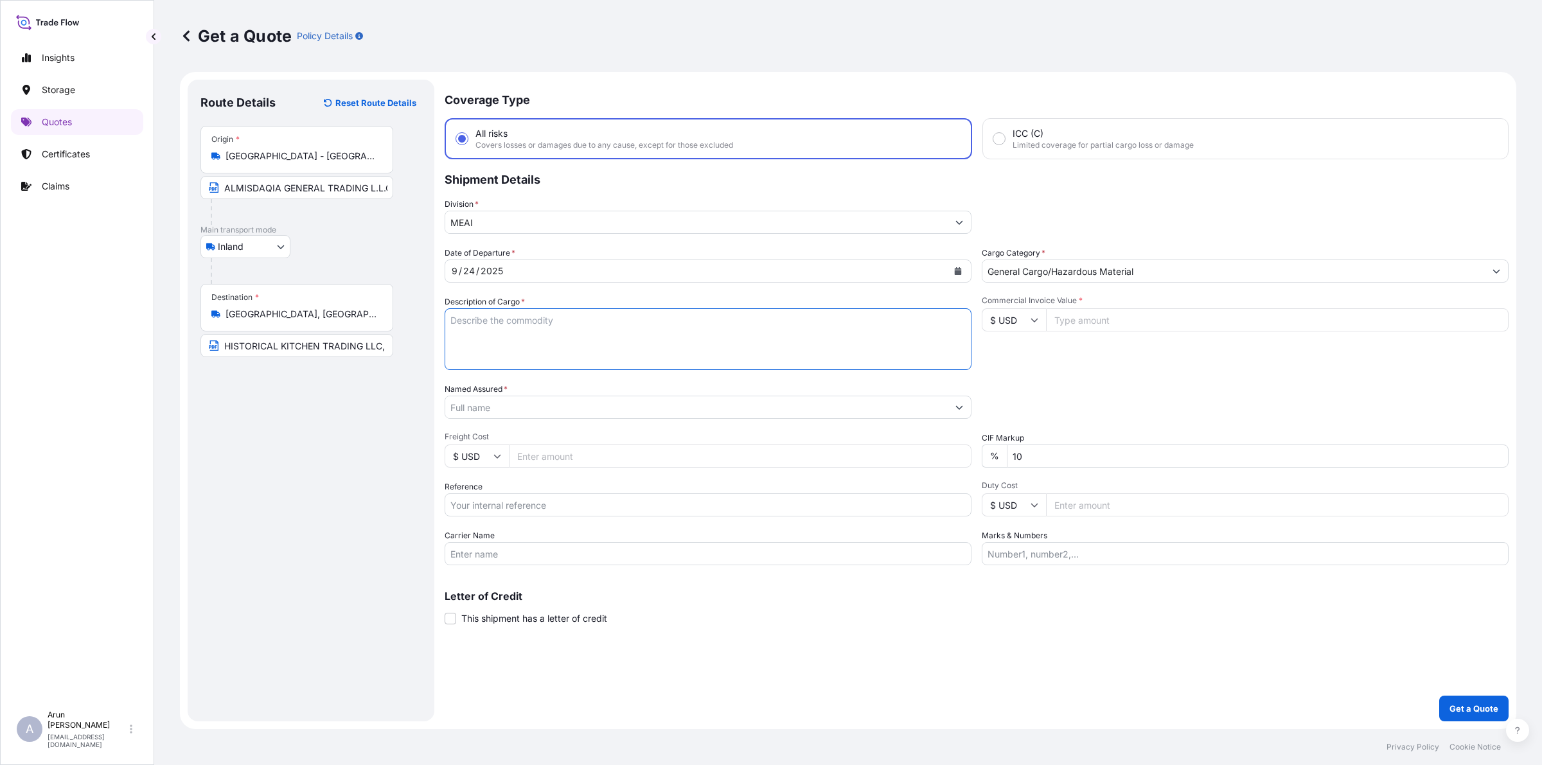
click at [626, 325] on textarea "Description of Cargo *" at bounding box center [708, 339] width 527 height 62
type textarea "WORK TOP CHILLER, GAS GRILL, GAS FRYER IN CABINET"
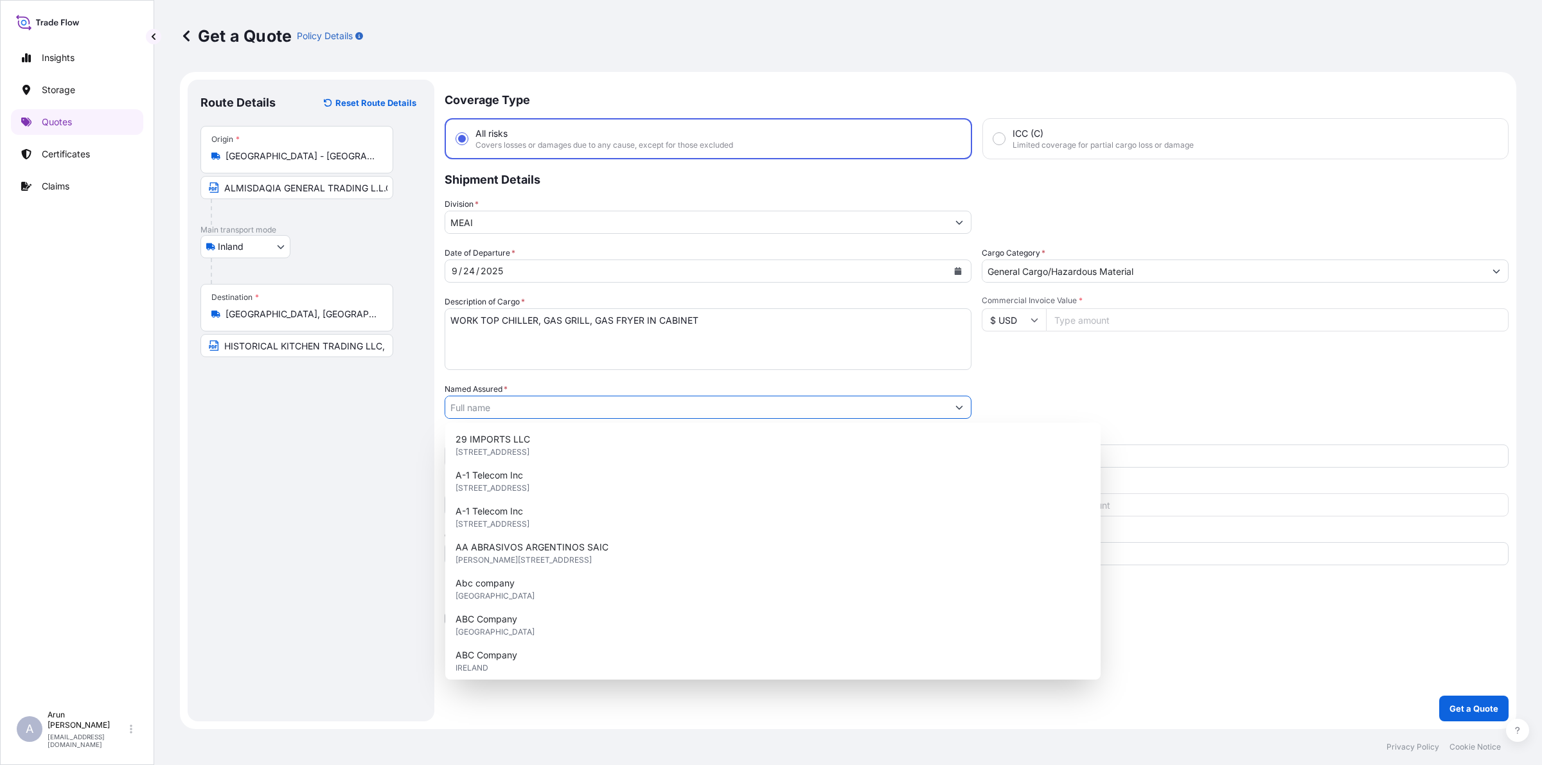
click at [556, 412] on input "Named Assured *" at bounding box center [696, 407] width 502 height 23
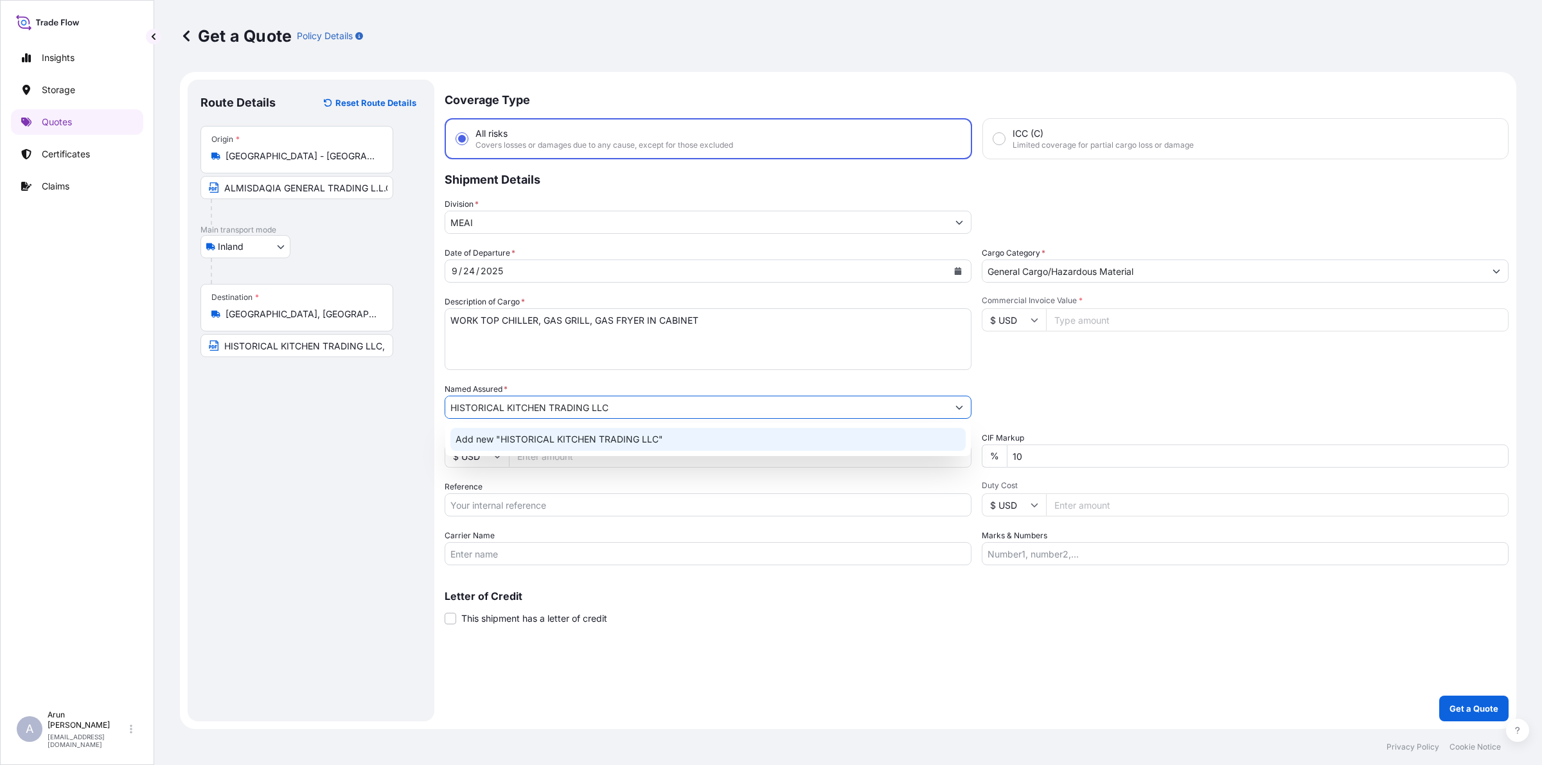
click at [563, 428] on div "Add new "HISTORICAL KITCHEN TRADING LLC"" at bounding box center [707, 439] width 515 height 23
click at [562, 439] on span "Add new "HISTORICAL KITCHEN TRADING LLC"" at bounding box center [560, 439] width 208 height 13
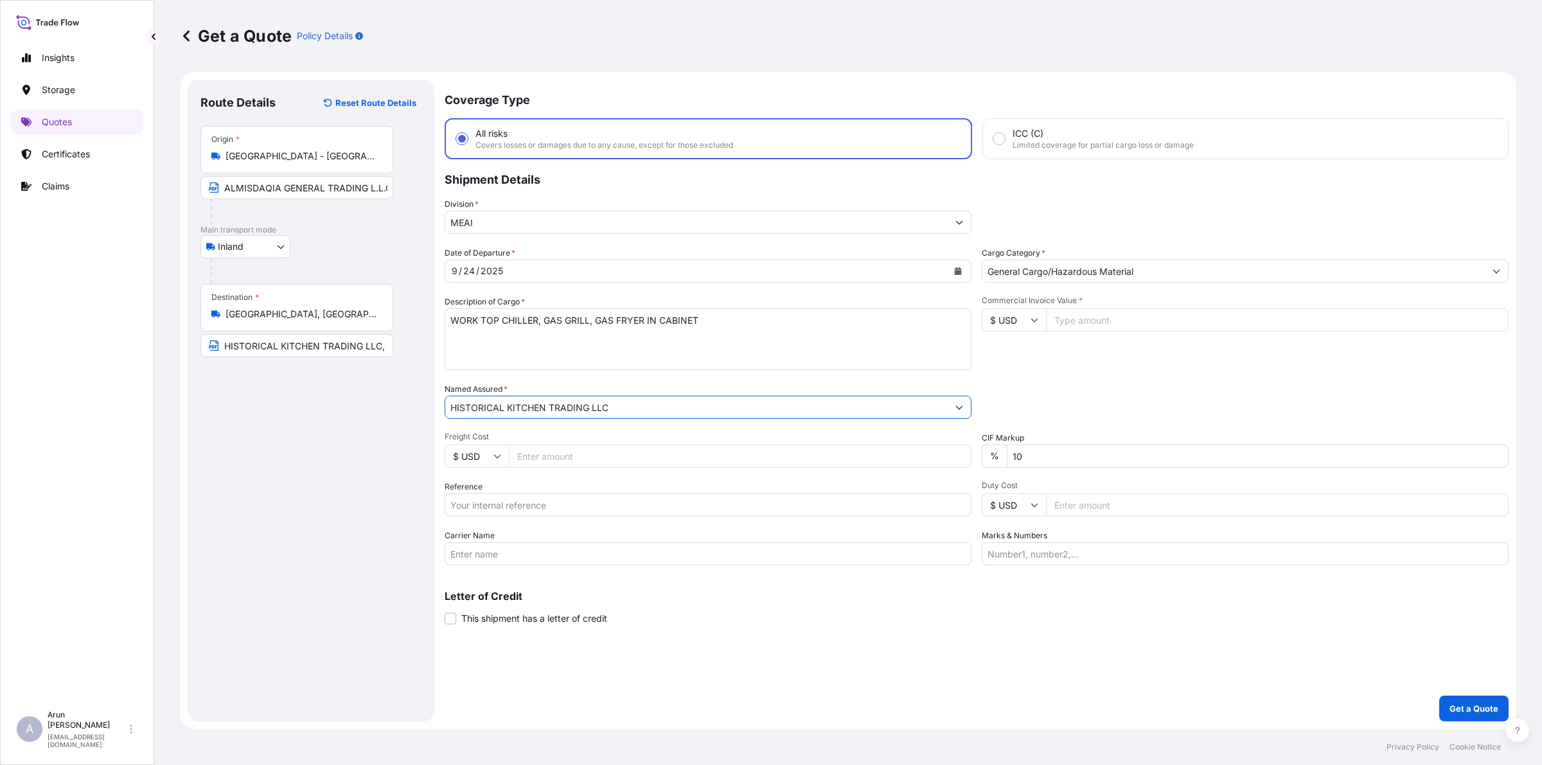
type input "HISTORICAL KITCHEN TRADING LLC"
click at [589, 466] on input "Freight Cost" at bounding box center [740, 456] width 463 height 23
type input "2700"
click at [495, 456] on icon at bounding box center [497, 456] width 8 height 8
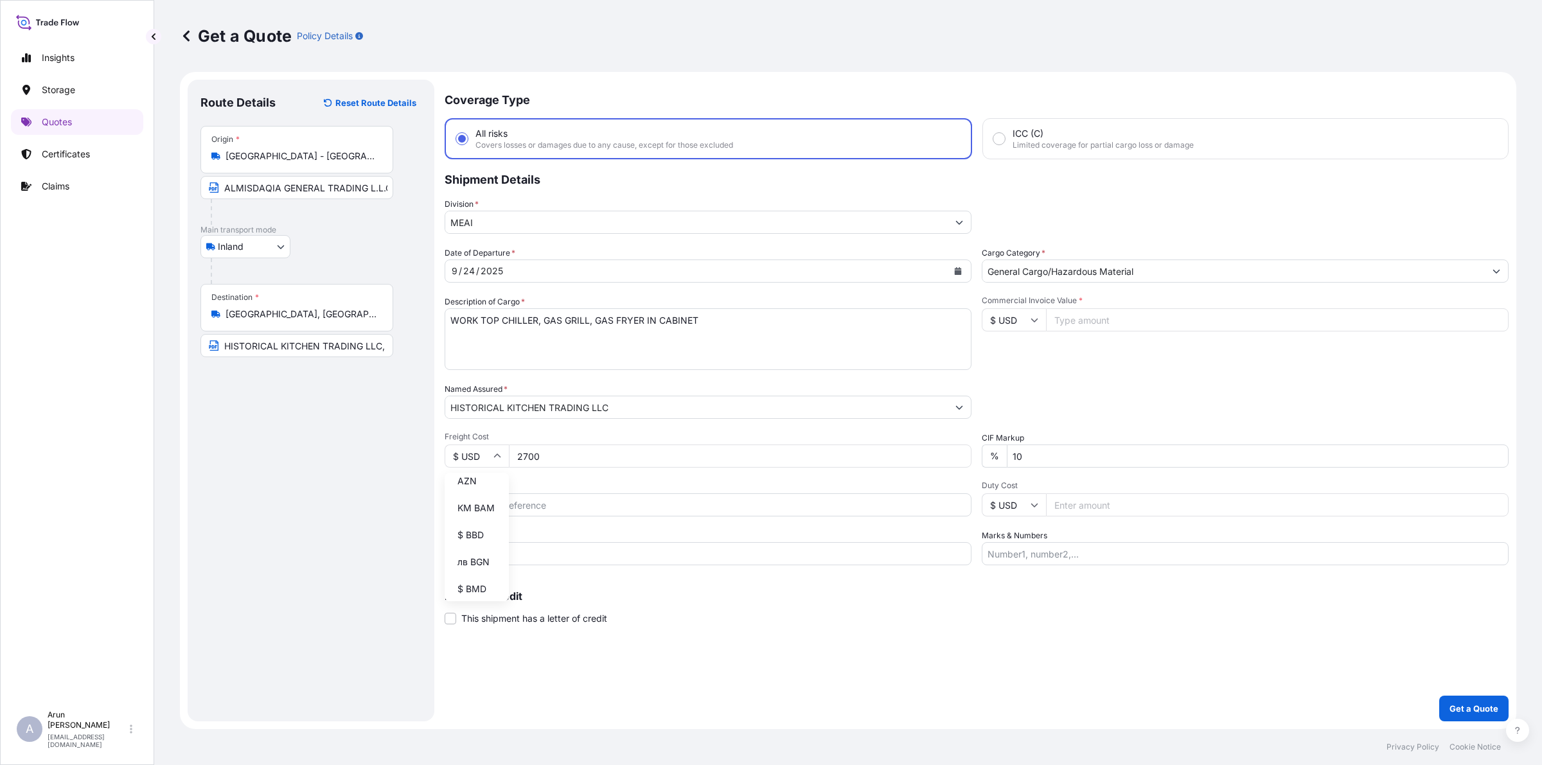
click at [475, 346] on div "د.إ AED" at bounding box center [477, 333] width 54 height 24
type input "د.إ AED"
click at [504, 498] on input "Reference" at bounding box center [708, 504] width 527 height 23
drag, startPoint x: 516, startPoint y: 500, endPoint x: 379, endPoint y: 495, distance: 136.9
click at [379, 495] on form "Route Details Reset Route Details Place of loading Road / [GEOGRAPHIC_DATA] / I…" at bounding box center [848, 400] width 1336 height 657
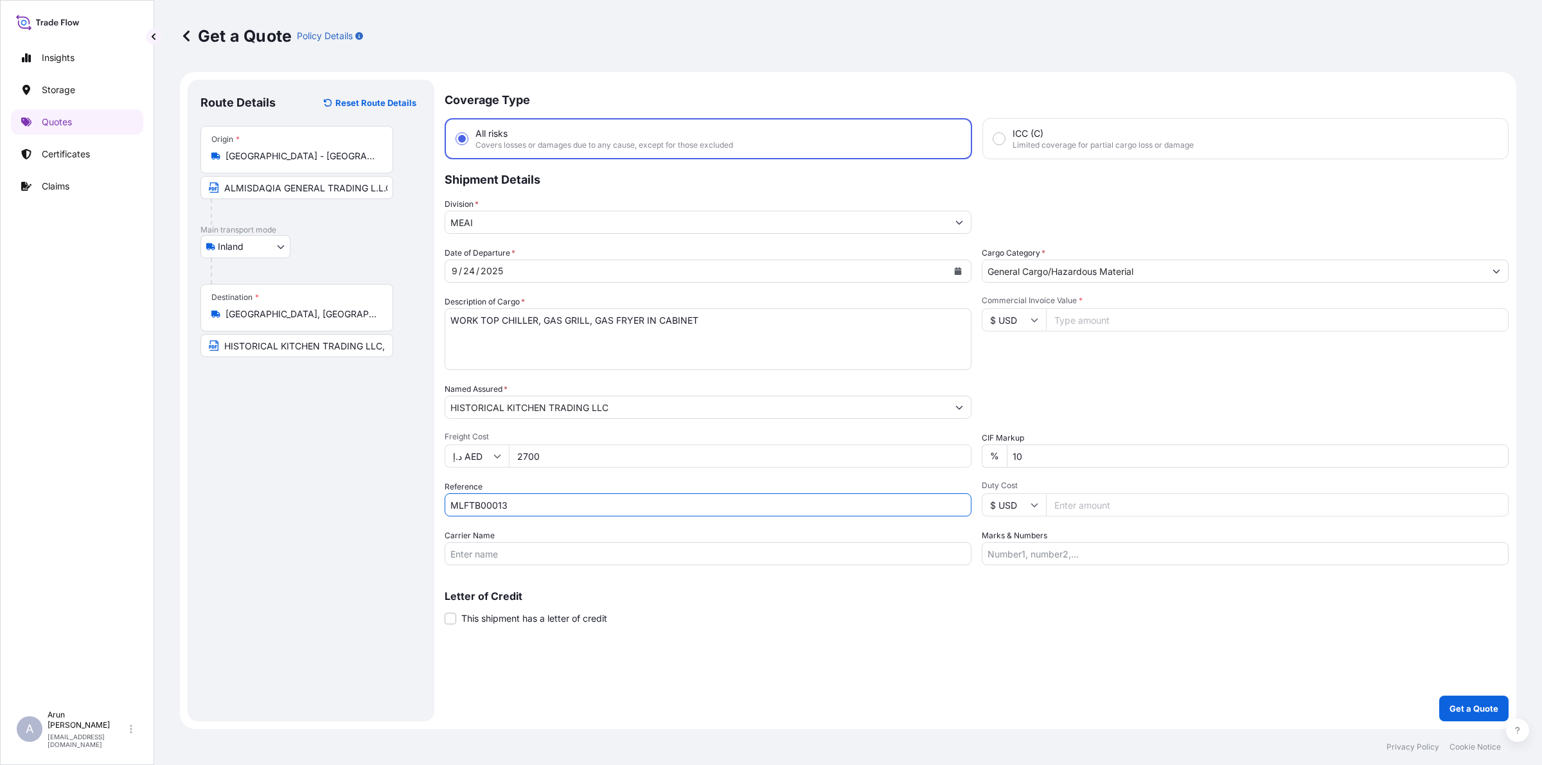
type input "MLFTB00013"
click at [1128, 511] on input "Duty Cost" at bounding box center [1277, 504] width 463 height 23
click at [1060, 560] on input "Marks & Numbers" at bounding box center [1245, 553] width 527 height 23
drag, startPoint x: 1045, startPoint y: 550, endPoint x: 1092, endPoint y: 554, distance: 47.7
click at [1093, 554] on input "INVOICE NO: CPI2025003 DATE: [DATE]" at bounding box center [1245, 553] width 527 height 23
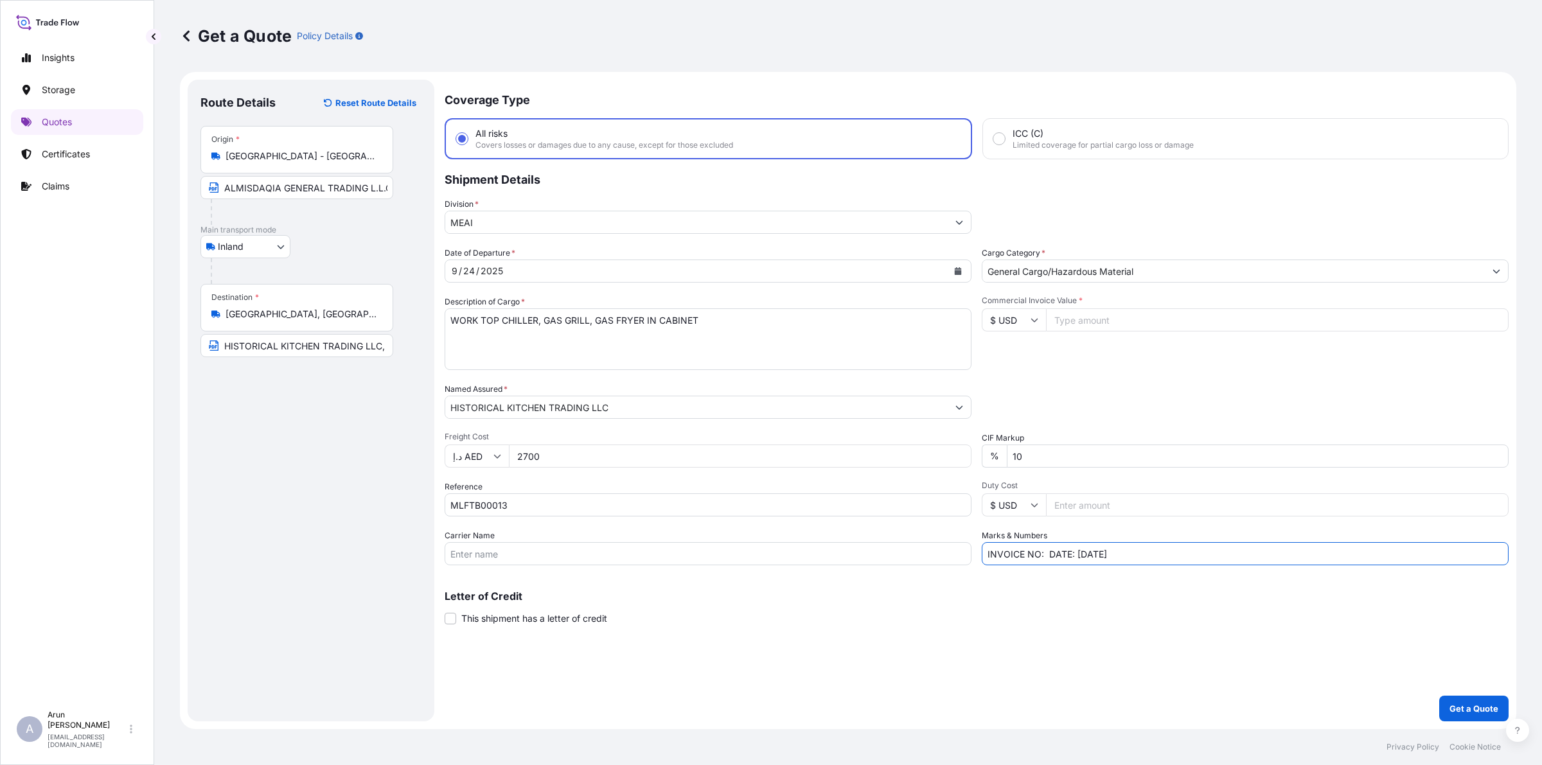
paste input "MLFTB00013"
click at [1139, 547] on input "INVOICE NO: MLFTB00013 DATE: [DATE]" at bounding box center [1245, 553] width 527 height 23
type input "INVOICE NO: MLFTB00013 DATE: [DATE]"
click at [1123, 314] on input "Commercial Invoice Value *" at bounding box center [1277, 319] width 463 height 23
drag, startPoint x: 1101, startPoint y: 319, endPoint x: 1011, endPoint y: 335, distance: 91.5
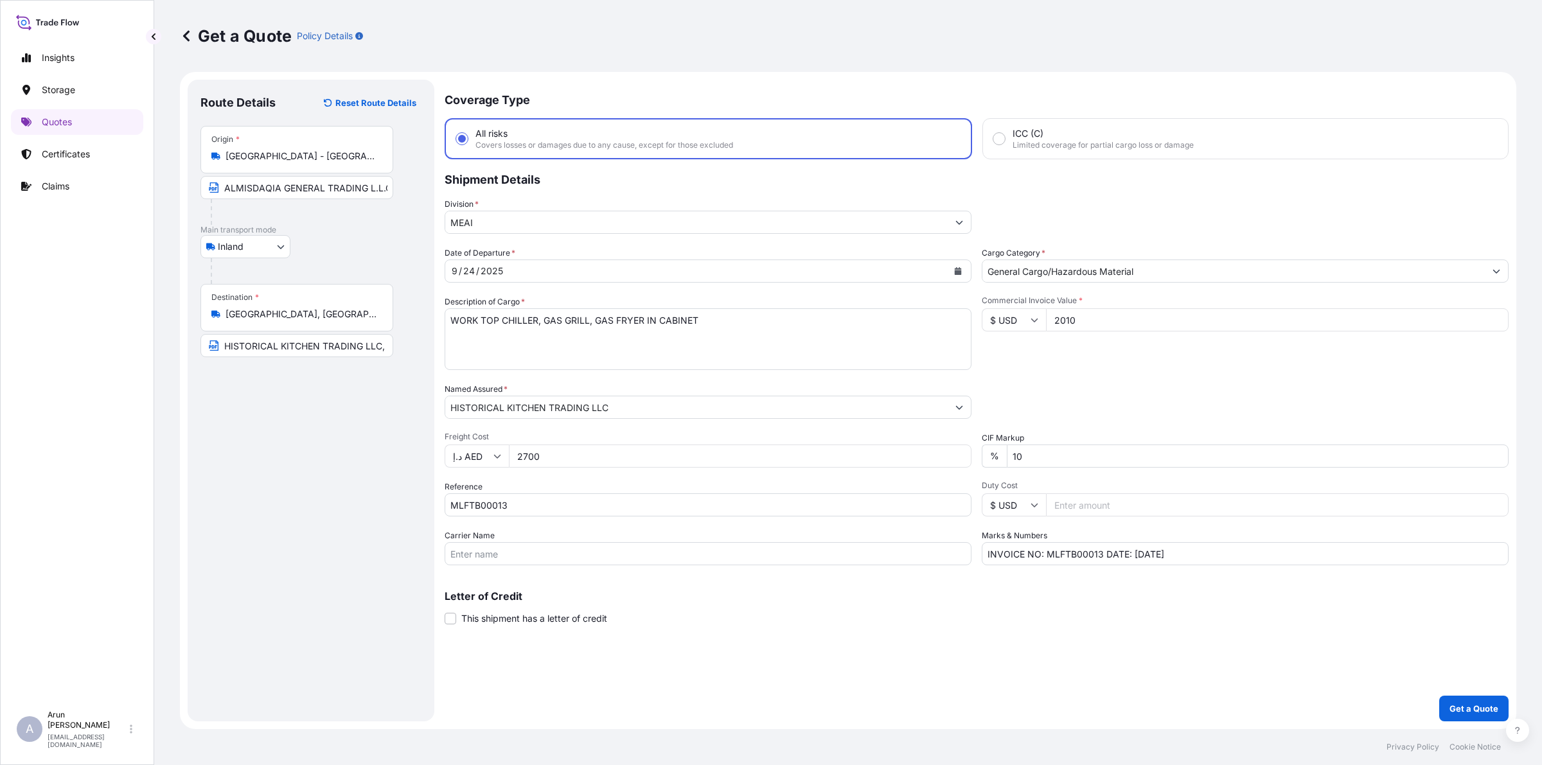
click at [1011, 335] on div "Commercial Invoice Value * $ USD 2010" at bounding box center [1245, 333] width 527 height 75
type input "52010"
click at [1029, 321] on input "$ USD" at bounding box center [1014, 319] width 64 height 23
click at [995, 209] on div "د.إ AED" at bounding box center [1014, 197] width 54 height 24
type input "د.إ AED"
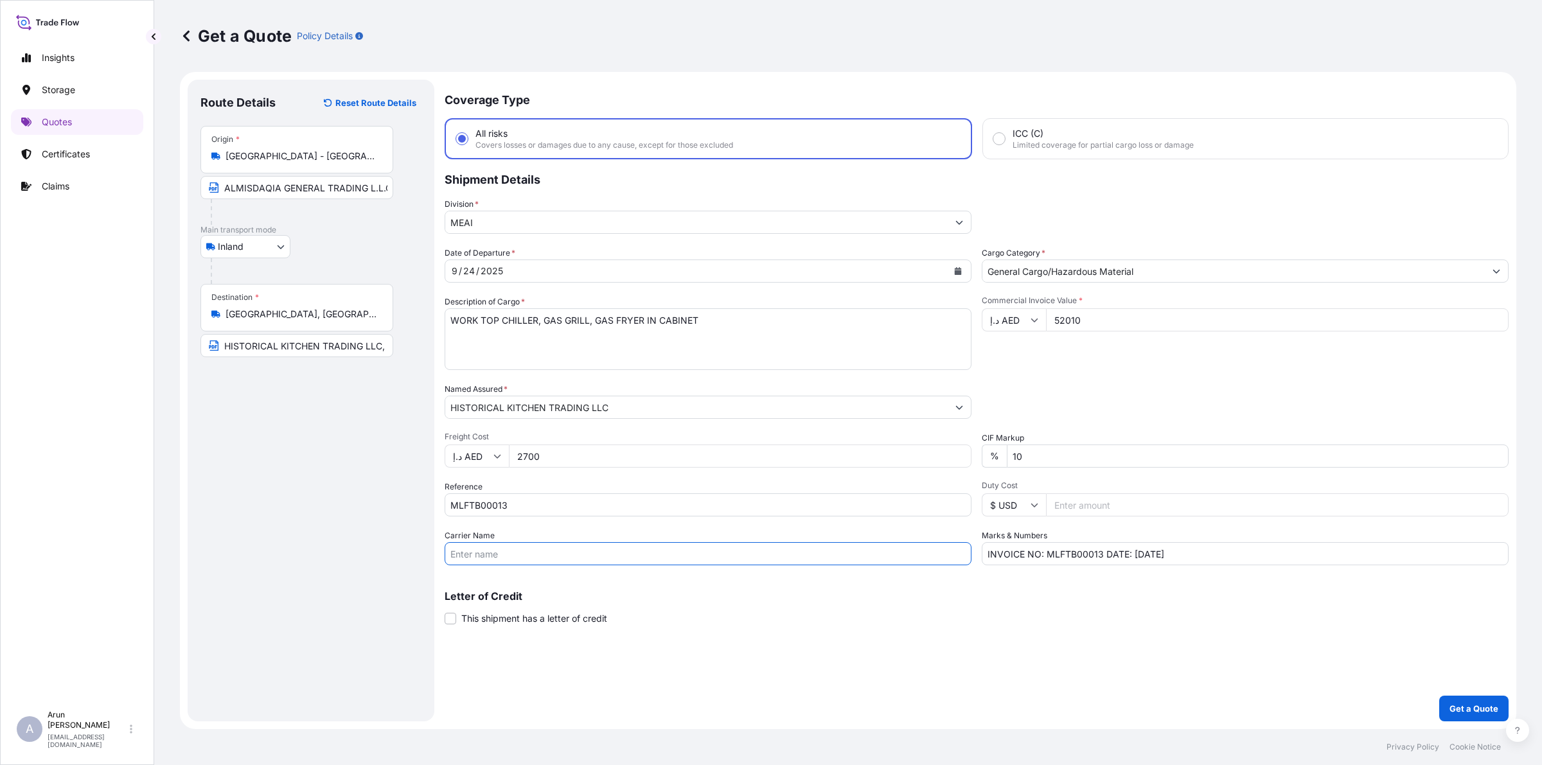
click at [504, 551] on input "Carrier Name" at bounding box center [708, 553] width 527 height 23
type input "BY TRUCK"
click at [1483, 713] on p "Get a Quote" at bounding box center [1474, 708] width 49 height 13
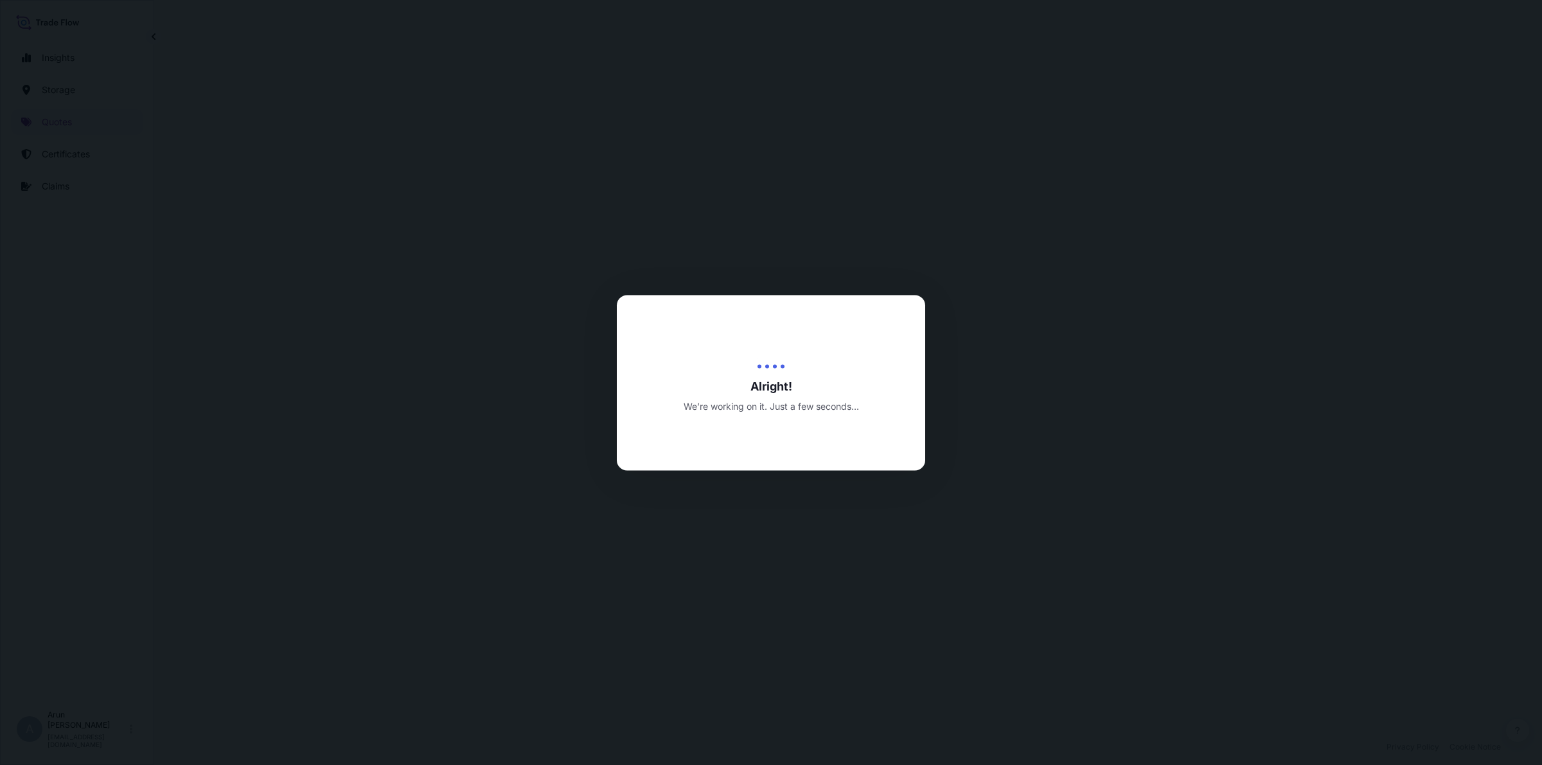
select select "Inland"
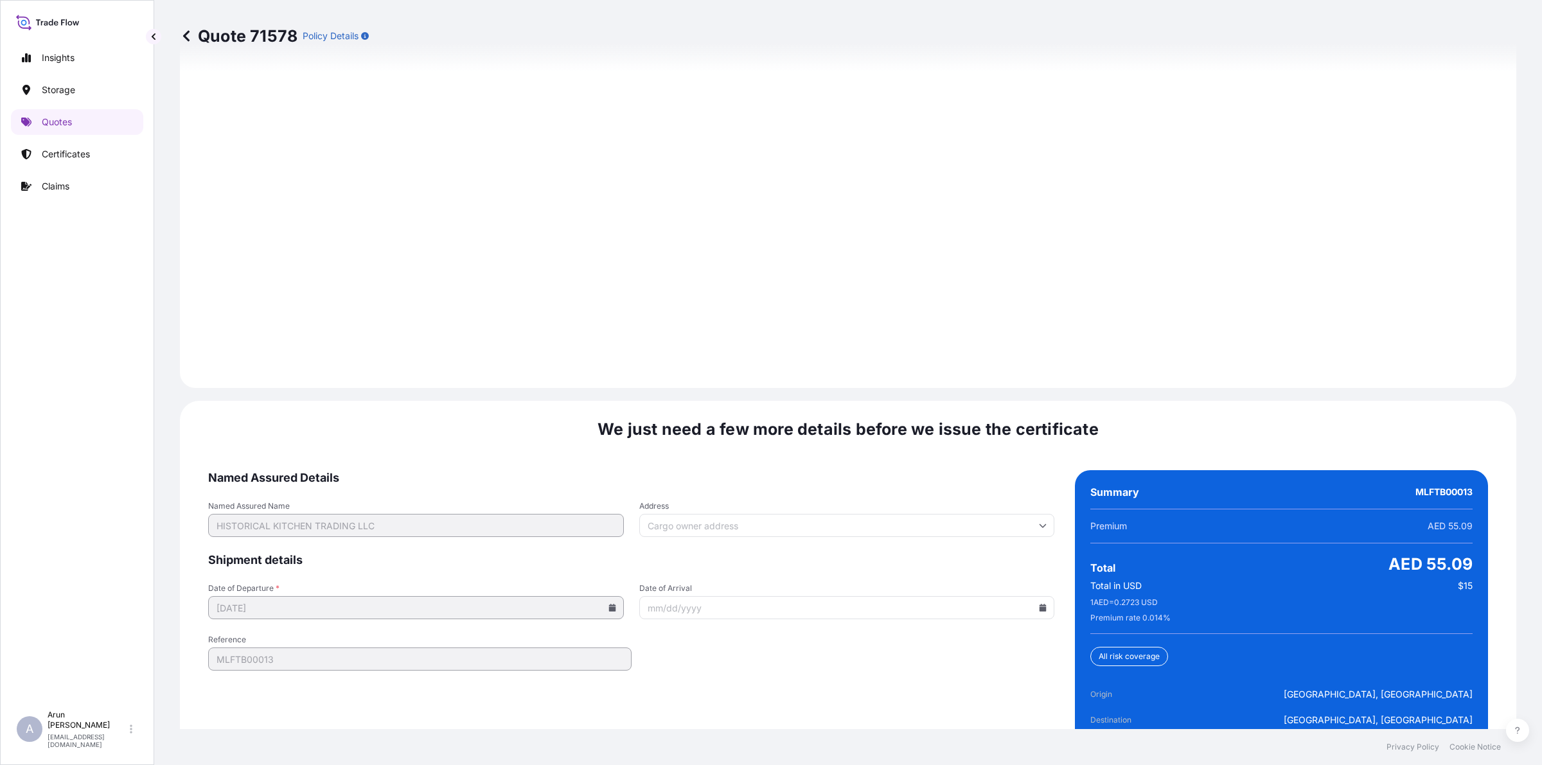
scroll to position [1735, 0]
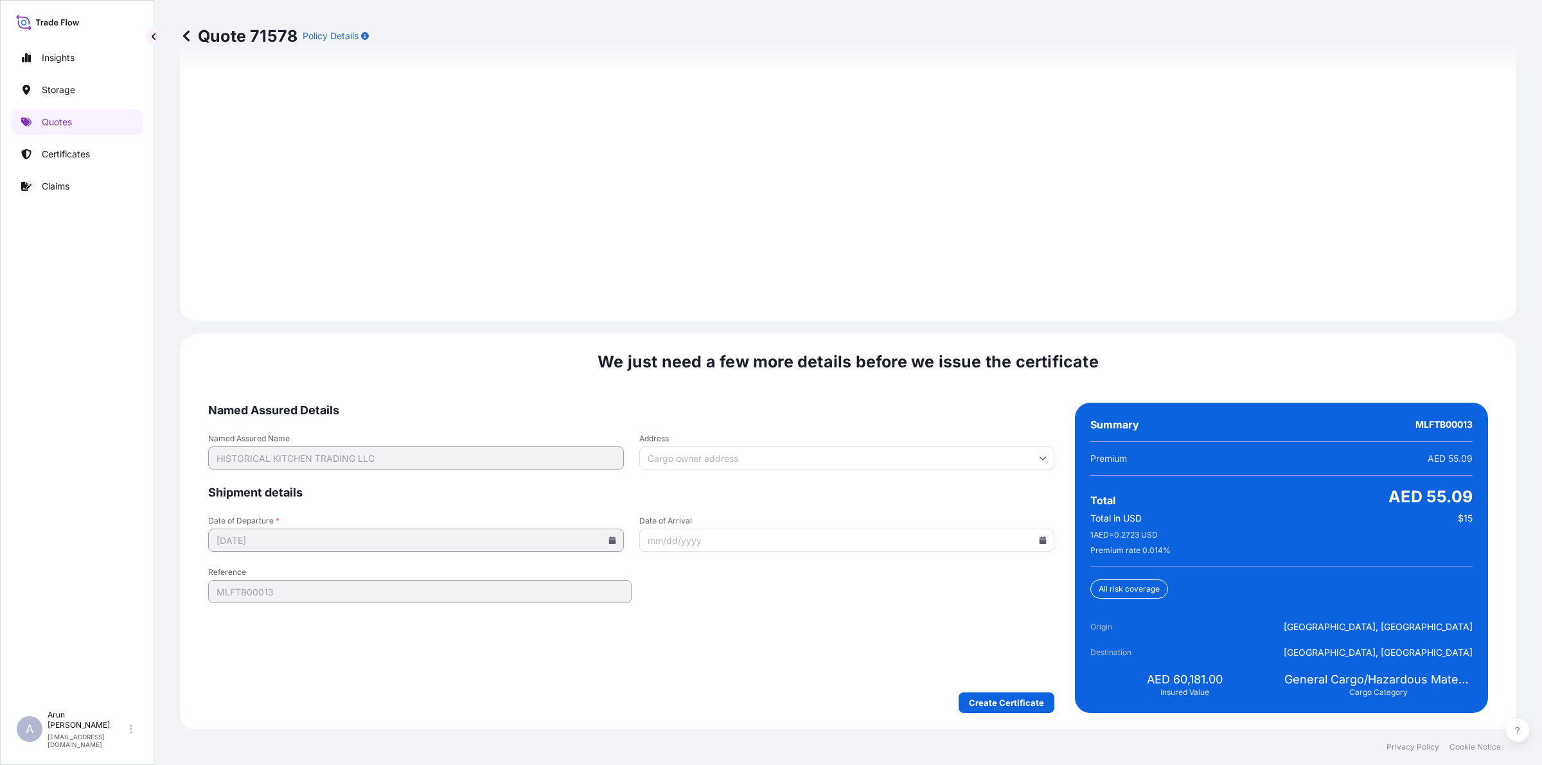
click at [816, 456] on input "Address" at bounding box center [847, 458] width 416 height 23
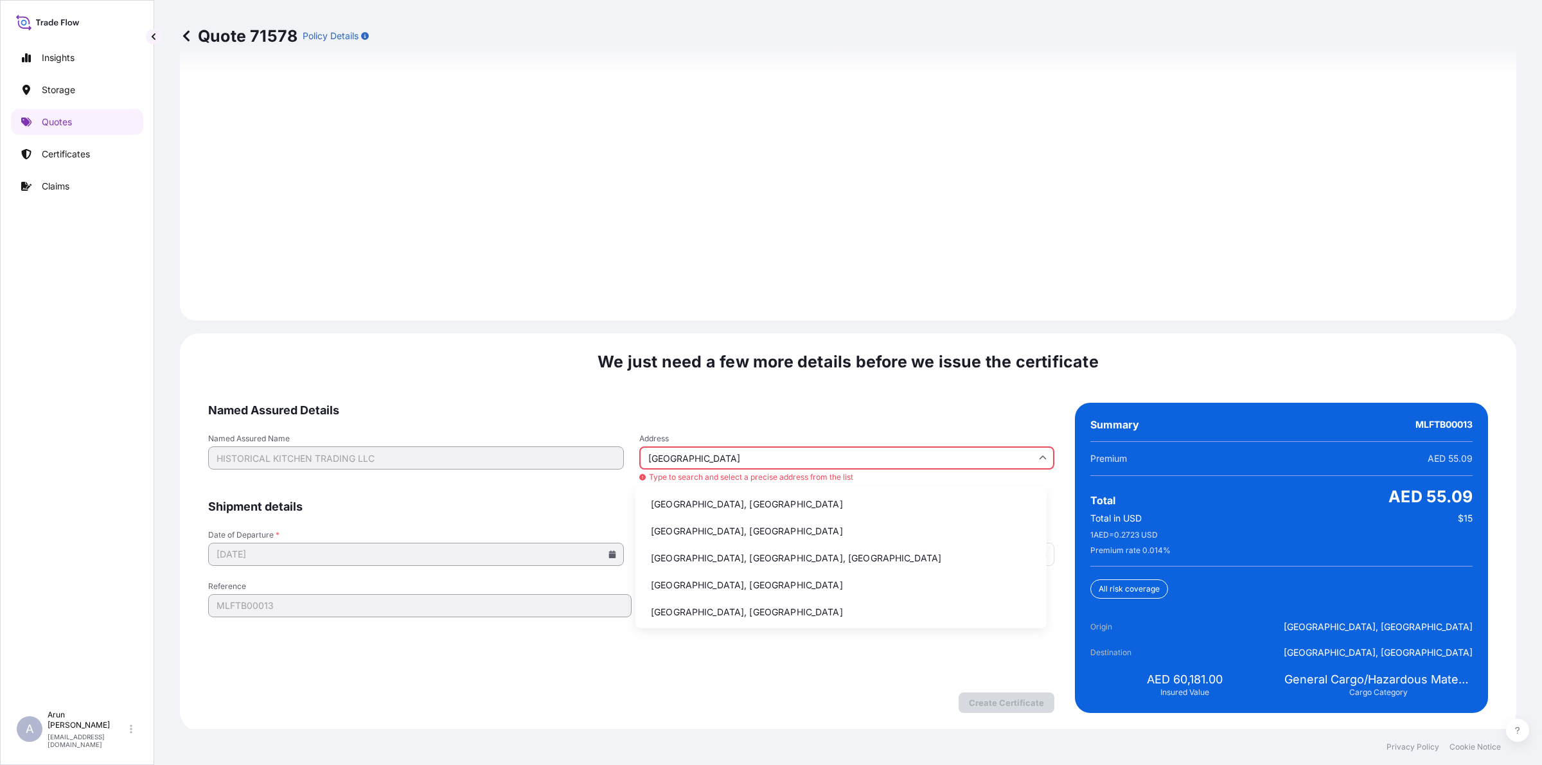
click at [704, 496] on li "[GEOGRAPHIC_DATA], [GEOGRAPHIC_DATA]" at bounding box center [841, 504] width 401 height 24
type input "[GEOGRAPHIC_DATA], [GEOGRAPHIC_DATA]"
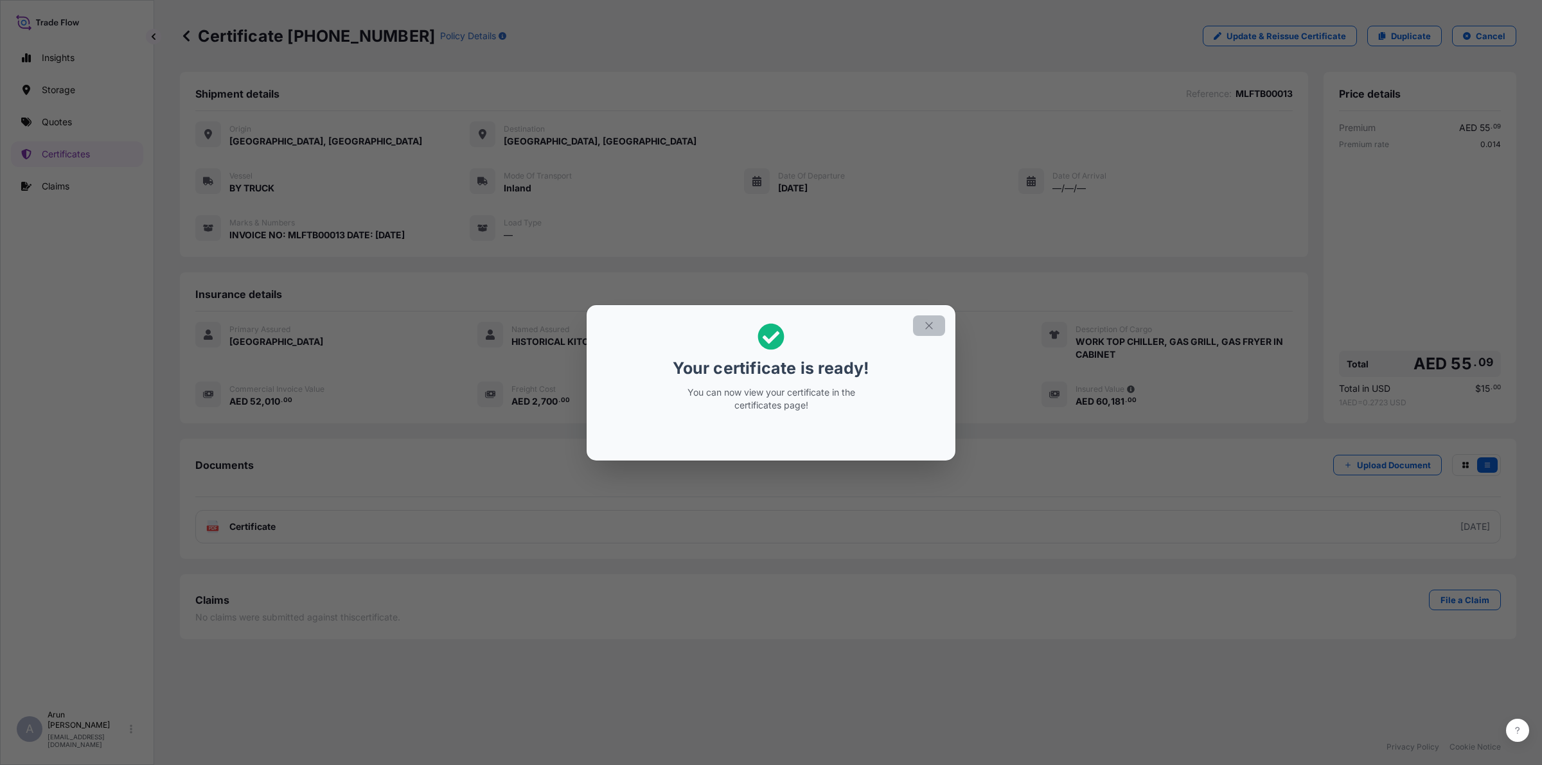
click at [929, 322] on icon "button" at bounding box center [929, 326] width 12 height 12
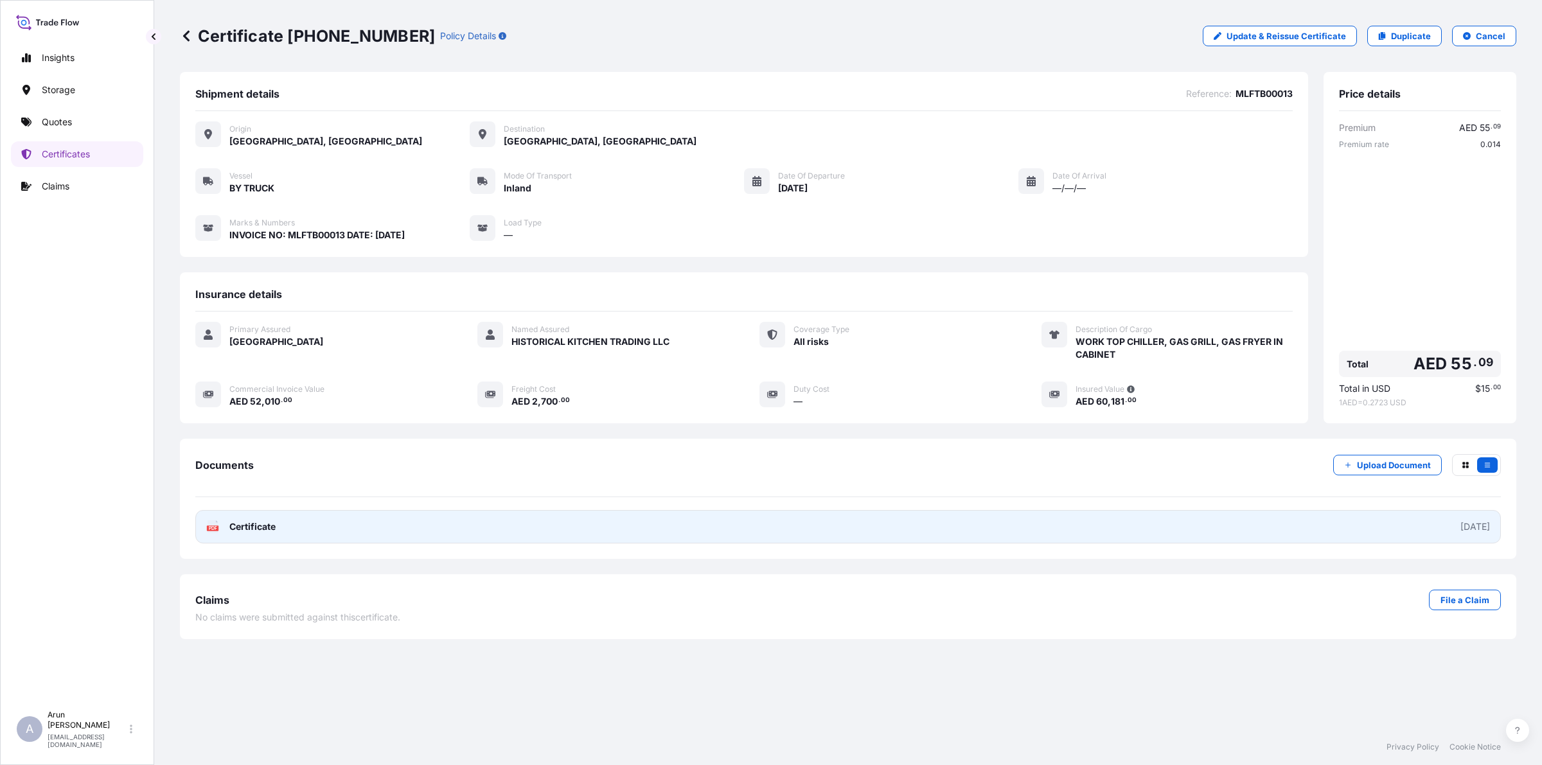
click at [351, 530] on link "PDF Certificate [DATE]" at bounding box center [848, 526] width 1306 height 33
